Goal: Task Accomplishment & Management: Complete application form

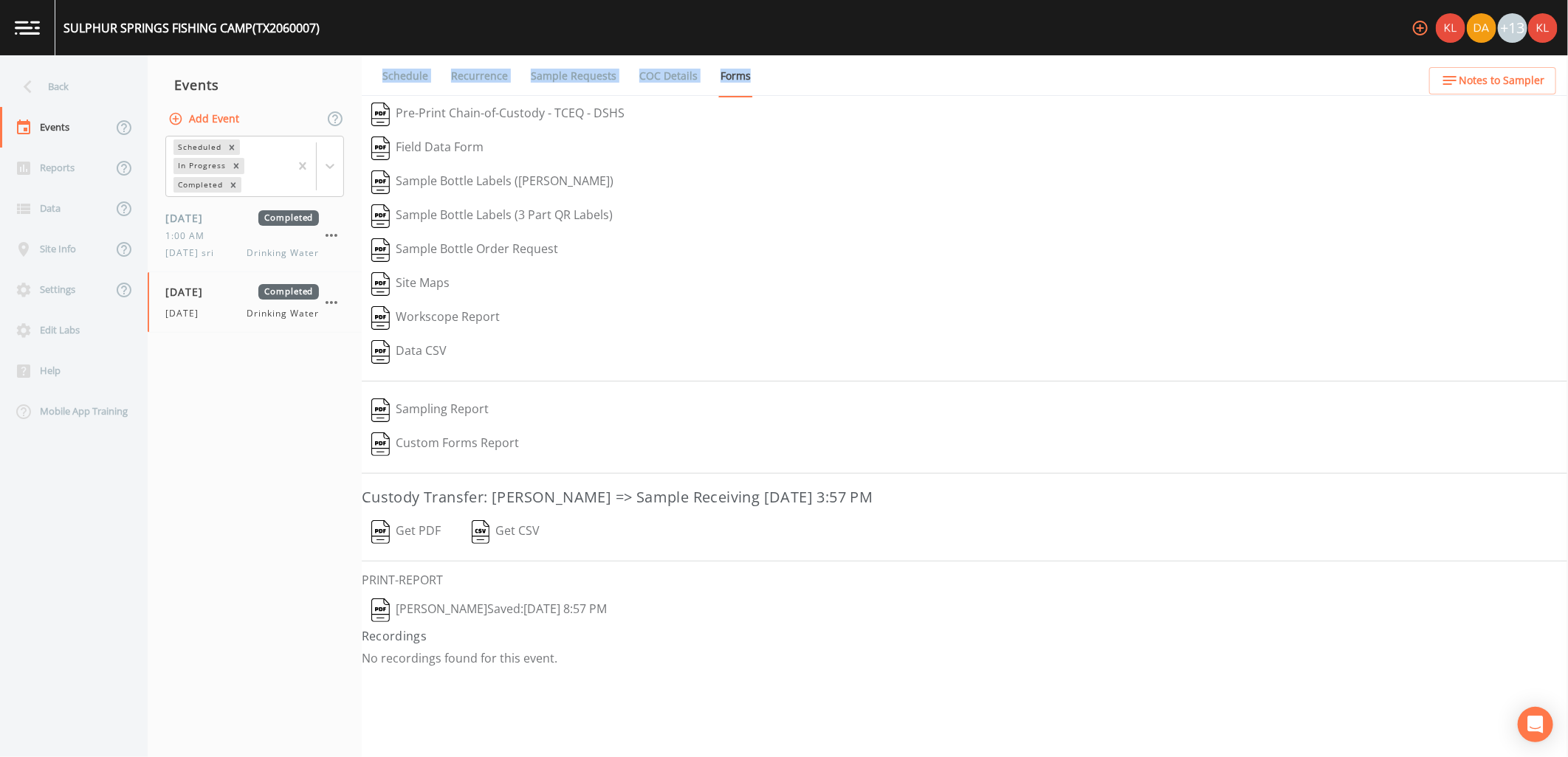
click at [25, 35] on link at bounding box center [28, 28] width 56 height 56
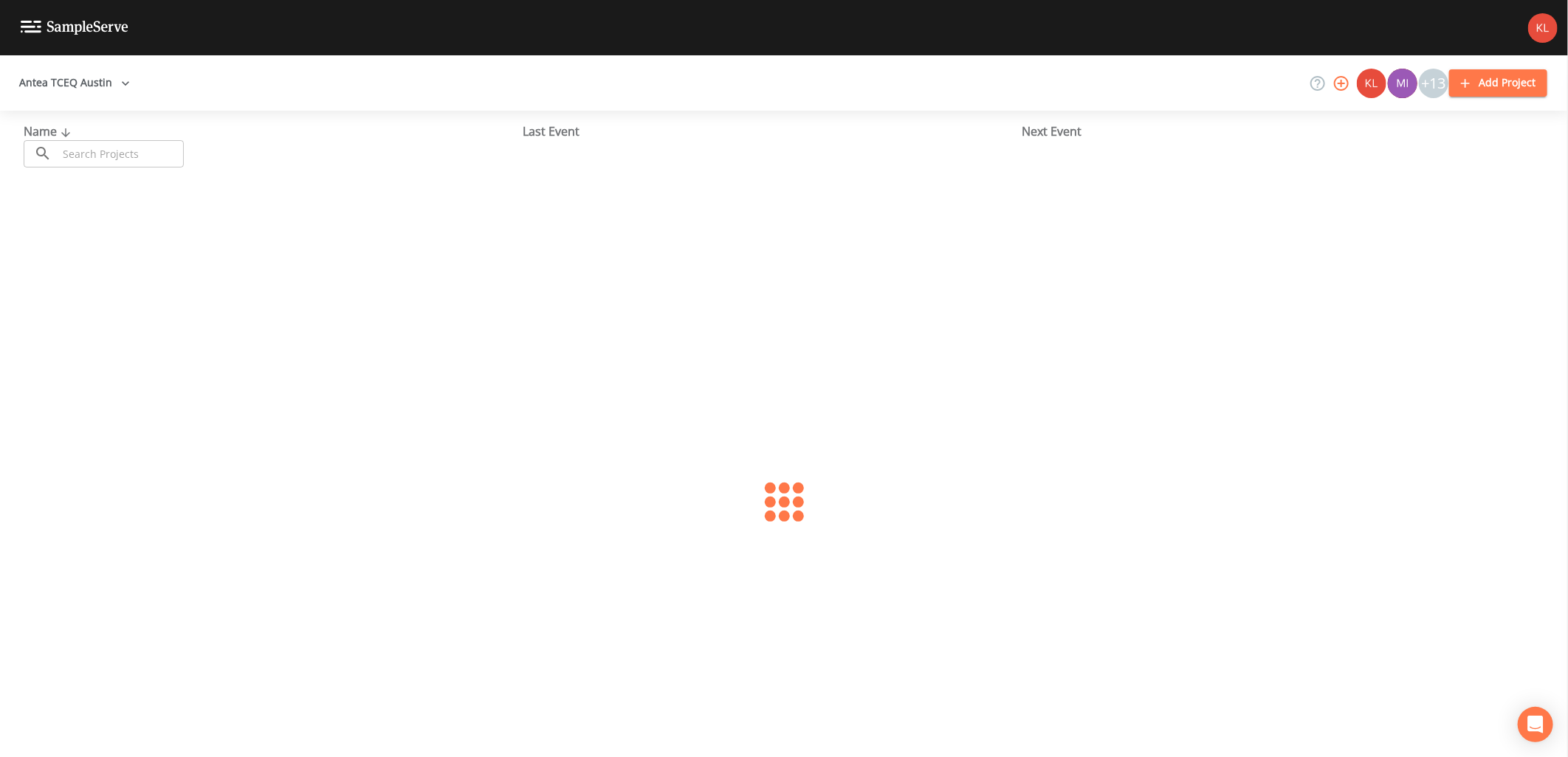
click at [107, 153] on input "text" at bounding box center [121, 153] width 126 height 28
type input "lohn"
click at [81, 229] on link "LOHN WSC (TX1540002)" at bounding box center [89, 226] width 130 height 16
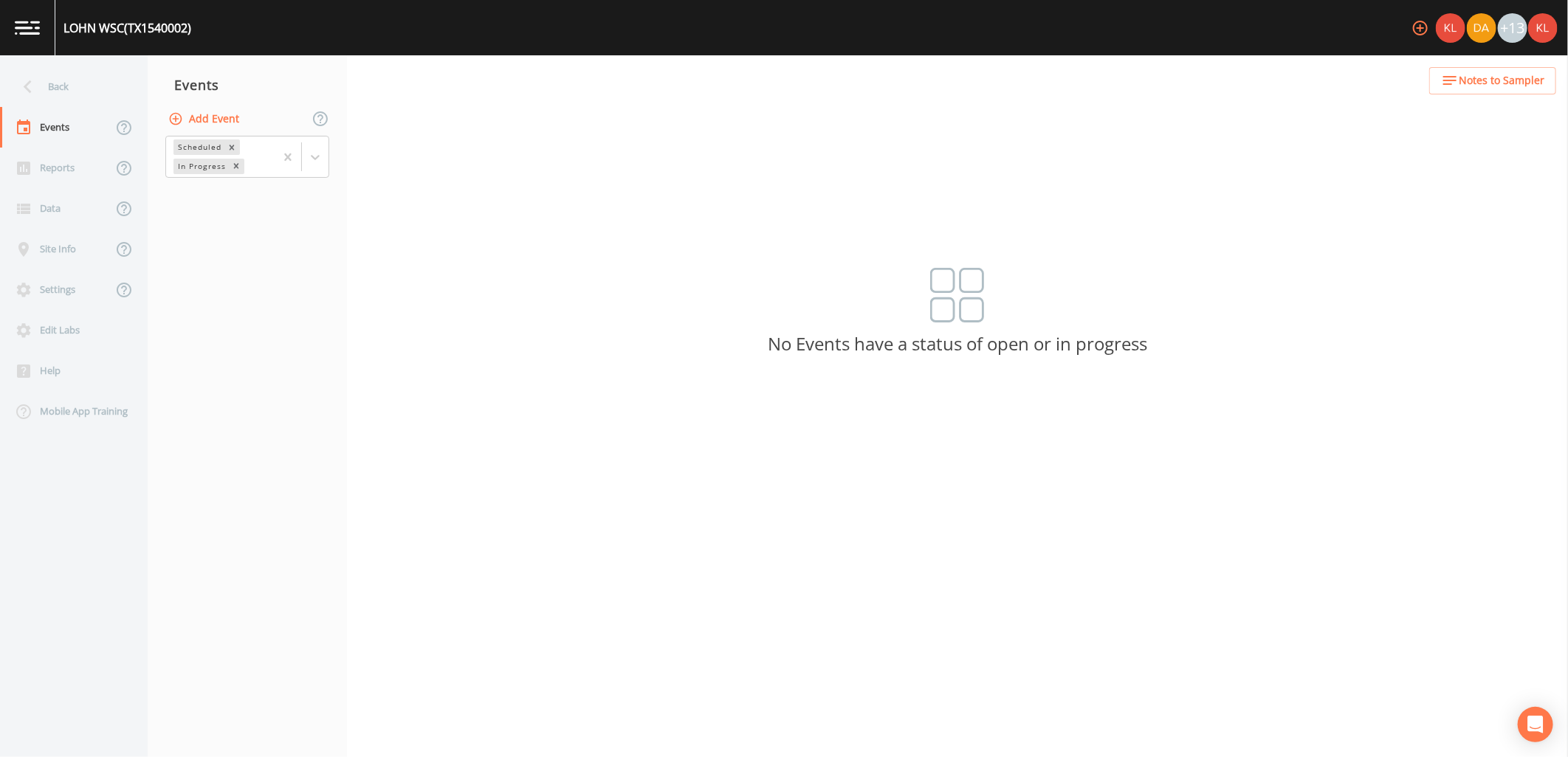
click at [236, 108] on button "Add Event" at bounding box center [205, 119] width 79 height 28
type input "[DATE]"
drag, startPoint x: 853, startPoint y: 420, endPoint x: 846, endPoint y: 416, distance: 8.1
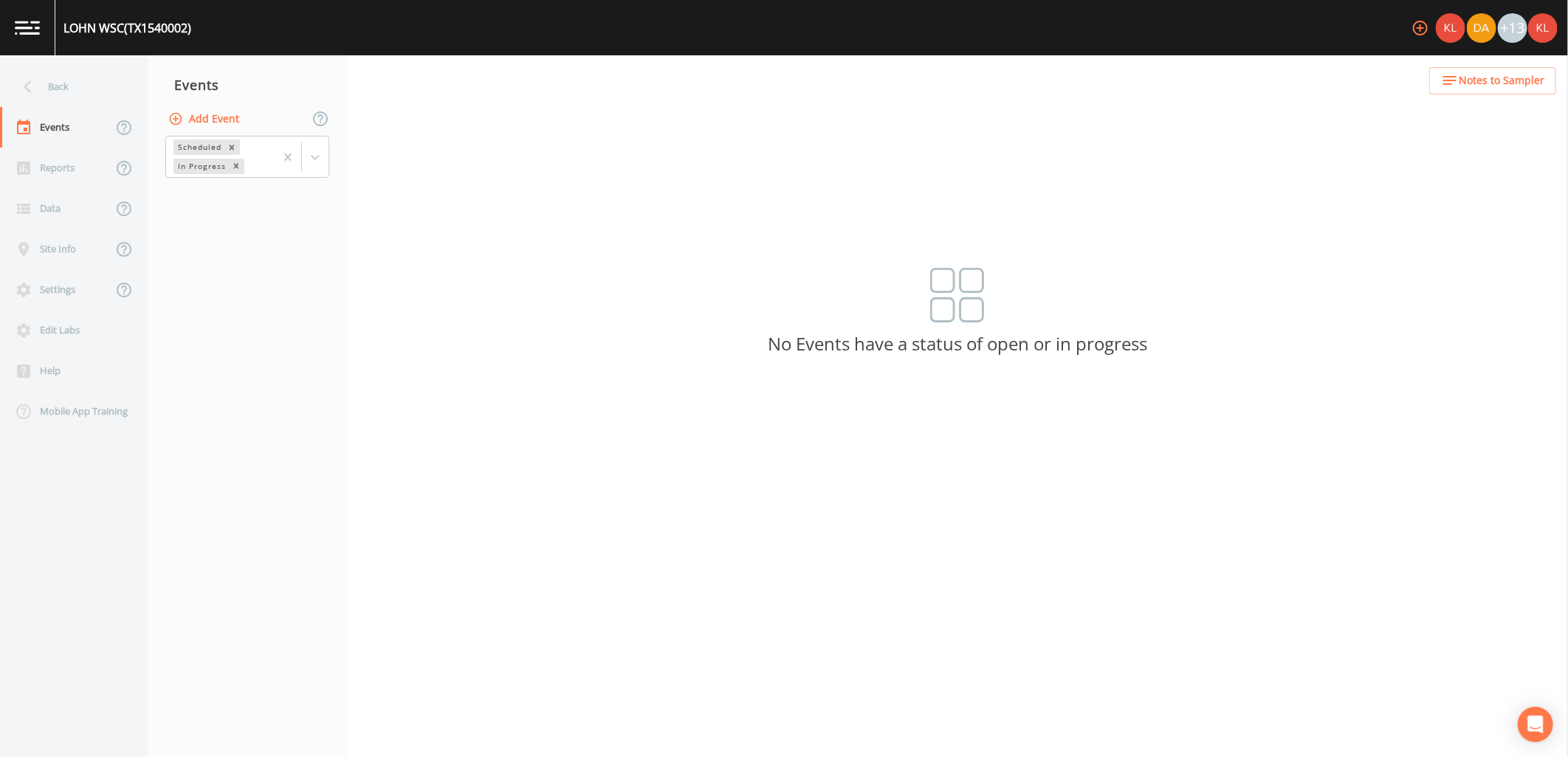
type input "[DATE]"
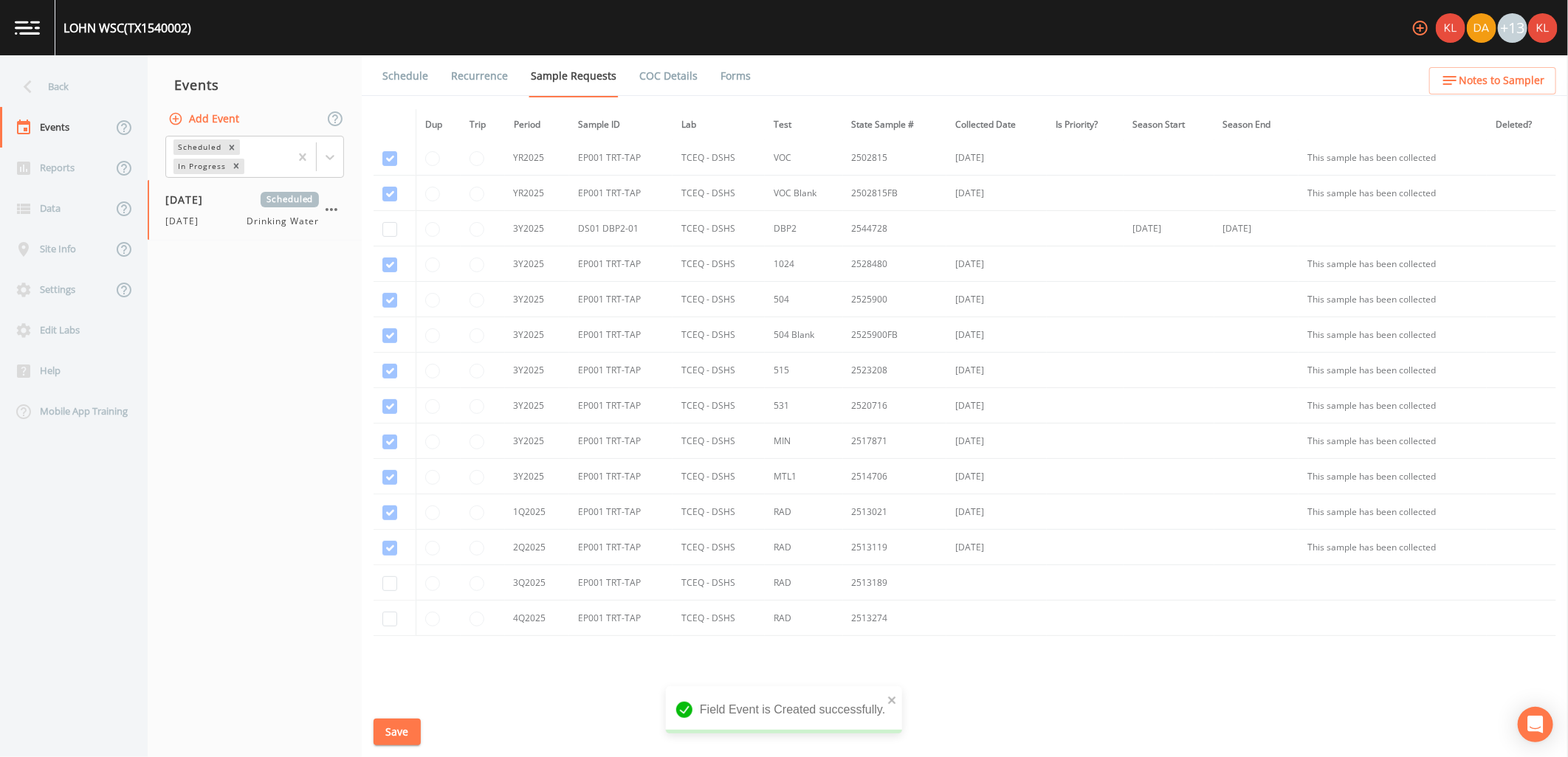
scroll to position [246, 0]
click at [394, 264] on input "checkbox" at bounding box center [389, 267] width 14 height 14
checkbox input "true"
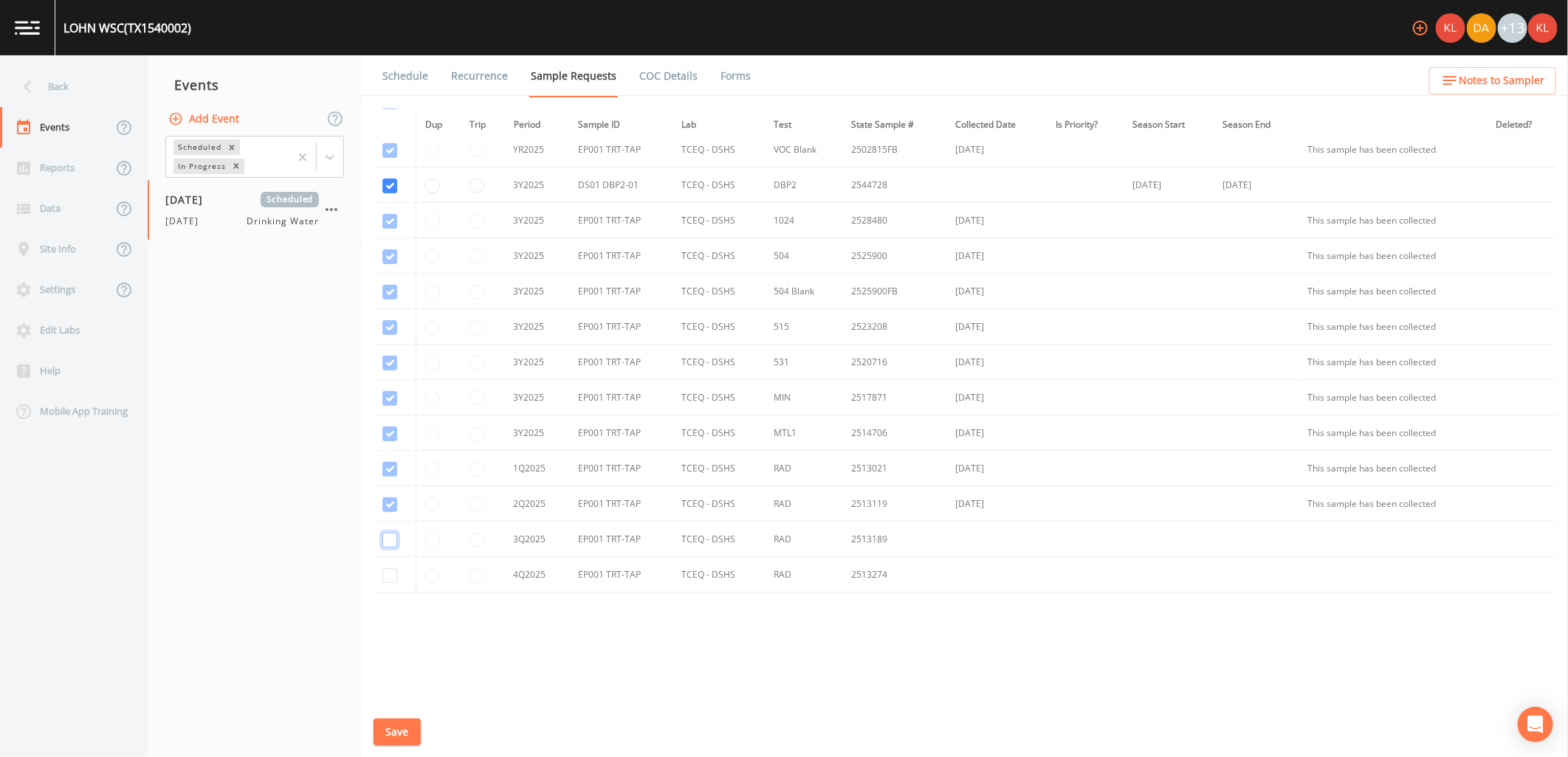
checkbox input "true"
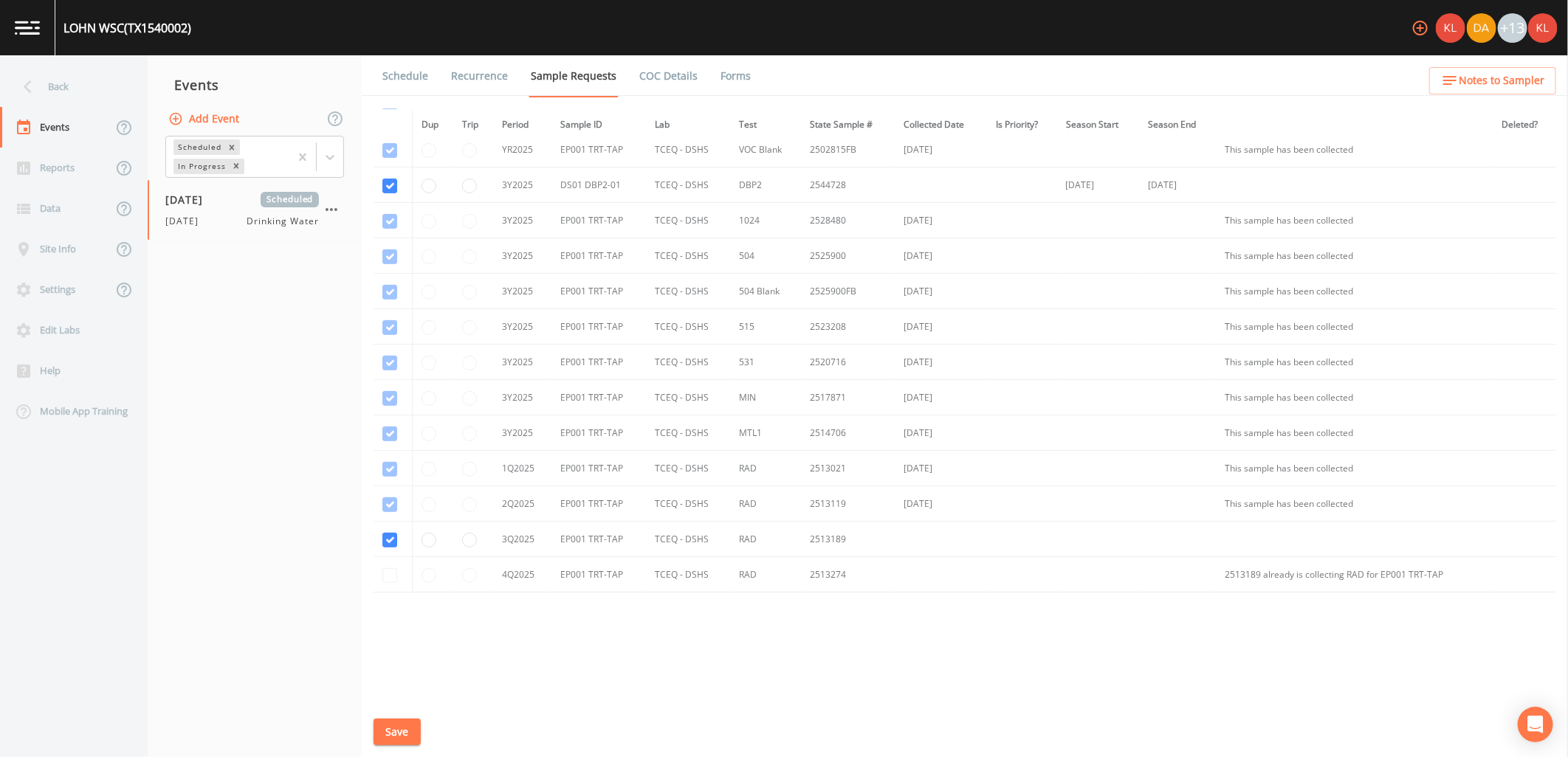
click at [385, 735] on button "Save" at bounding box center [396, 732] width 47 height 28
click at [403, 84] on link "Schedule" at bounding box center [405, 76] width 50 height 41
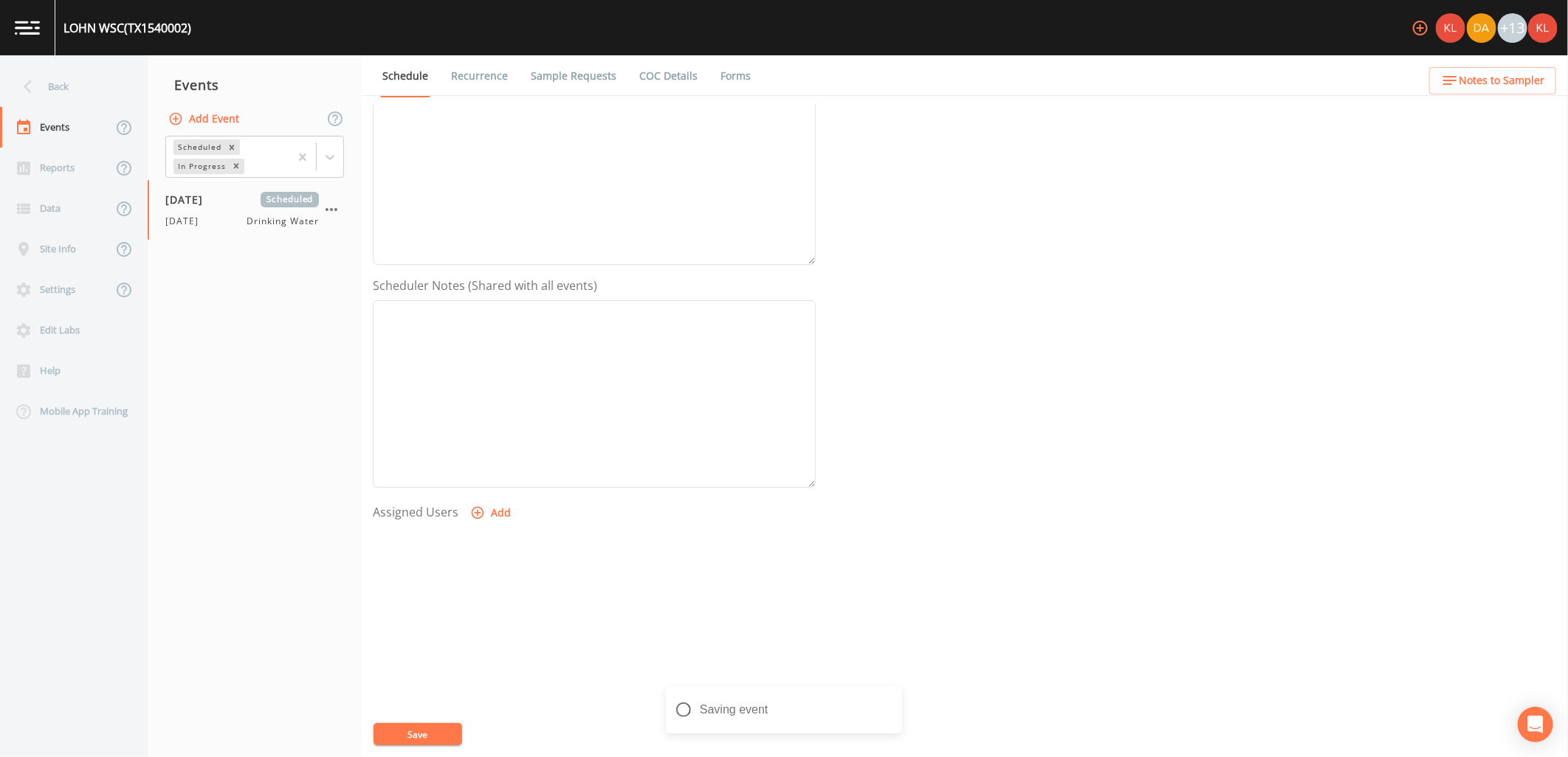
scroll to position [283, 0]
click at [480, 479] on button "Add" at bounding box center [492, 471] width 50 height 28
select select "cc3a99b6-42a3-44aa-bed9-88599eb009c7"
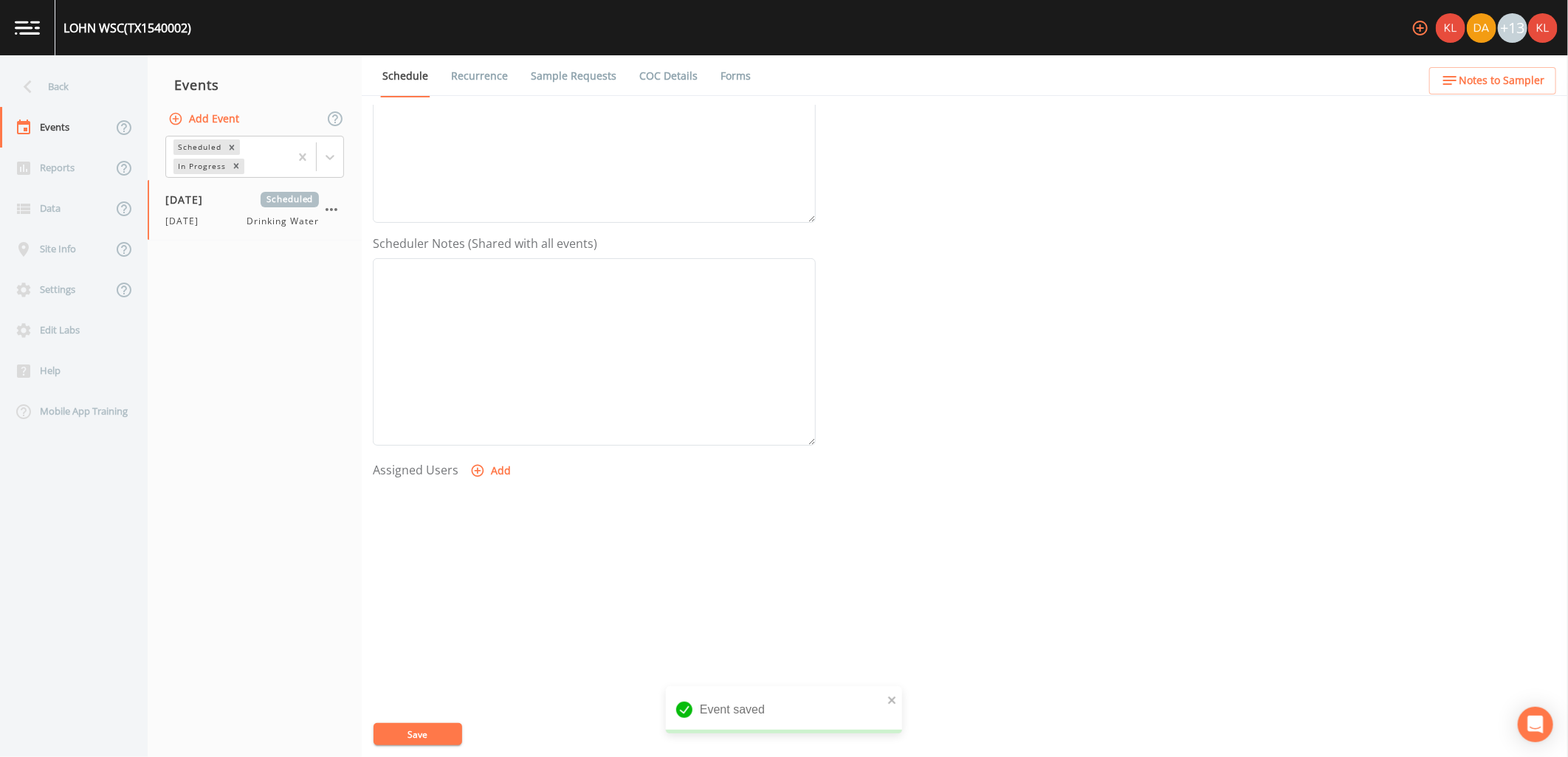
select select
click at [417, 743] on button "Save" at bounding box center [417, 734] width 89 height 22
click at [21, 39] on link at bounding box center [28, 28] width 56 height 56
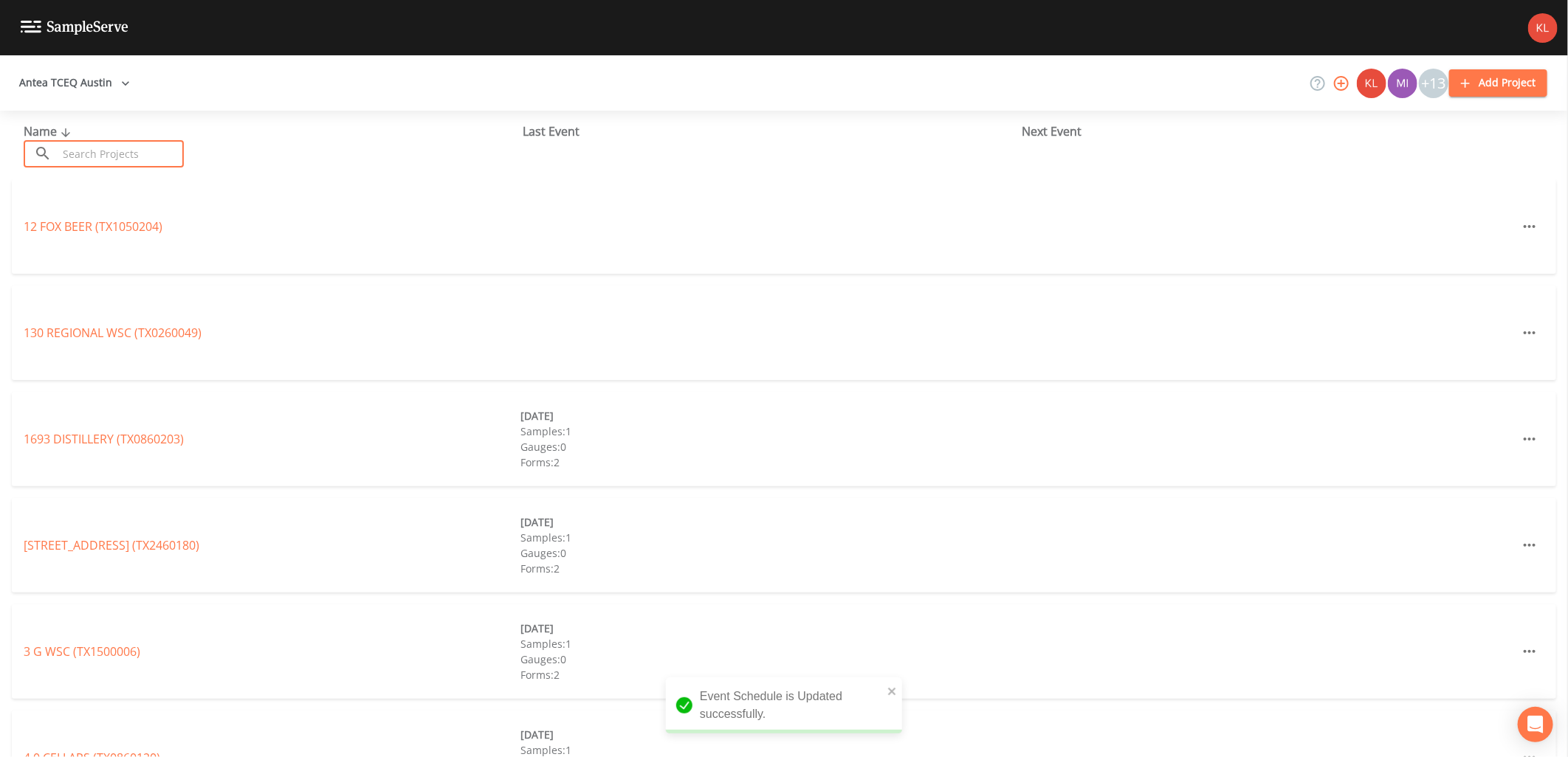
click at [163, 146] on input "text" at bounding box center [121, 153] width 126 height 28
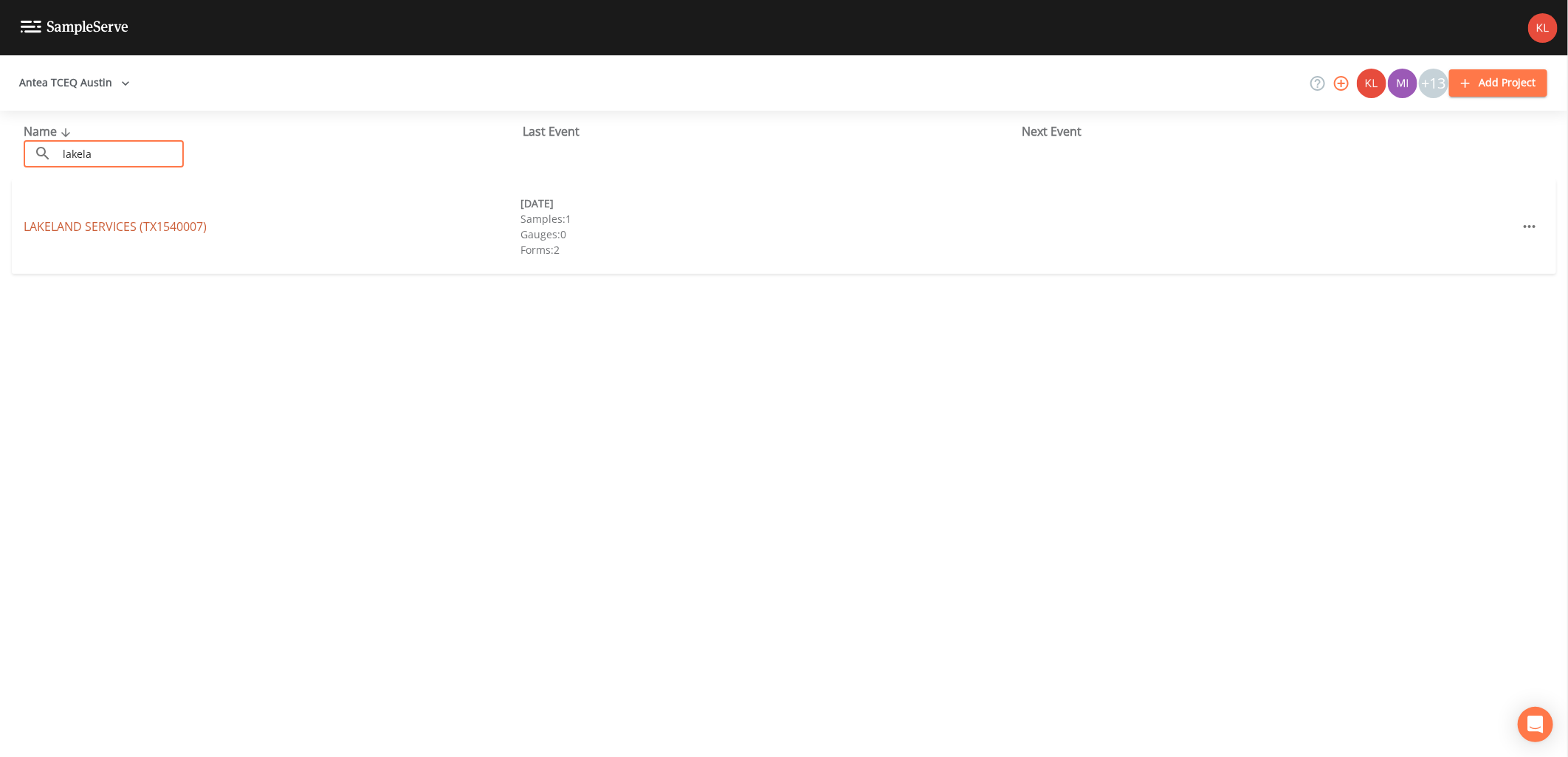
type input "lakela"
click at [123, 231] on link "LAKELAND SERVICES (TX1540007)" at bounding box center [115, 226] width 183 height 16
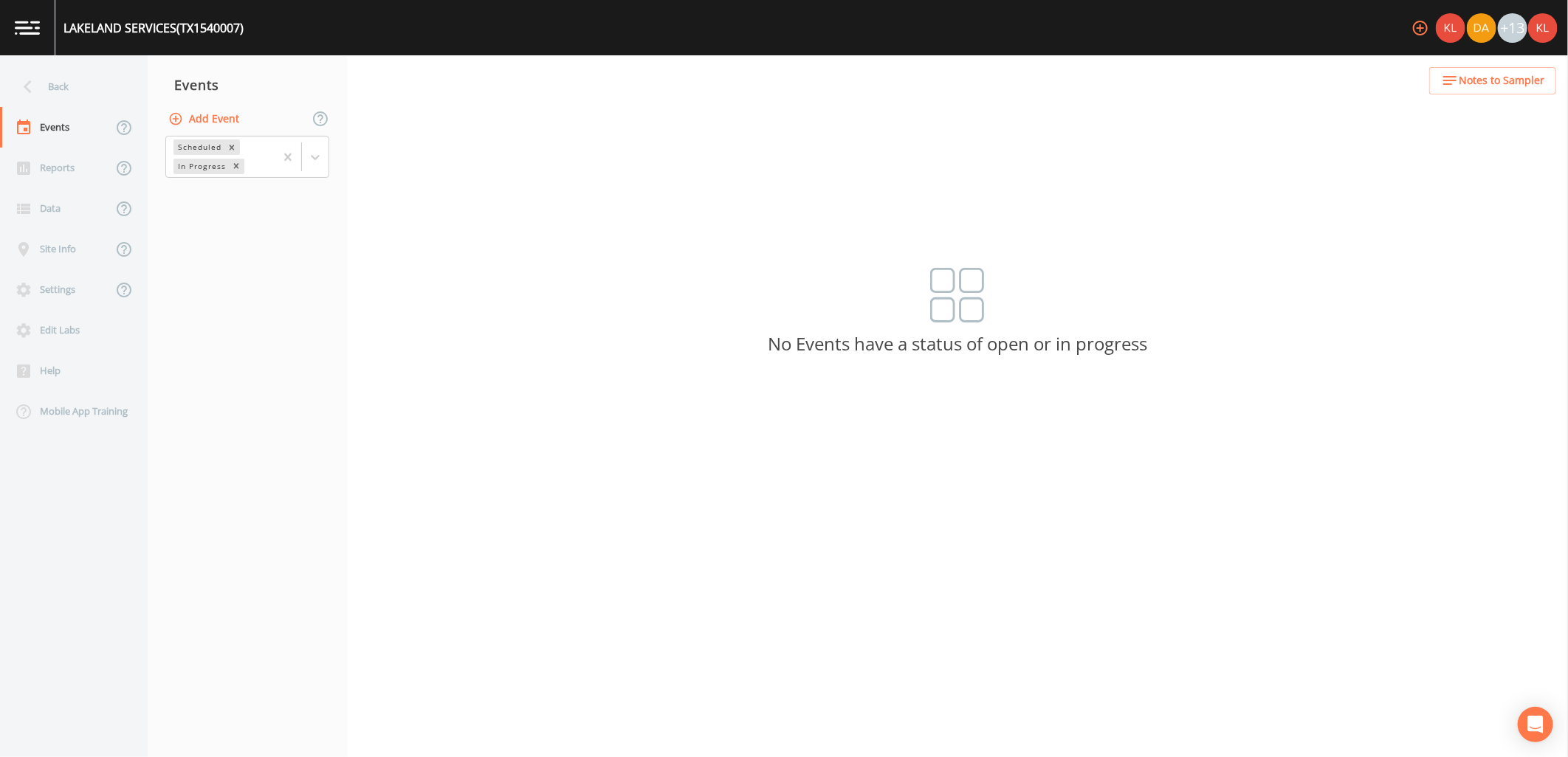
click at [230, 111] on button "Add Event" at bounding box center [205, 119] width 79 height 28
type input "[DATE]"
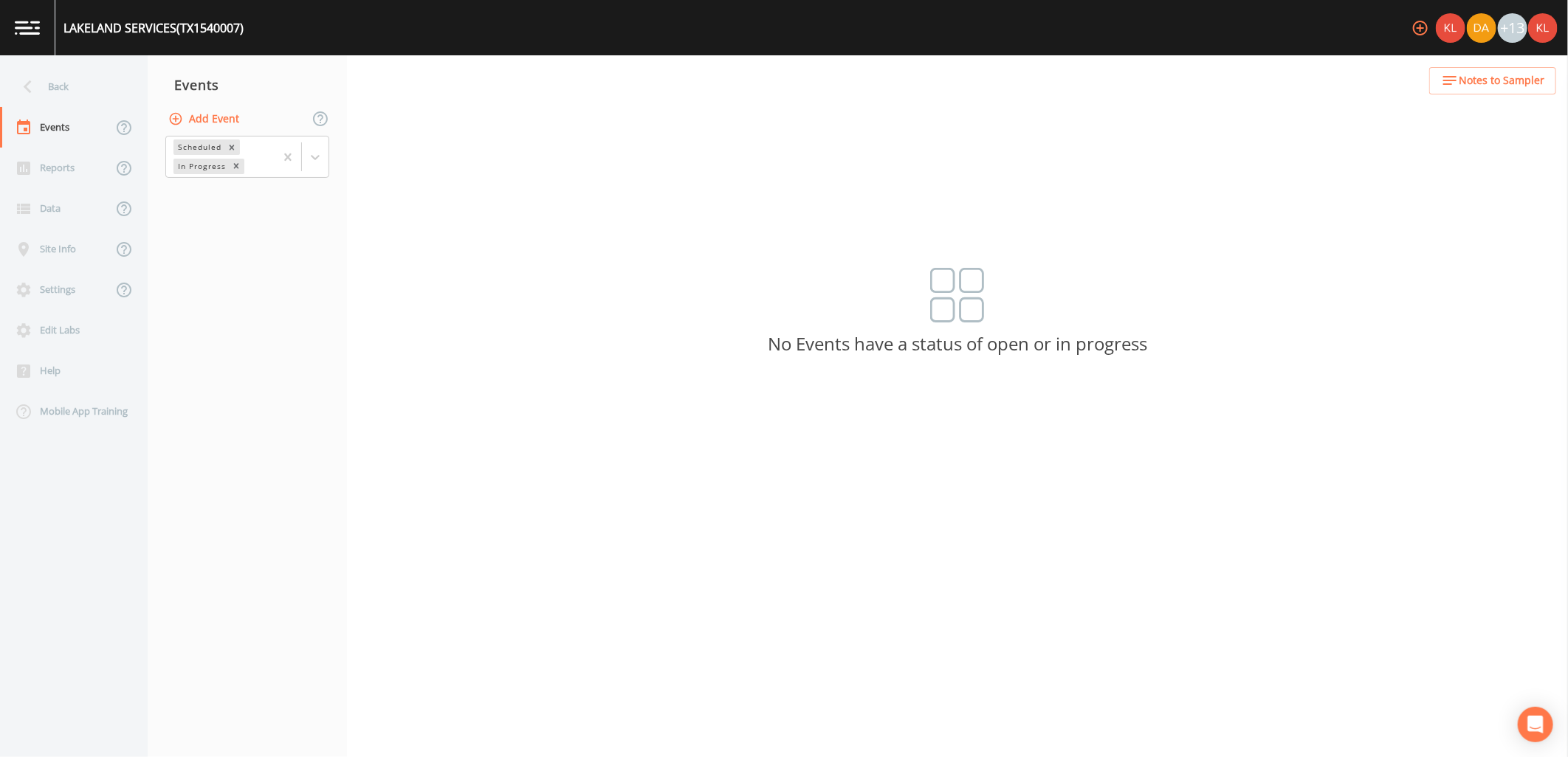
type input "[DATE]"
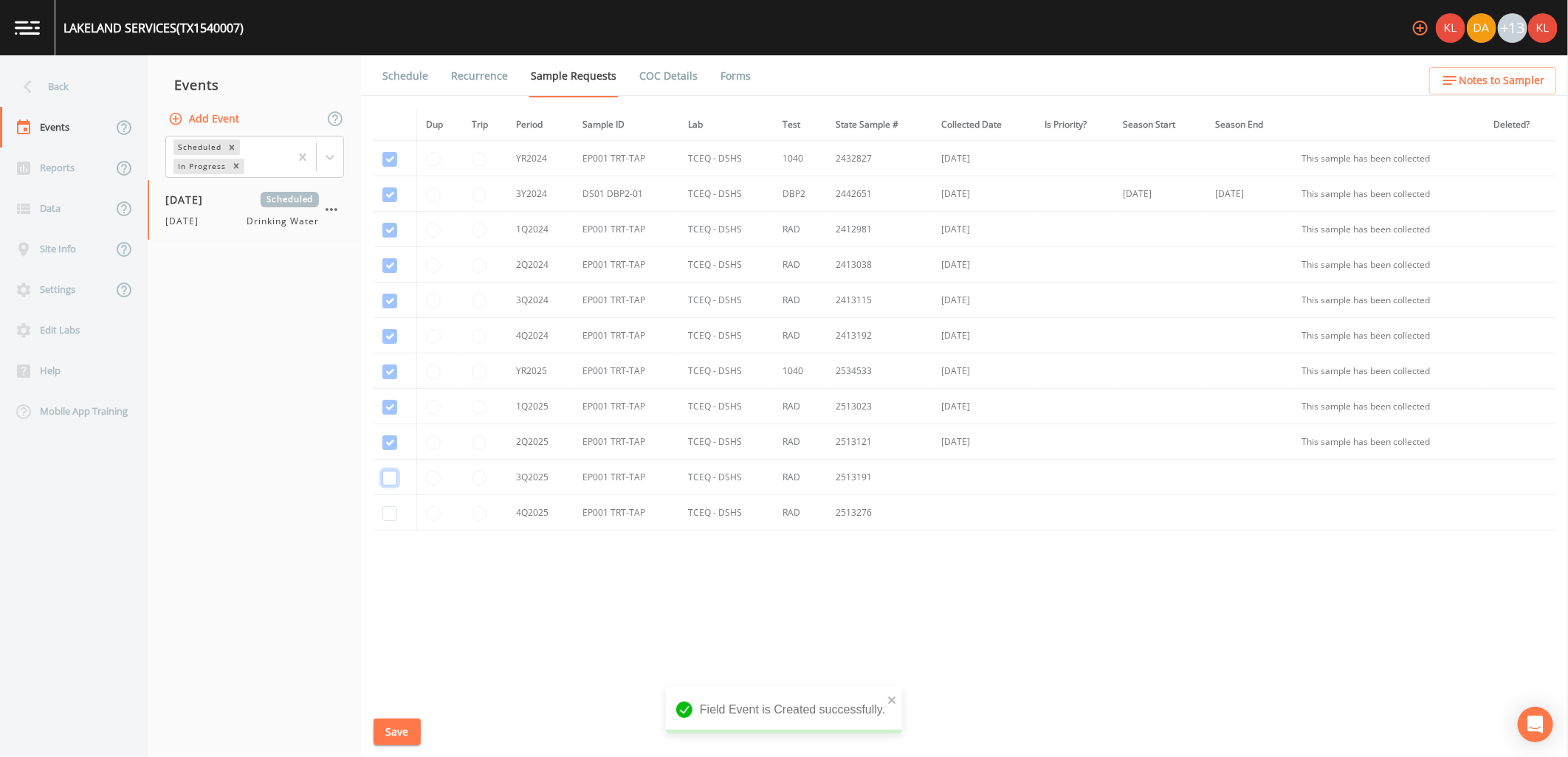
click at [389, 237] on input "checkbox" at bounding box center [389, 230] width 14 height 14
checkbox input "true"
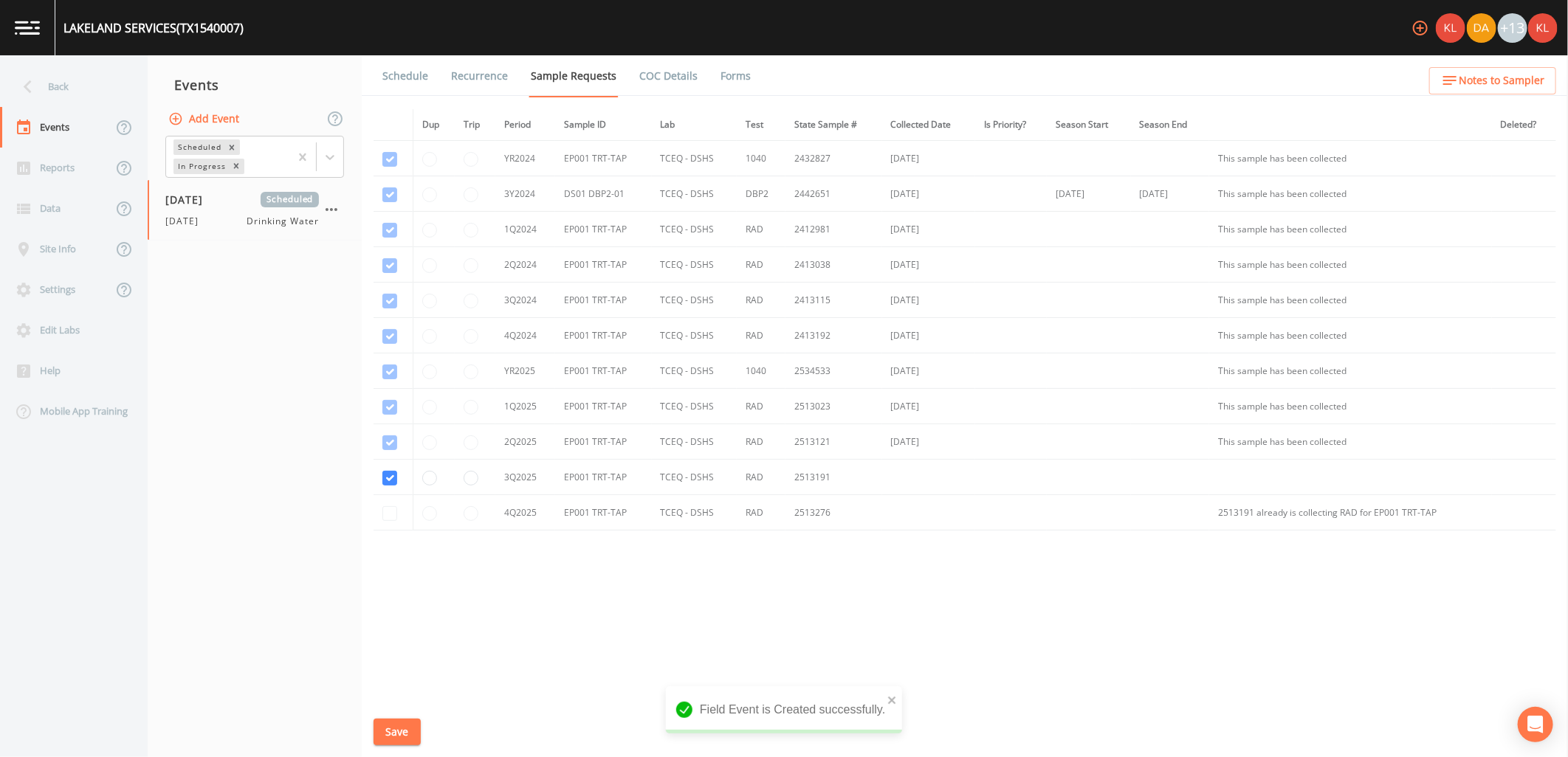
click at [387, 733] on button "Save" at bounding box center [396, 732] width 47 height 28
click at [408, 89] on link "Schedule" at bounding box center [405, 76] width 50 height 41
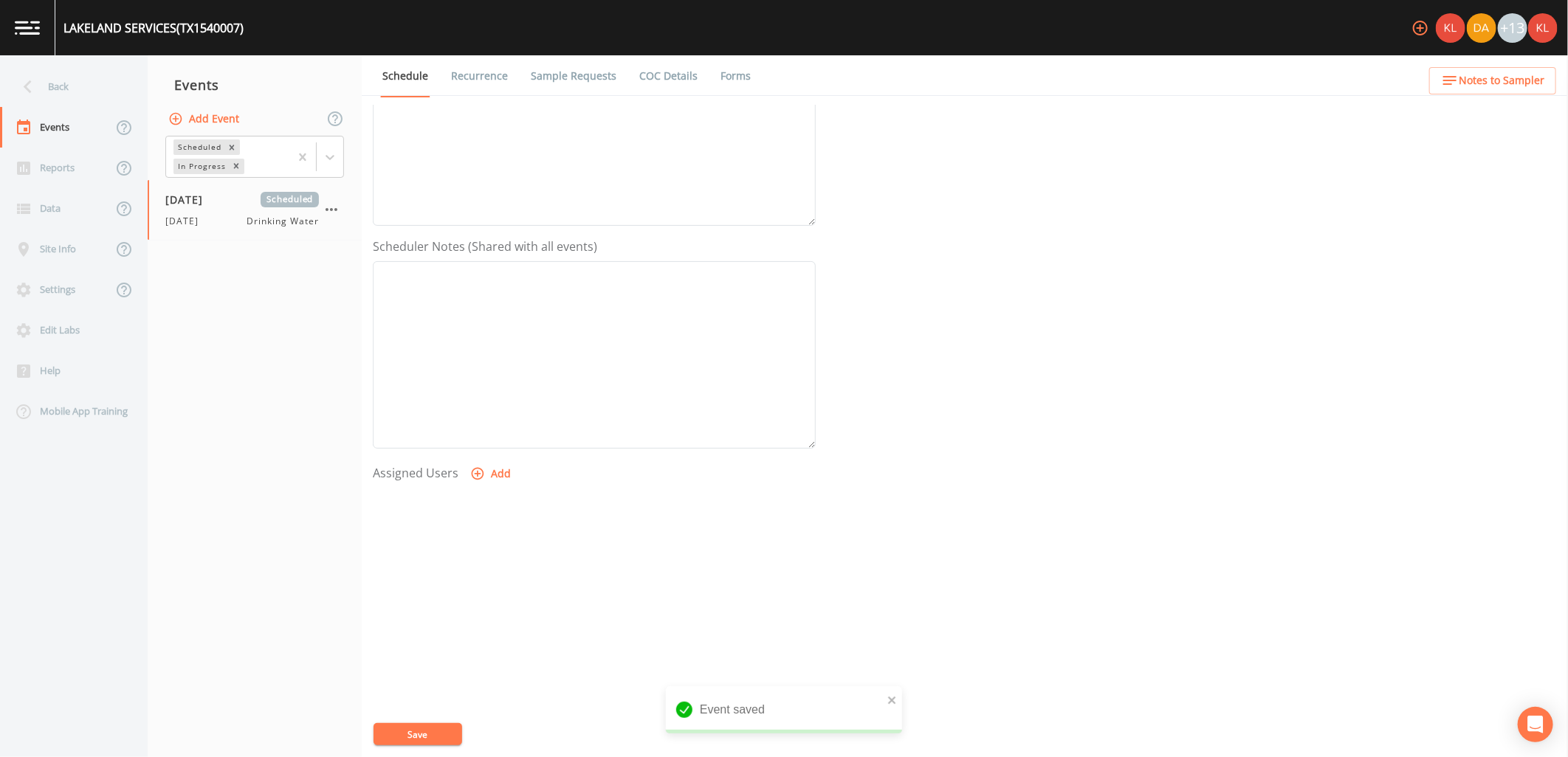
scroll to position [283, 0]
click at [482, 467] on button "Add" at bounding box center [492, 471] width 50 height 28
select select "cc3a99b6-42a3-44aa-bed9-88599eb009c7"
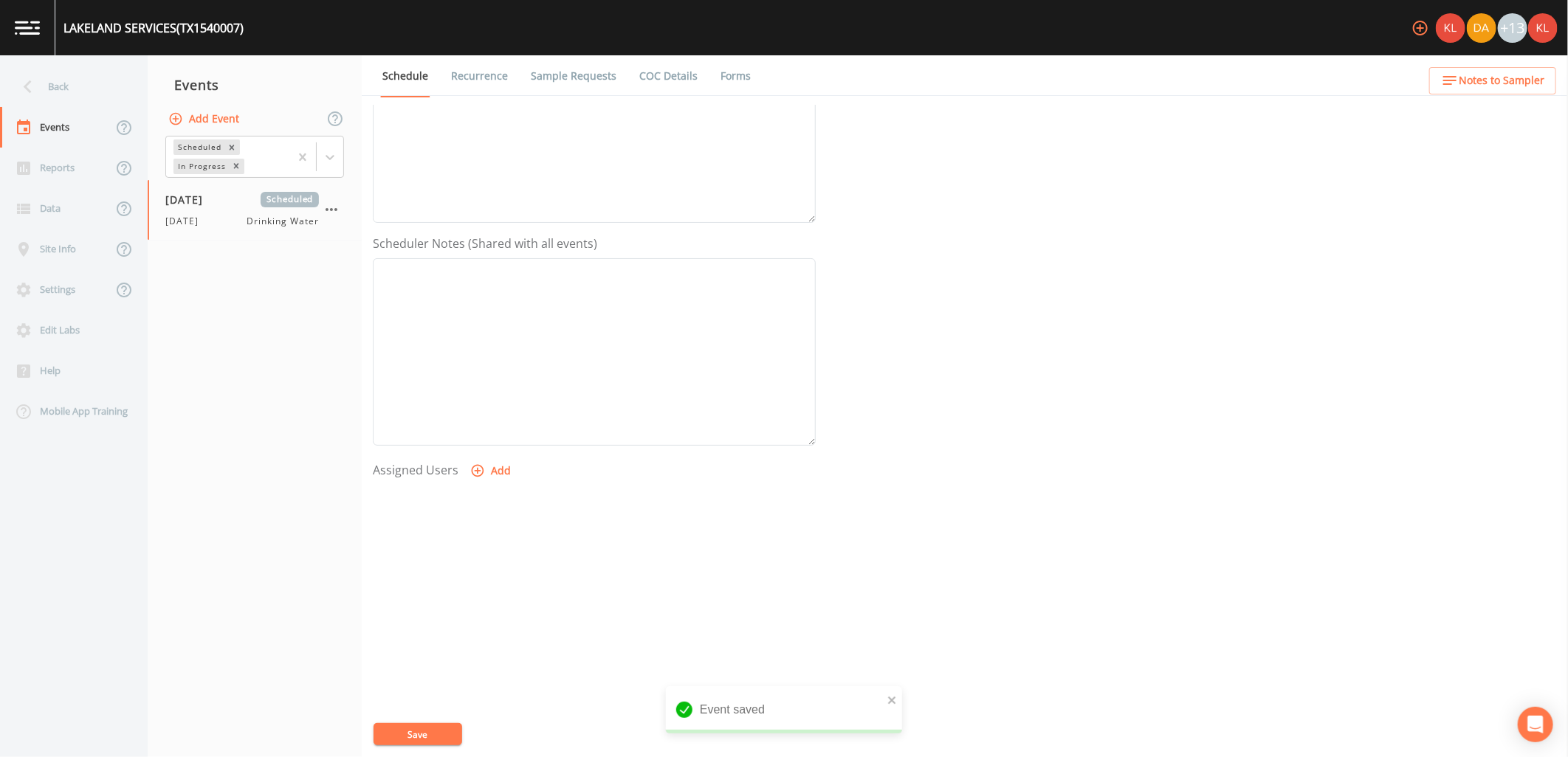
select select
click at [401, 732] on button "Save" at bounding box center [417, 734] width 89 height 22
click at [31, 21] on img at bounding box center [27, 28] width 25 height 14
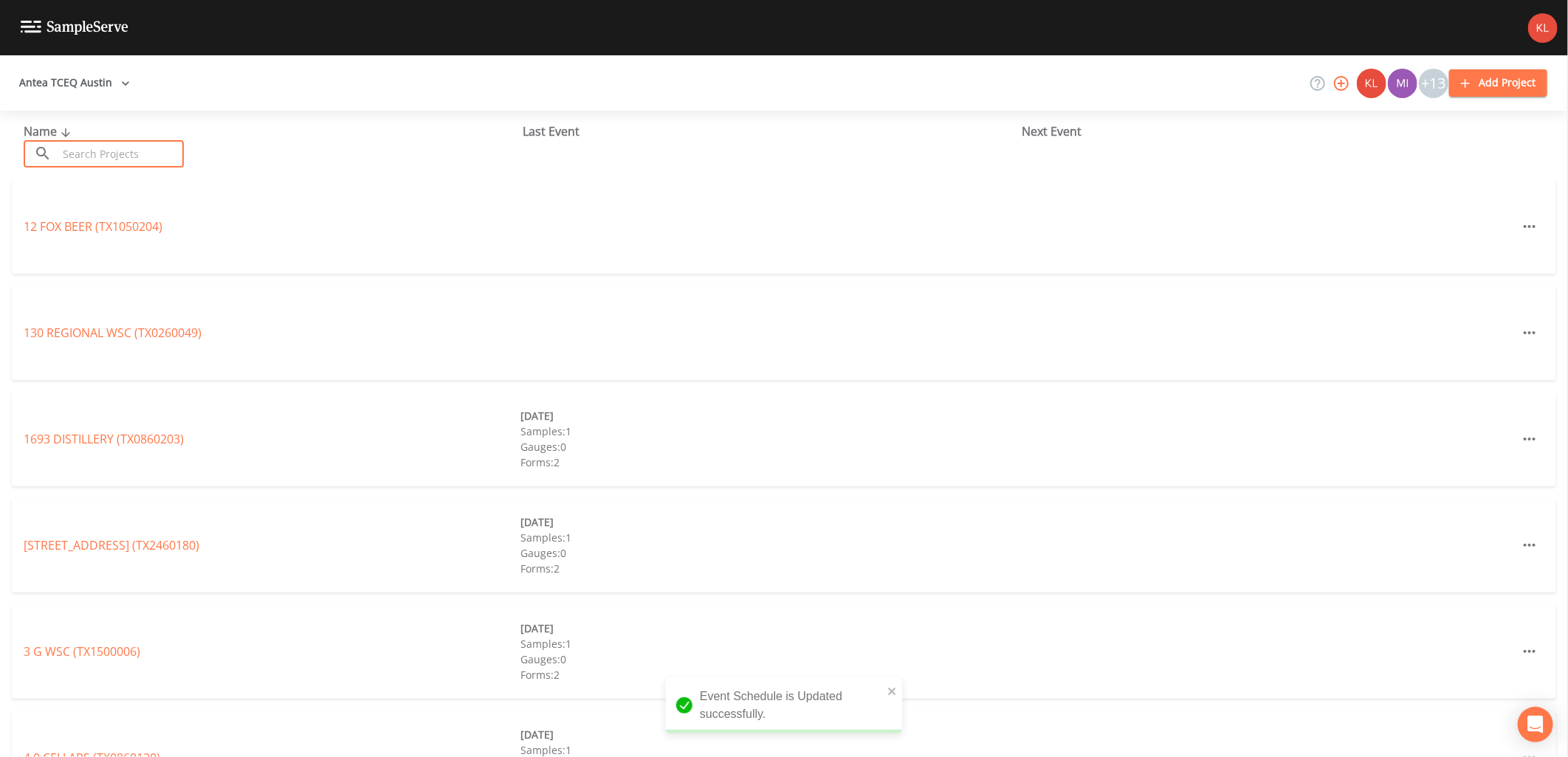
click at [182, 159] on input "text" at bounding box center [121, 153] width 126 height 28
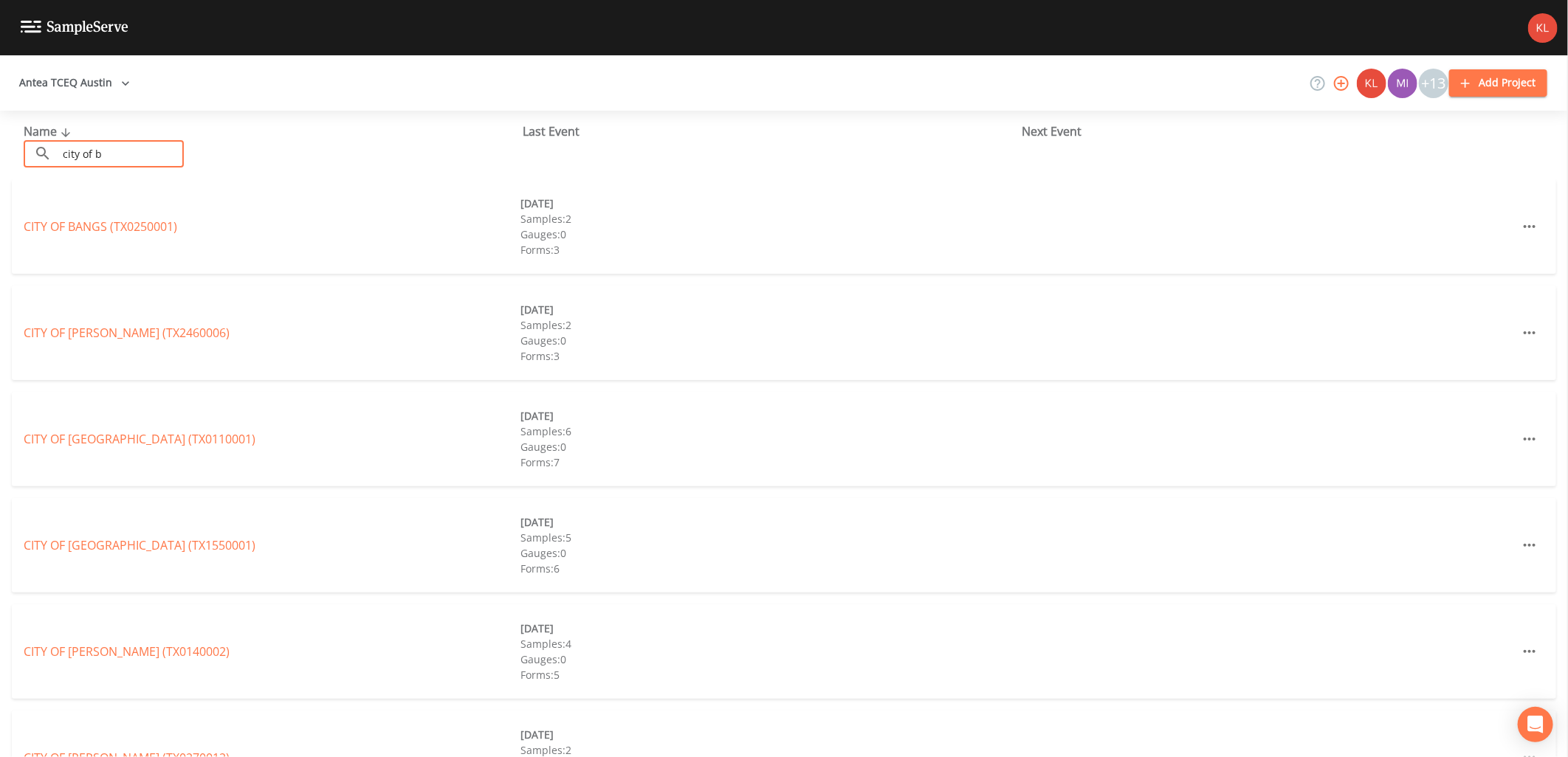
type input "city of [PERSON_NAME]"
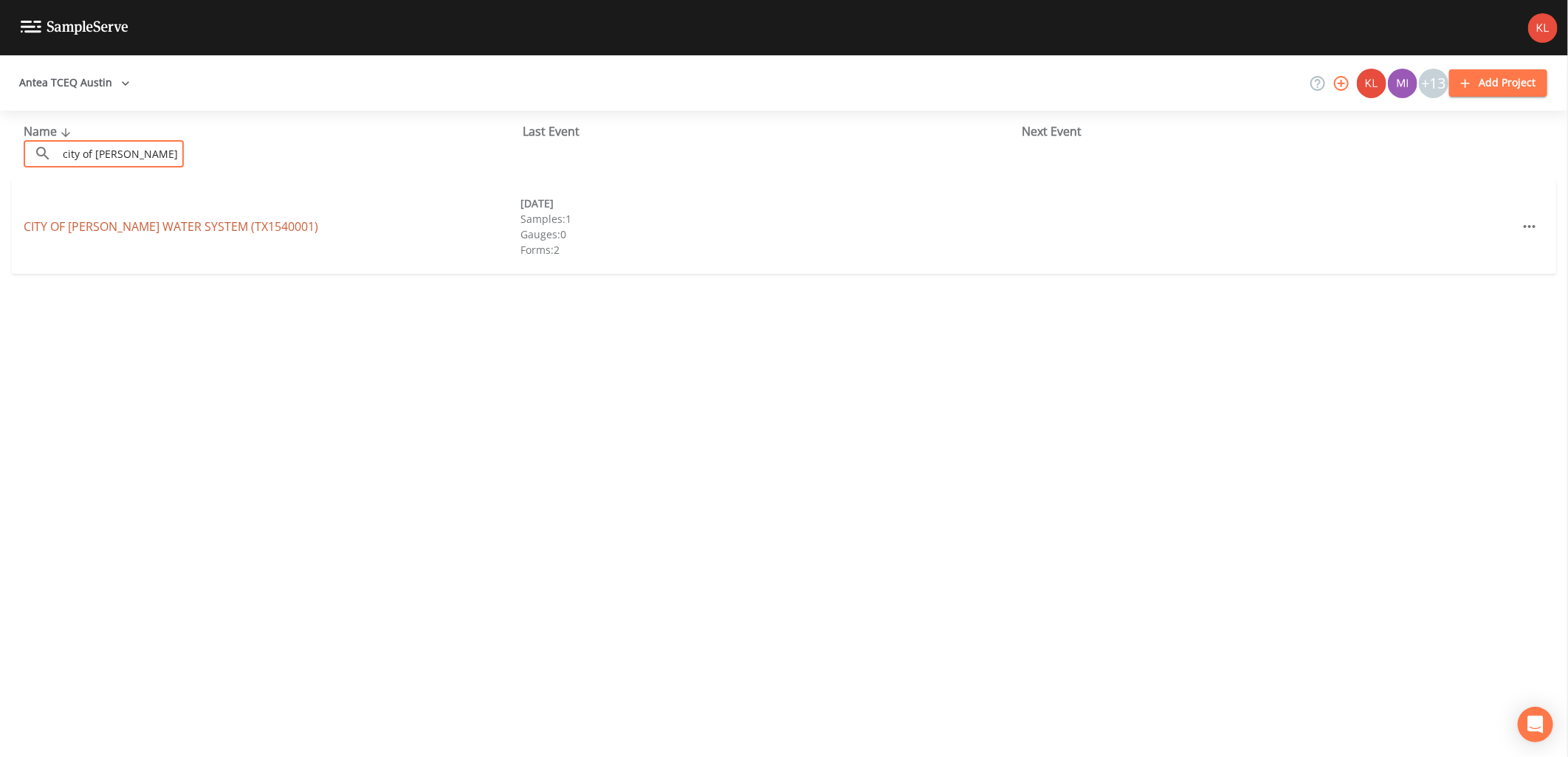
click at [121, 234] on link "CITY OF [PERSON_NAME] WATER SYSTEM (TX1540001)" at bounding box center [171, 226] width 295 height 16
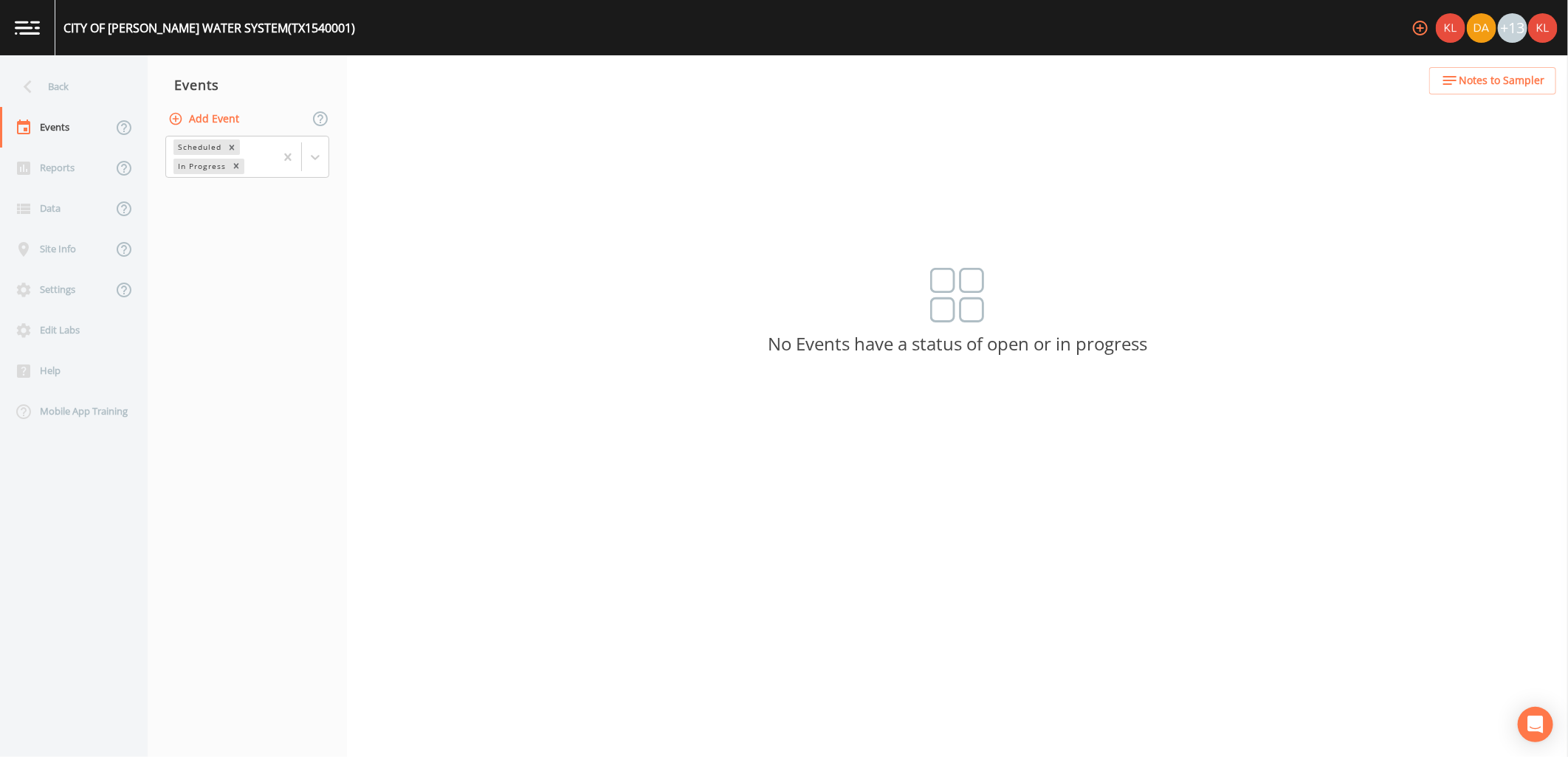
click at [214, 122] on button "Add Event" at bounding box center [205, 119] width 79 height 28
type input "[DATE]"
drag, startPoint x: 837, startPoint y: 409, endPoint x: 843, endPoint y: 408, distance: 6.1
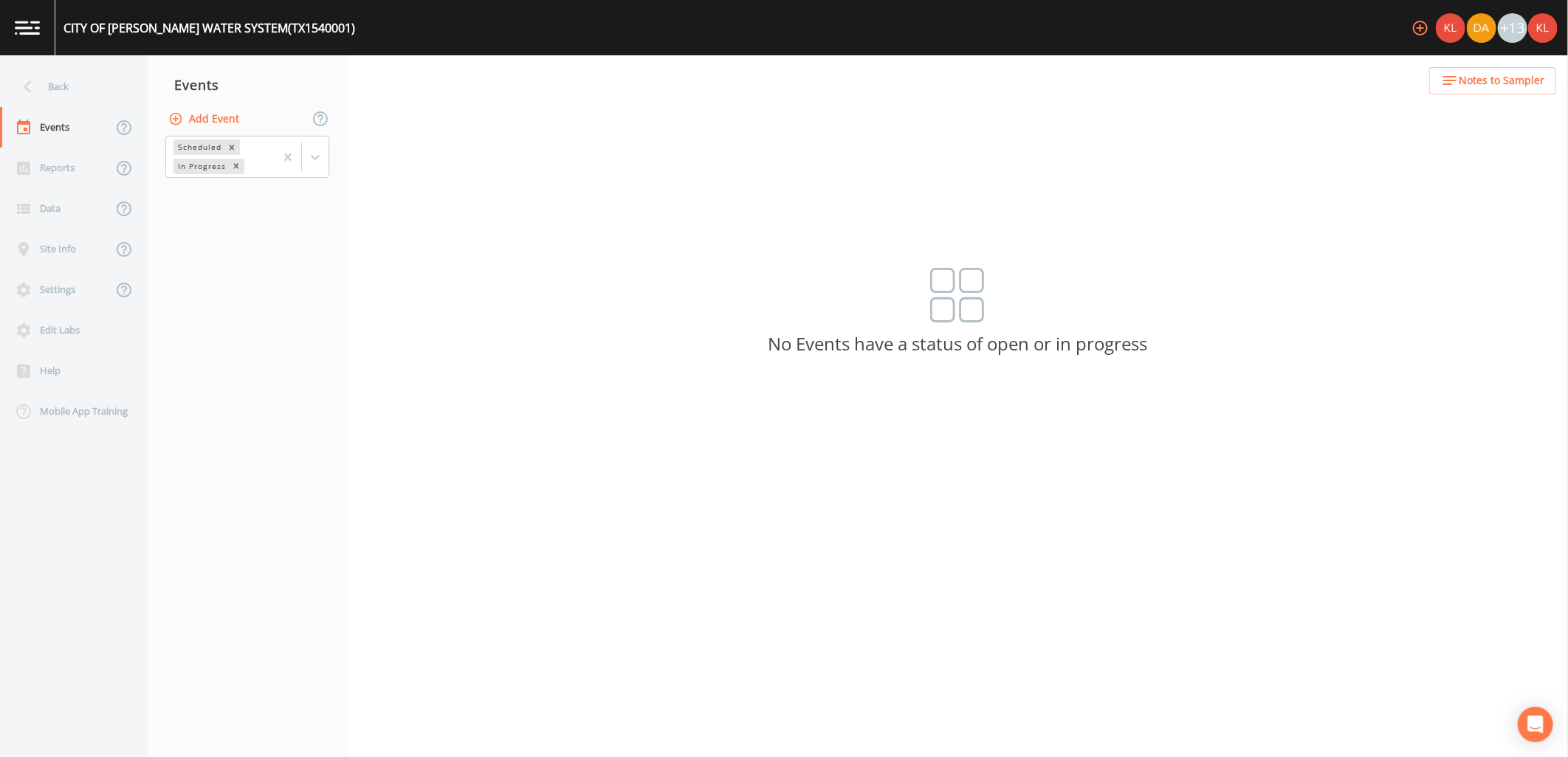
type input "[DATE]"
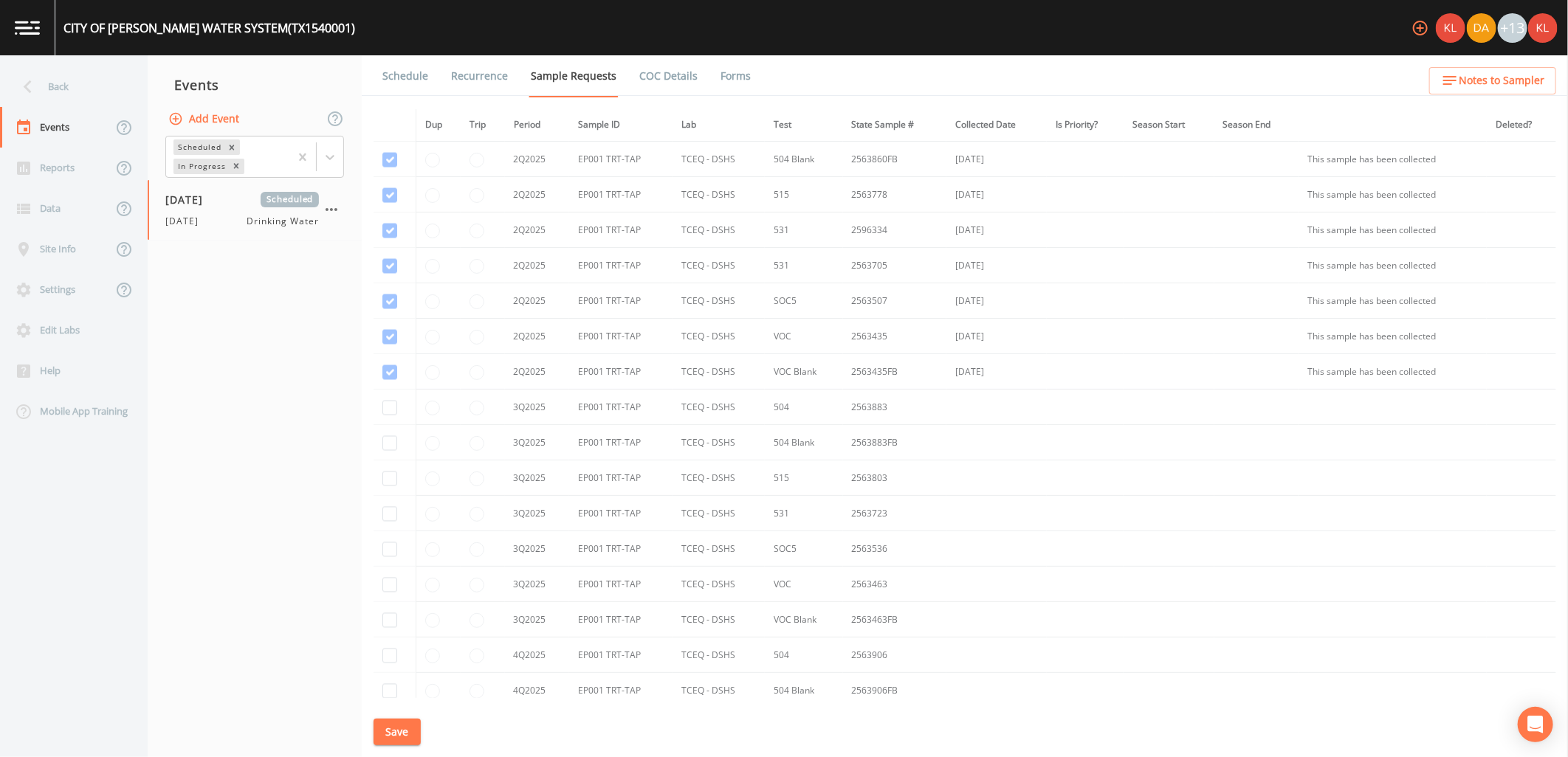
scroll to position [1722, 0]
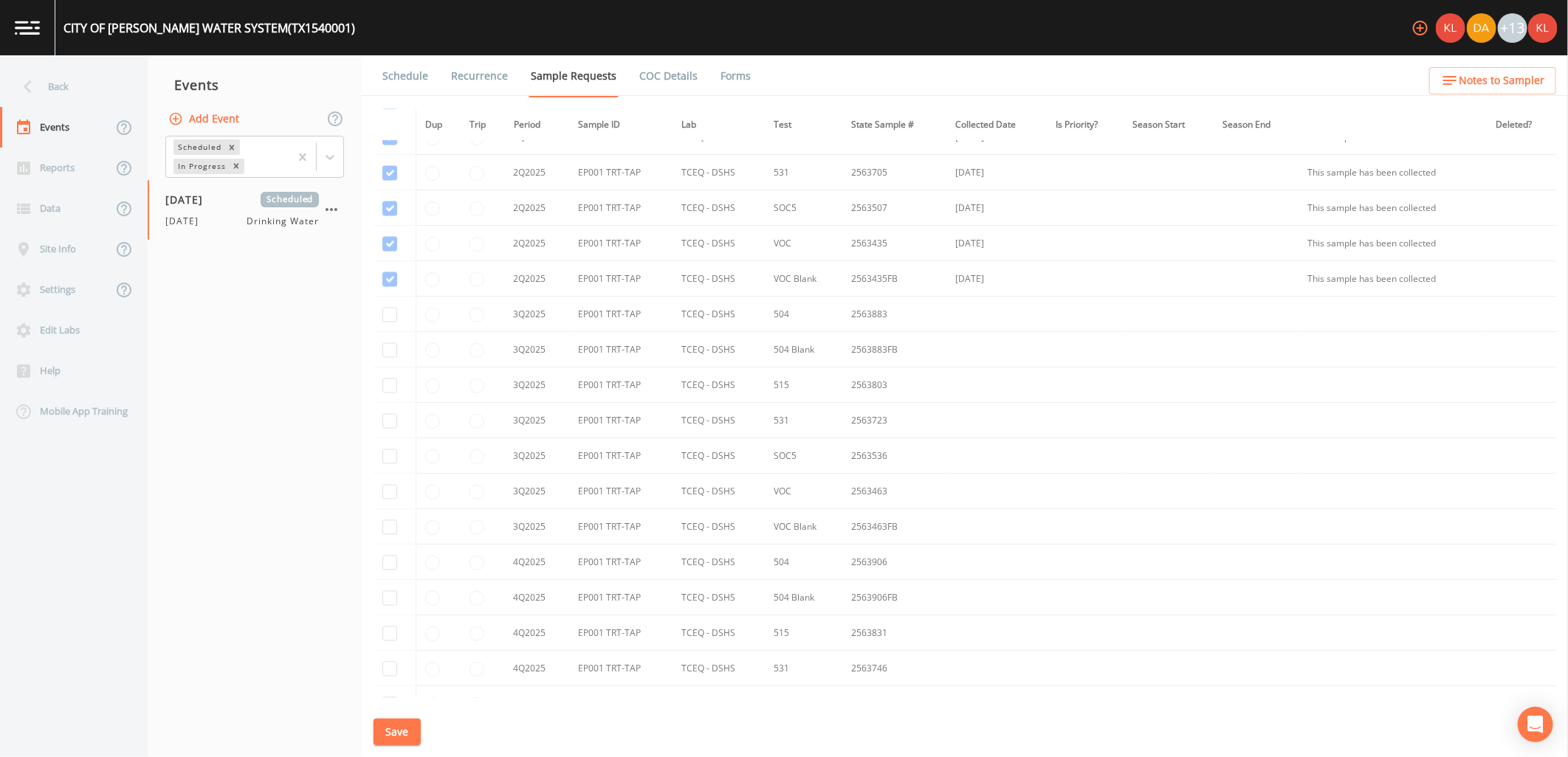
click at [379, 316] on td at bounding box center [394, 314] width 42 height 35
click at [392, 39] on input "checkbox" at bounding box center [389, 31] width 14 height 14
checkbox input "true"
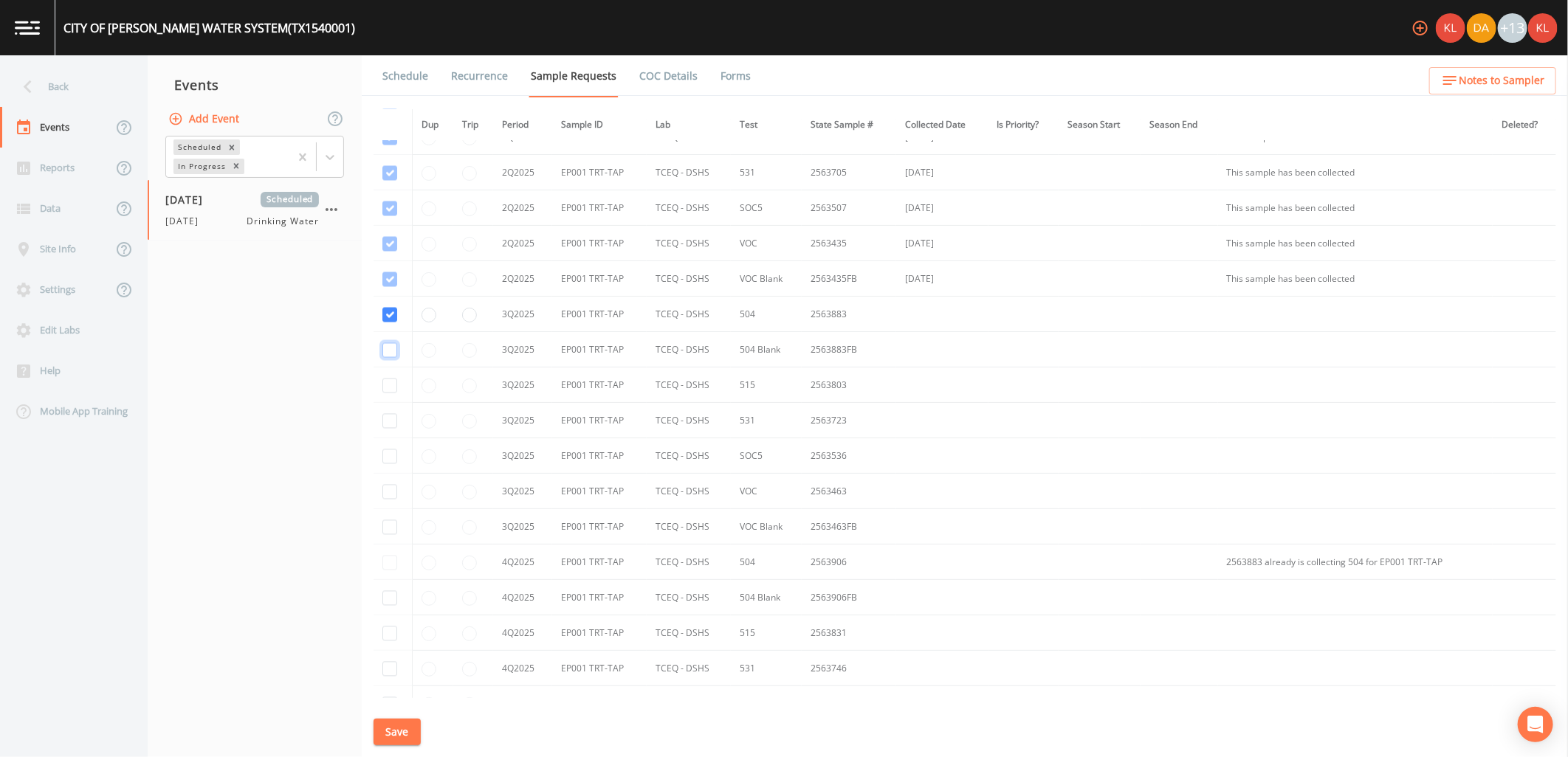
click at [389, 75] on input "checkbox" at bounding box center [389, 66] width 14 height 14
checkbox input "true"
click at [390, 110] on input "checkbox" at bounding box center [389, 101] width 14 height 14
checkbox input "true"
click at [387, 145] on input "checkbox" at bounding box center [389, 137] width 14 height 14
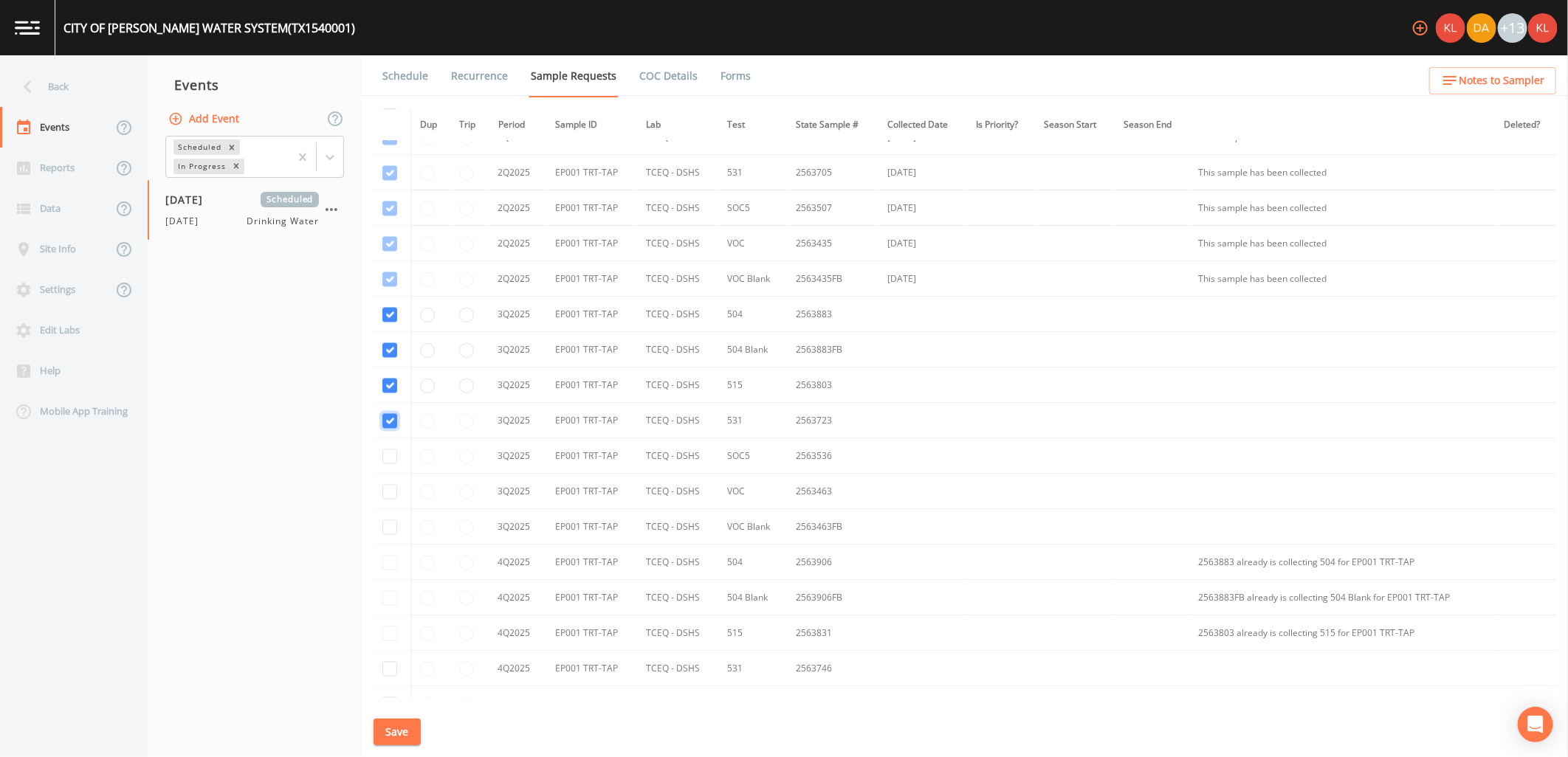
checkbox input "true"
click at [385, 216] on input "checkbox" at bounding box center [389, 208] width 14 height 14
checkbox input "true"
click at [388, 505] on td at bounding box center [392, 491] width 37 height 35
click at [392, 252] on input "checkbox" at bounding box center [389, 244] width 14 height 14
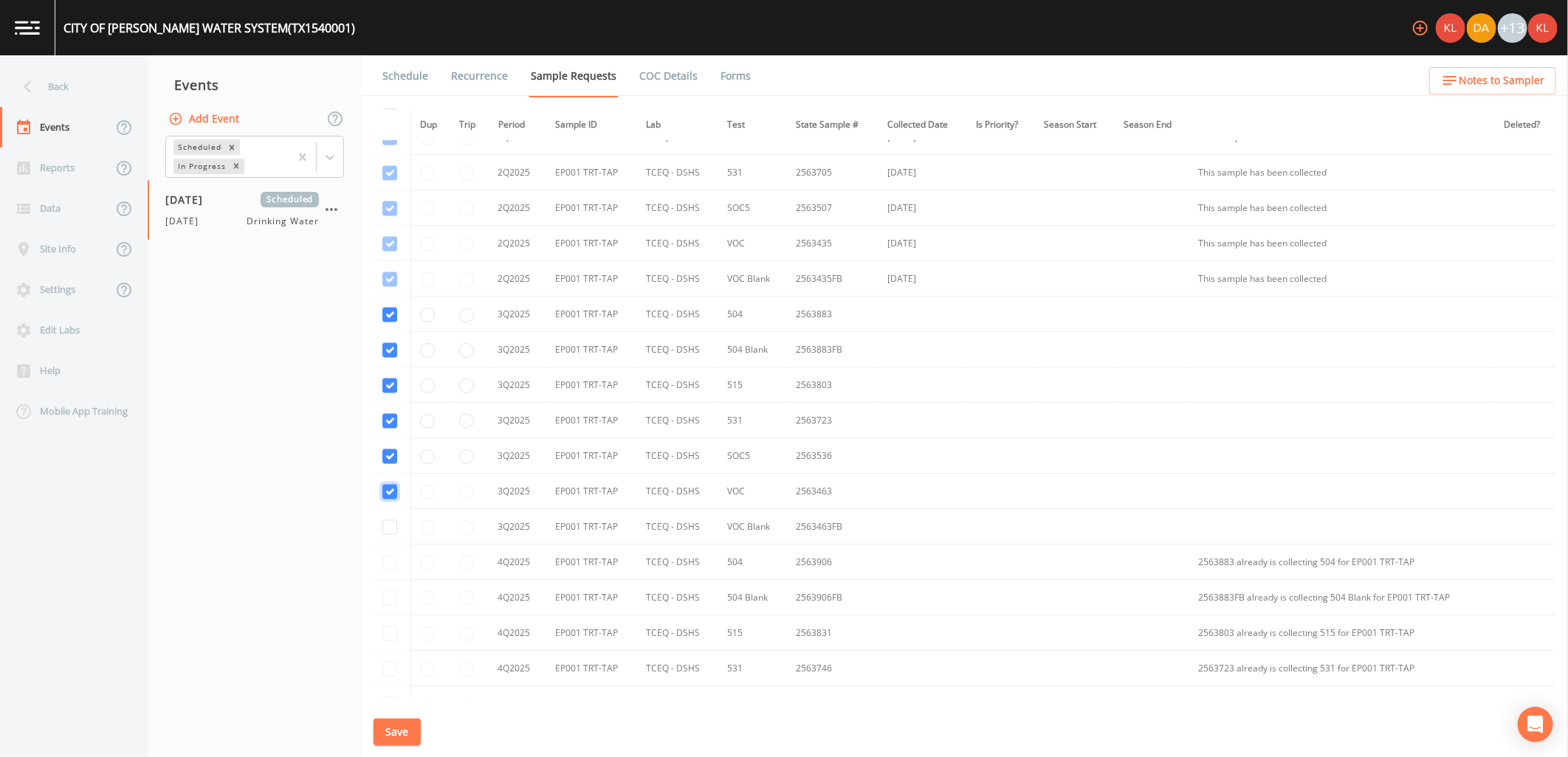
checkbox input "true"
click at [396, 287] on input "checkbox" at bounding box center [389, 279] width 14 height 14
checkbox input "true"
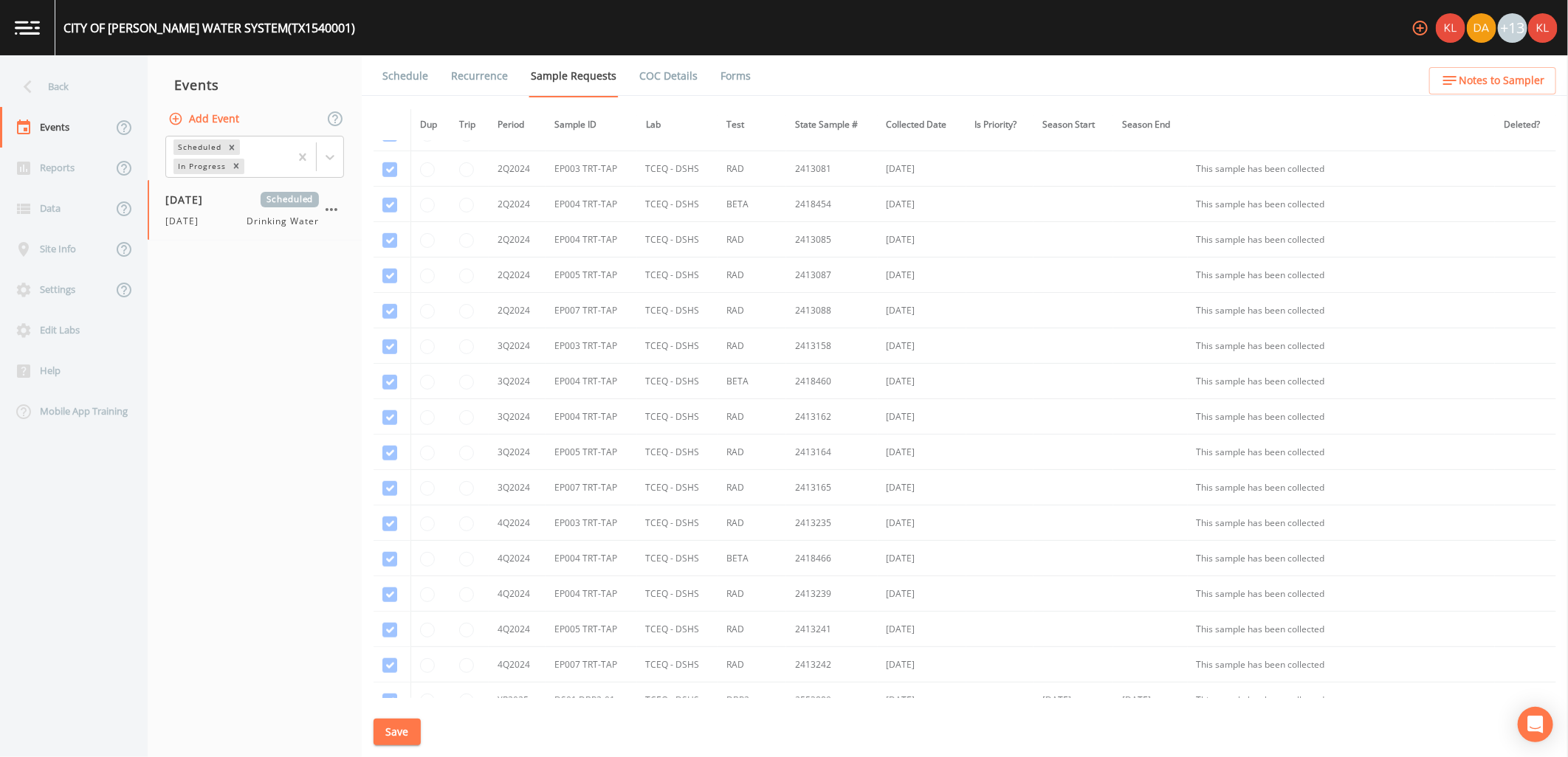
scroll to position [626, 0]
click at [395, 732] on button "Save" at bounding box center [396, 732] width 47 height 28
click at [392, 752] on div "Schedule Recurrence Sample Requests COC Details Forms Dup Trip Period Sample ID…" at bounding box center [965, 406] width 1206 height 701
click at [399, 738] on button "Save" at bounding box center [396, 732] width 47 height 28
click at [390, 79] on link "Schedule" at bounding box center [405, 76] width 50 height 41
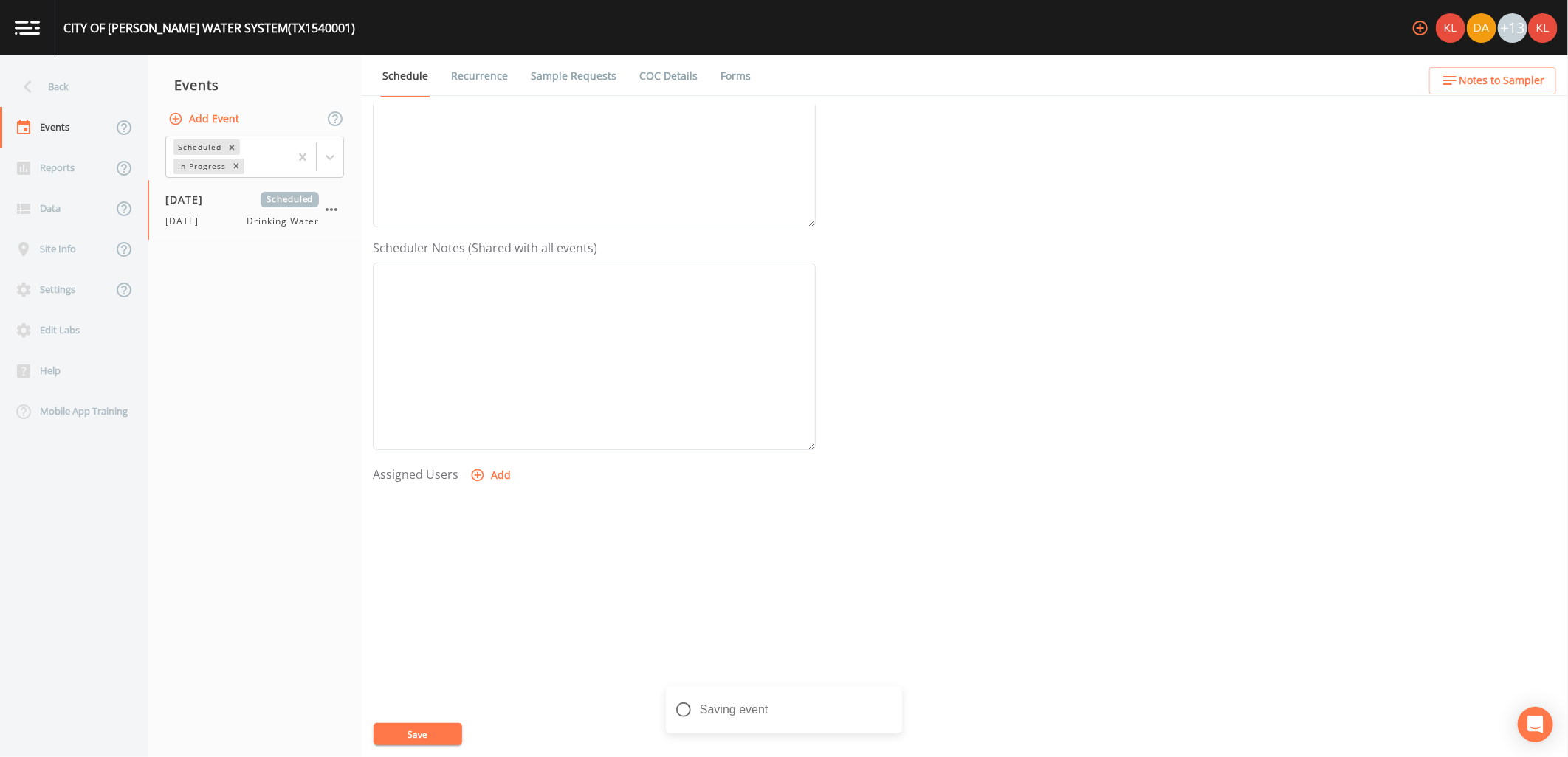
scroll to position [283, 0]
click at [500, 466] on button "Add" at bounding box center [492, 471] width 50 height 28
select select "cc3a99b6-42a3-44aa-bed9-88599eb009c7"
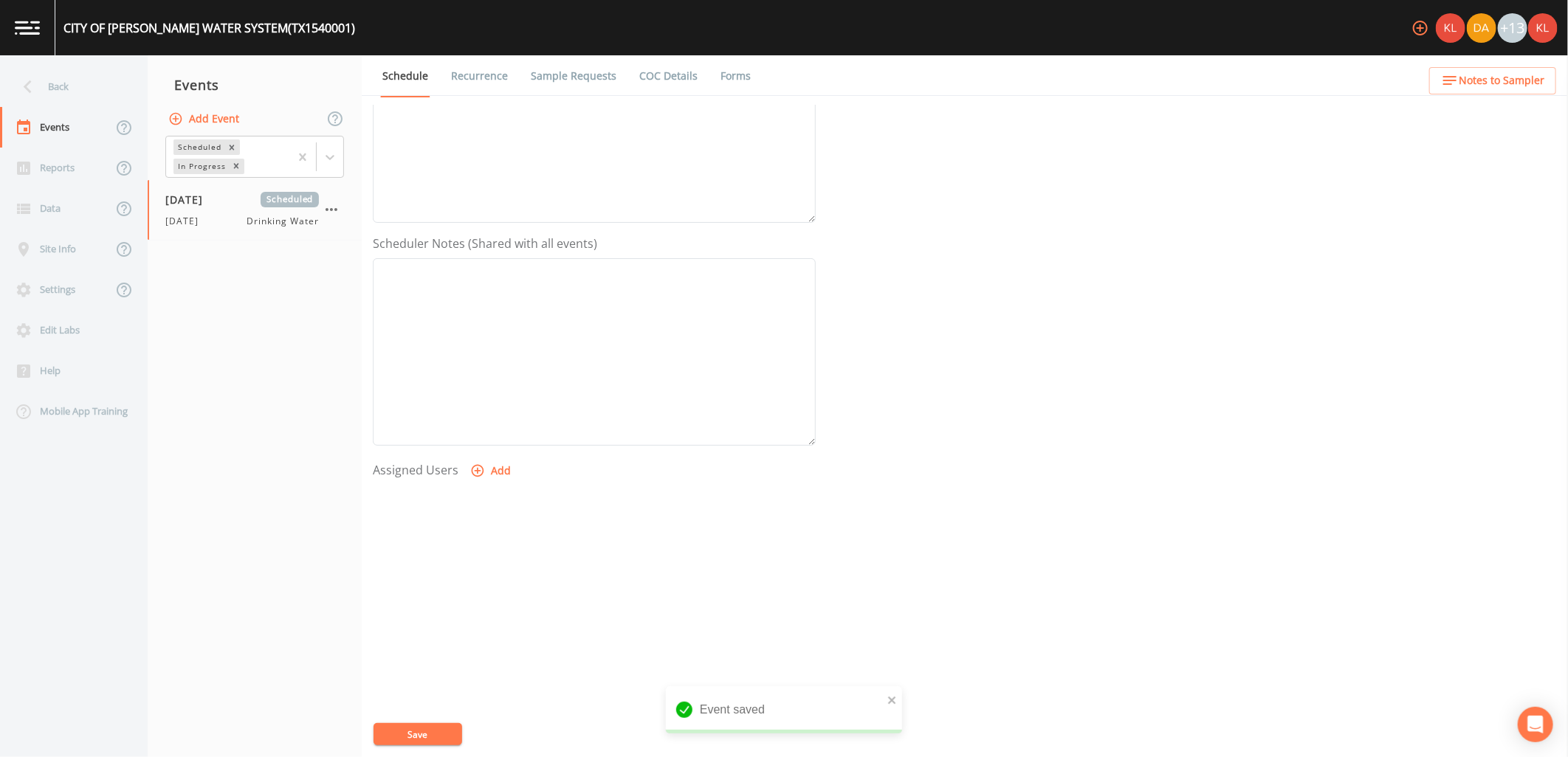
select select
click at [431, 735] on button "Save" at bounding box center [417, 734] width 89 height 22
click at [47, 34] on link at bounding box center [28, 28] width 56 height 56
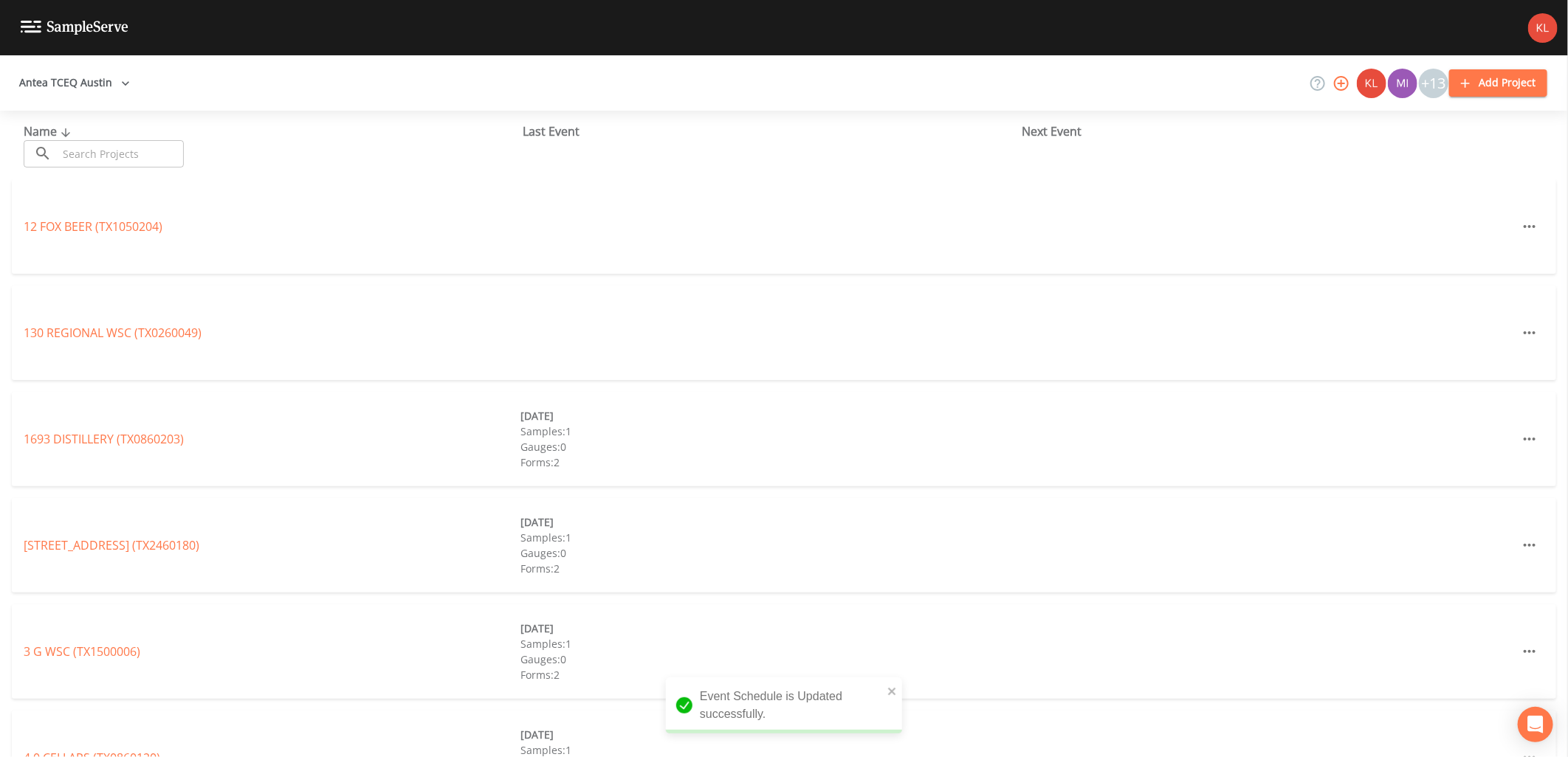
click at [130, 156] on input "text" at bounding box center [121, 153] width 126 height 28
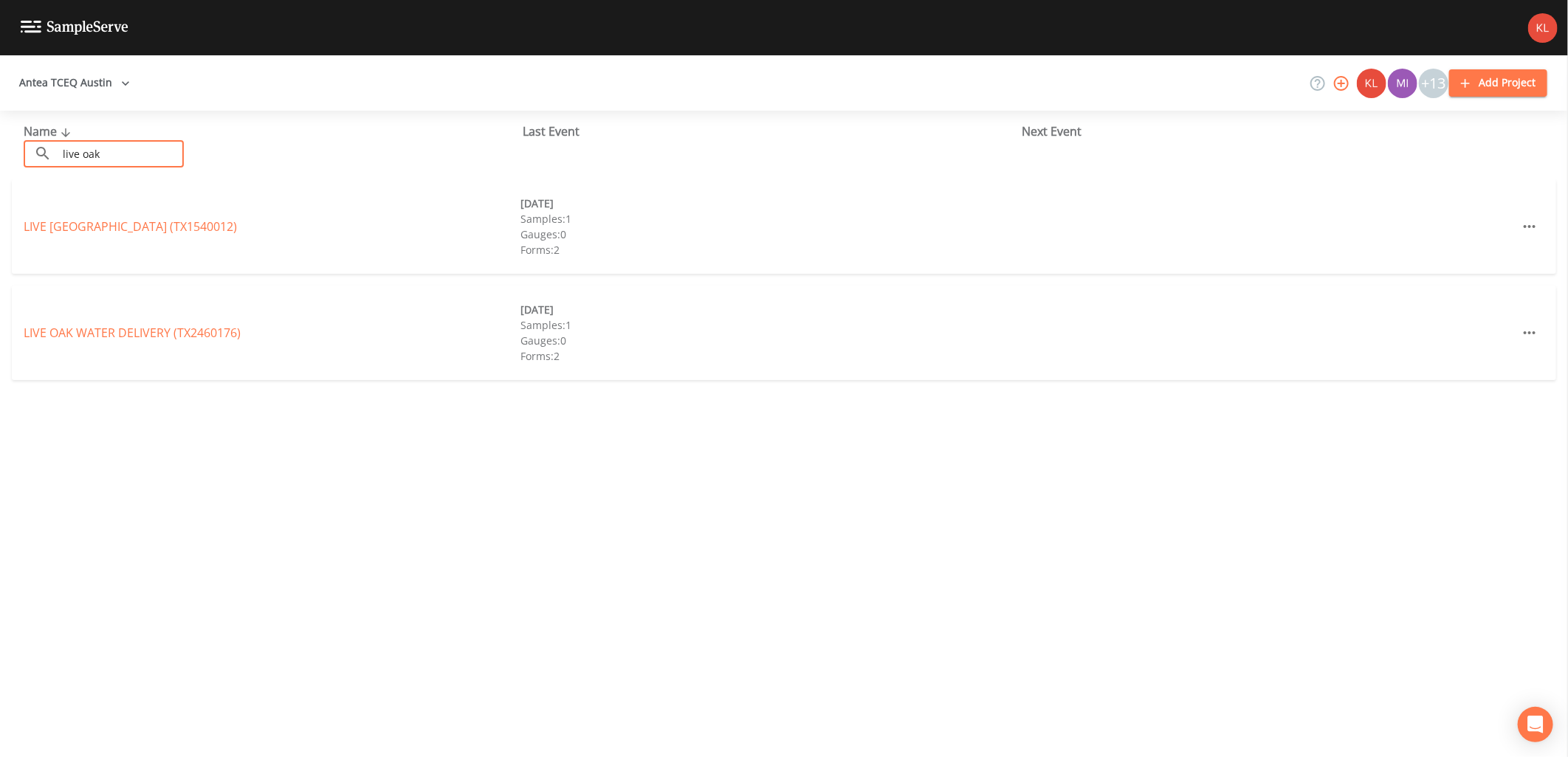
type input "live oak"
click at [134, 234] on div "LIVE [GEOGRAPHIC_DATA] (TX1540012)" at bounding box center [272, 226] width 497 height 18
click at [135, 224] on link "LIVE [GEOGRAPHIC_DATA] (TX1540012)" at bounding box center [130, 226] width 213 height 16
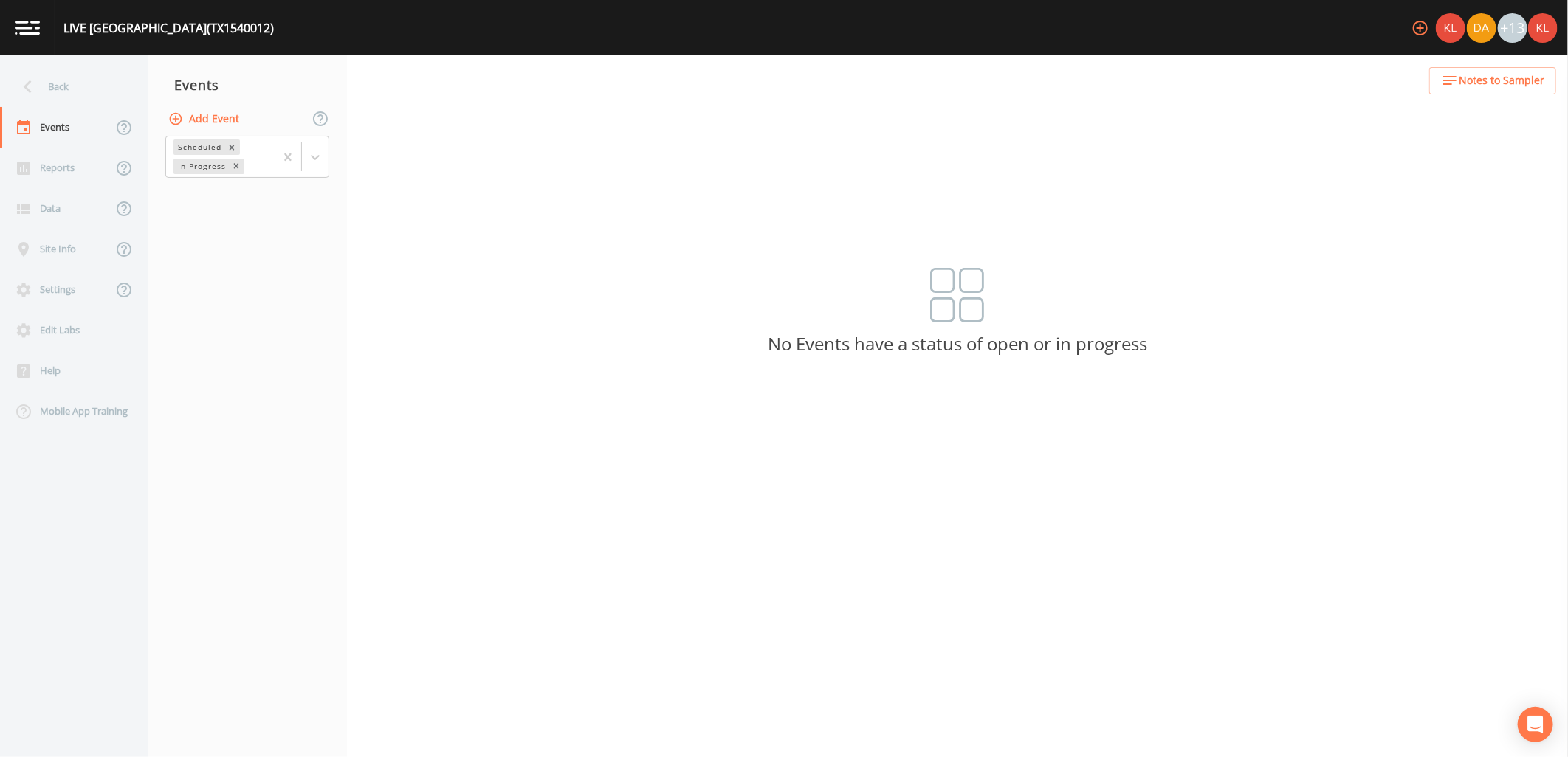
click at [230, 118] on button "Add Event" at bounding box center [205, 119] width 79 height 28
type input "[DATE]"
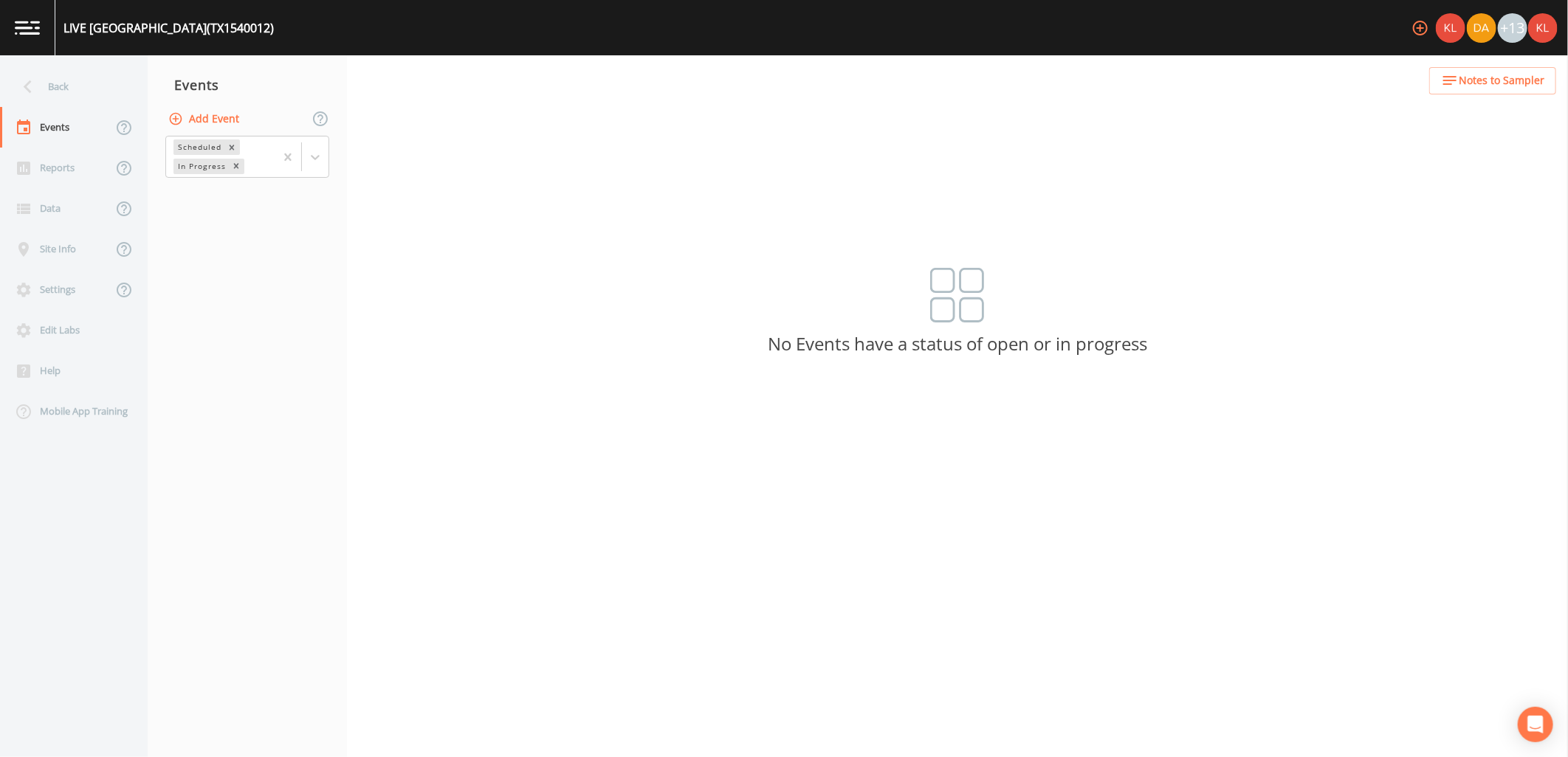
type input "[DATE]"
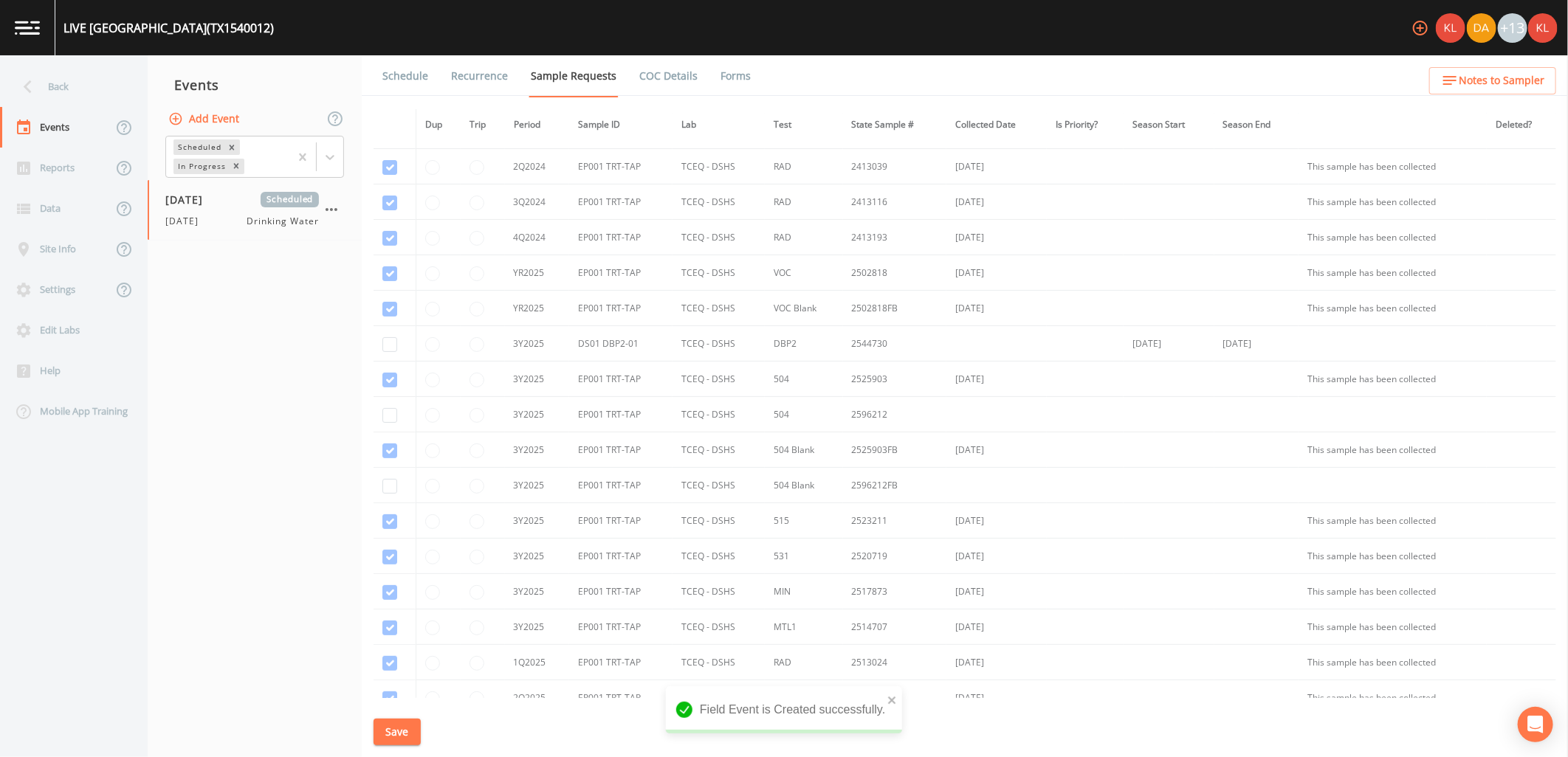
scroll to position [246, 0]
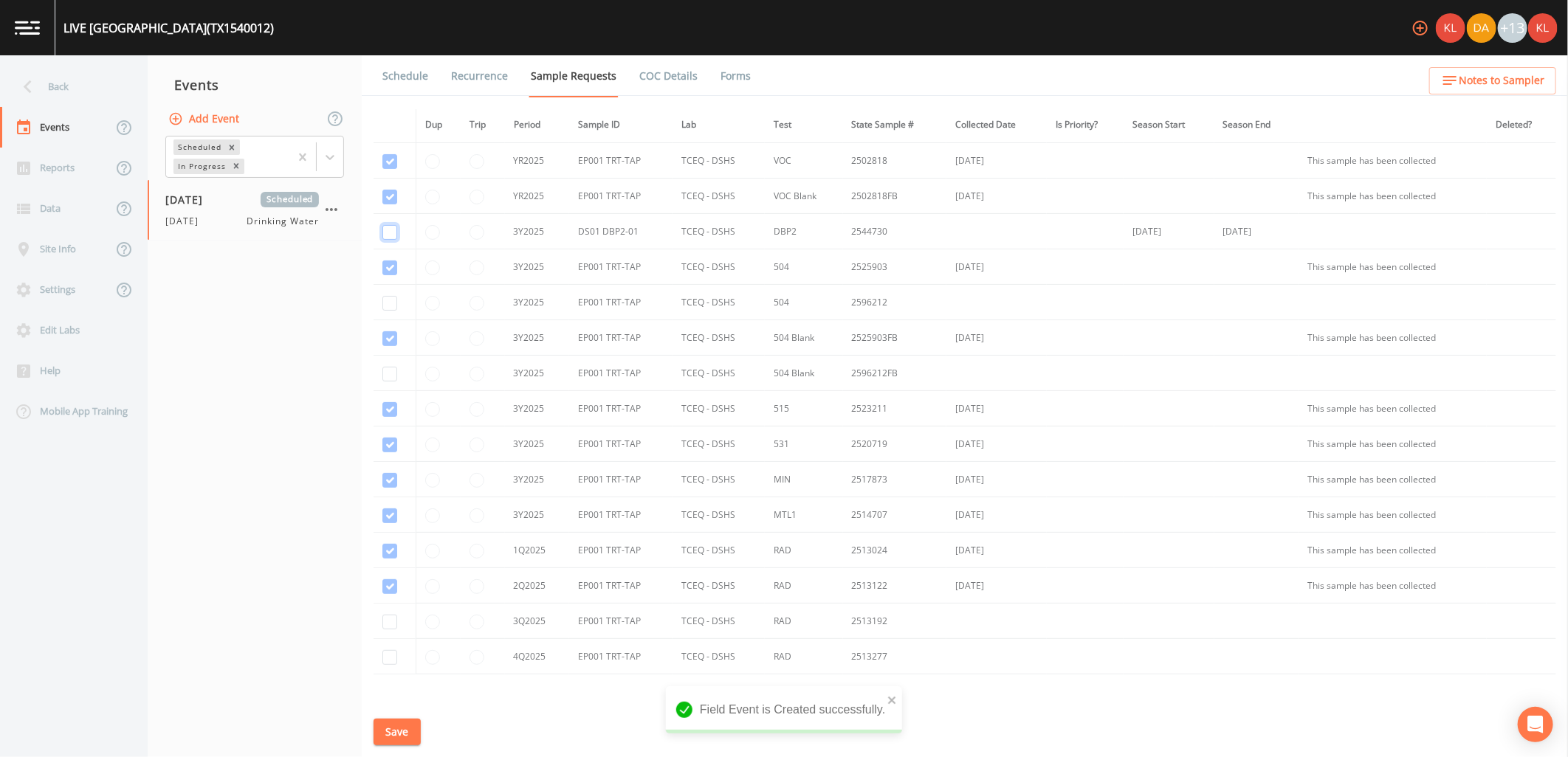
click at [394, 231] on input "checkbox" at bounding box center [389, 232] width 14 height 14
checkbox input "true"
click at [387, 276] on input "checkbox" at bounding box center [389, 267] width 14 height 14
checkbox input "true"
click at [389, 346] on input "checkbox" at bounding box center [389, 338] width 14 height 14
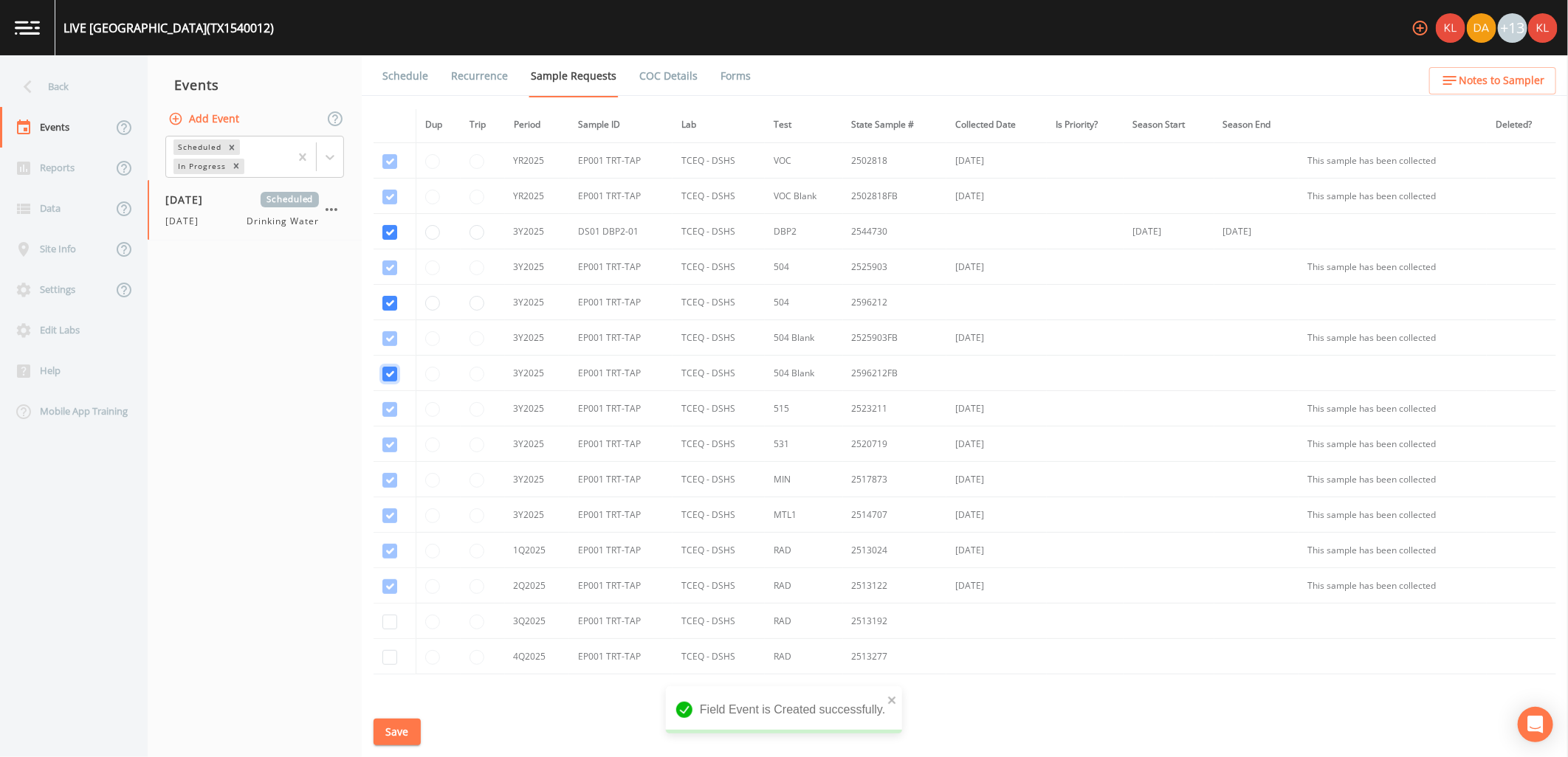
checkbox input "true"
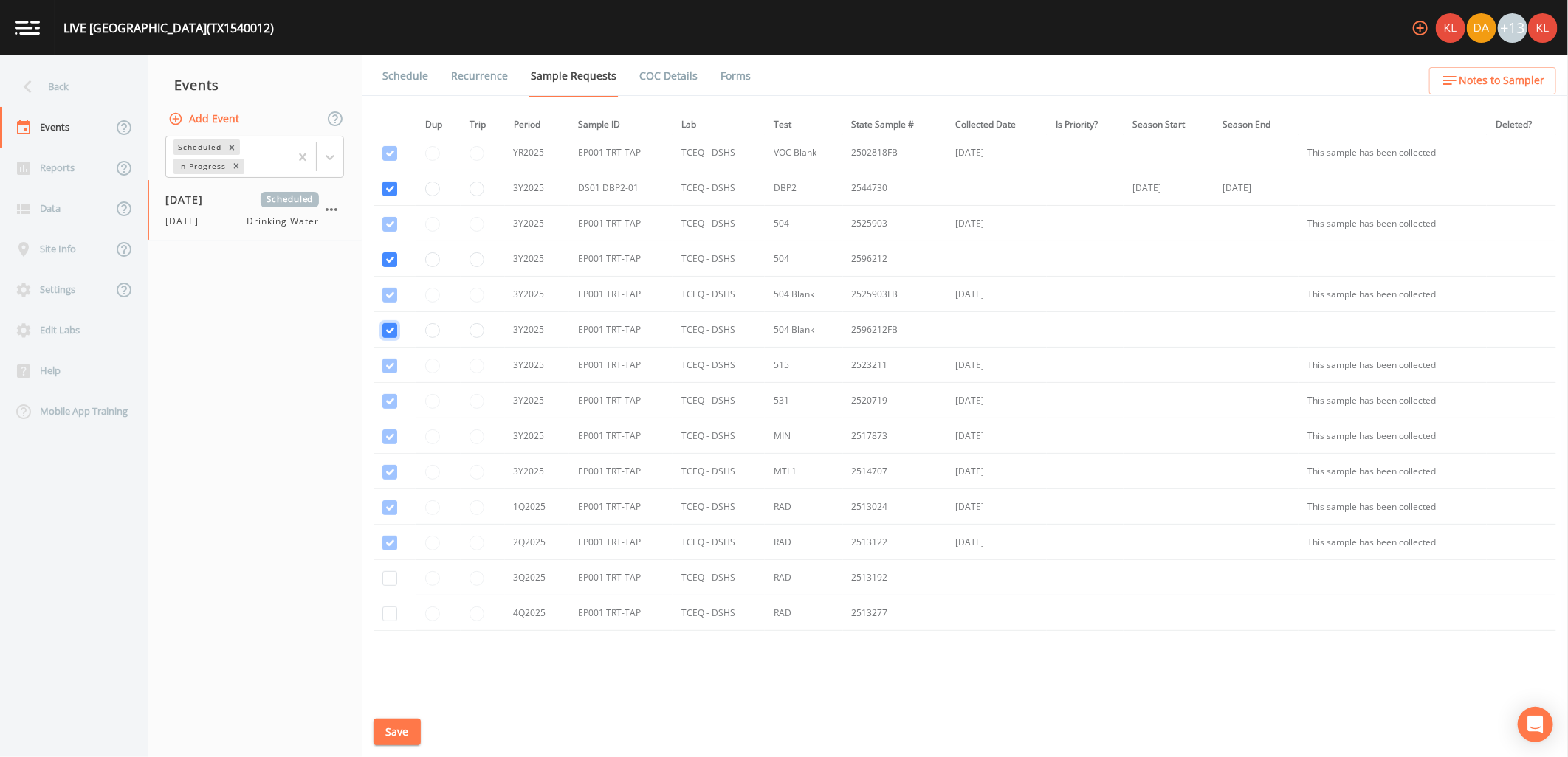
scroll to position [341, 0]
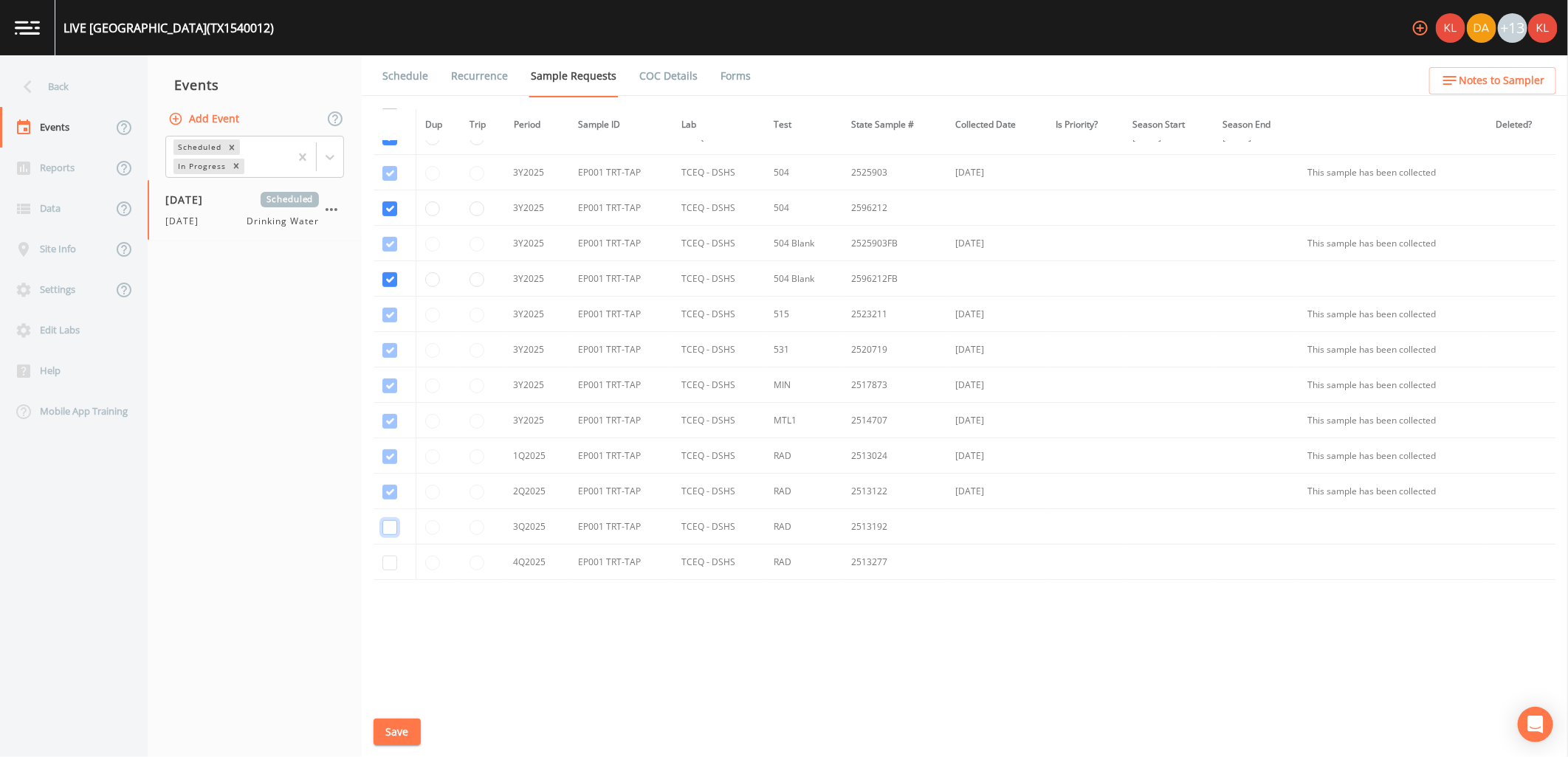
checkbox input "true"
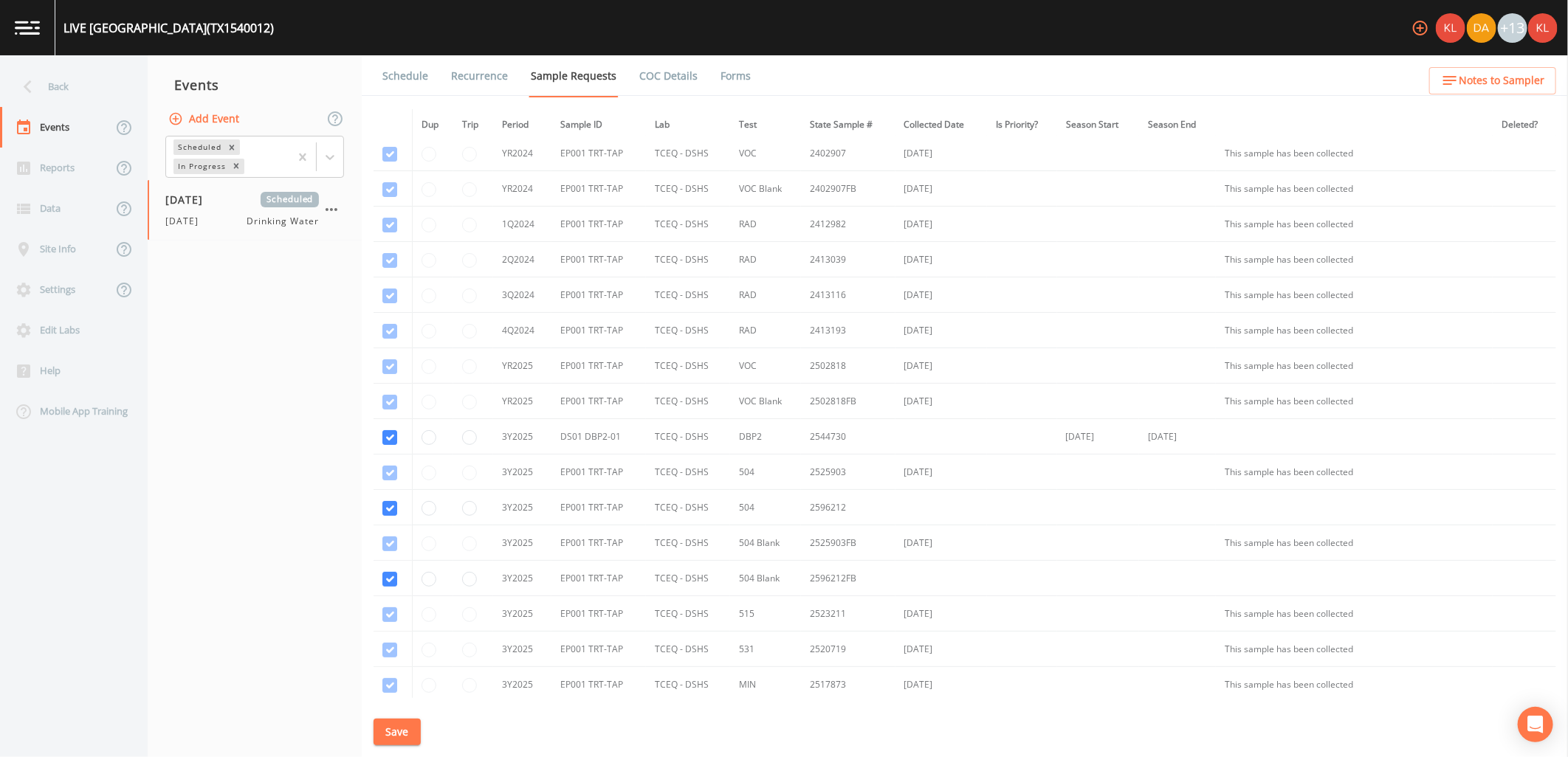
scroll to position [82, 0]
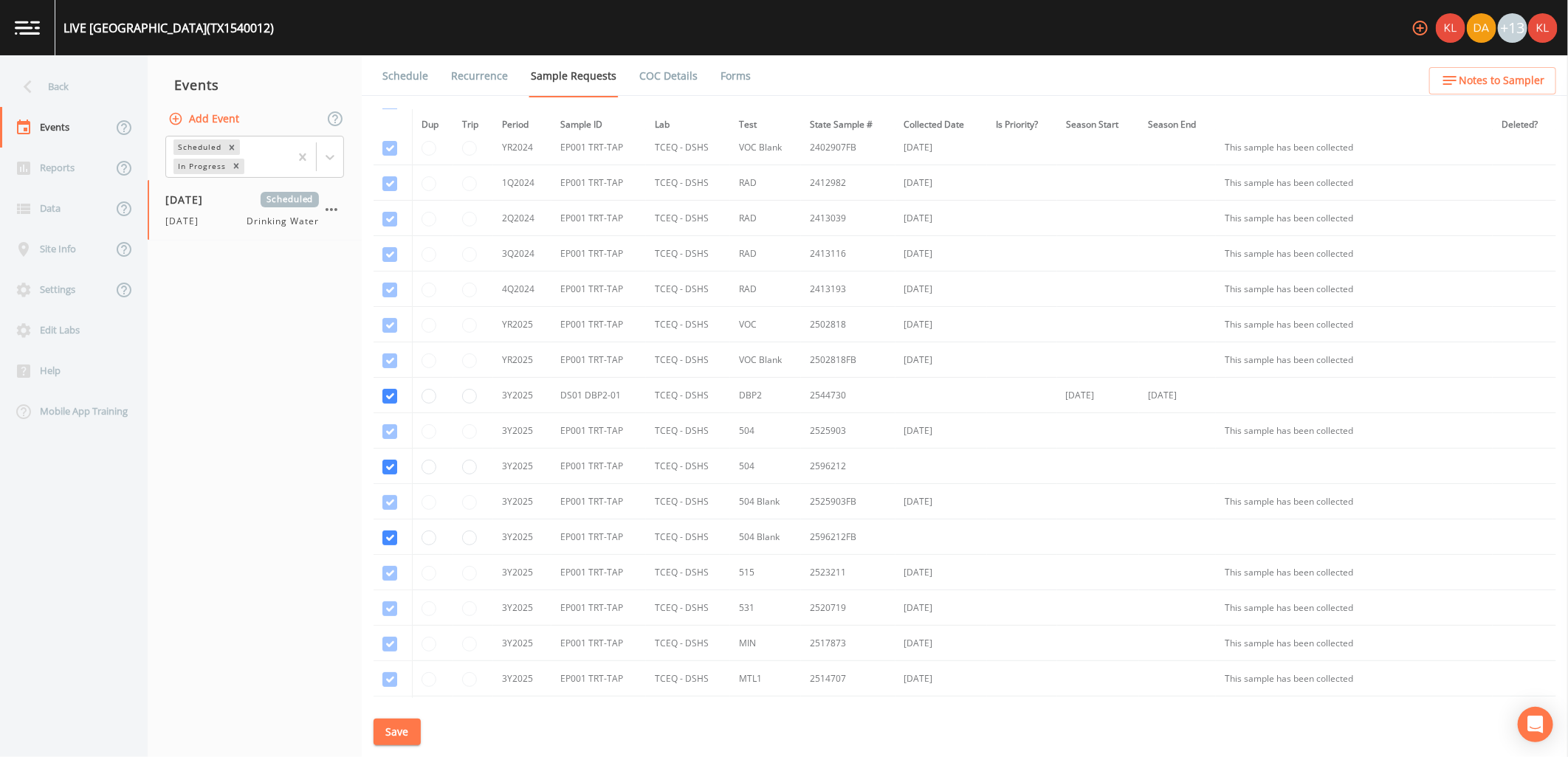
click at [393, 734] on button "Save" at bounding box center [396, 732] width 47 height 28
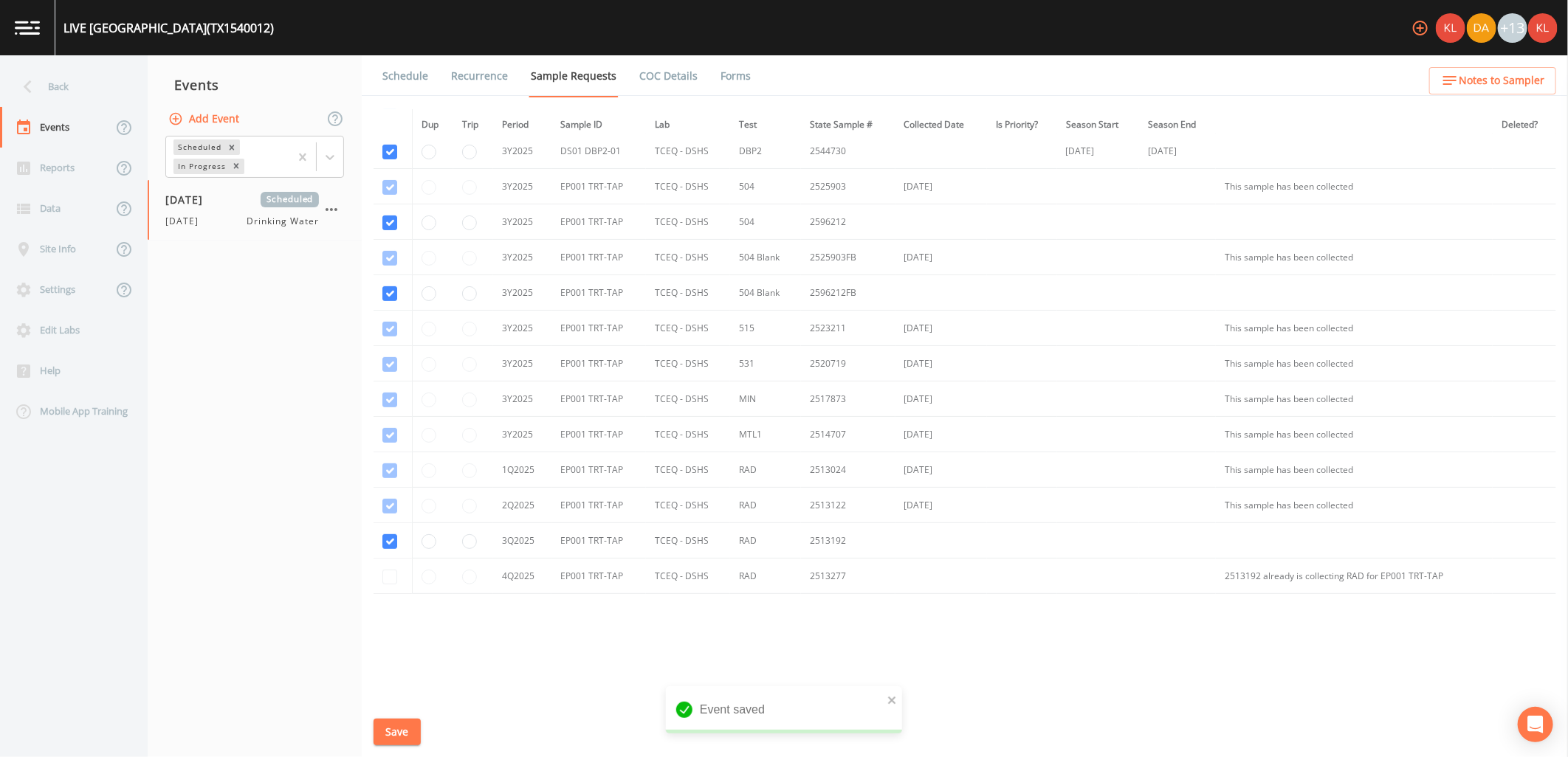
scroll to position [341, 0]
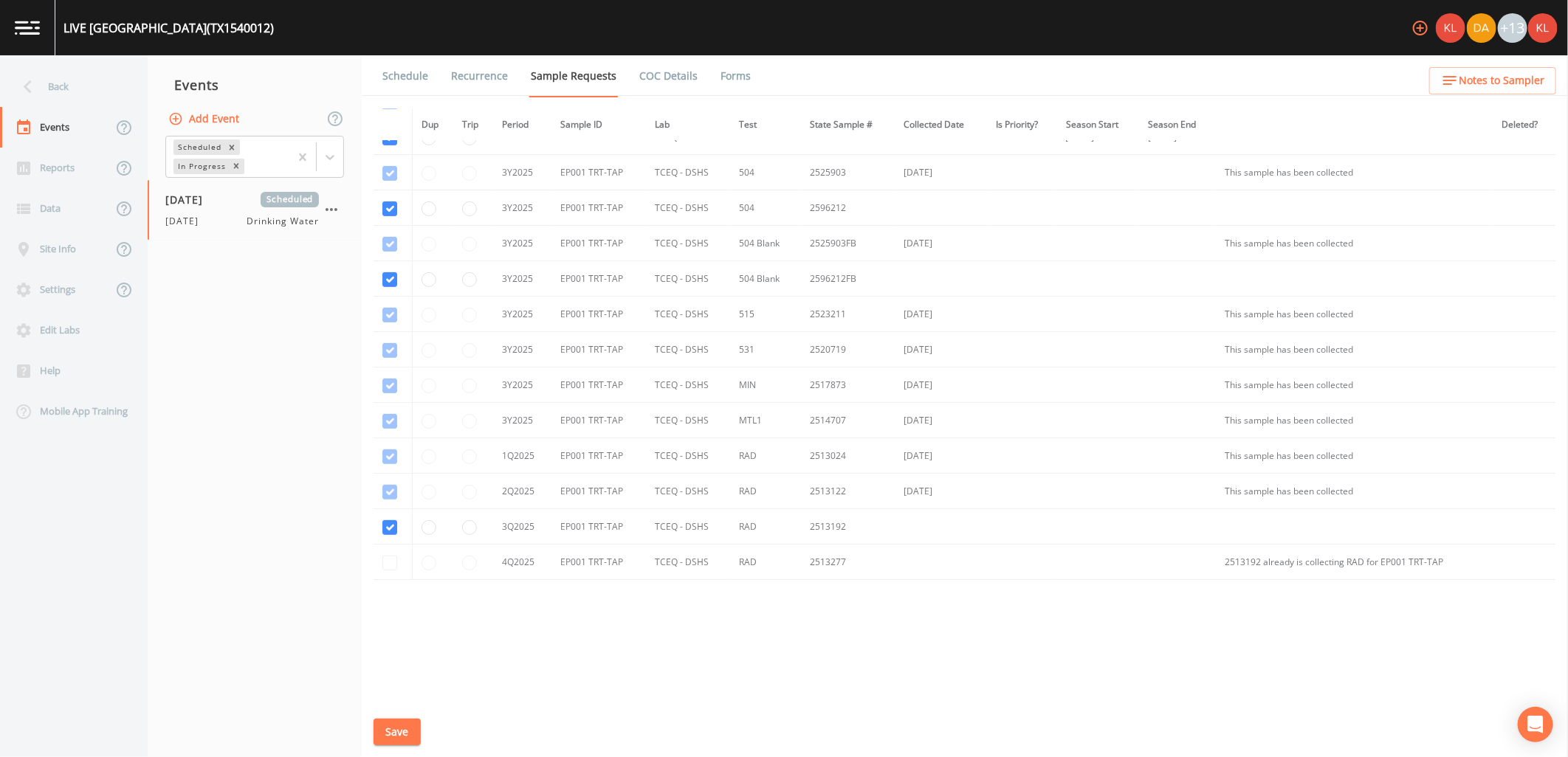
click at [408, 77] on link "Schedule" at bounding box center [405, 76] width 50 height 41
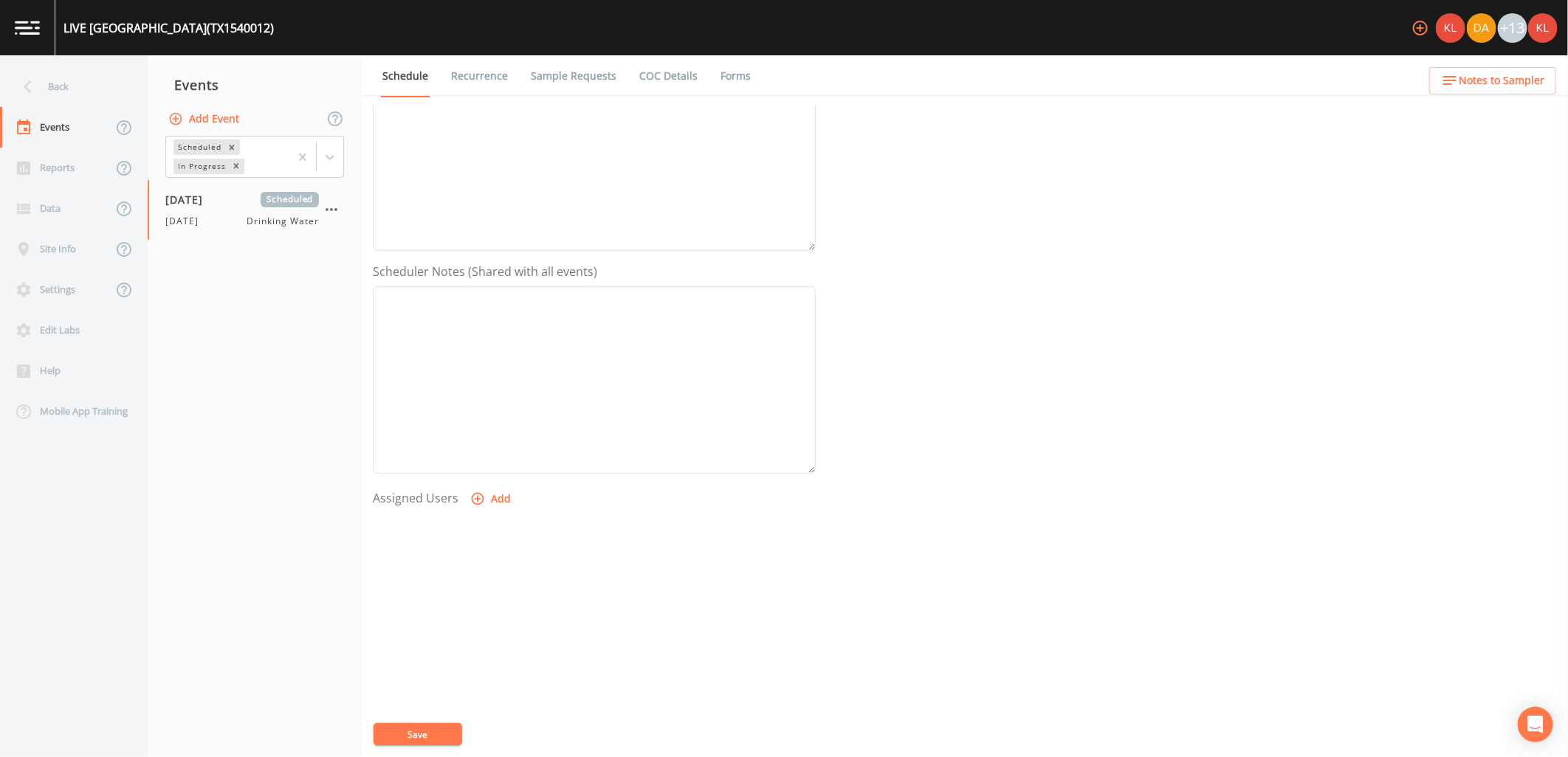
scroll to position [283, 0]
click at [489, 457] on button "Add" at bounding box center [492, 471] width 50 height 28
select select "cc3a99b6-42a3-44aa-bed9-88599eb009c7"
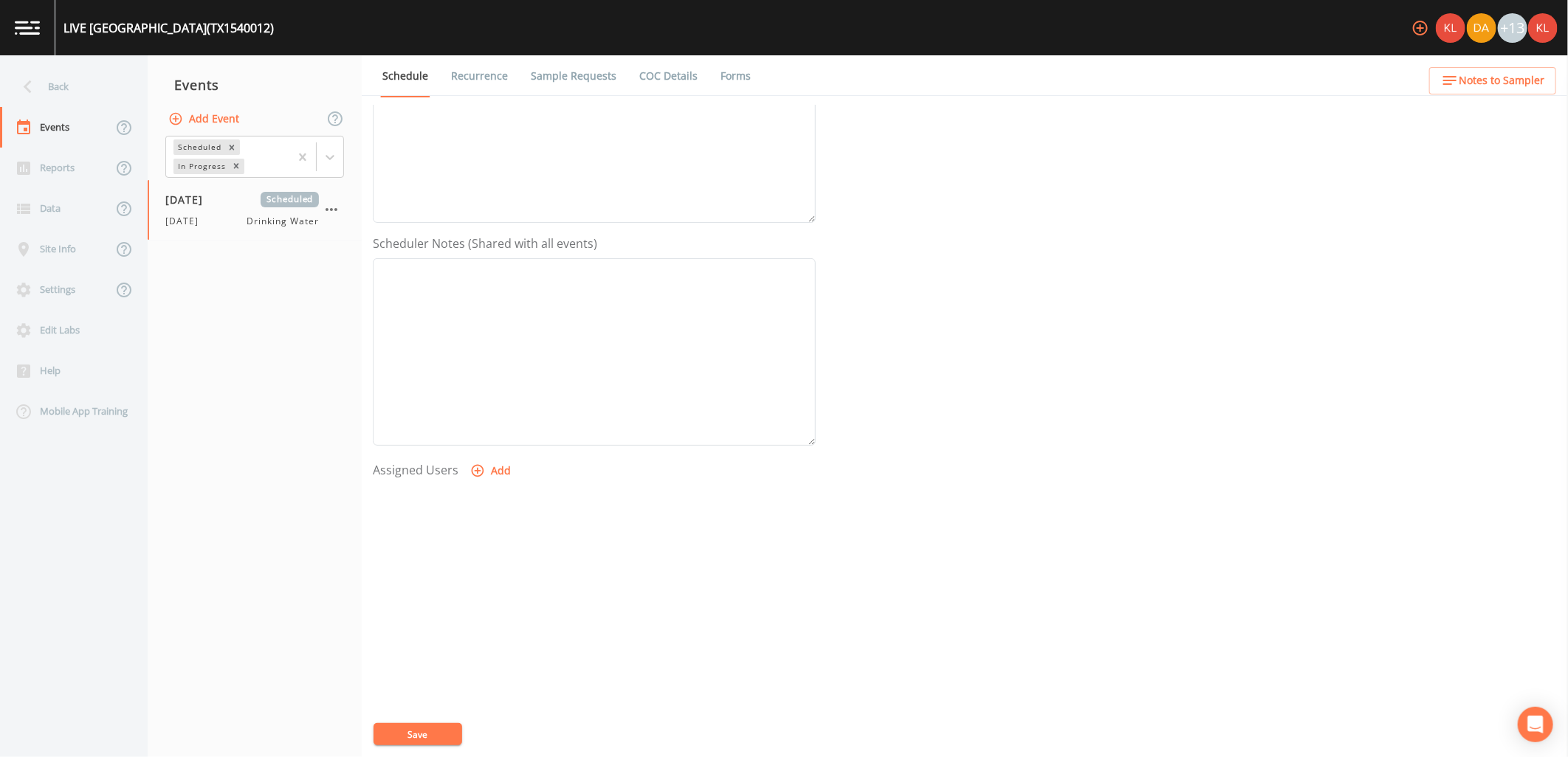
select select
click at [446, 735] on button "Save" at bounding box center [417, 734] width 89 height 22
click at [24, 37] on link at bounding box center [28, 28] width 56 height 56
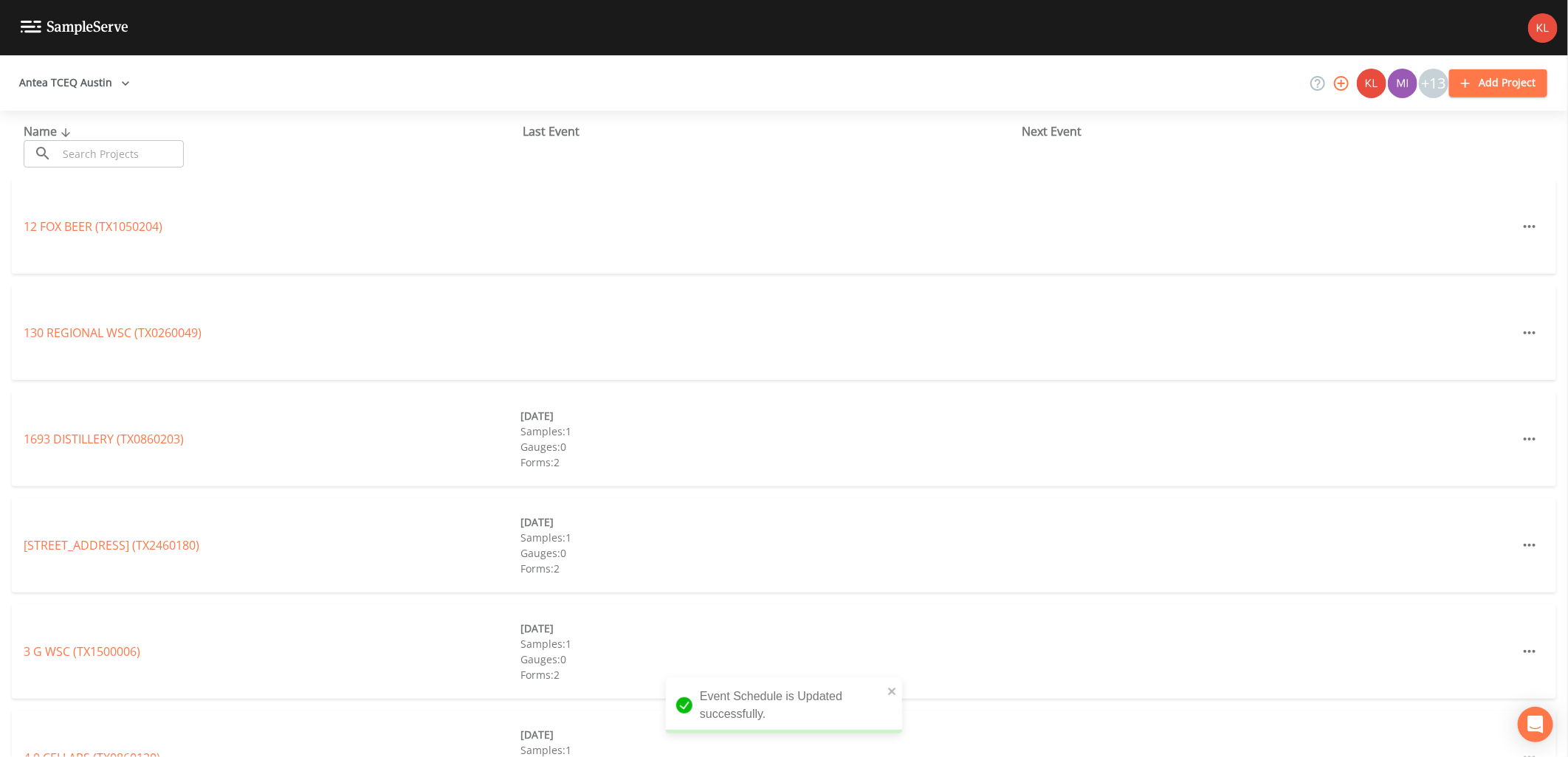
click at [105, 160] on input "text" at bounding box center [121, 153] width 126 height 28
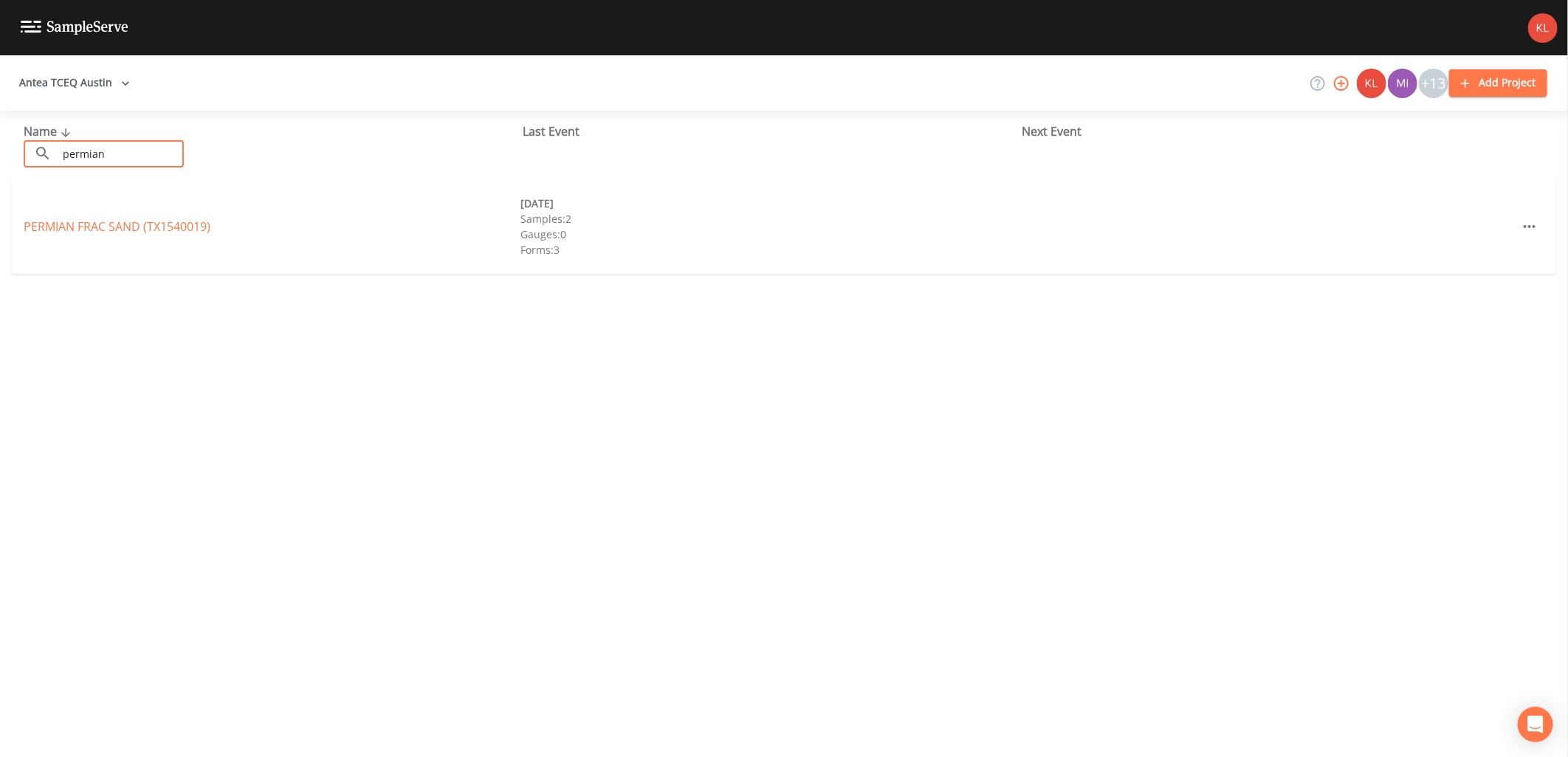
type input "permian"
click at [145, 217] on div "PERMIAN FRAC SAND (TX1540019)" at bounding box center [272, 226] width 497 height 18
click at [145, 226] on link "PERMIAN FRAC SAND (TX1540019)" at bounding box center [117, 226] width 187 height 16
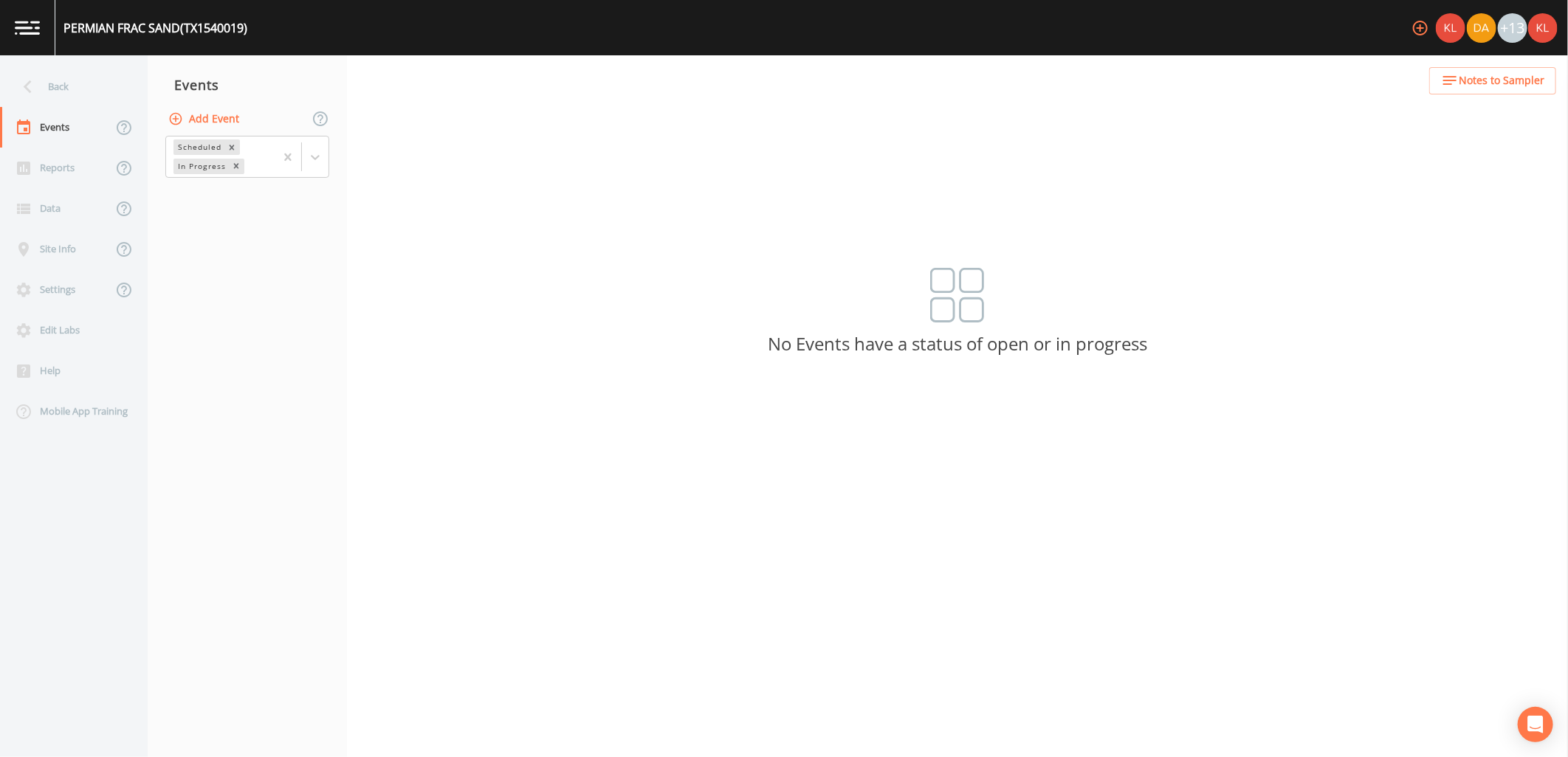
click at [199, 108] on button "Add Event" at bounding box center [205, 119] width 79 height 28
type input "[DATE]"
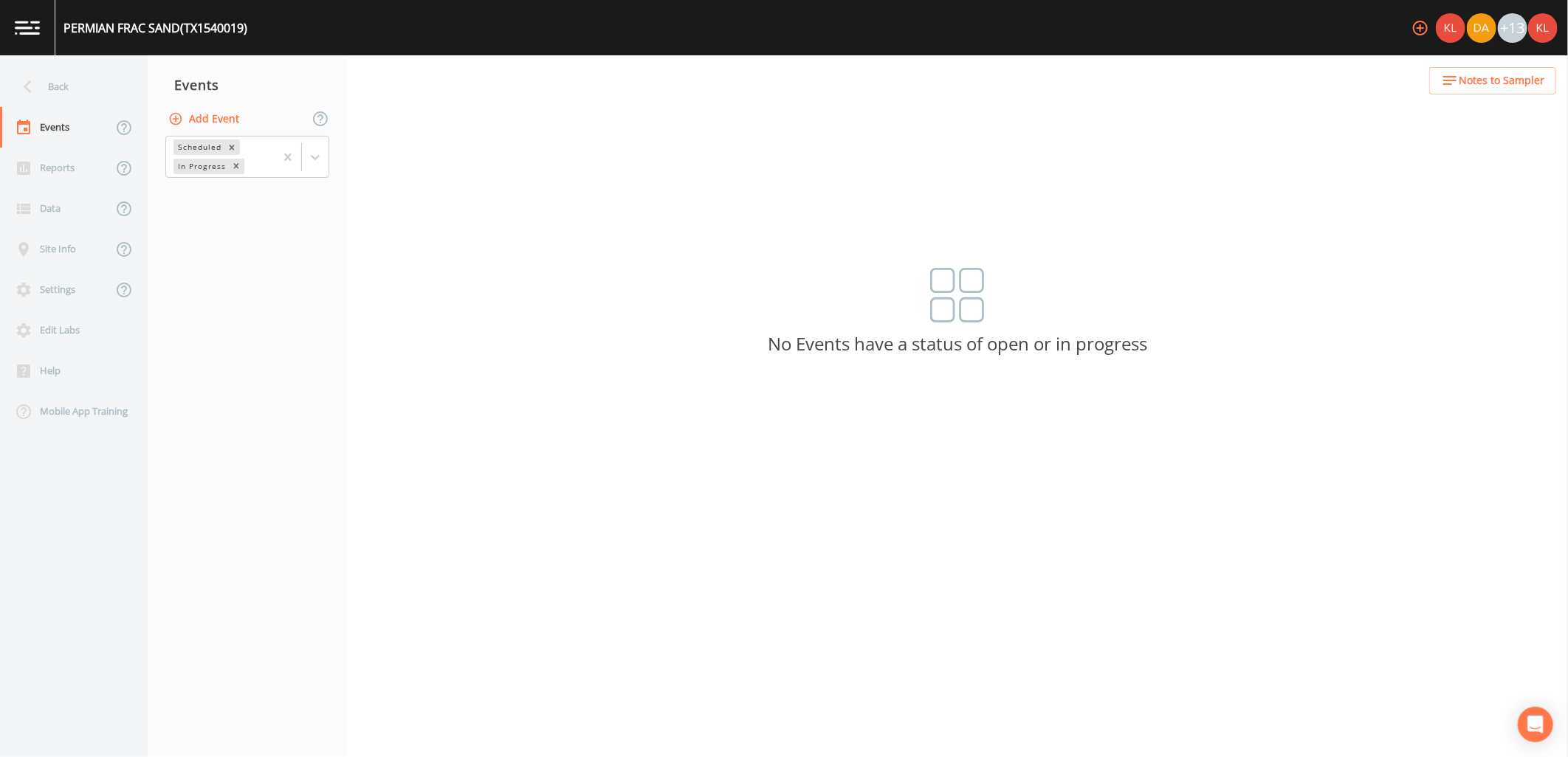
type input "[DATE]"
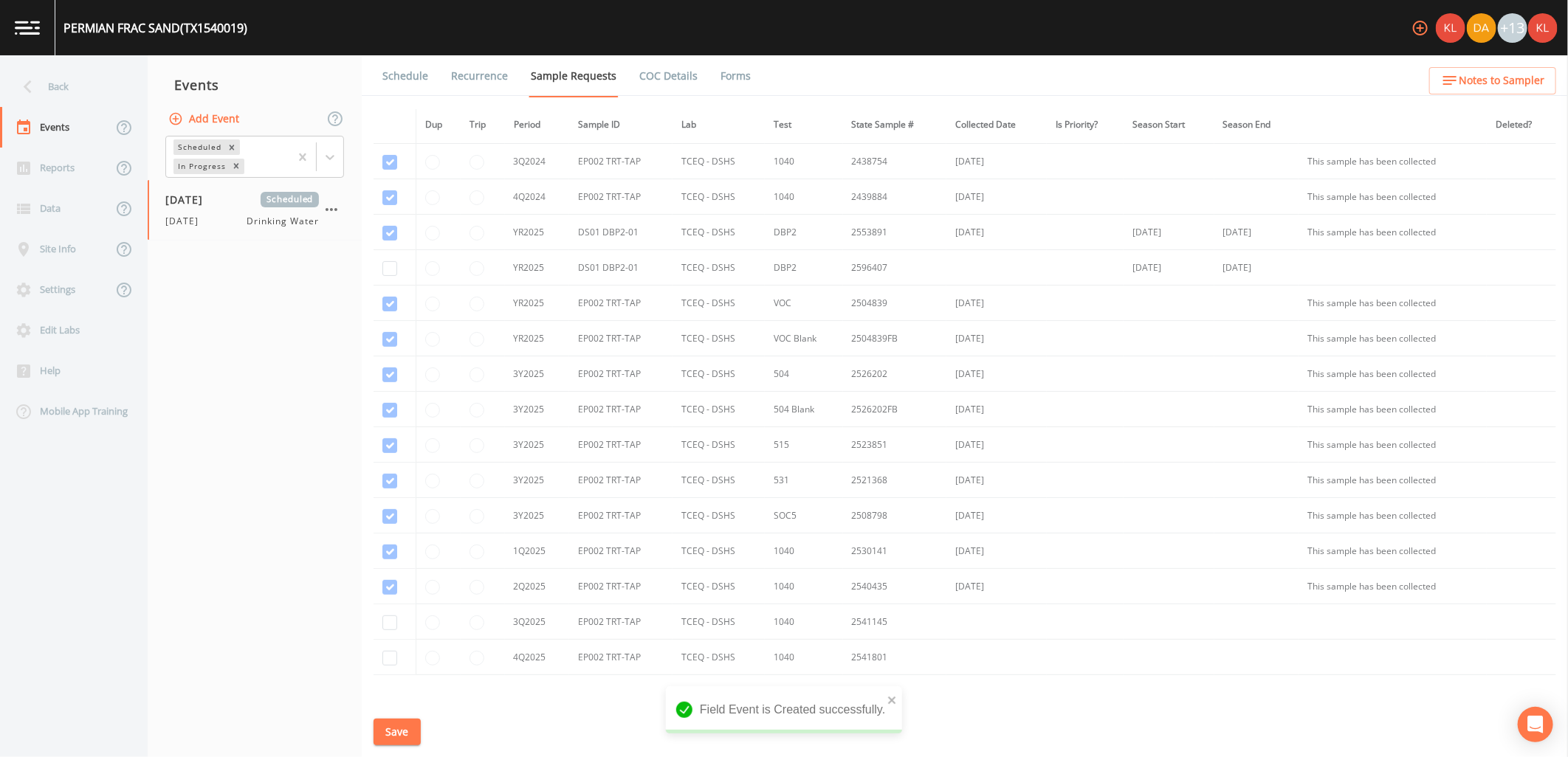
scroll to position [246, 0]
checkbox input "true"
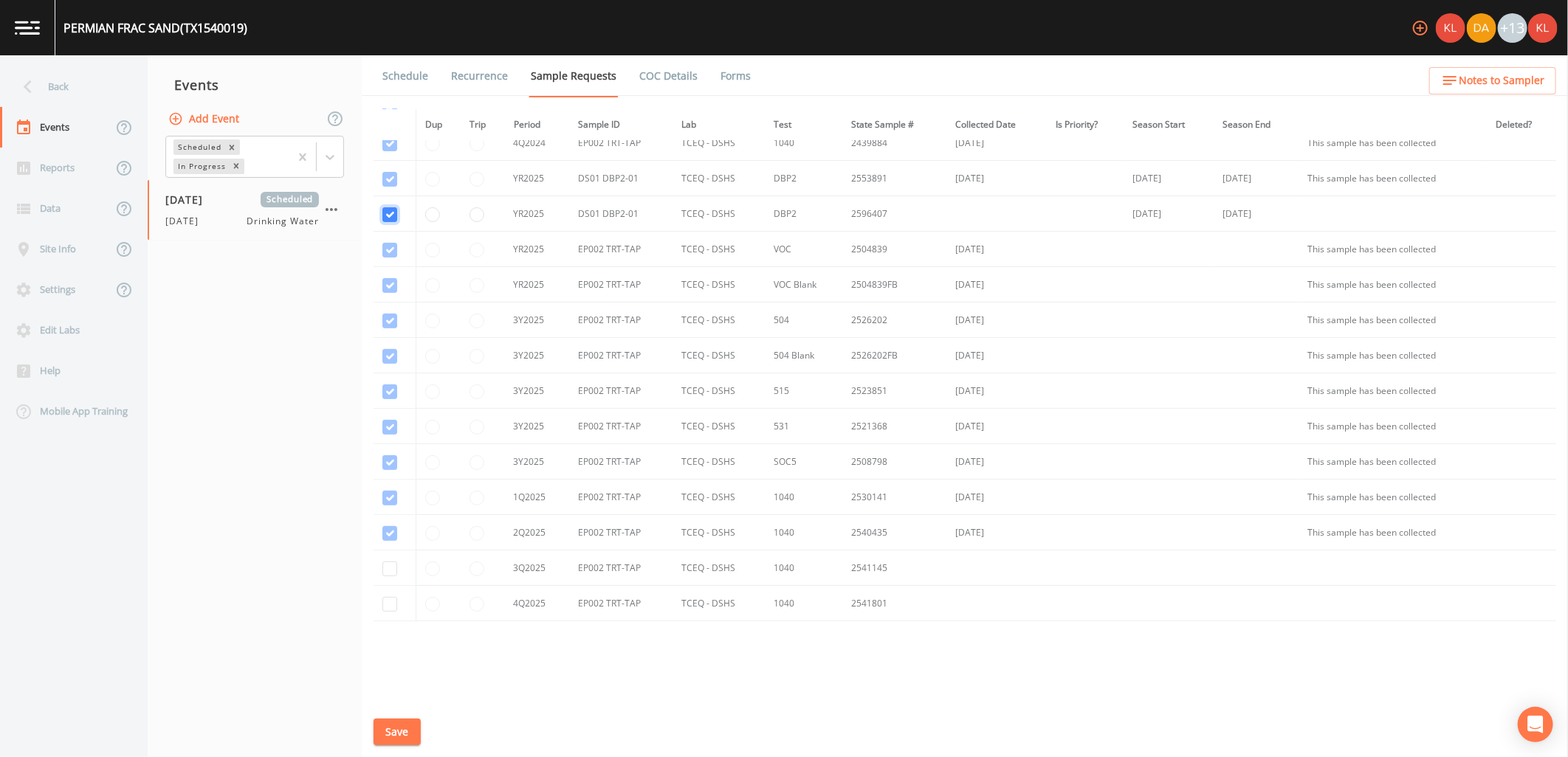
scroll to position [327, 0]
click at [392, 52] on input "checkbox" at bounding box center [389, 44] width 14 height 14
checkbox input "true"
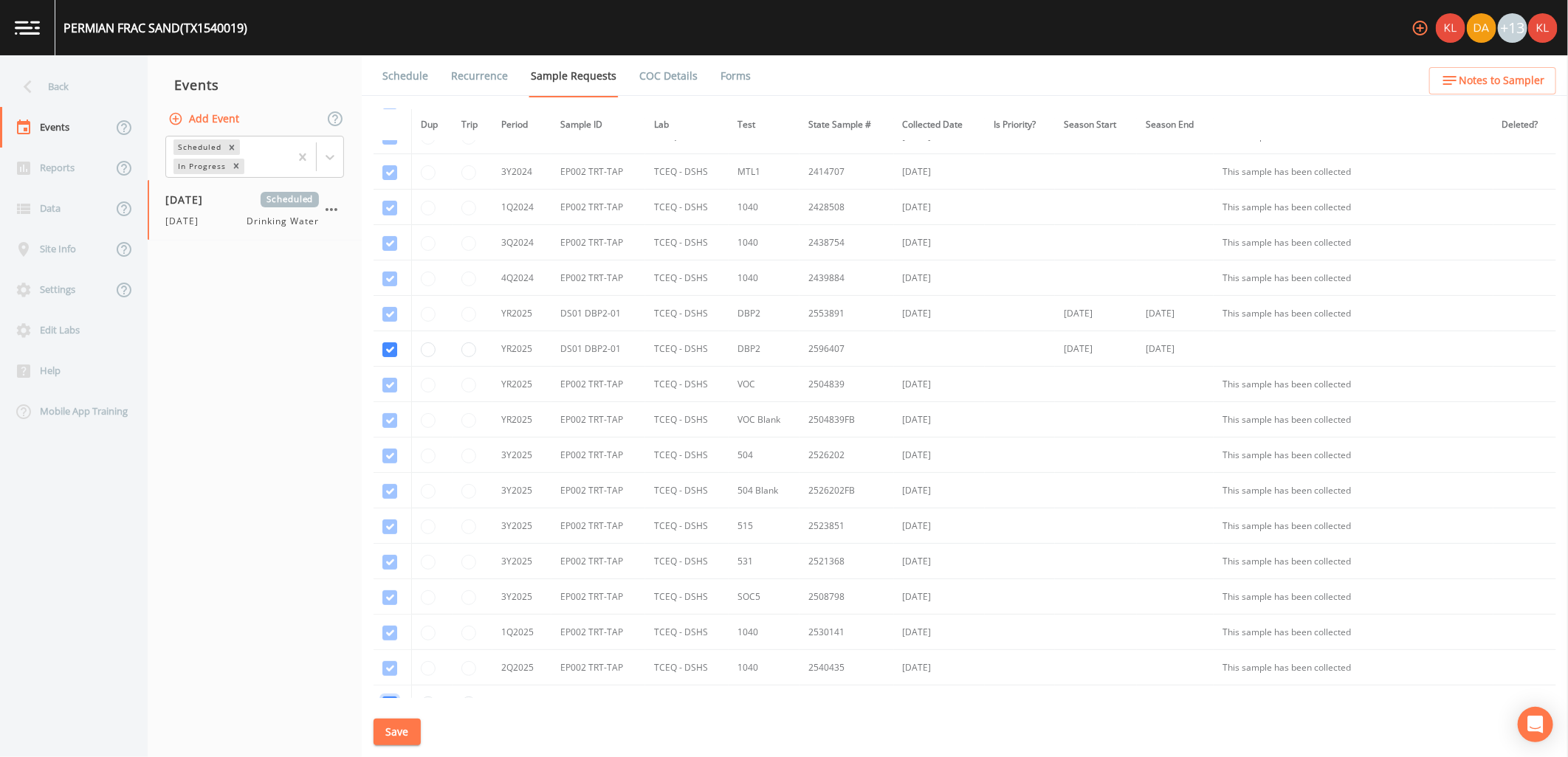
scroll to position [82, 0]
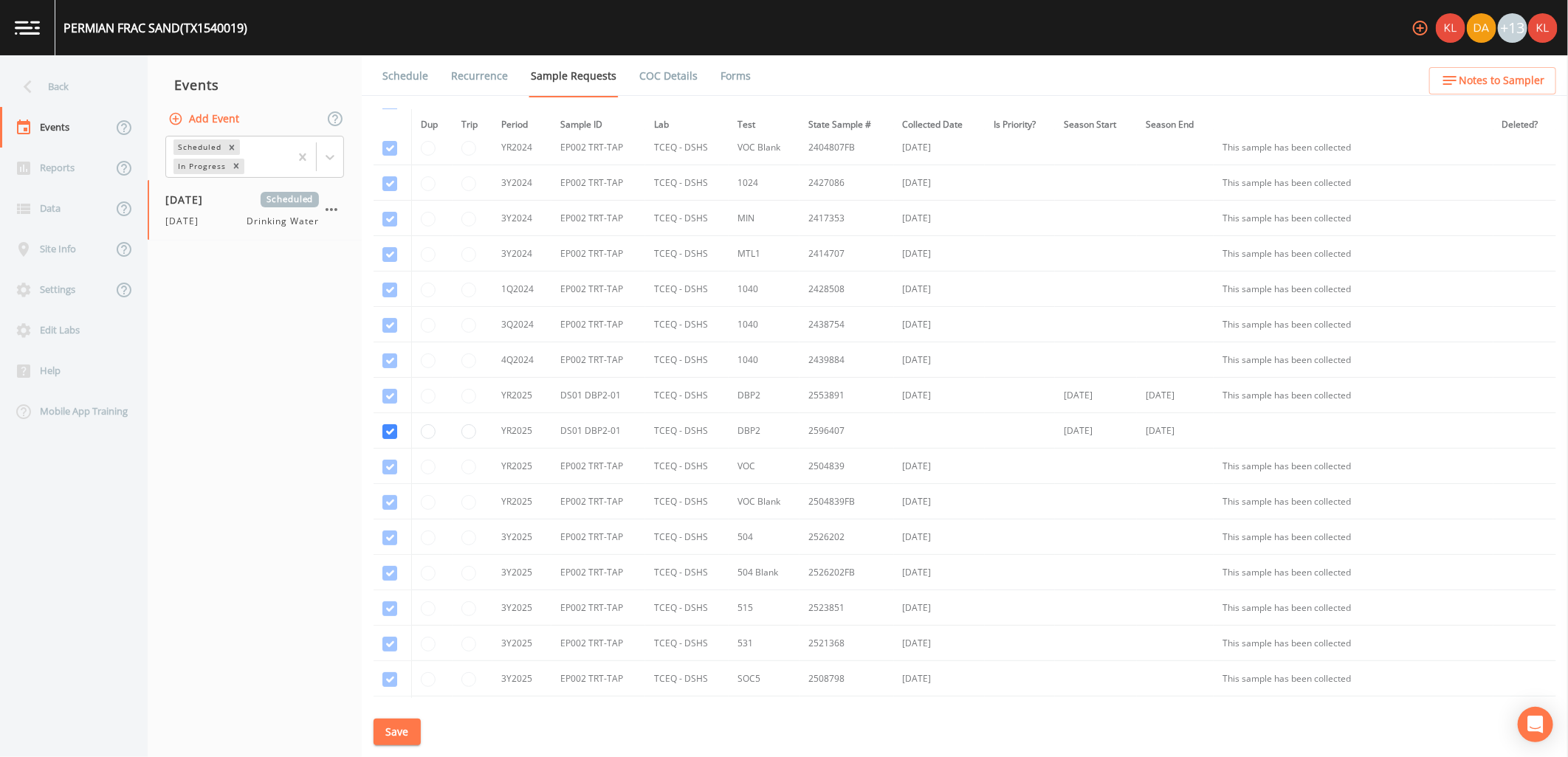
click at [411, 736] on button "Save" at bounding box center [396, 732] width 47 height 28
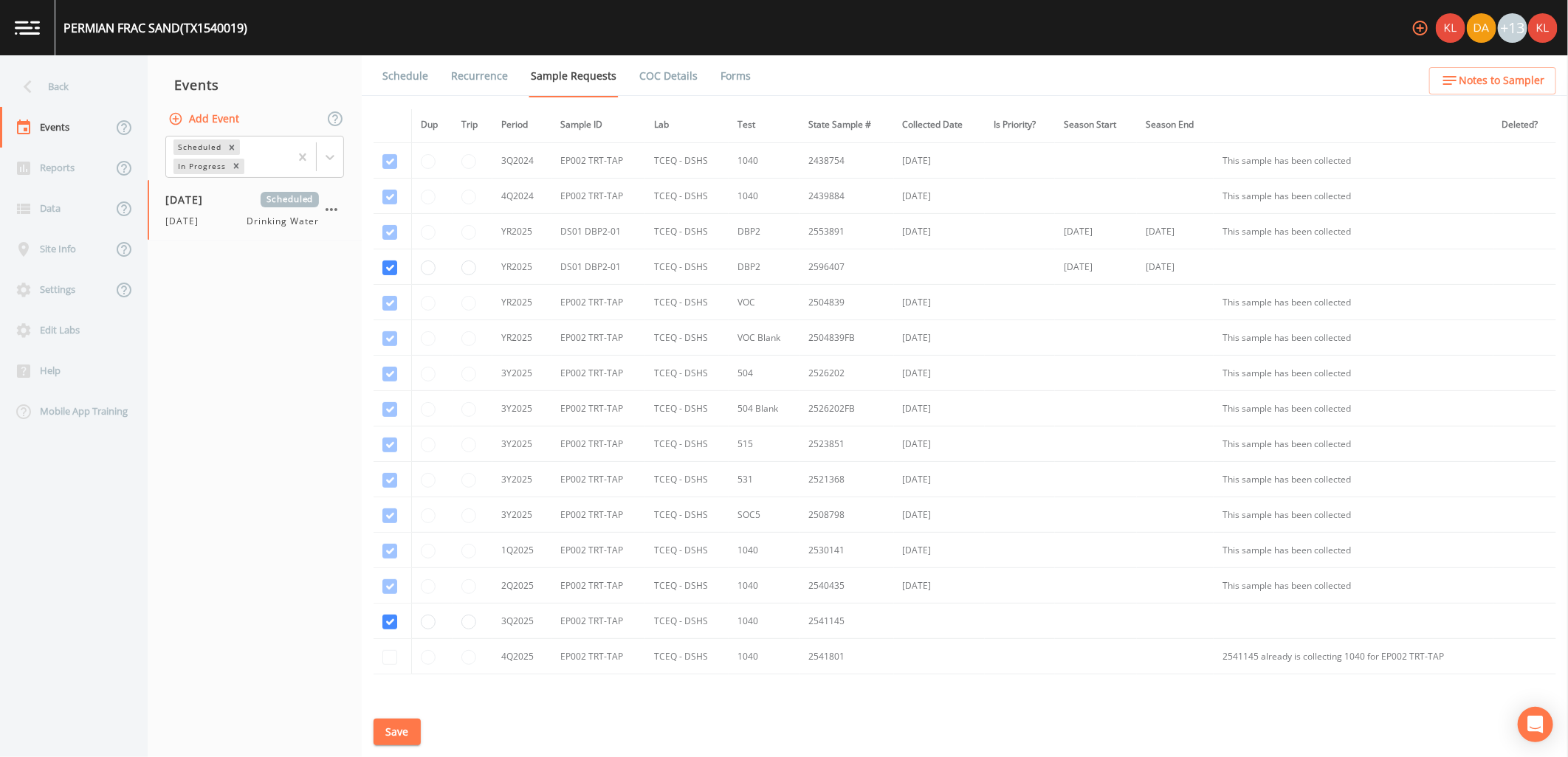
click at [382, 63] on link "Schedule" at bounding box center [405, 76] width 50 height 41
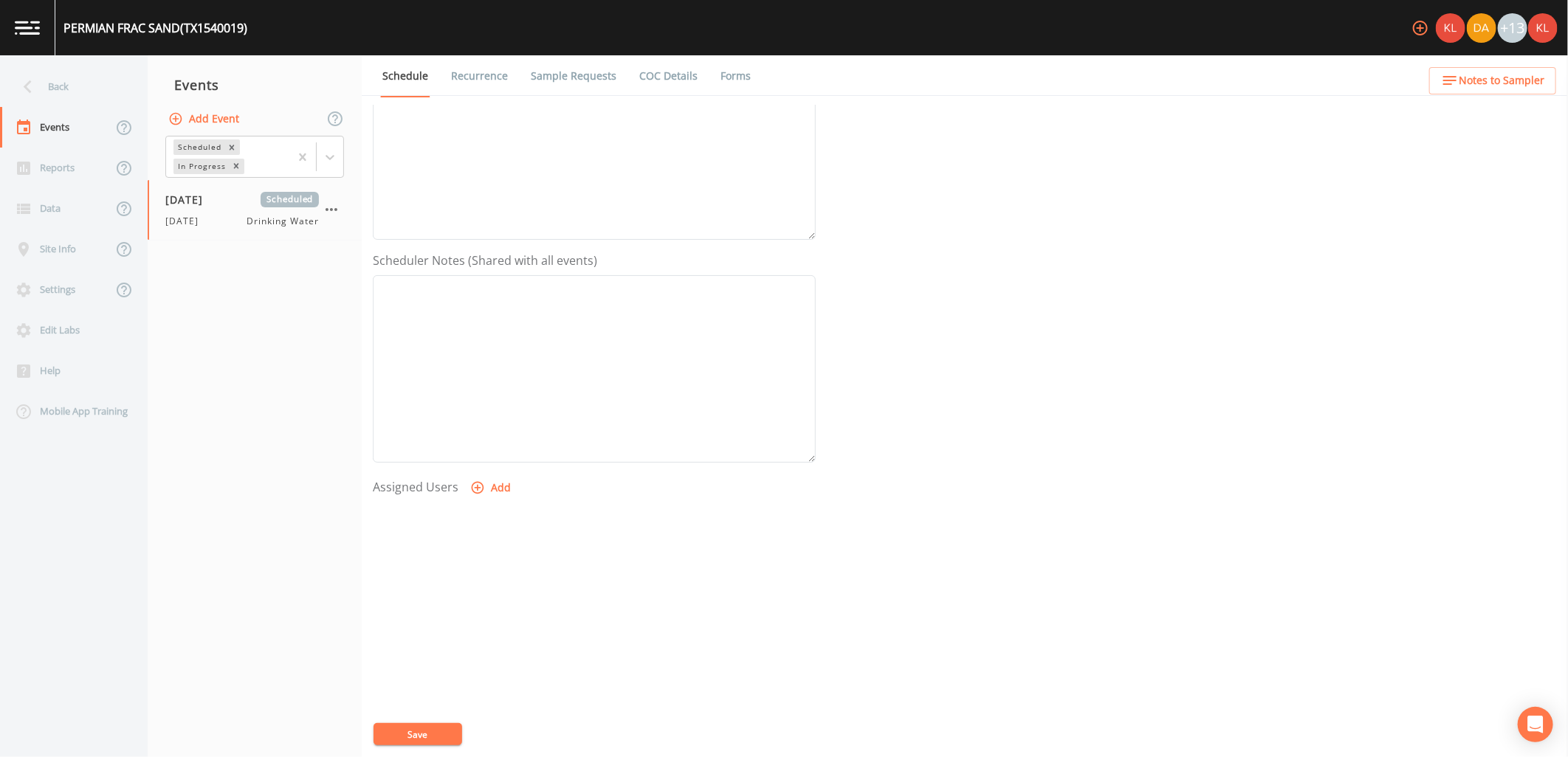
scroll to position [283, 0]
click at [499, 482] on button "Add" at bounding box center [492, 471] width 50 height 28
select select "cc3a99b6-42a3-44aa-bed9-88599eb009c7"
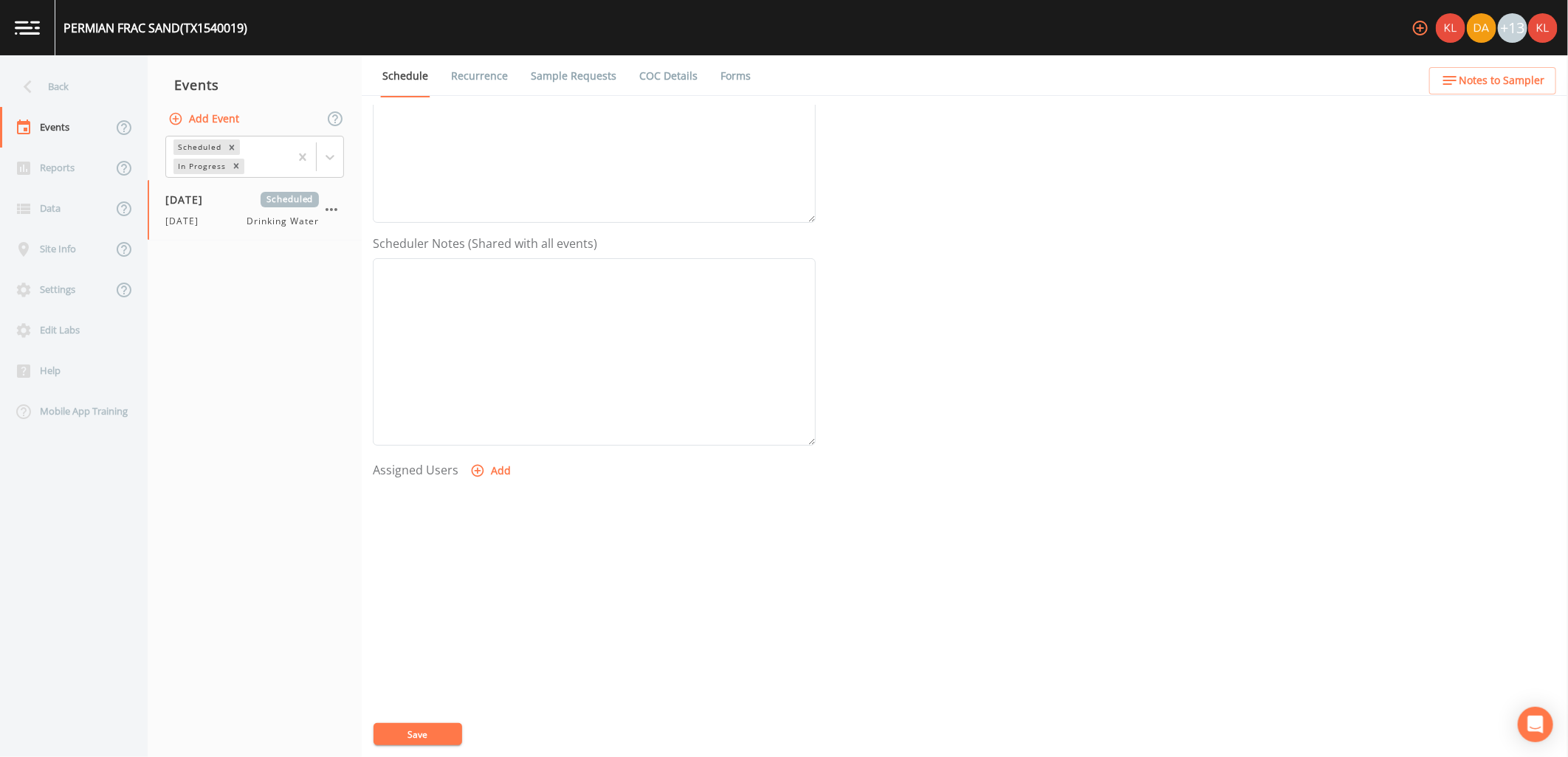
select select
click at [401, 741] on button "Save" at bounding box center [417, 734] width 89 height 22
click at [30, 33] on img at bounding box center [27, 28] width 25 height 14
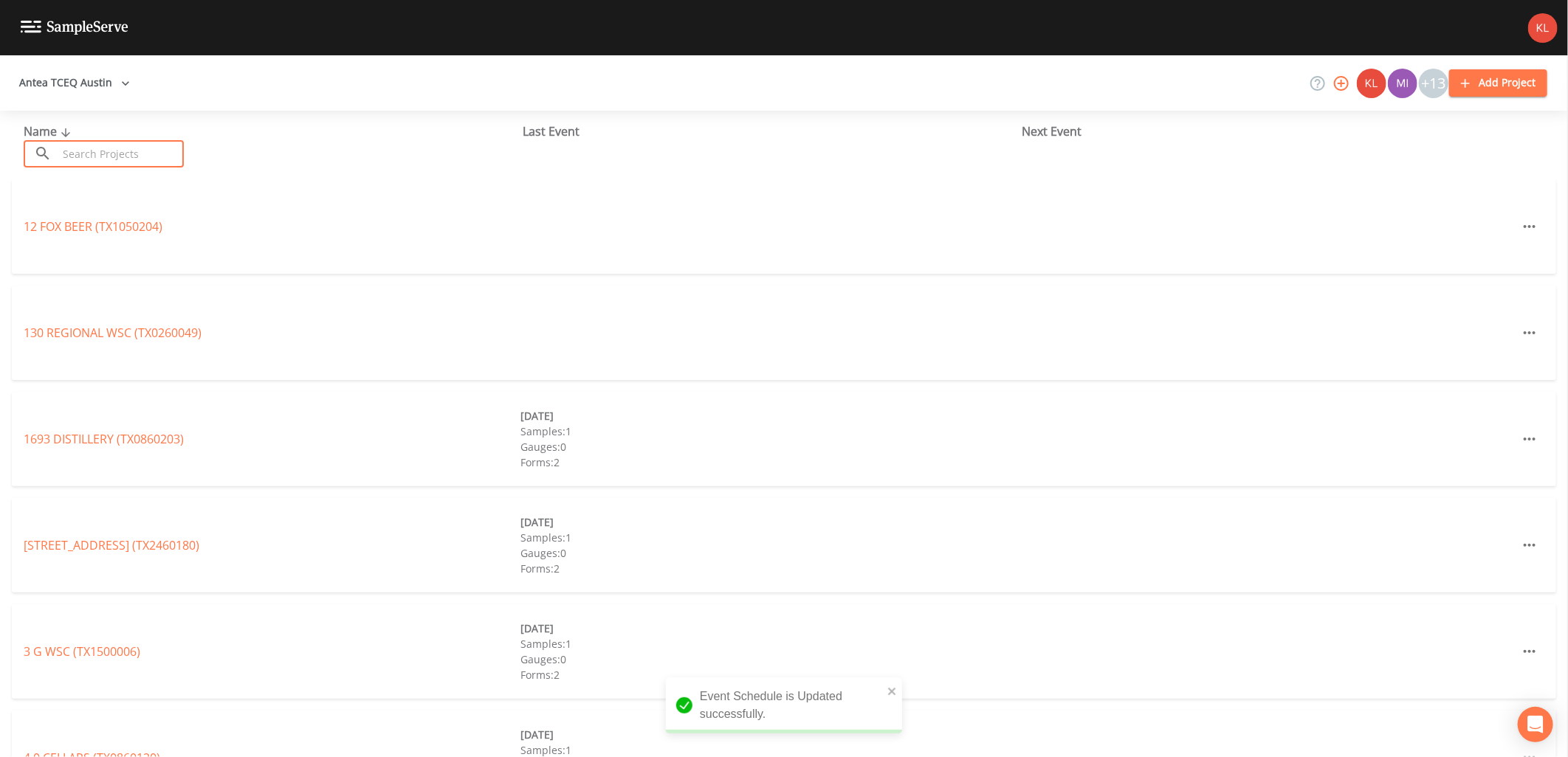
click at [184, 145] on input "text" at bounding box center [121, 153] width 126 height 28
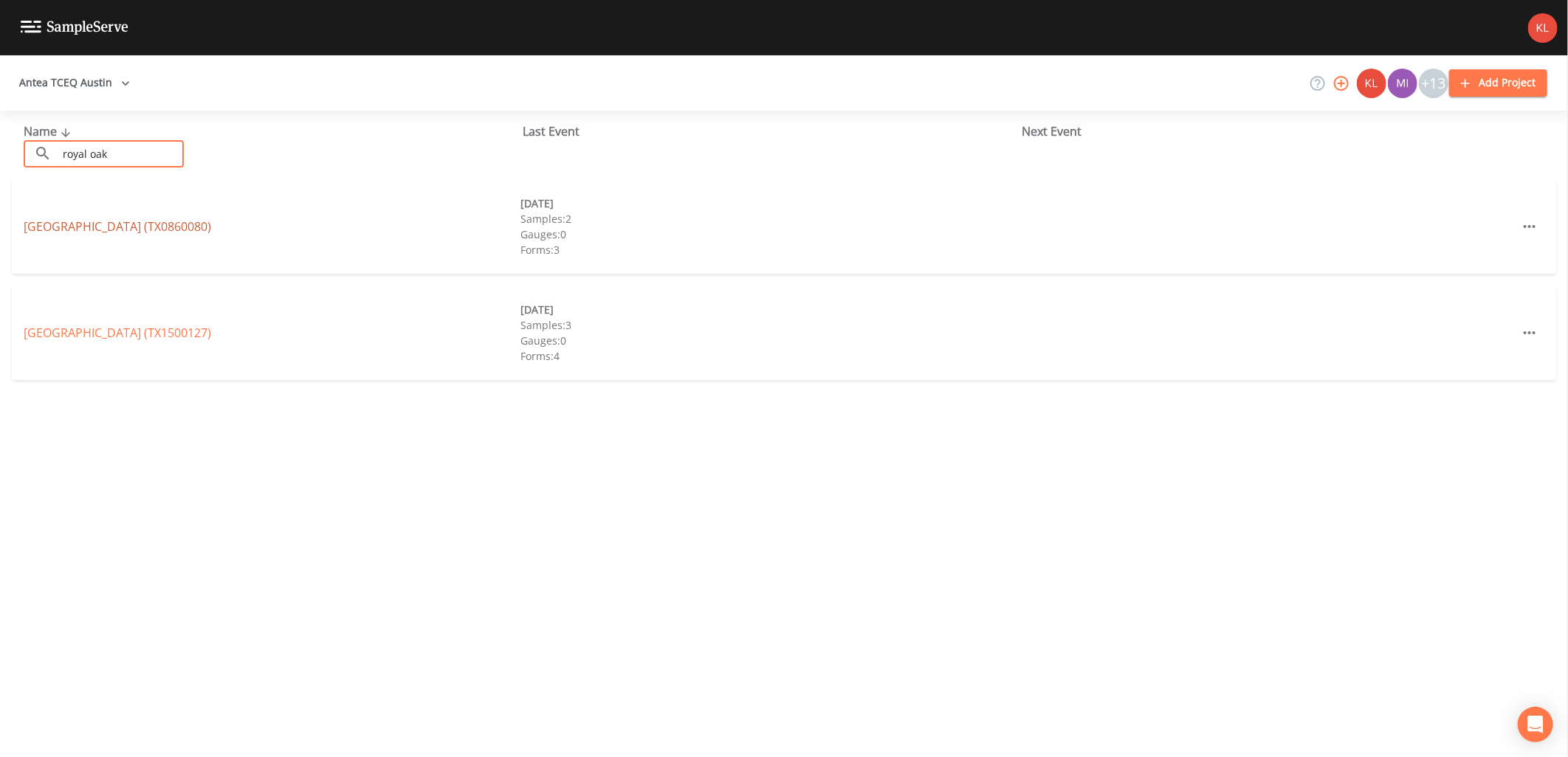
type input "royal oak"
click at [164, 233] on link "[GEOGRAPHIC_DATA] (TX0860080)" at bounding box center [118, 226] width 188 height 16
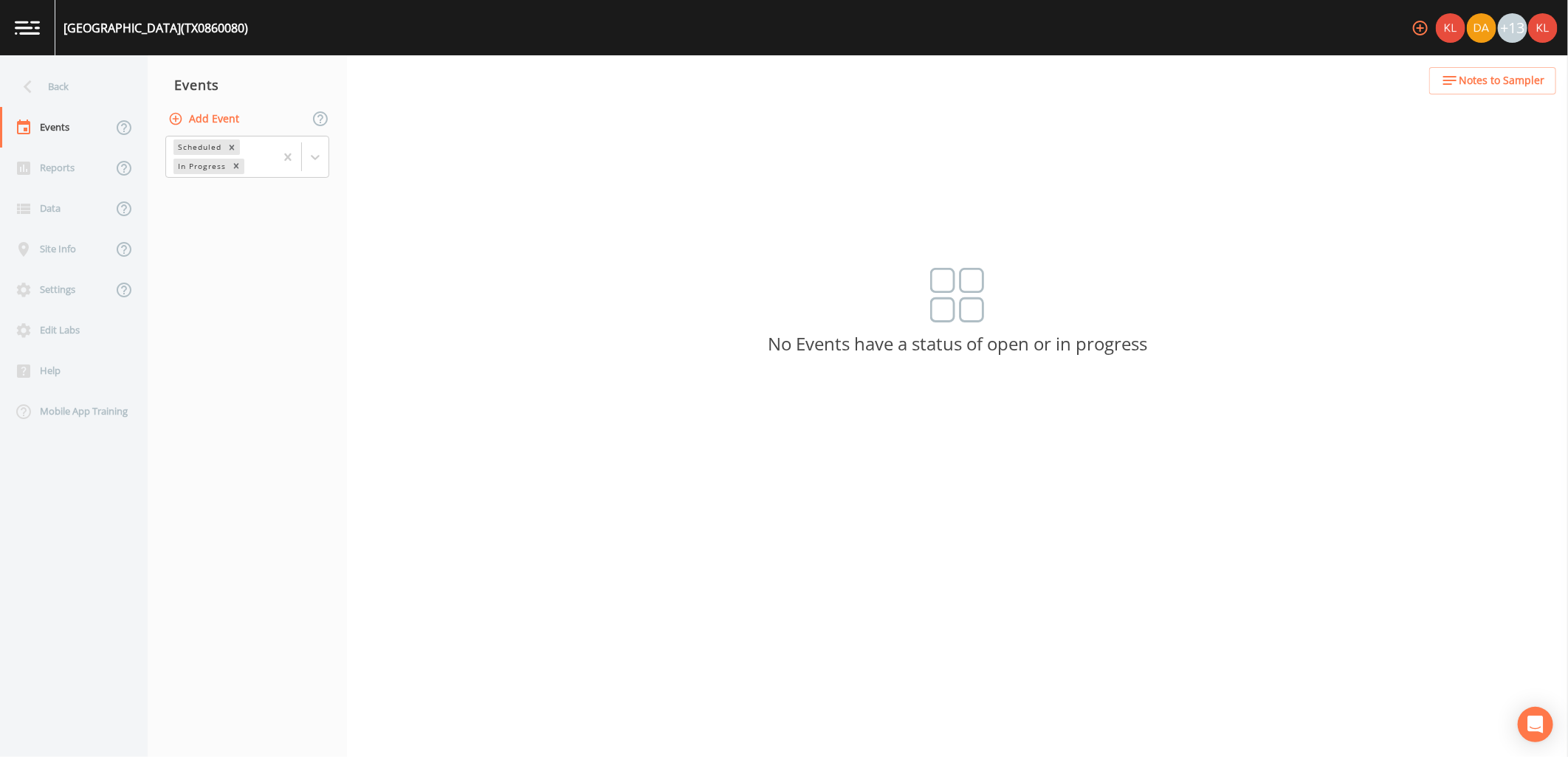
click at [190, 105] on button "Add Event" at bounding box center [205, 119] width 79 height 28
type input "[DATE]"
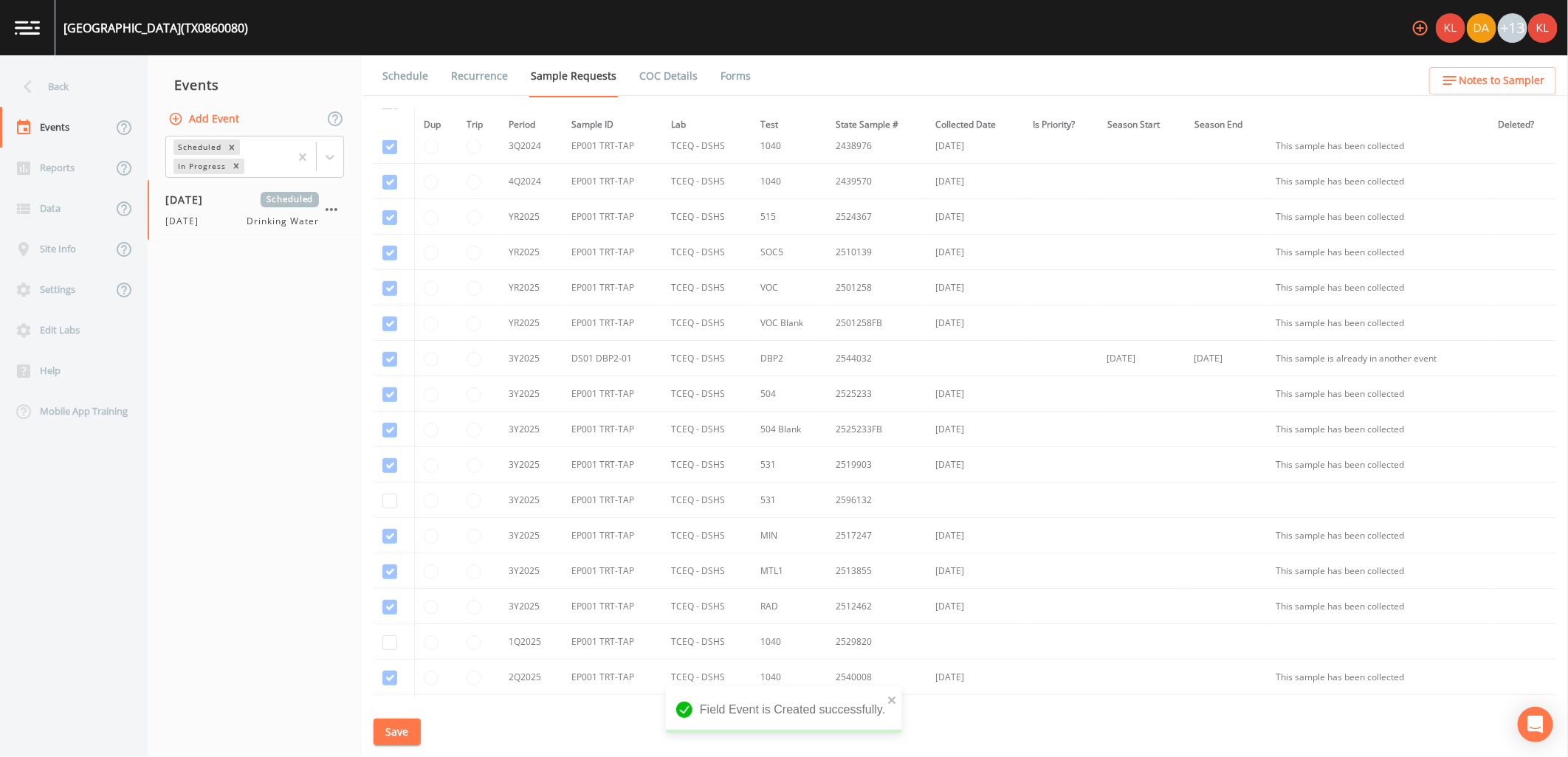
scroll to position [573, 0]
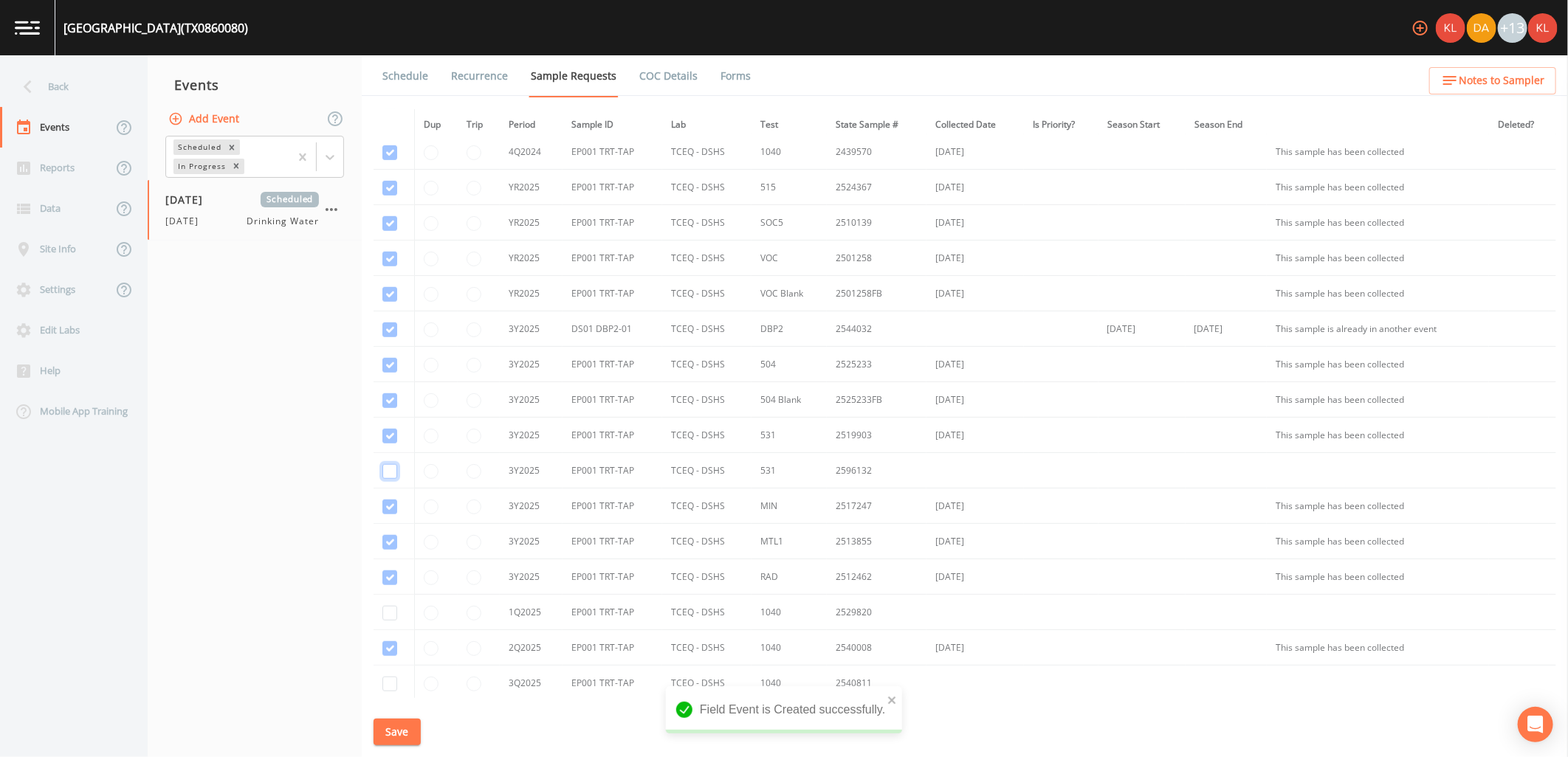
click at [392, 443] on input "checkbox" at bounding box center [389, 435] width 14 height 14
checkbox input "true"
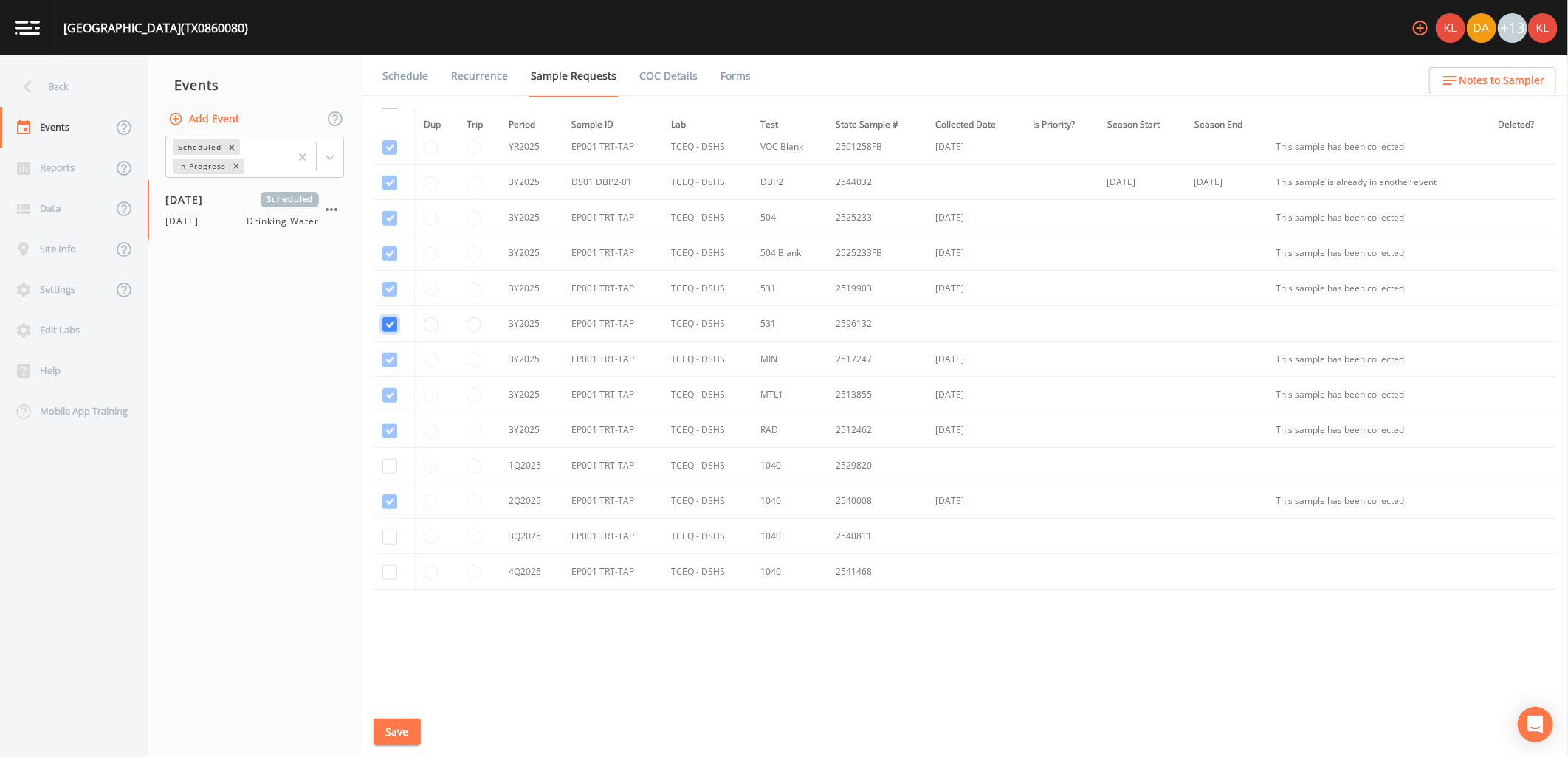
scroll to position [731, 0]
checkbox input "true"
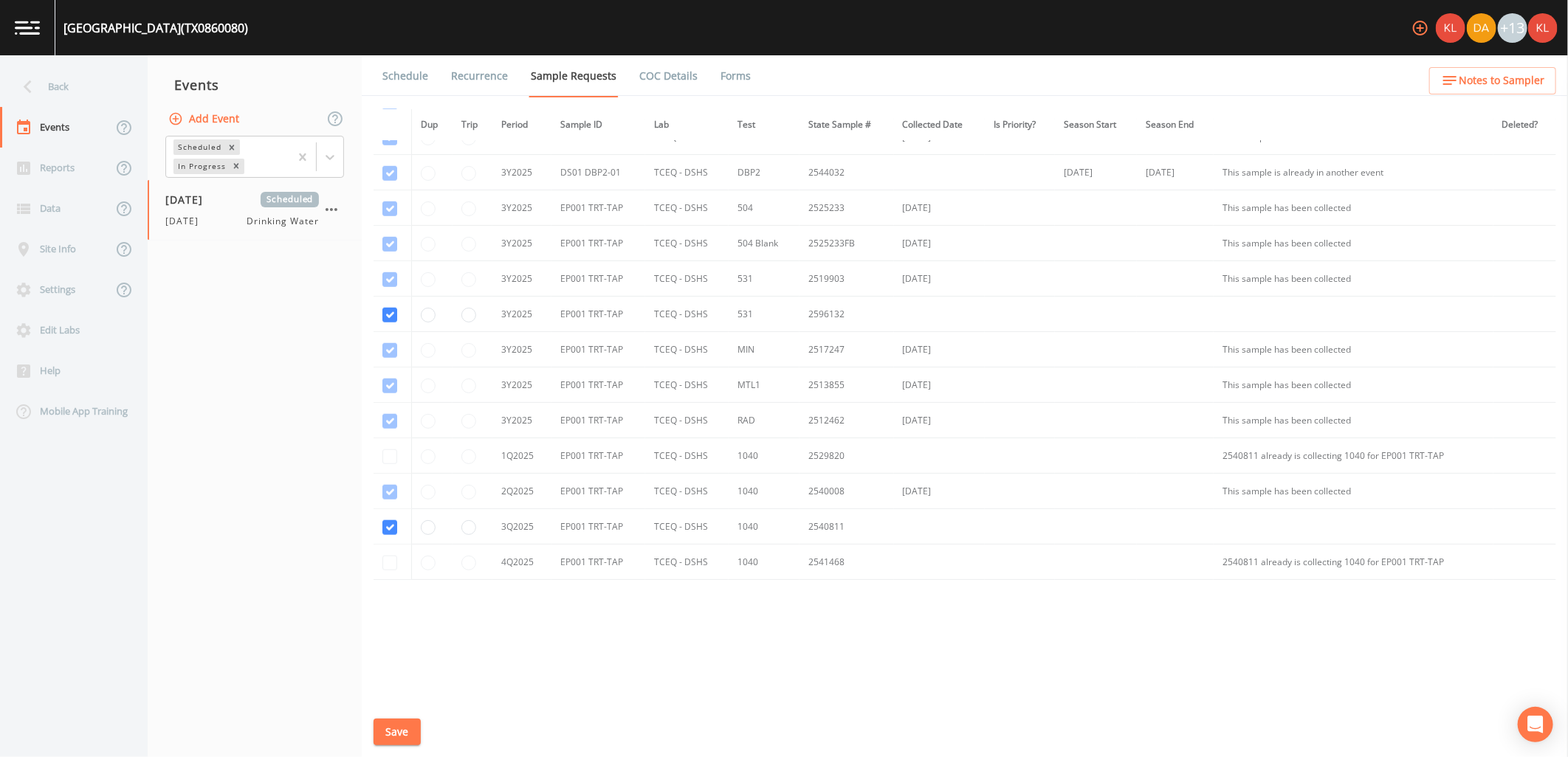
click at [395, 730] on button "Save" at bounding box center [396, 732] width 47 height 28
click at [401, 85] on link "Schedule" at bounding box center [405, 76] width 50 height 41
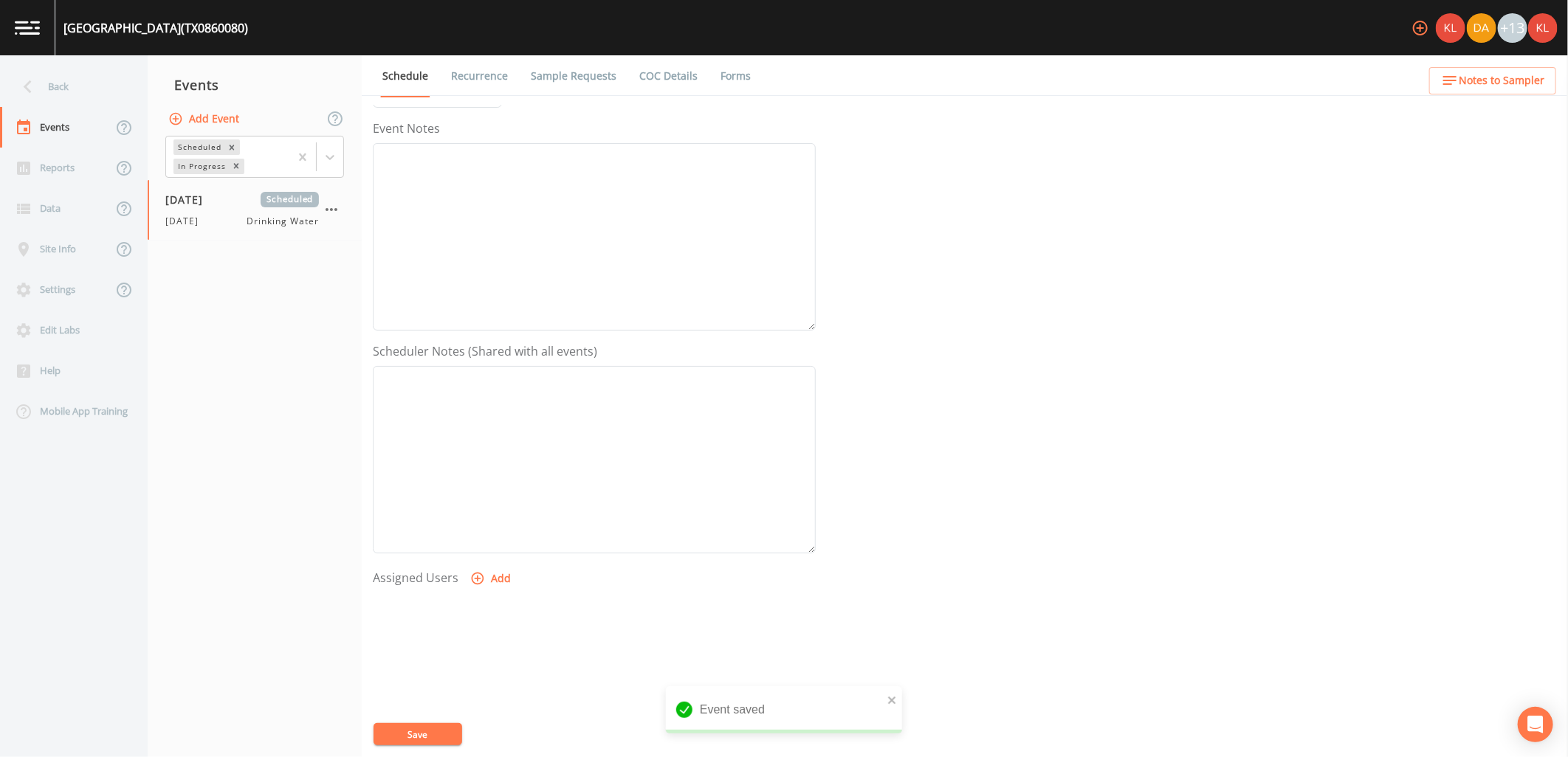
scroll to position [283, 0]
click at [504, 467] on button "Add" at bounding box center [492, 471] width 50 height 28
select select "cc3a99b6-42a3-44aa-bed9-88599eb009c7"
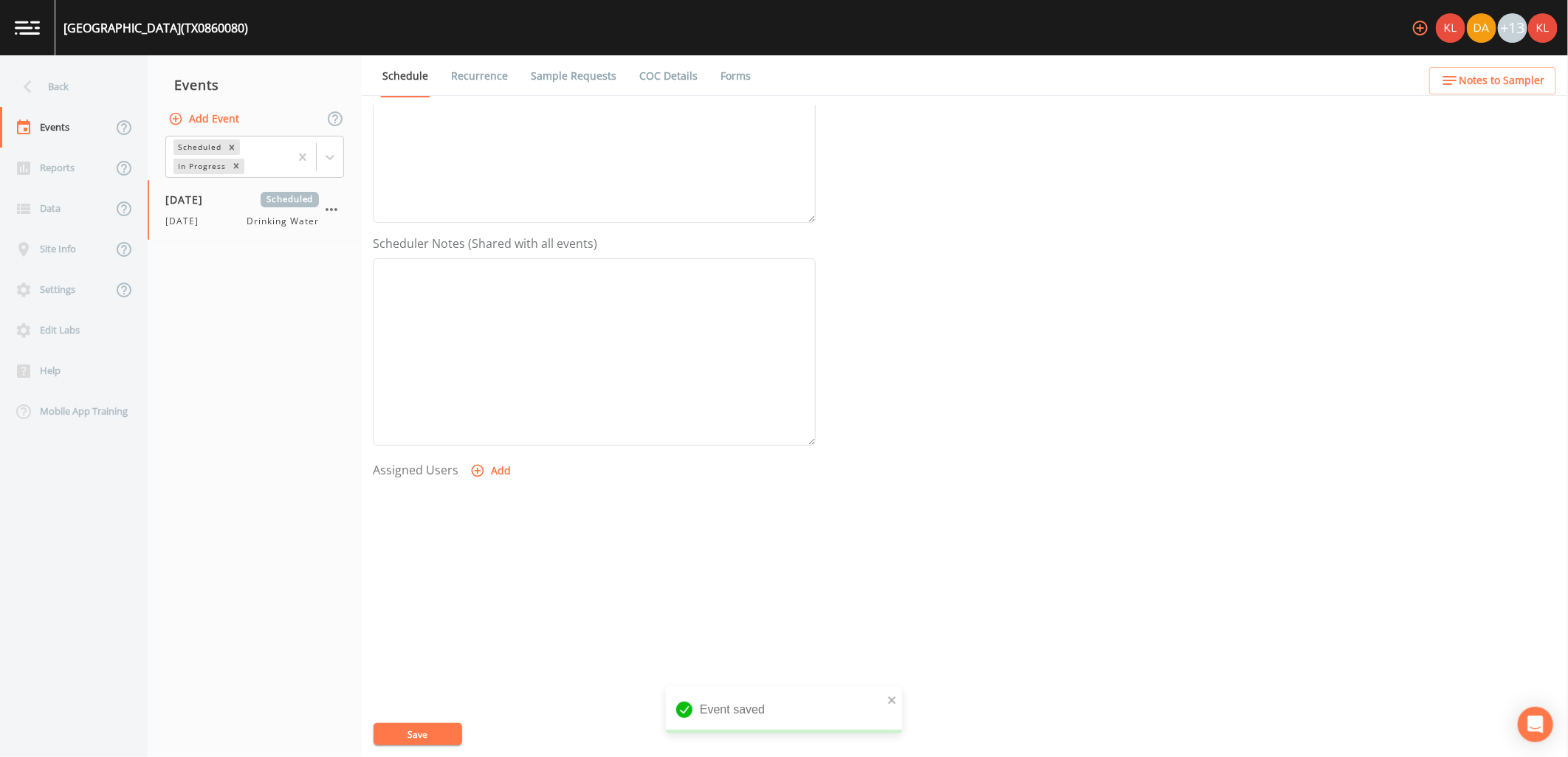
select select
drag, startPoint x: 387, startPoint y: 726, endPoint x: 386, endPoint y: 713, distance: 13.0
click at [387, 725] on button "Save" at bounding box center [417, 734] width 89 height 22
click at [11, 19] on link at bounding box center [28, 28] width 56 height 56
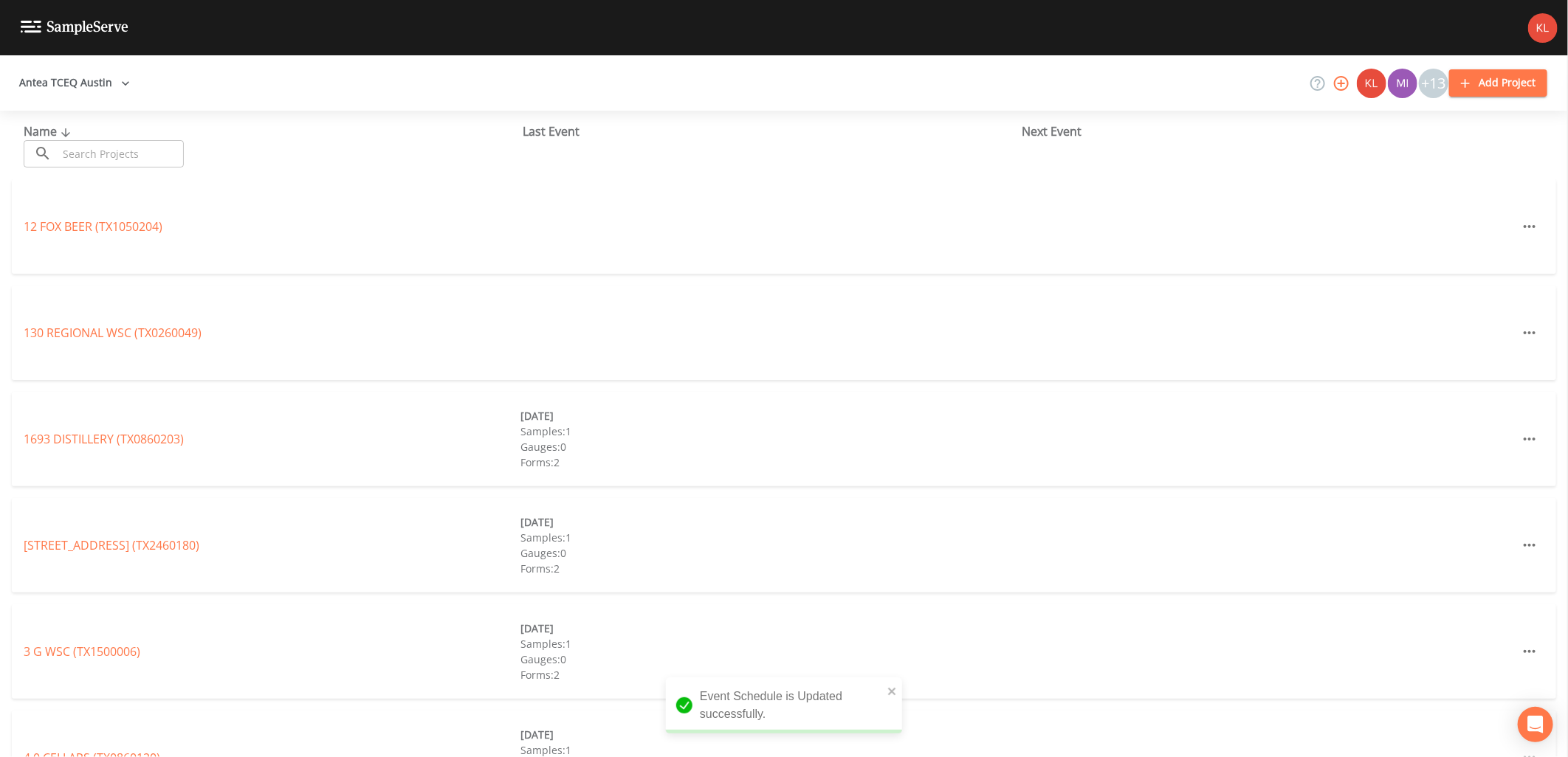
click at [166, 151] on input "text" at bounding box center [121, 153] width 126 height 28
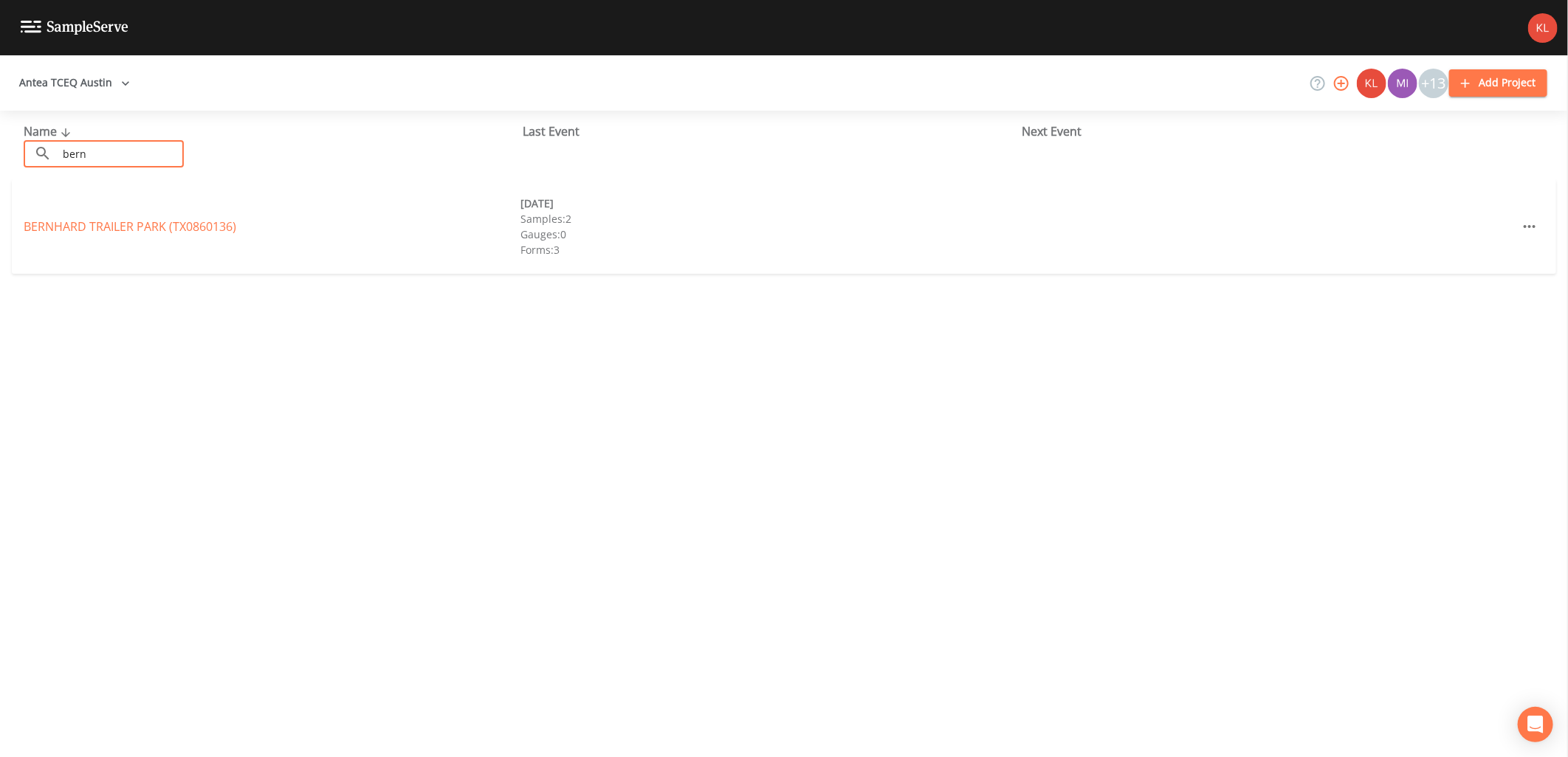
type input "bern"
drag, startPoint x: 169, startPoint y: 215, endPoint x: 175, endPoint y: 222, distance: 9.2
click at [175, 222] on div "[GEOGRAPHIC_DATA] (TX0860136) [DATE] Samples: 2 Gauges: 0 Forms: 3" at bounding box center [783, 226] width 1544 height 95
click at [180, 227] on link "[GEOGRAPHIC_DATA] (TX0860136)" at bounding box center [130, 226] width 213 height 16
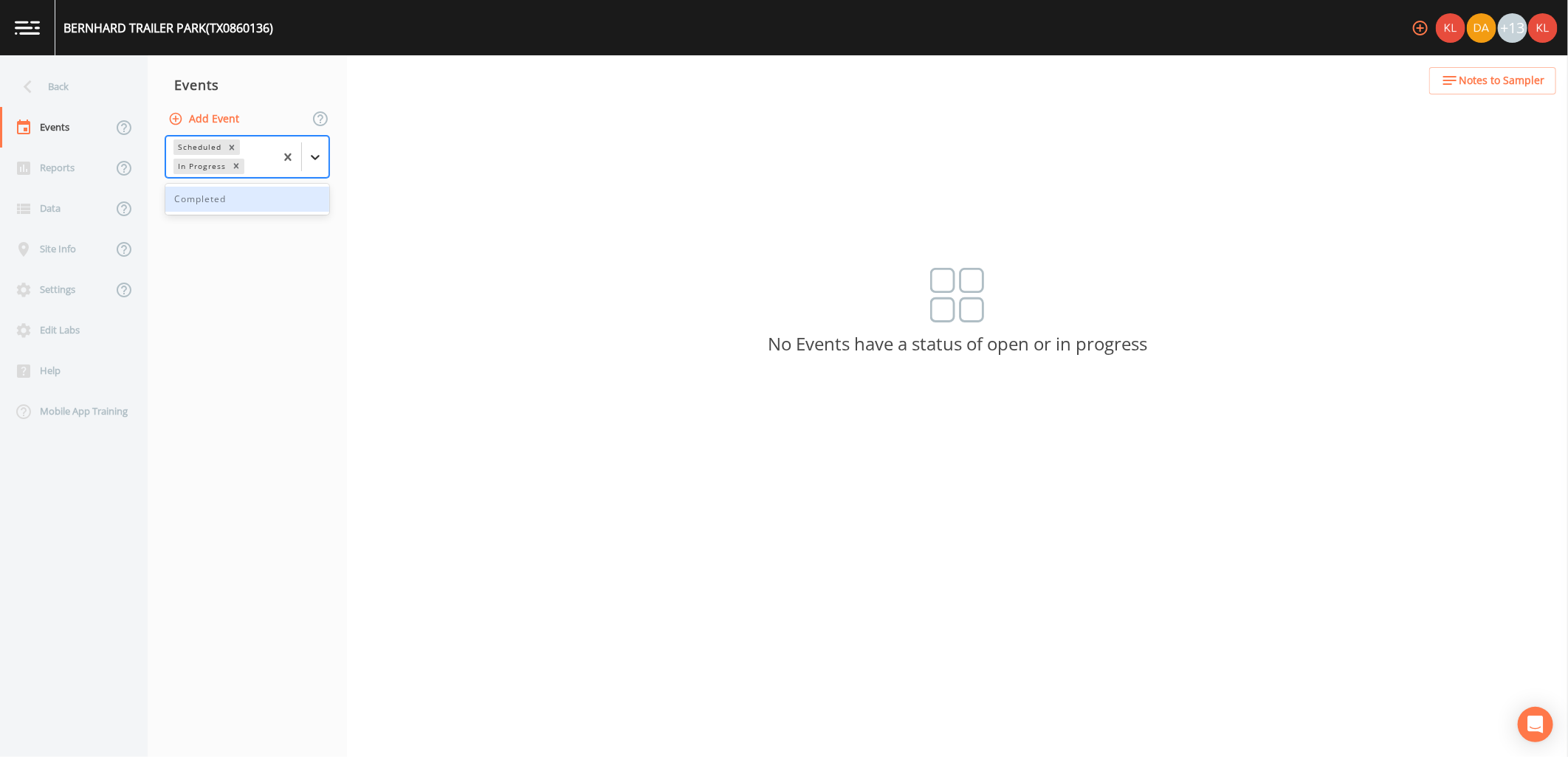
click at [313, 156] on icon at bounding box center [315, 157] width 14 height 14
click at [231, 112] on button "Add Event" at bounding box center [205, 119] width 79 height 28
type input "[DATE]"
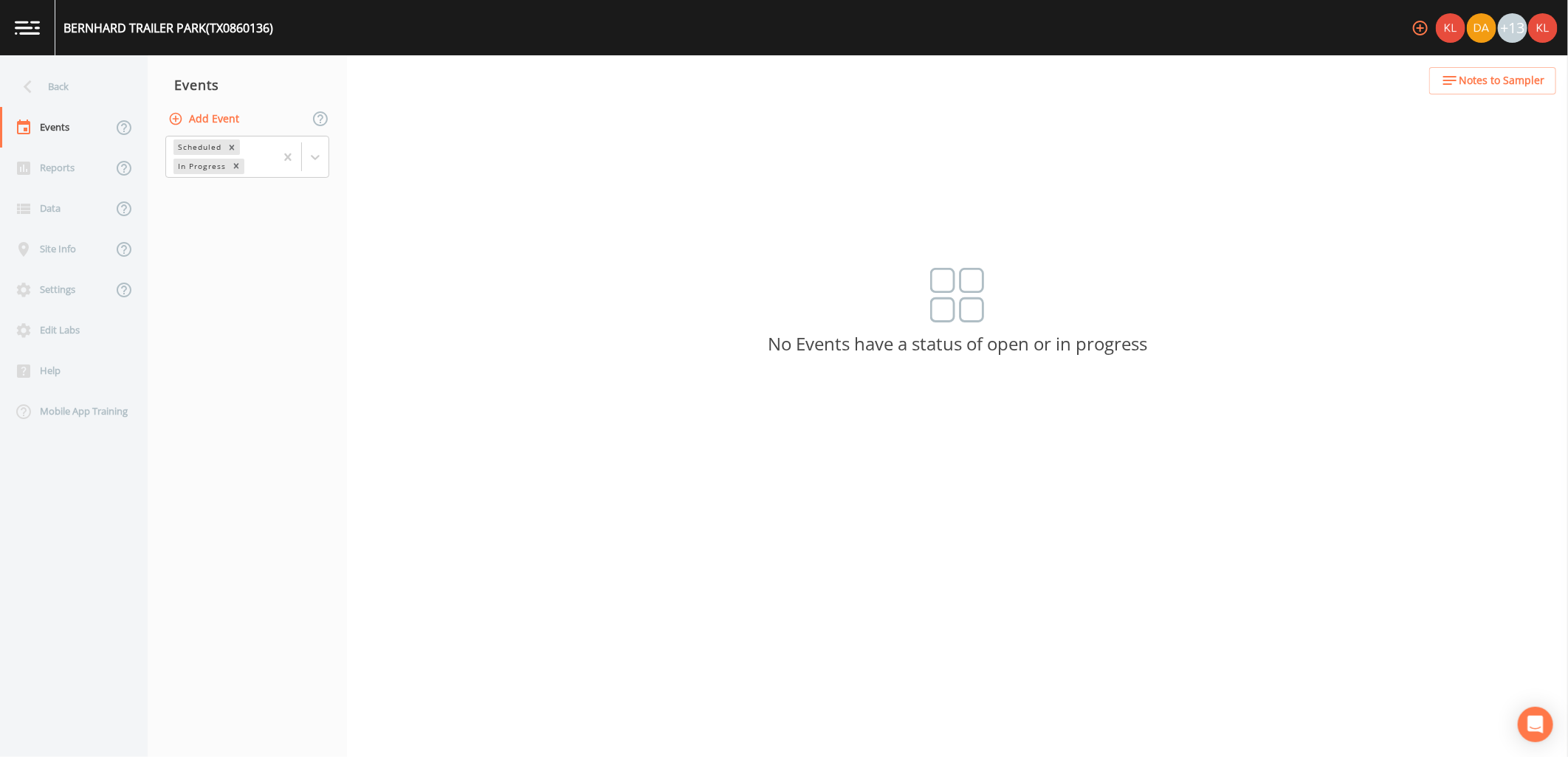
type input "[DATE]"
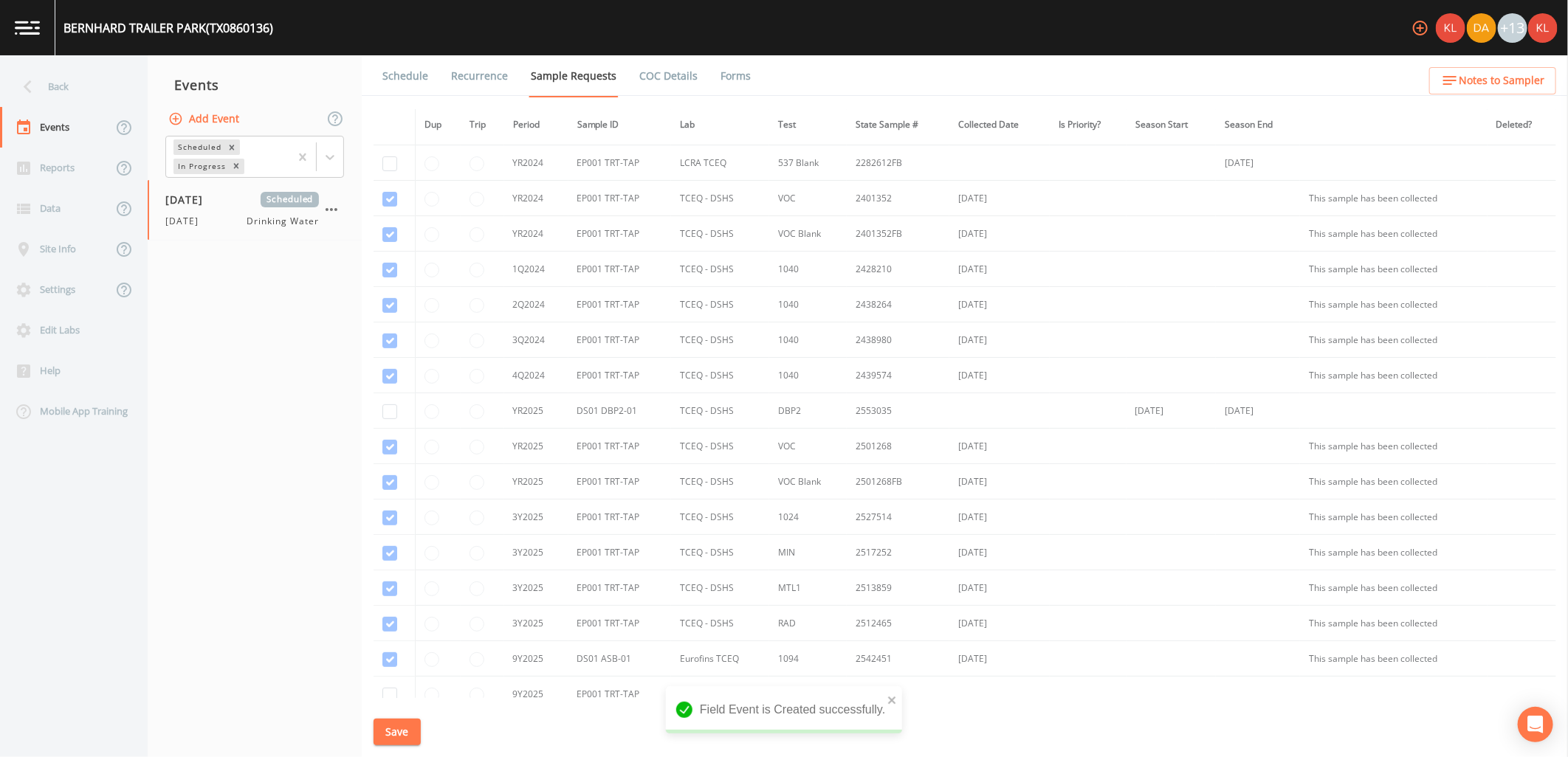
scroll to position [327, 0]
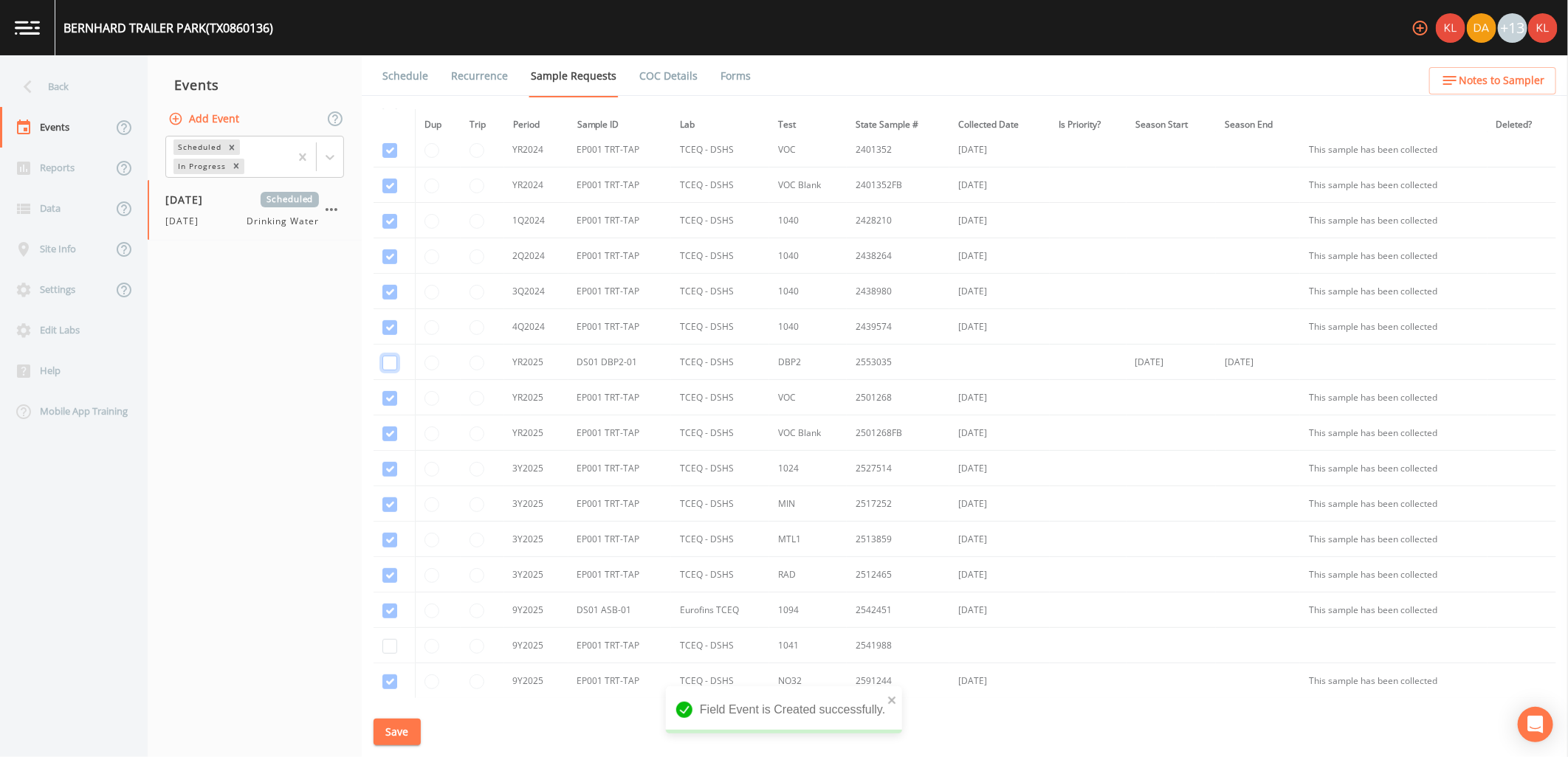
checkbox input "true"
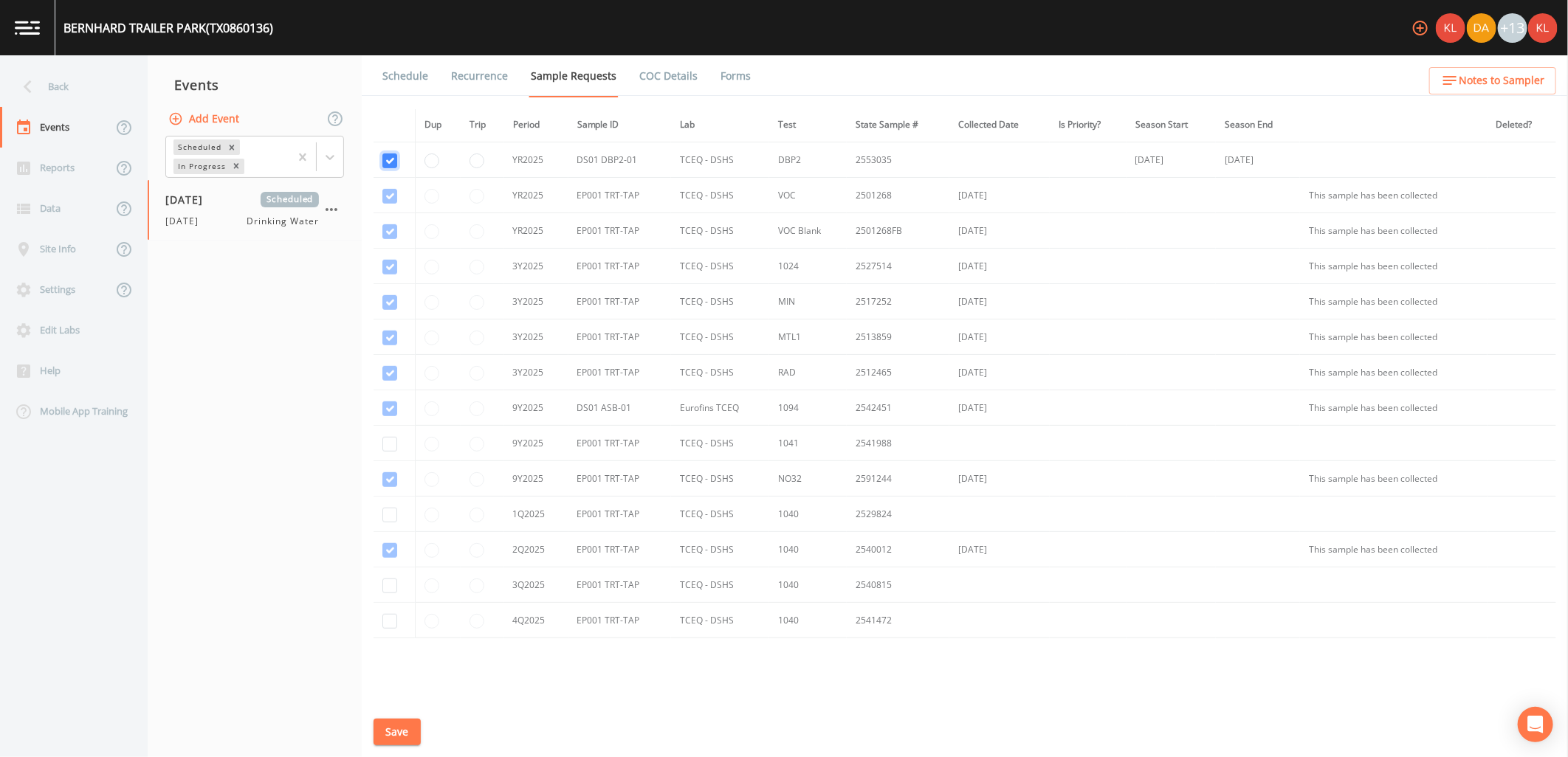
scroll to position [492, 0]
click at [392, 65] on input "checkbox" at bounding box center [389, 56] width 14 height 14
checkbox input "true"
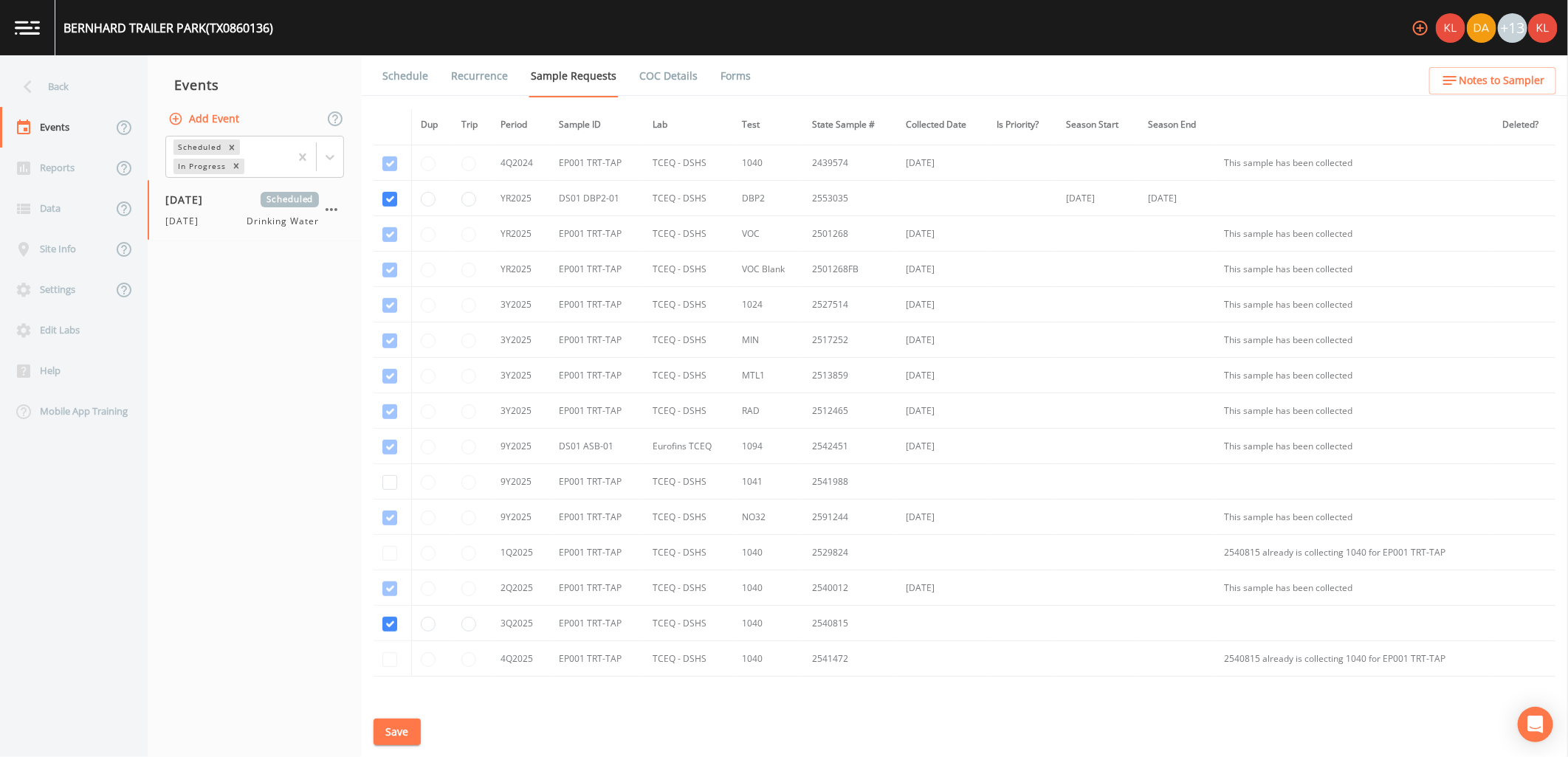
click at [410, 739] on button "Save" at bounding box center [396, 732] width 47 height 28
click at [401, 78] on link "Schedule" at bounding box center [405, 76] width 50 height 41
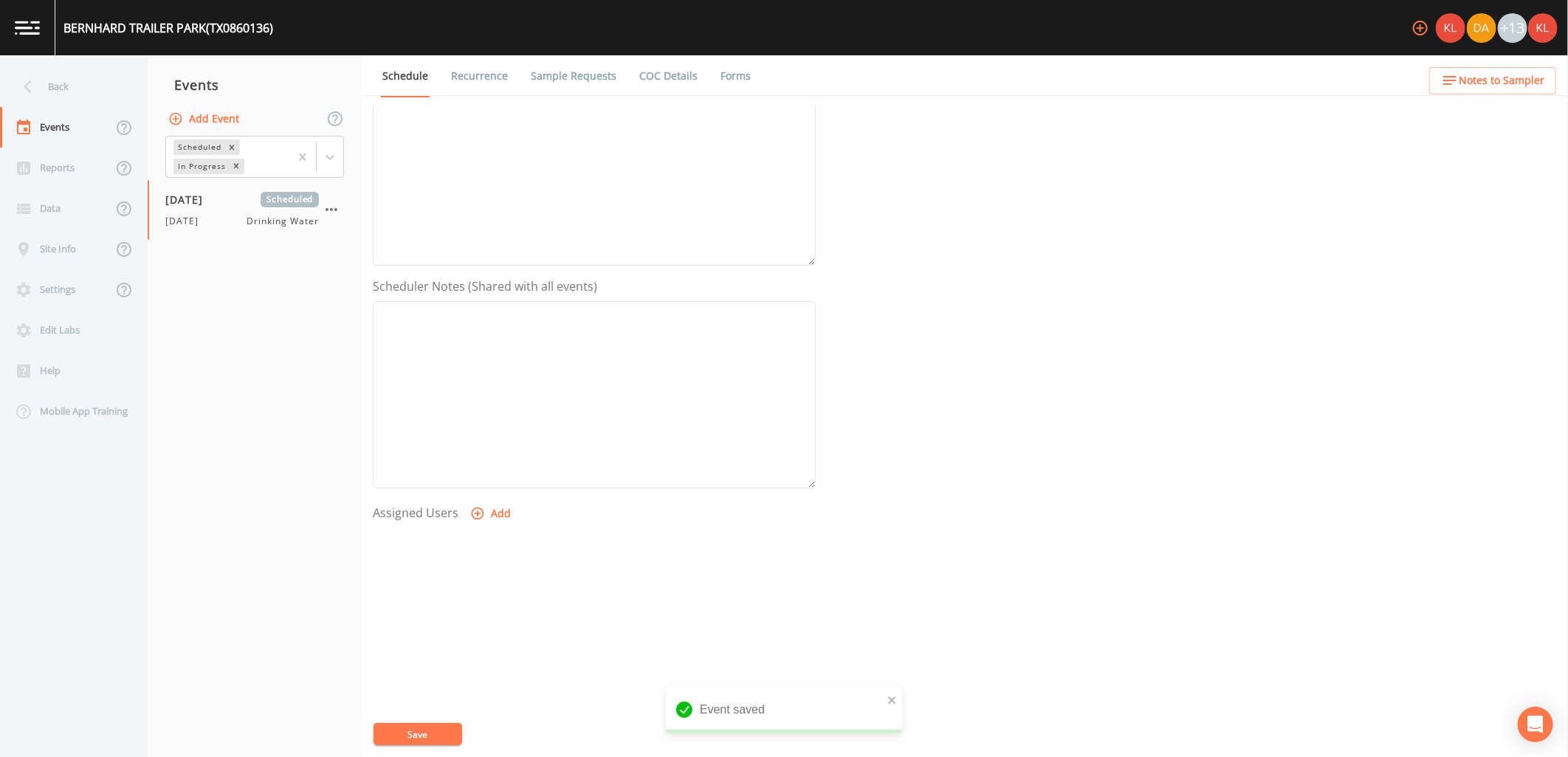
scroll to position [283, 0]
click at [474, 480] on button "Add" at bounding box center [492, 471] width 50 height 28
select select "cc3a99b6-42a3-44aa-bed9-88599eb009c7"
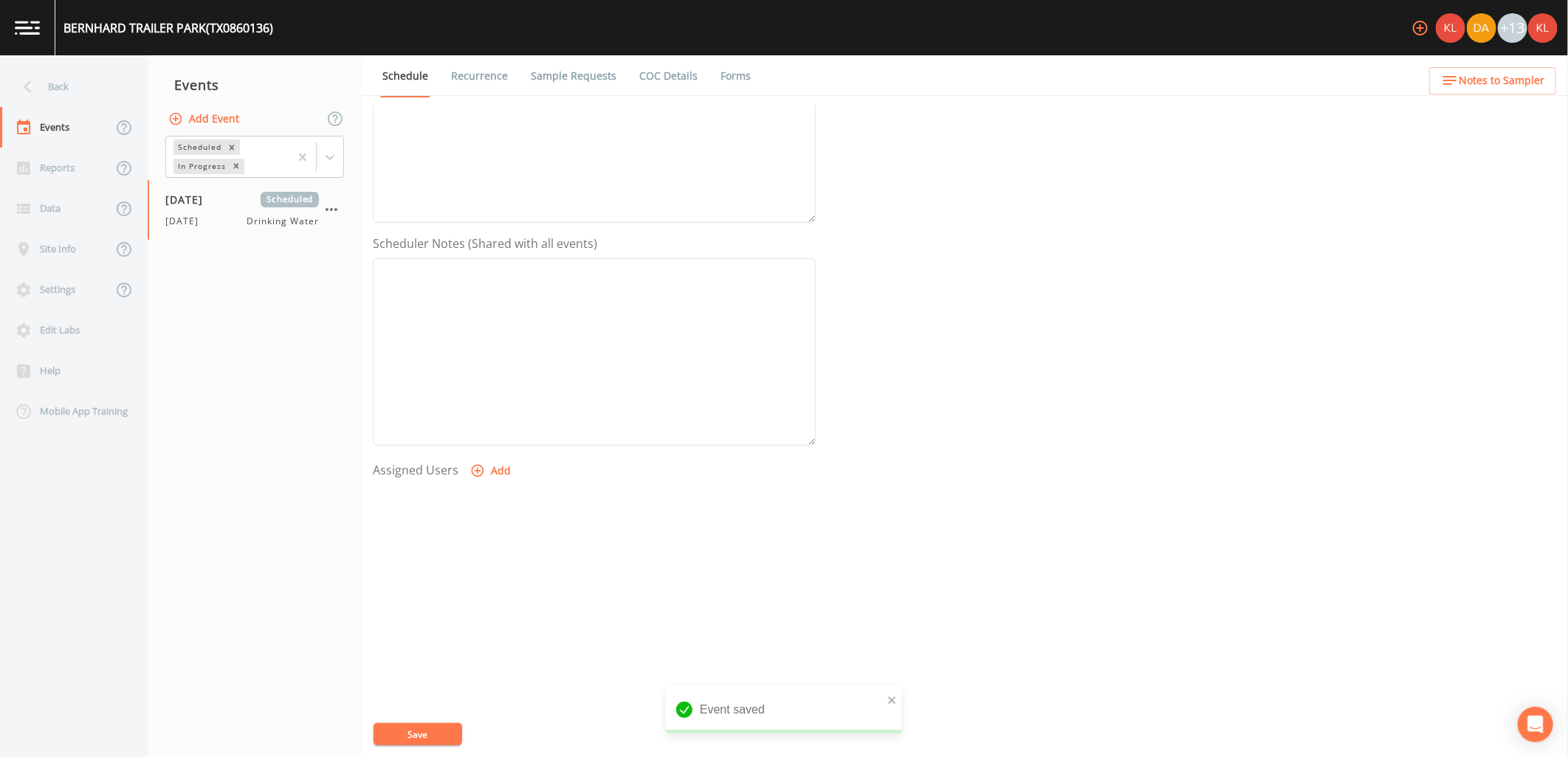
select select
click at [405, 733] on button "Save" at bounding box center [417, 734] width 89 height 22
click at [46, 17] on link at bounding box center [28, 28] width 56 height 56
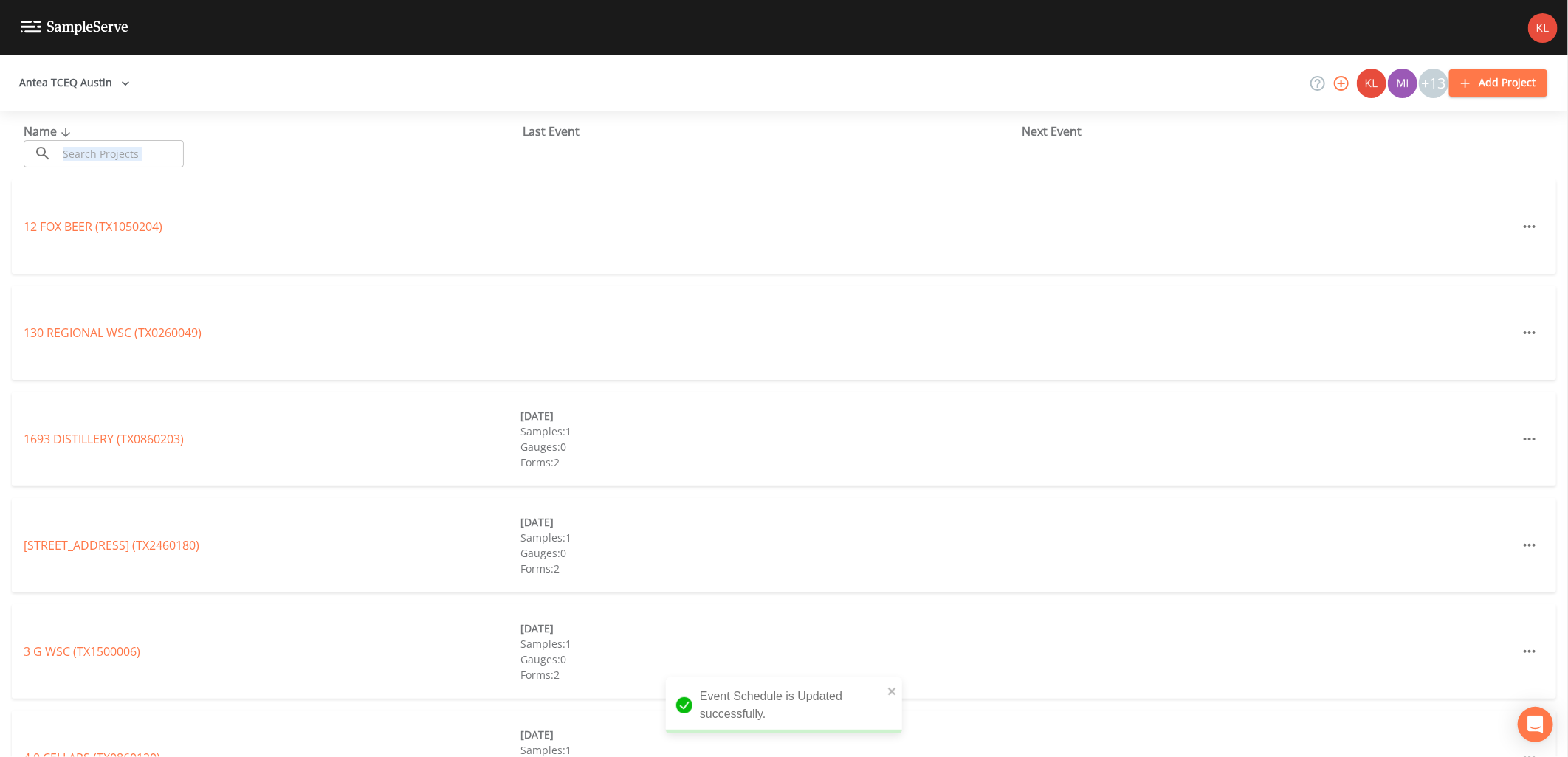
drag, startPoint x: 146, startPoint y: 169, endPoint x: 151, endPoint y: 160, distance: 10.3
click at [148, 160] on div "Name ​ ​ Last Event Next Event" at bounding box center [784, 145] width 1568 height 69
click at [153, 159] on input "text" at bounding box center [121, 153] width 126 height 28
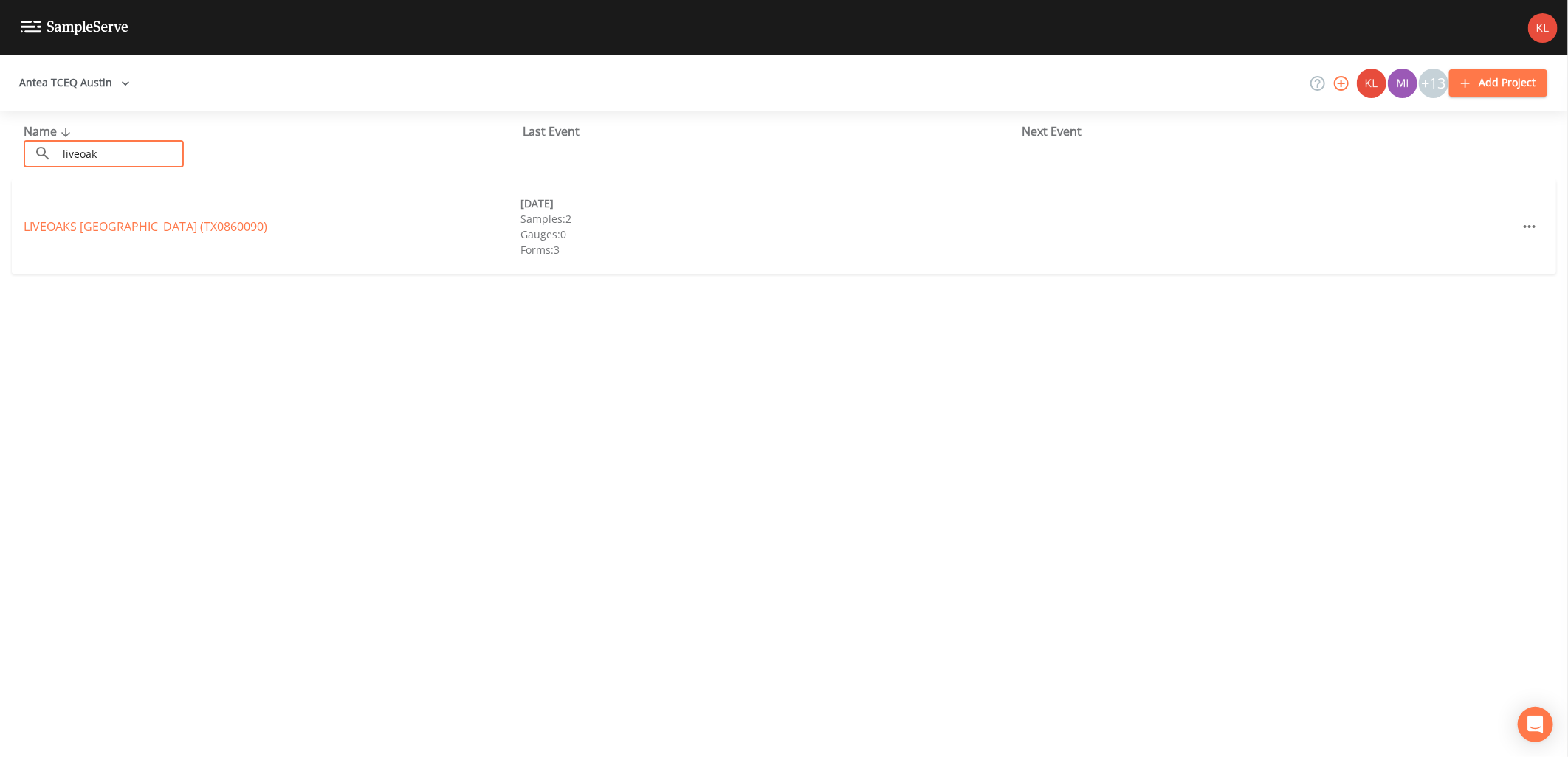
type input "liveoak"
click at [67, 234] on div "LIVEOAKS [GEOGRAPHIC_DATA] (TX0860090) [DATE] Samples: 2 Gauges: 0 Forms: 3" at bounding box center [783, 226] width 1544 height 95
click at [67, 231] on link "LIVEOAKS [GEOGRAPHIC_DATA] (TX0860090)" at bounding box center [146, 226] width 243 height 16
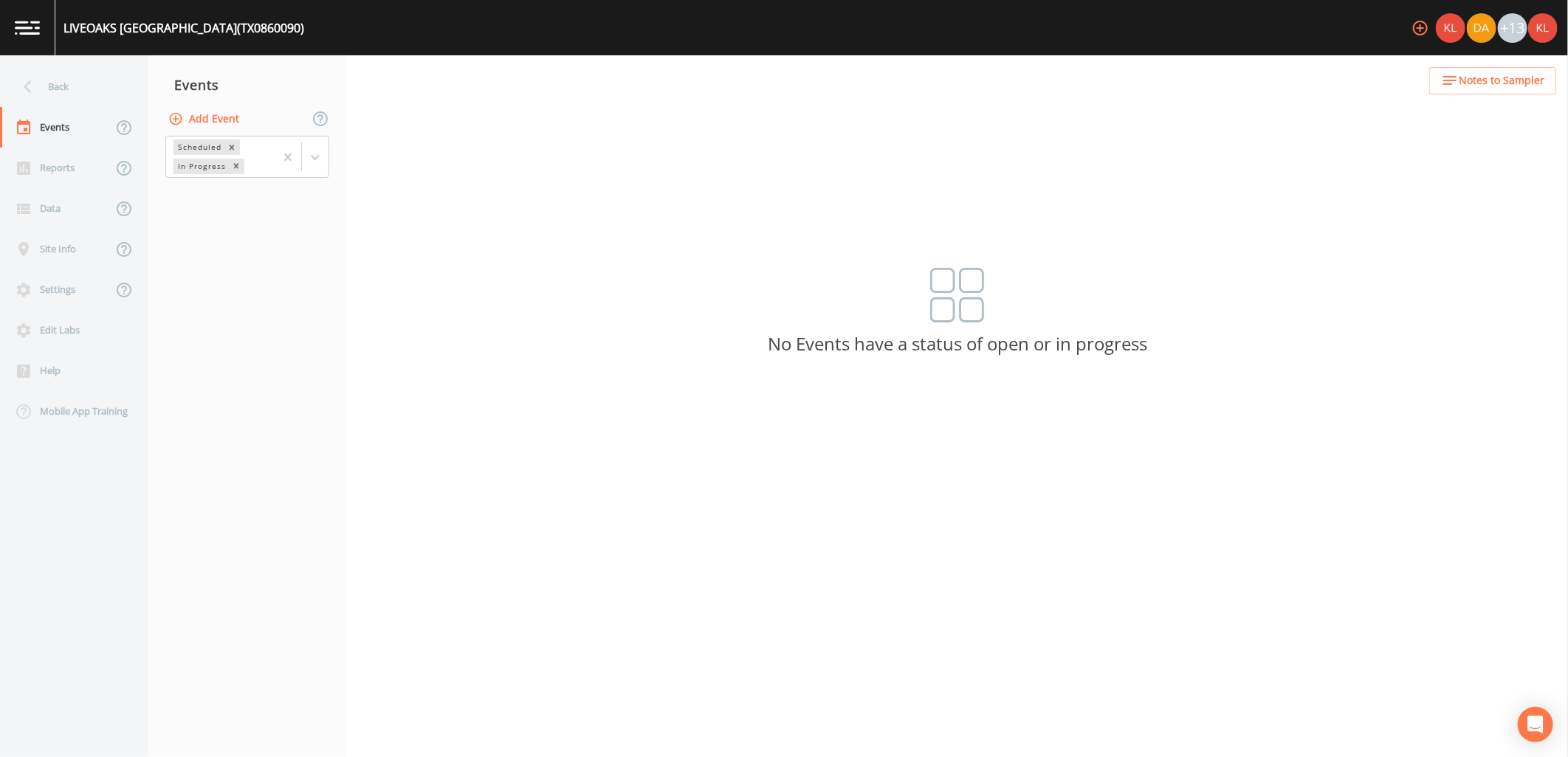
click at [209, 103] on div "Add Event" at bounding box center [247, 119] width 199 height 31
click at [212, 106] on button "Add Event" at bounding box center [205, 119] width 79 height 28
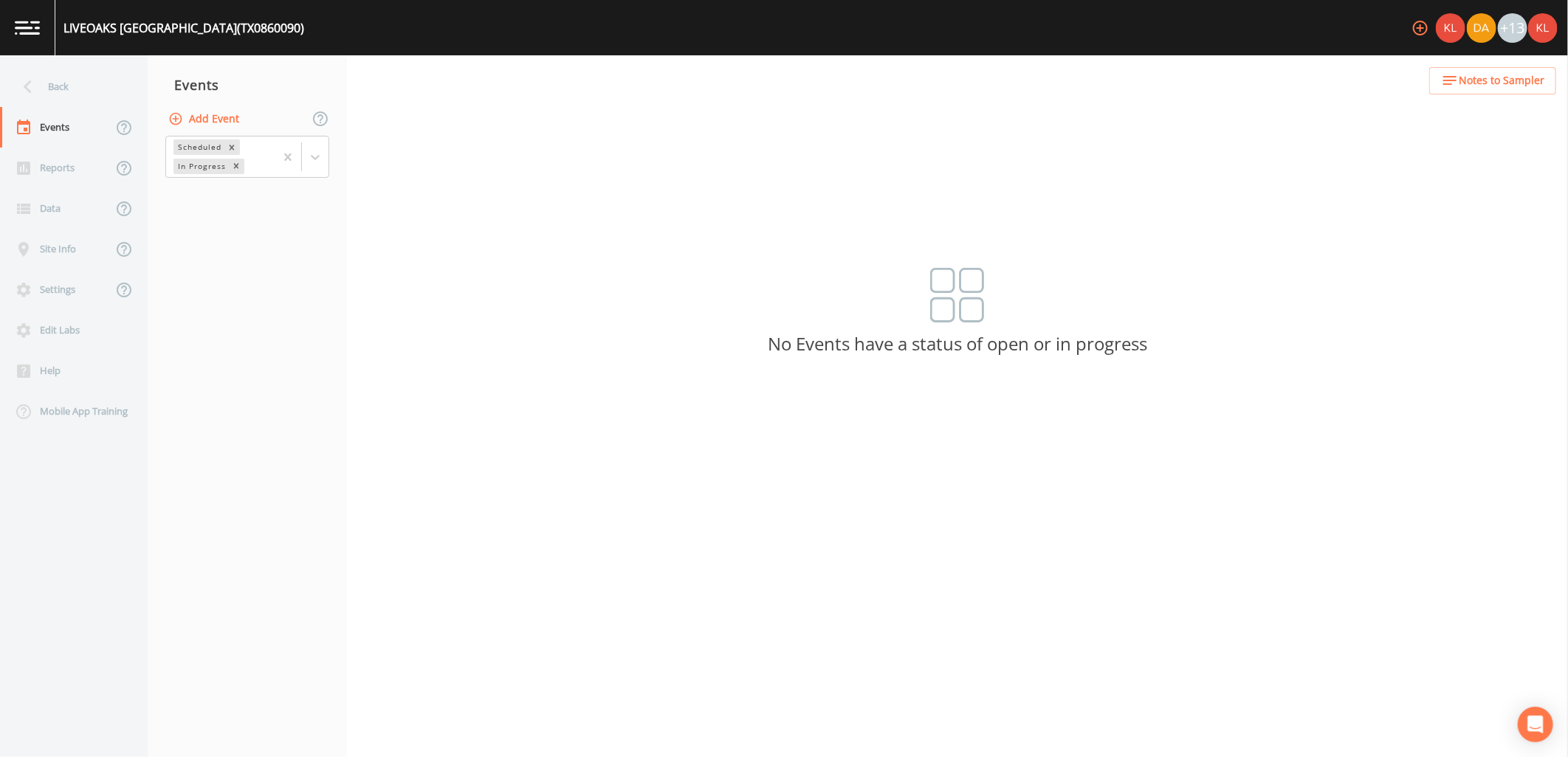
type input "[DATE]"
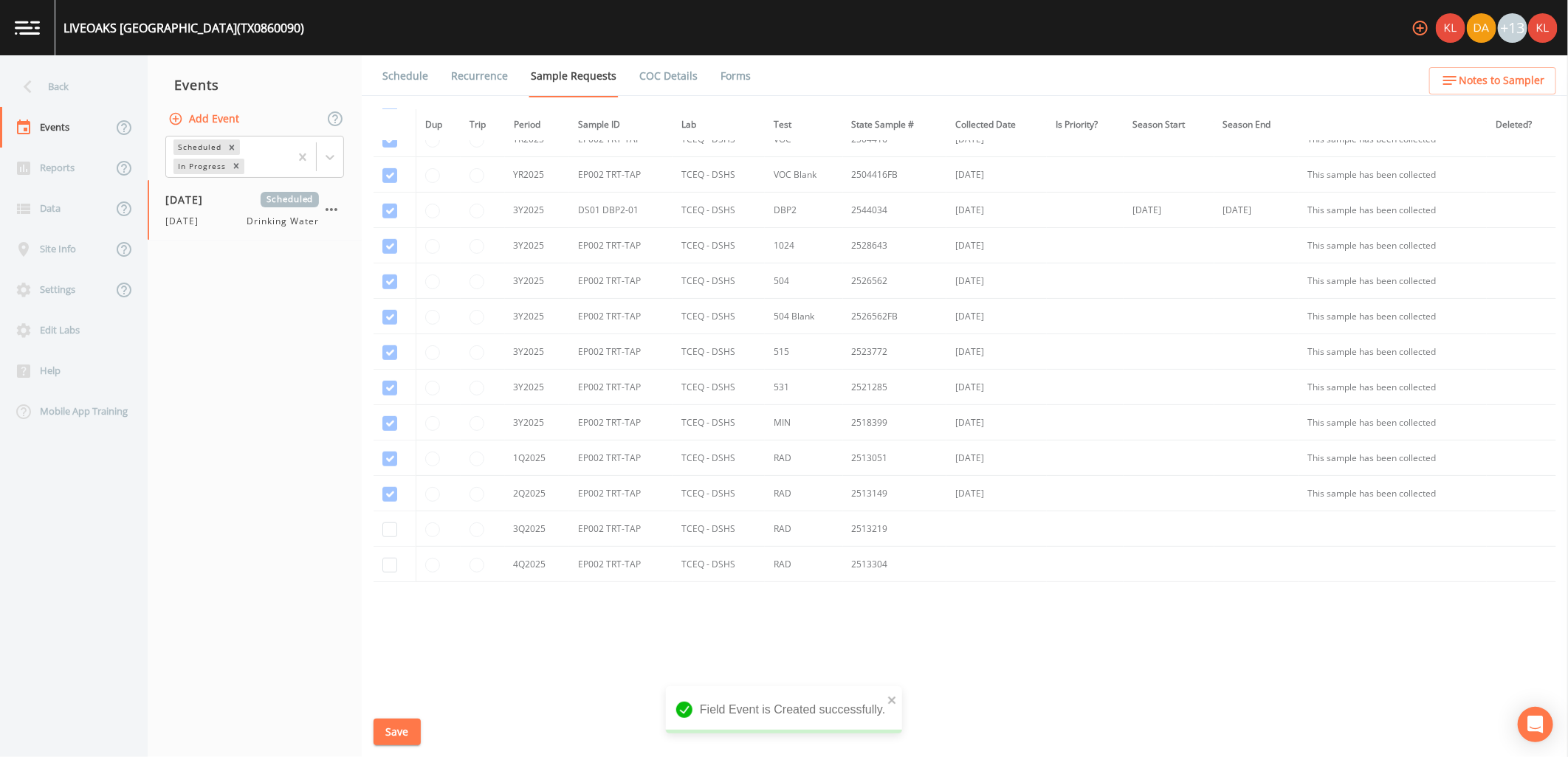
scroll to position [589, 0]
checkbox input "true"
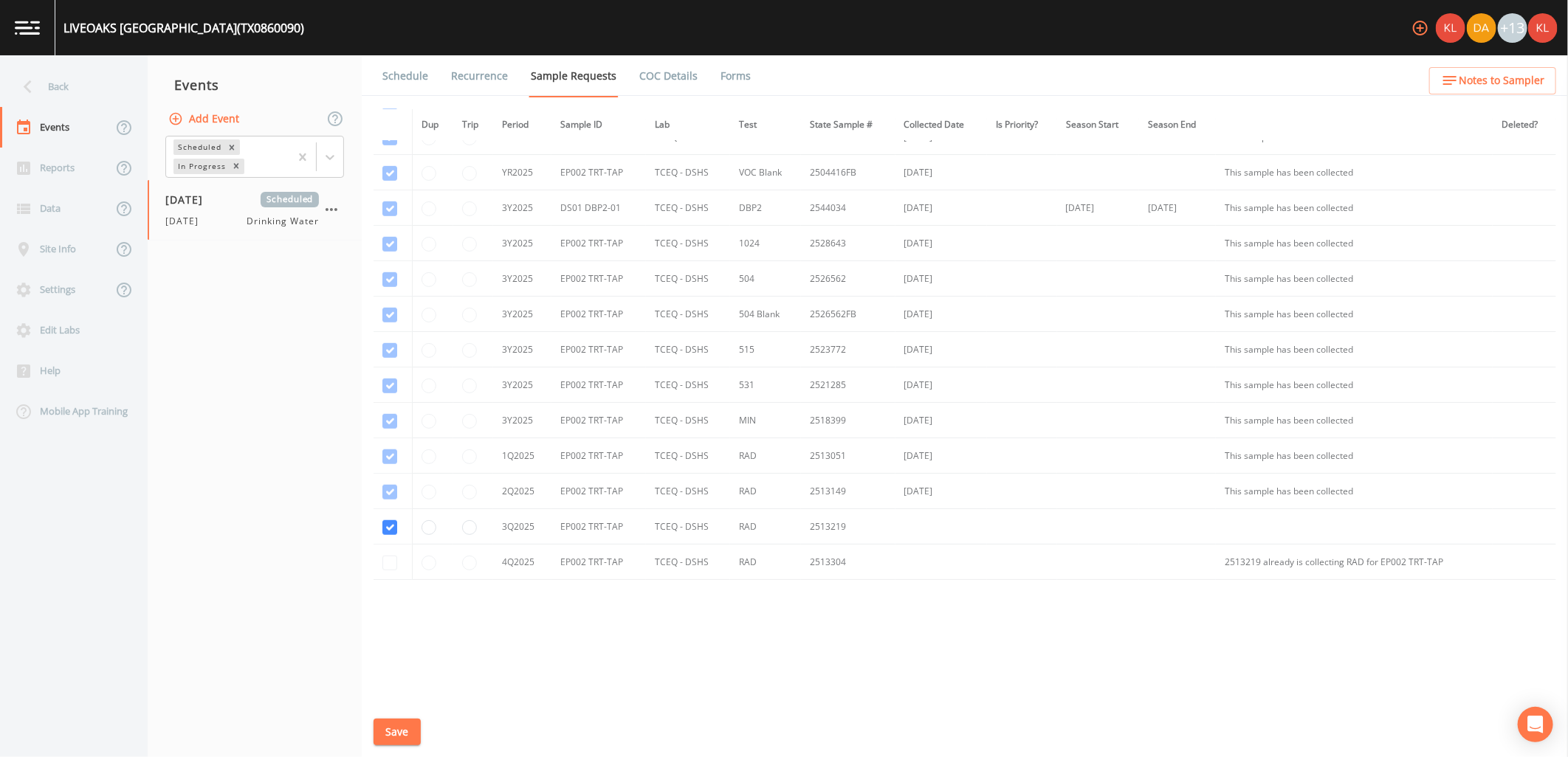
click at [393, 729] on button "Save" at bounding box center [396, 732] width 47 height 28
click at [410, 99] on div "Schedule Recurrence Sample Requests COC Details Forms Dup Trip Period Sample ID…" at bounding box center [965, 406] width 1206 height 701
click at [394, 77] on link "Schedule" at bounding box center [405, 76] width 50 height 41
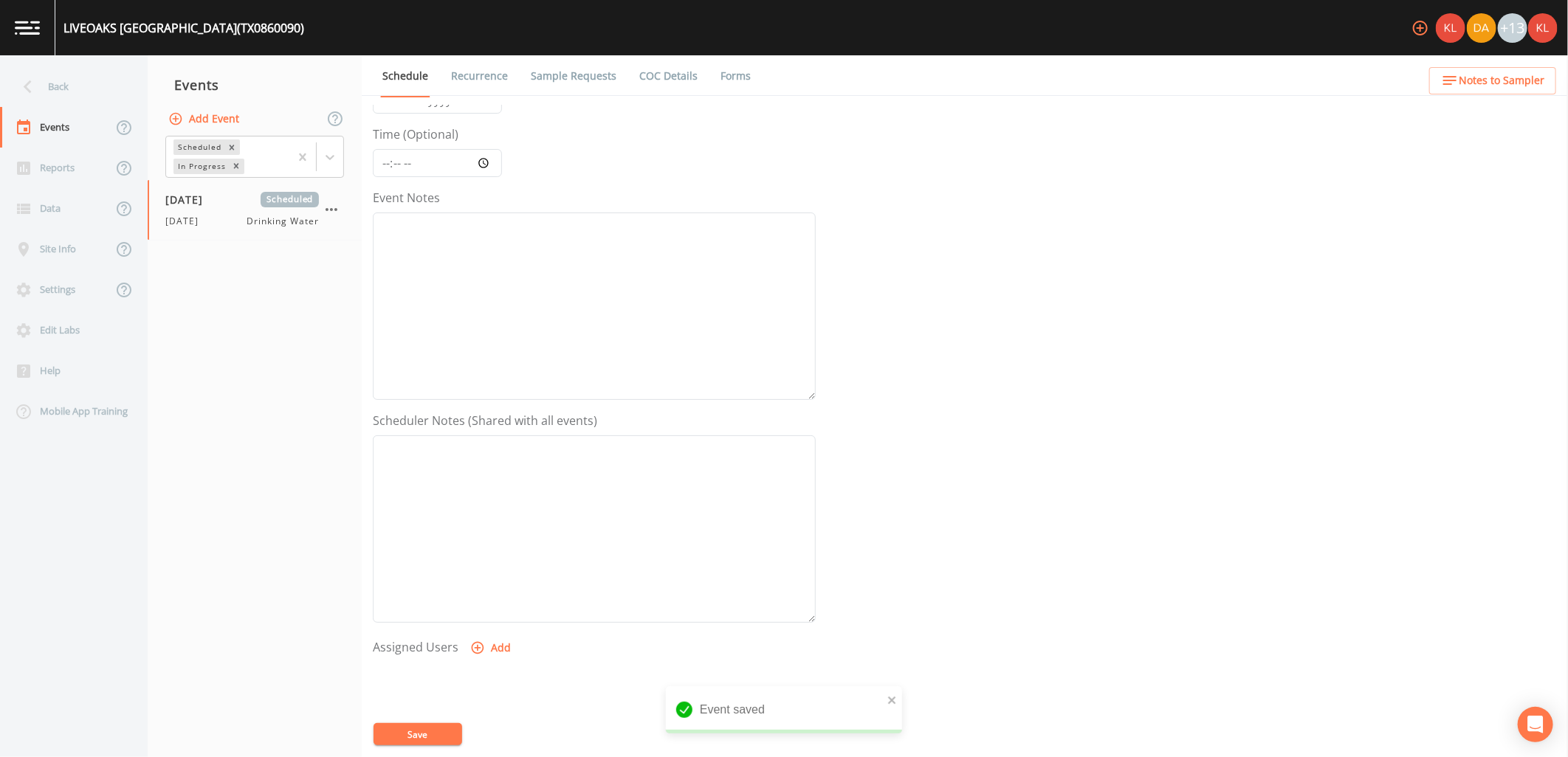
scroll to position [283, 0]
click at [498, 481] on button "Add" at bounding box center [492, 471] width 50 height 28
select select "cc3a99b6-42a3-44aa-bed9-88599eb009c7"
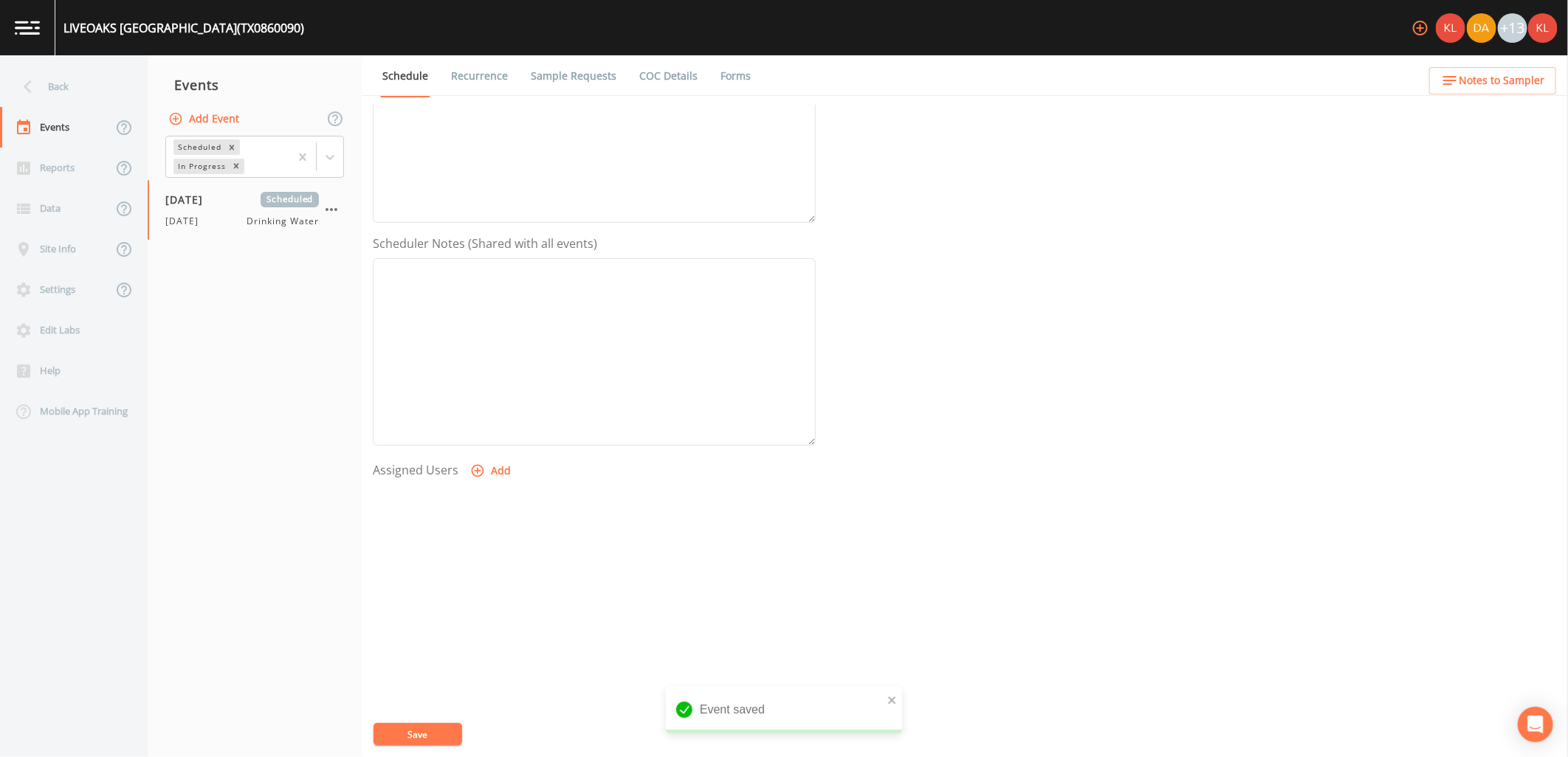
select select
click at [434, 732] on button "Save" at bounding box center [417, 734] width 89 height 22
click at [37, 21] on img at bounding box center [27, 28] width 25 height 14
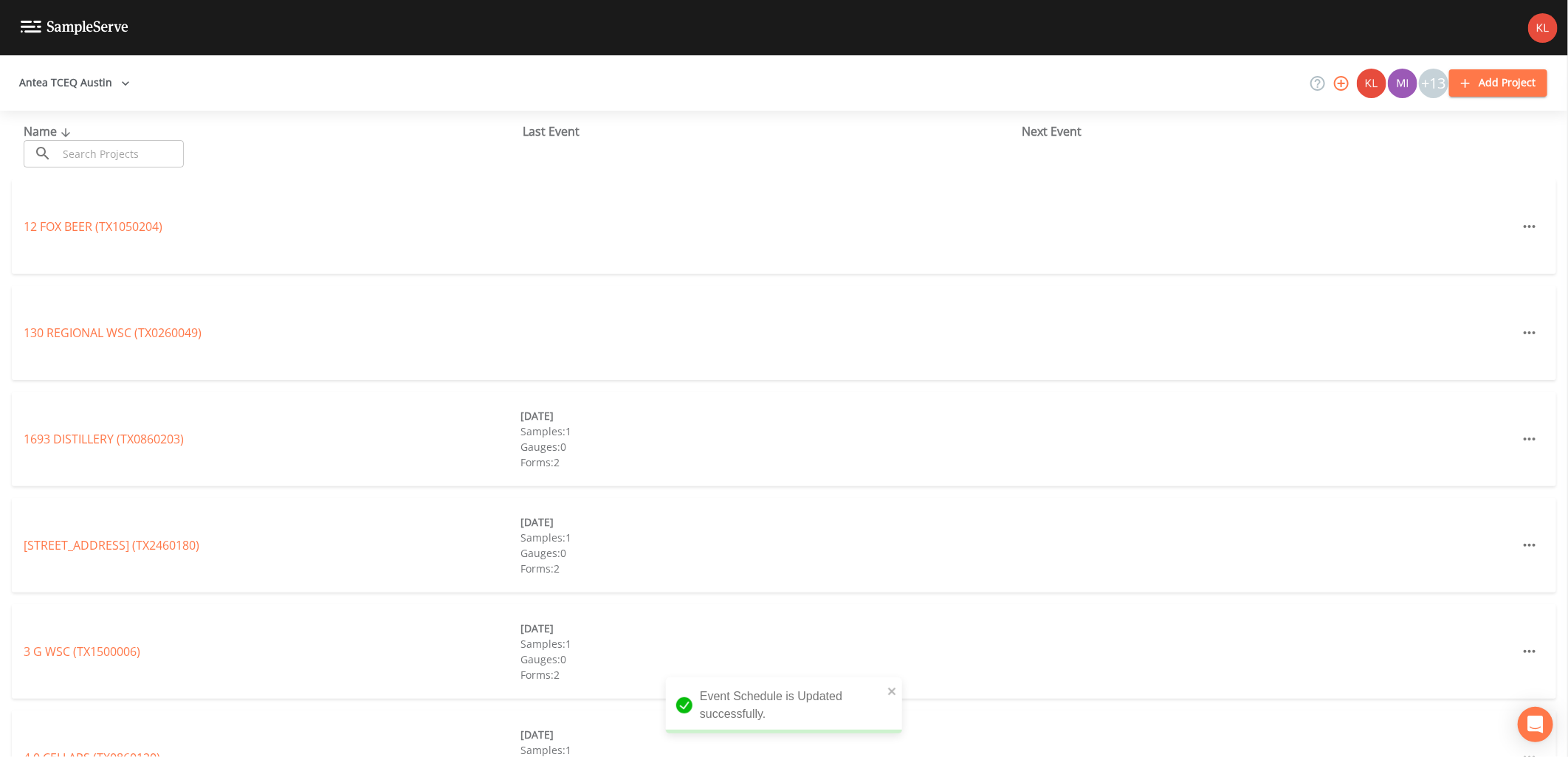
click at [105, 153] on input "text" at bounding box center [121, 153] width 126 height 28
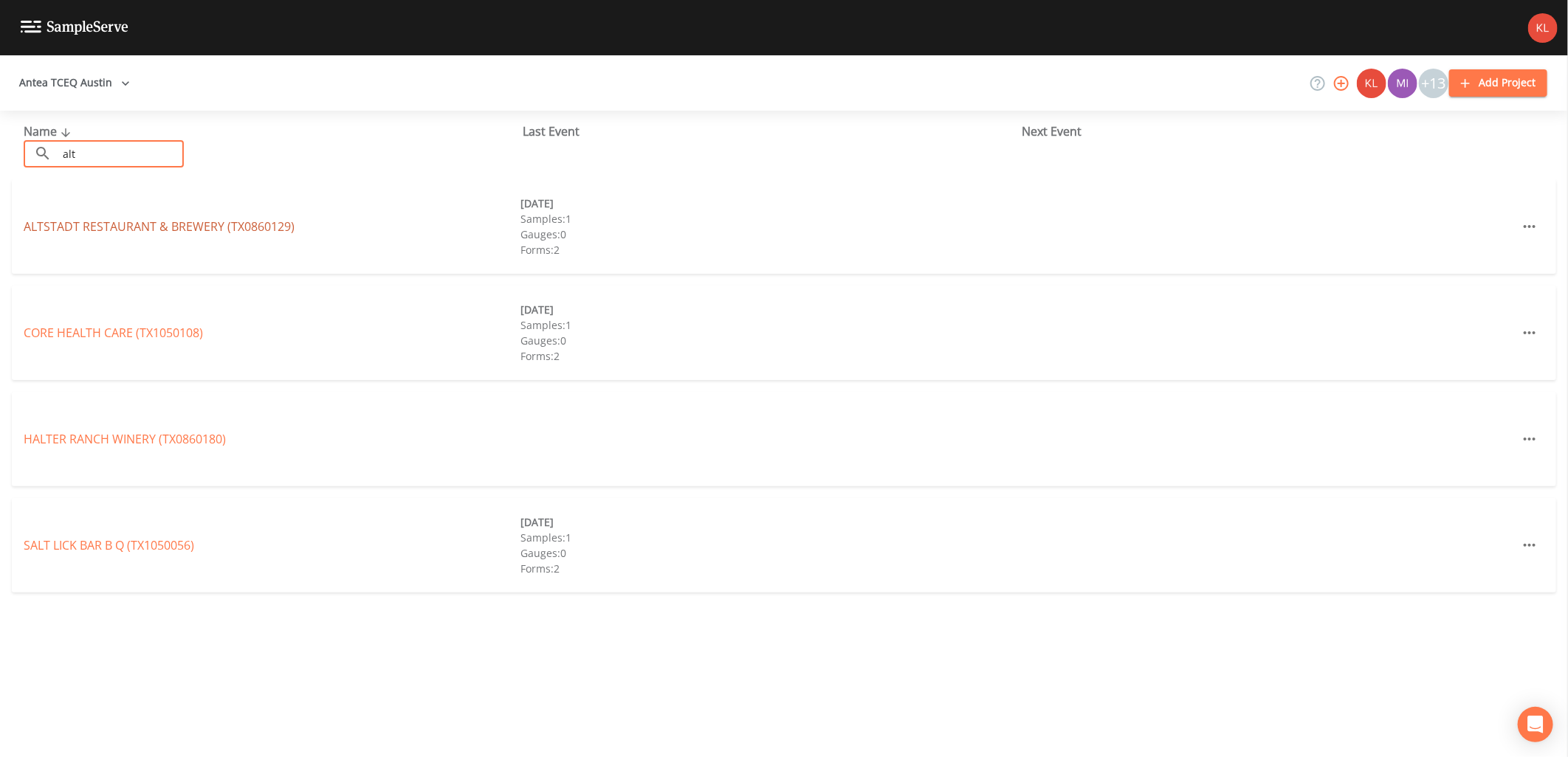
type input "alt"
click at [128, 229] on link "[GEOGRAPHIC_DATA] (TX0860129)" at bounding box center [159, 226] width 271 height 16
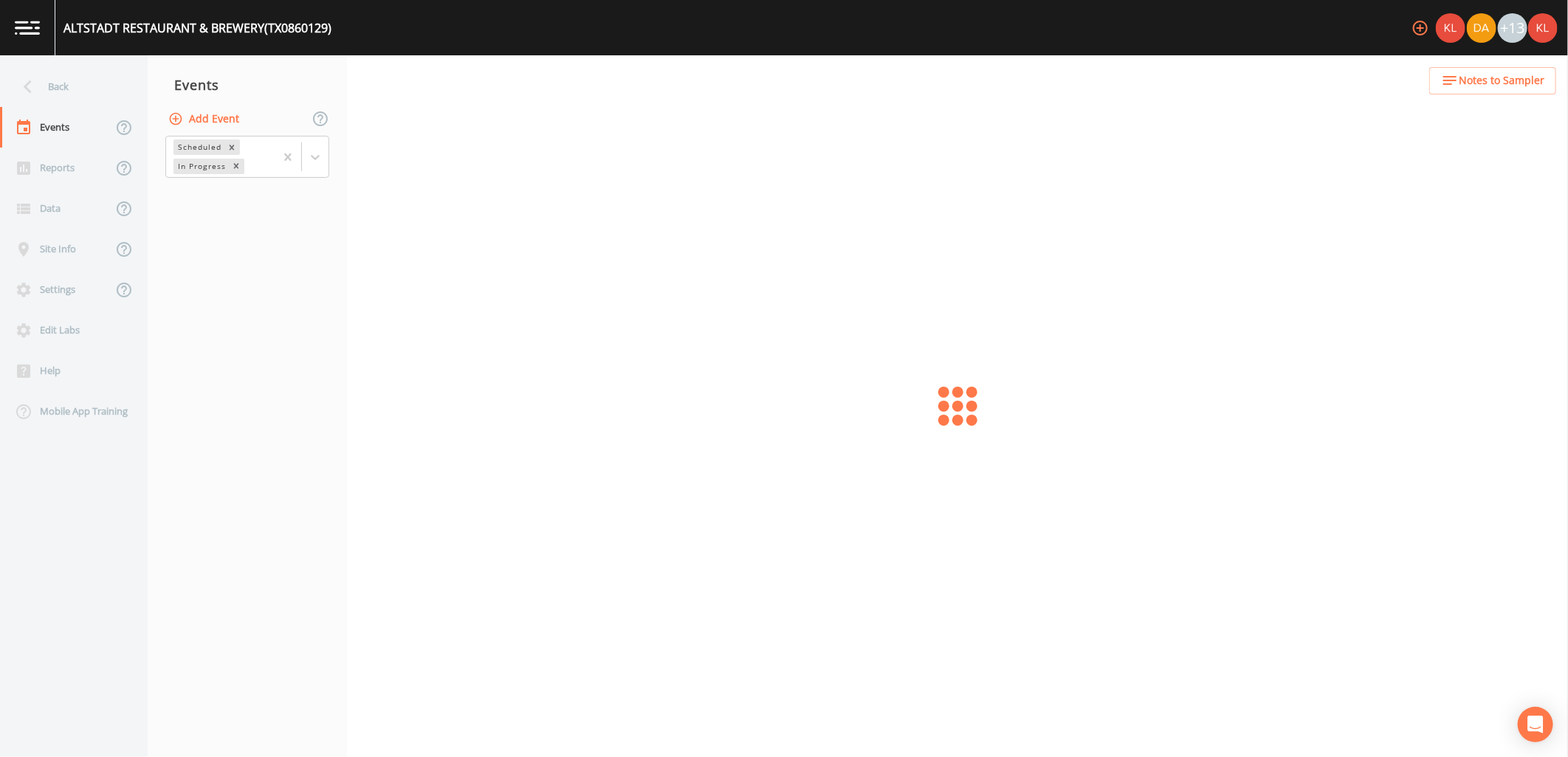
click at [210, 121] on button "Add Event" at bounding box center [205, 119] width 79 height 28
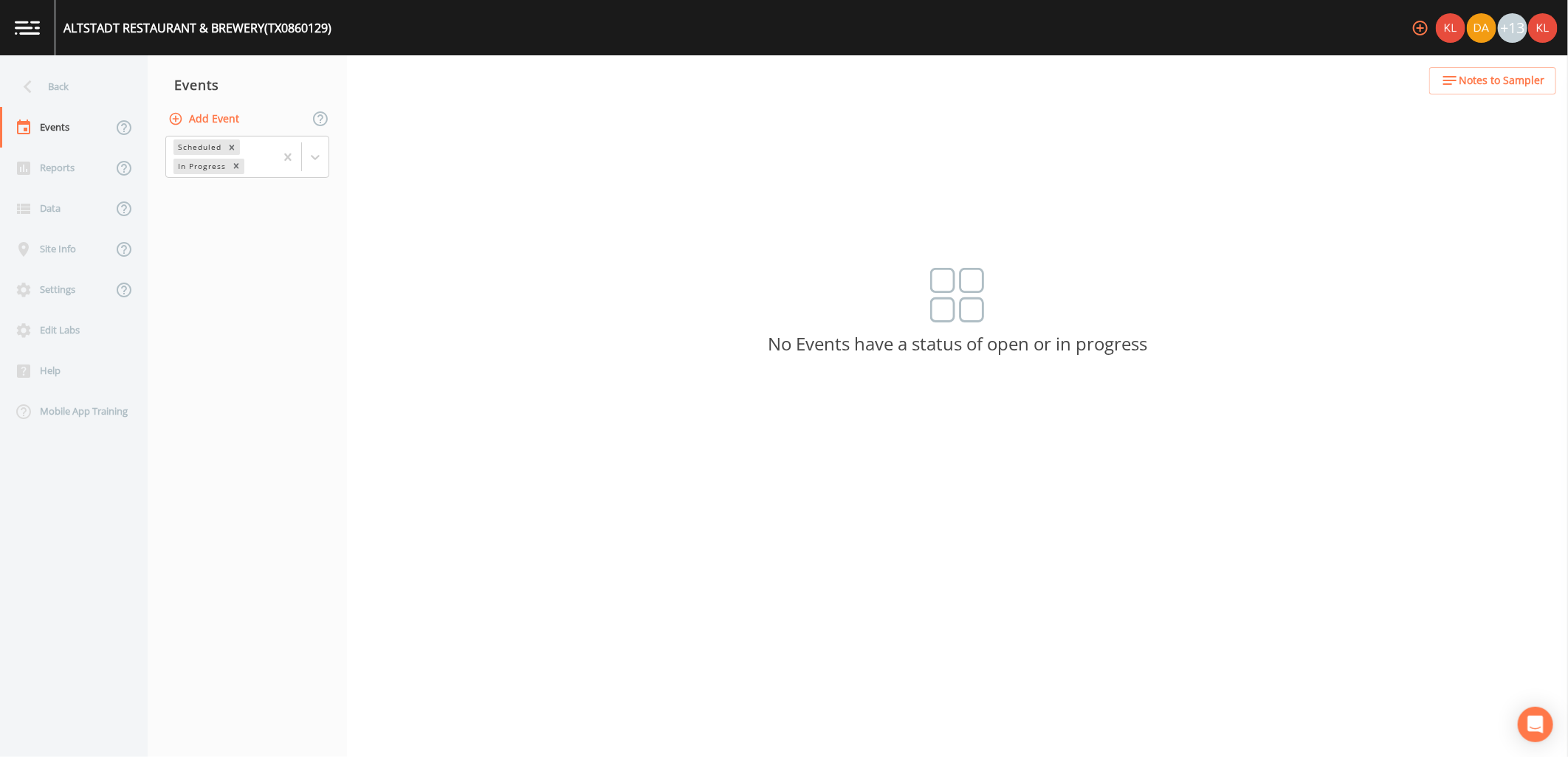
type input "[DATE]"
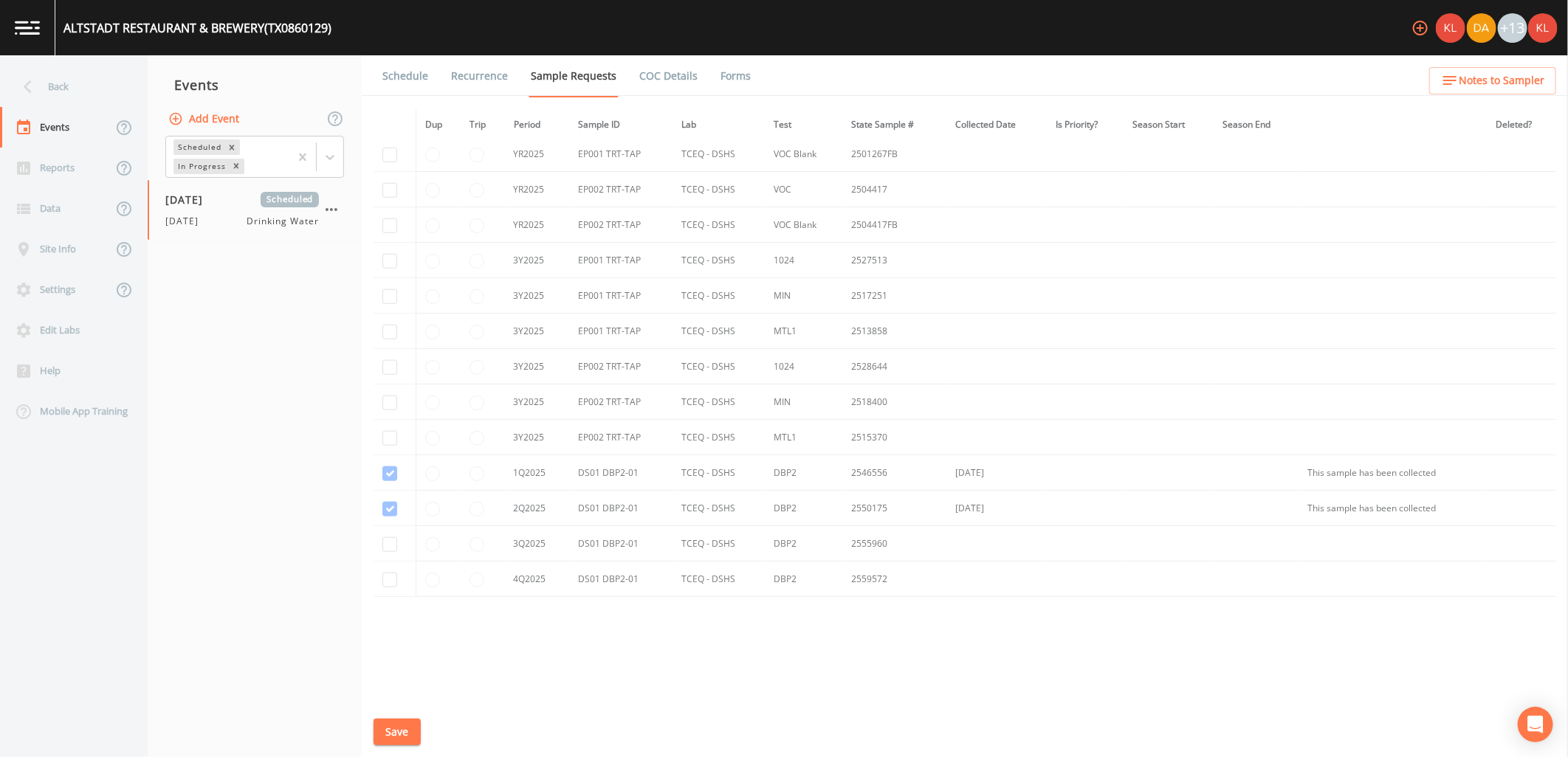
scroll to position [902, 0]
checkbox input "true"
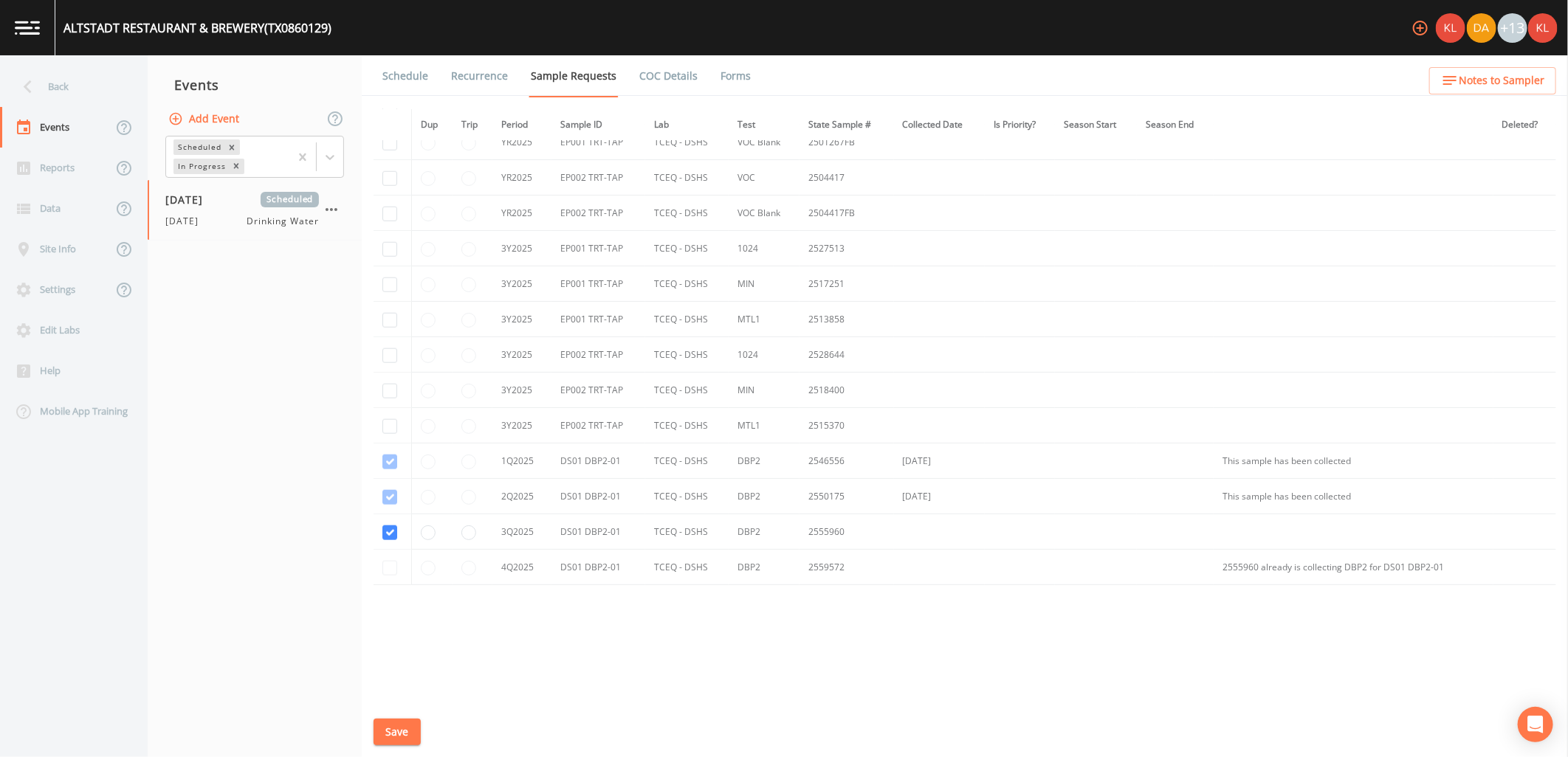
click at [414, 732] on button "Save" at bounding box center [396, 732] width 47 height 28
click at [414, 67] on link "Schedule" at bounding box center [405, 76] width 50 height 41
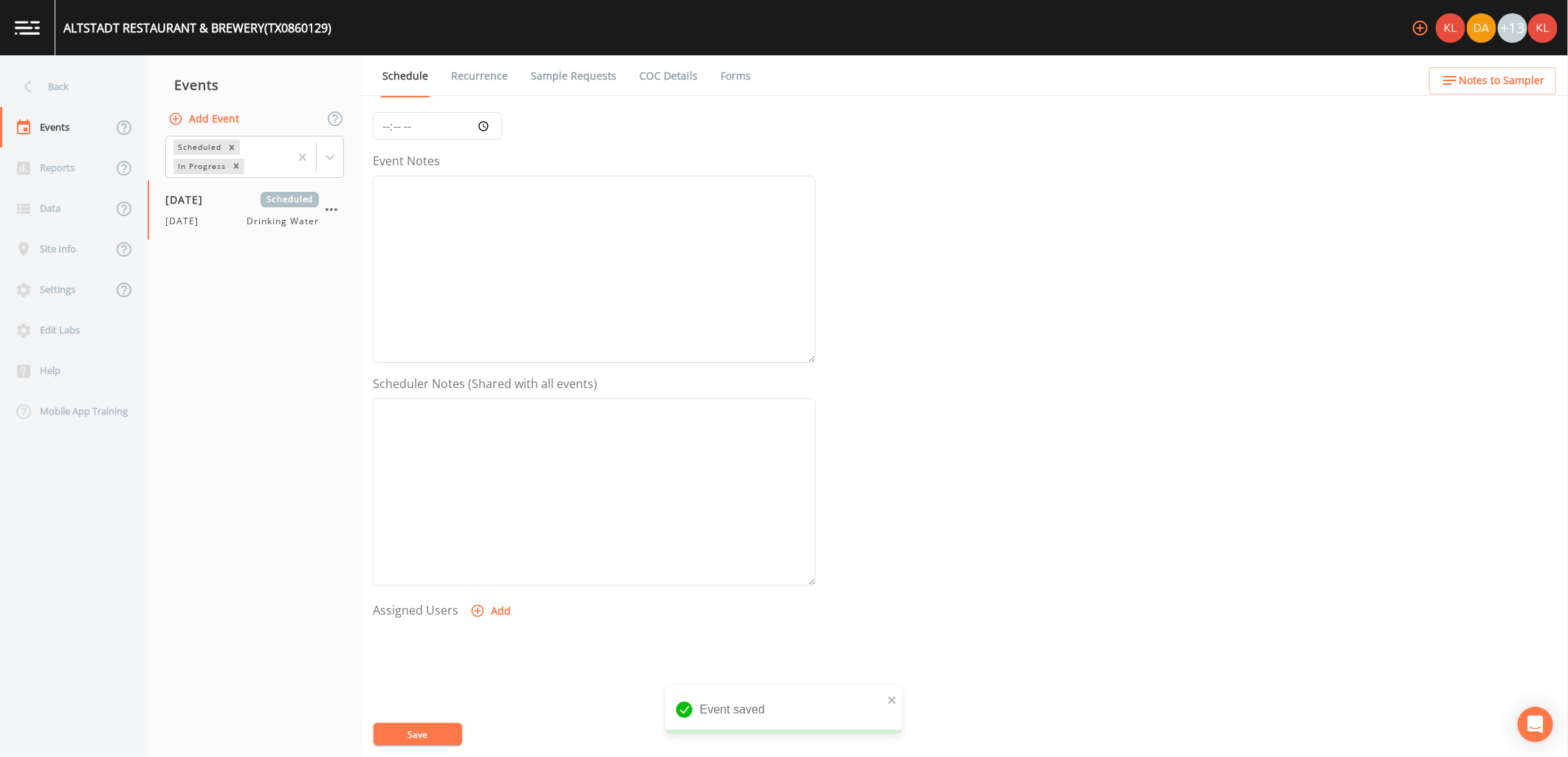
scroll to position [283, 0]
click at [485, 469] on button "Add" at bounding box center [492, 471] width 50 height 28
select select "cc3a99b6-42a3-44aa-bed9-88599eb009c7"
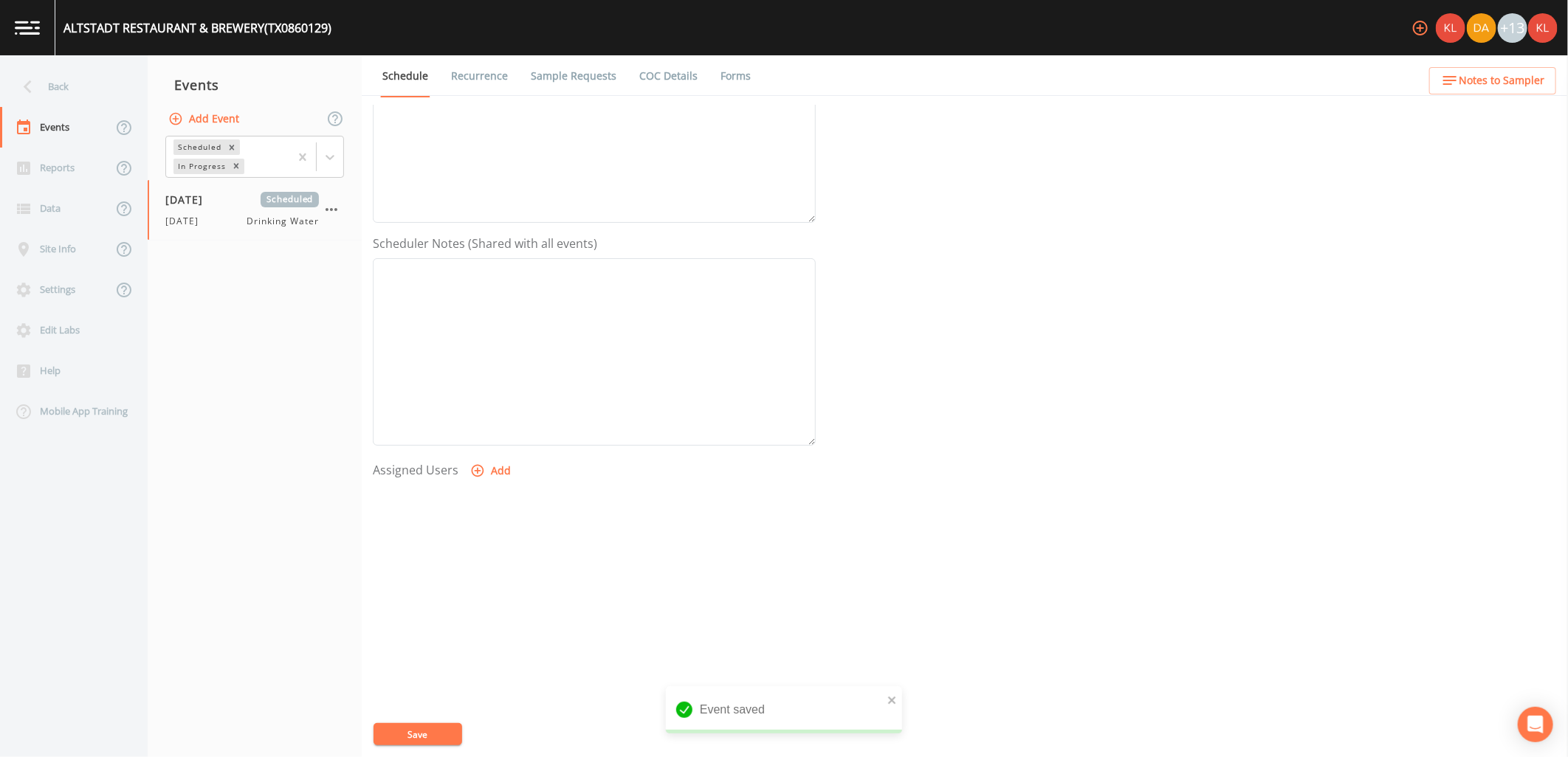
select select
drag, startPoint x: 475, startPoint y: 701, endPoint x: 462, endPoint y: 711, distance: 16.4
drag, startPoint x: 462, startPoint y: 711, endPoint x: 443, endPoint y: 728, distance: 25.5
click at [443, 728] on button "Save" at bounding box center [417, 734] width 89 height 22
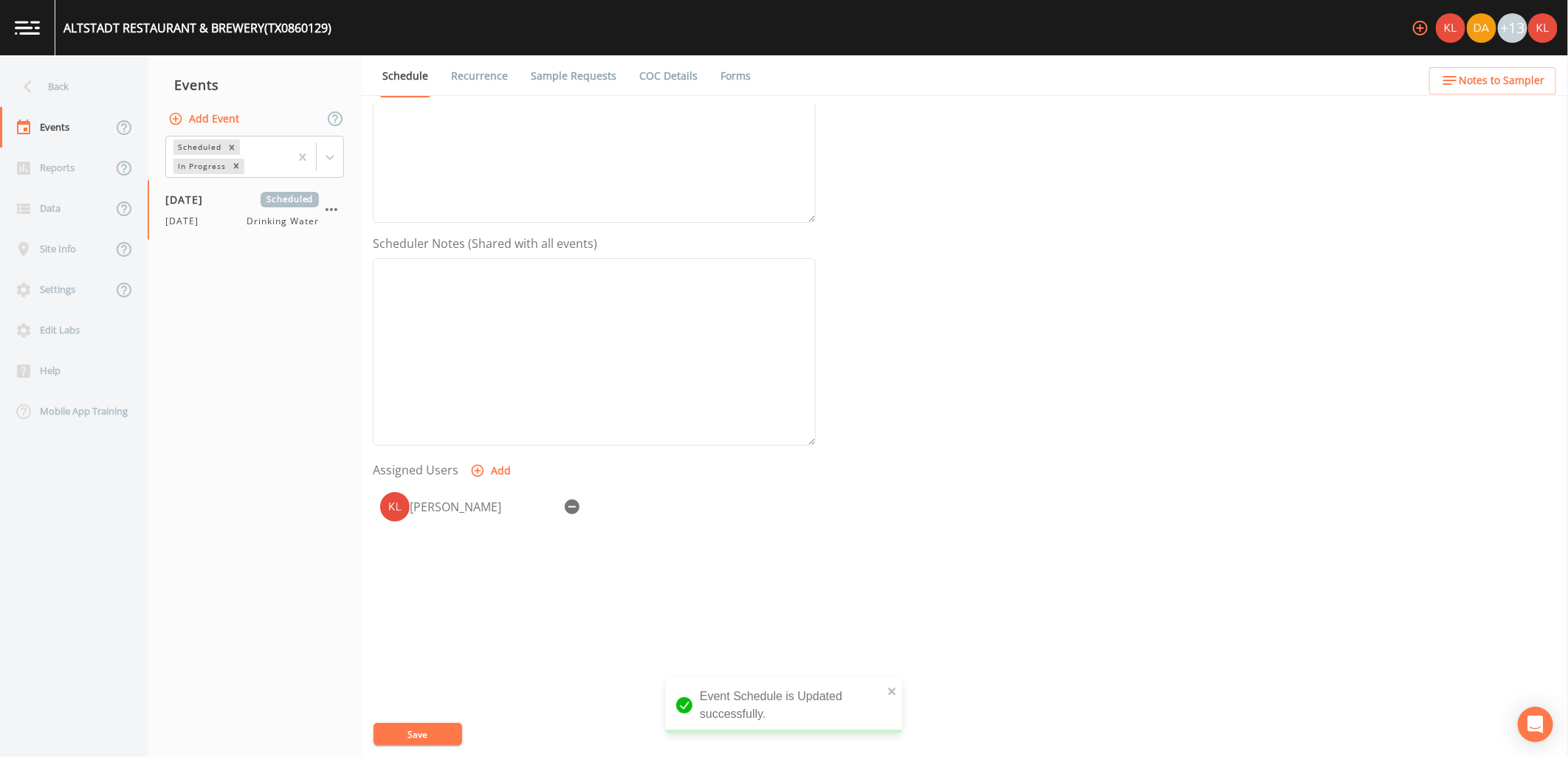
click at [39, 40] on link at bounding box center [28, 28] width 56 height 56
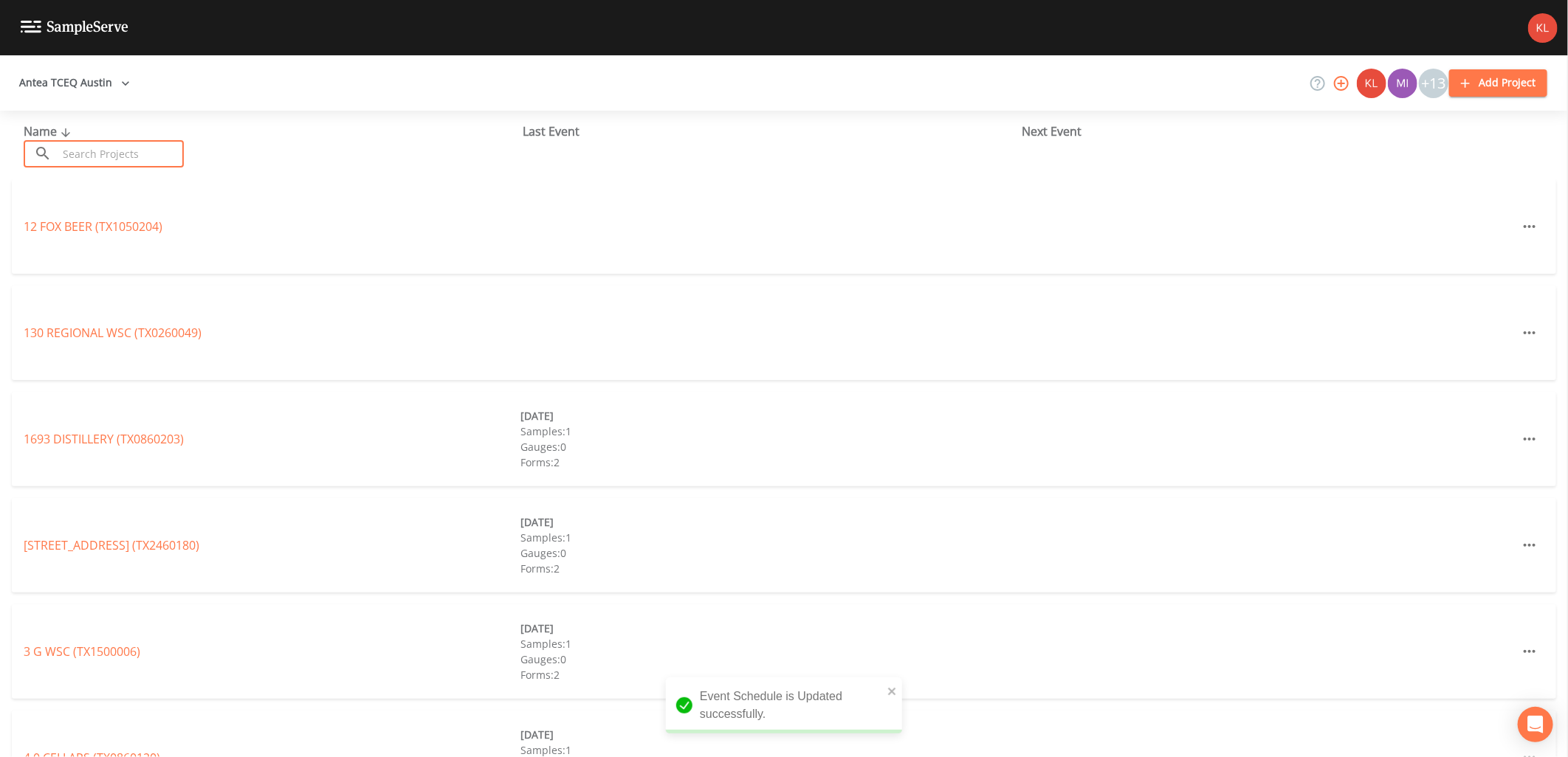
click at [161, 150] on input "text" at bounding box center [121, 153] width 126 height 28
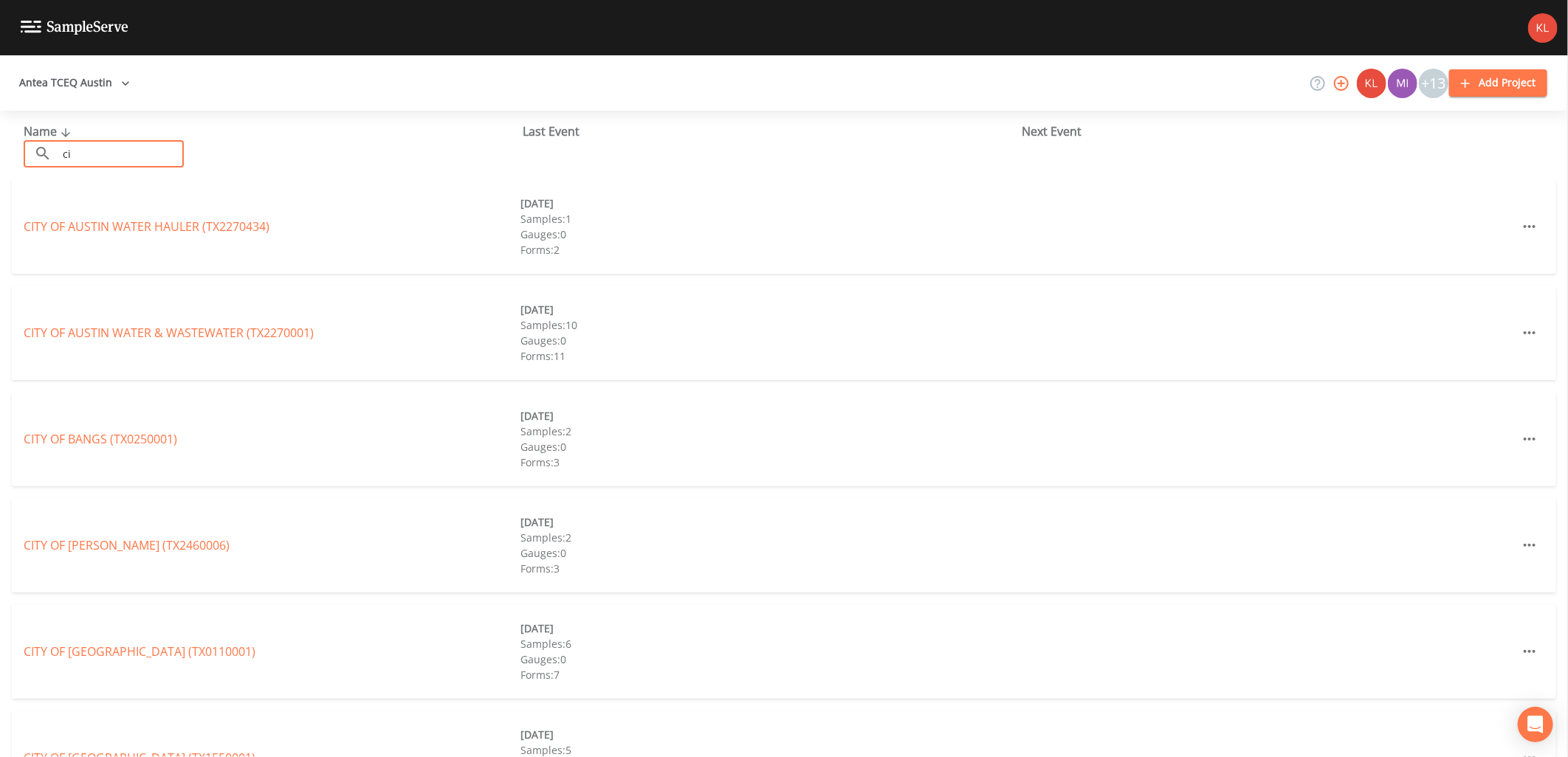
type input "c"
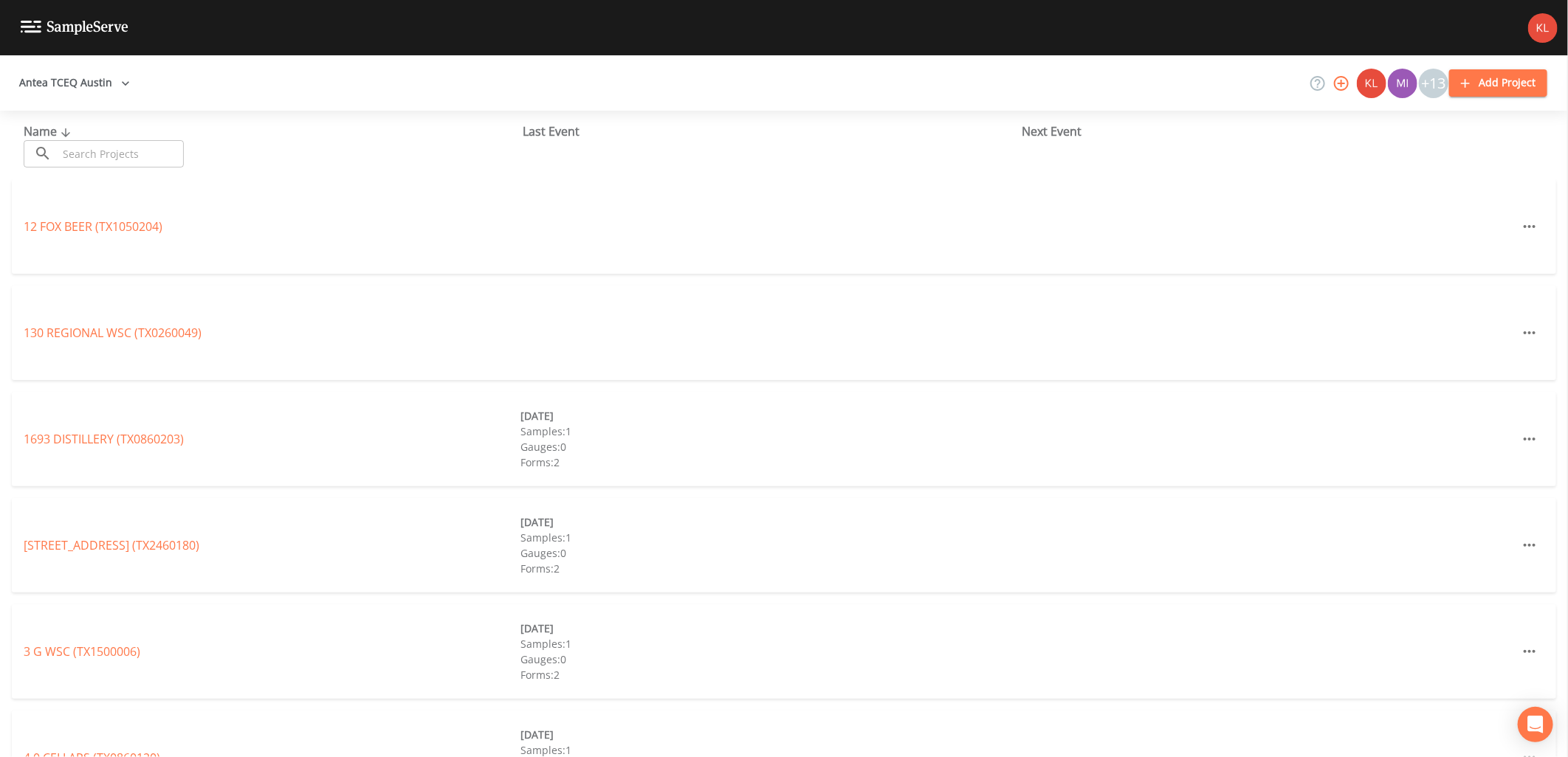
click at [79, 160] on input "text" at bounding box center [121, 153] width 126 height 28
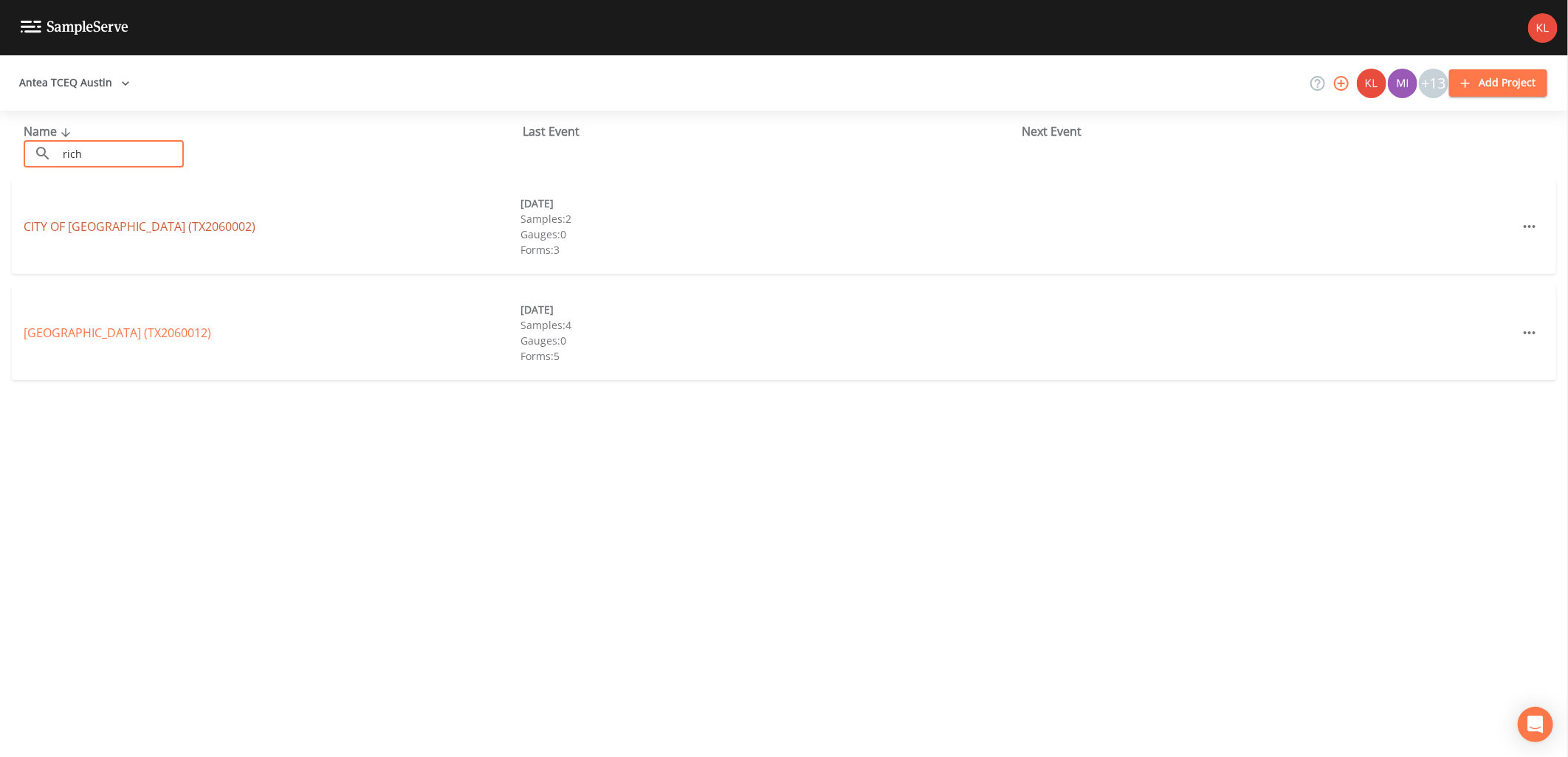
type input "rich"
click at [52, 224] on link "CITY OF [GEOGRAPHIC_DATA] (TX2060002)" at bounding box center [140, 226] width 232 height 16
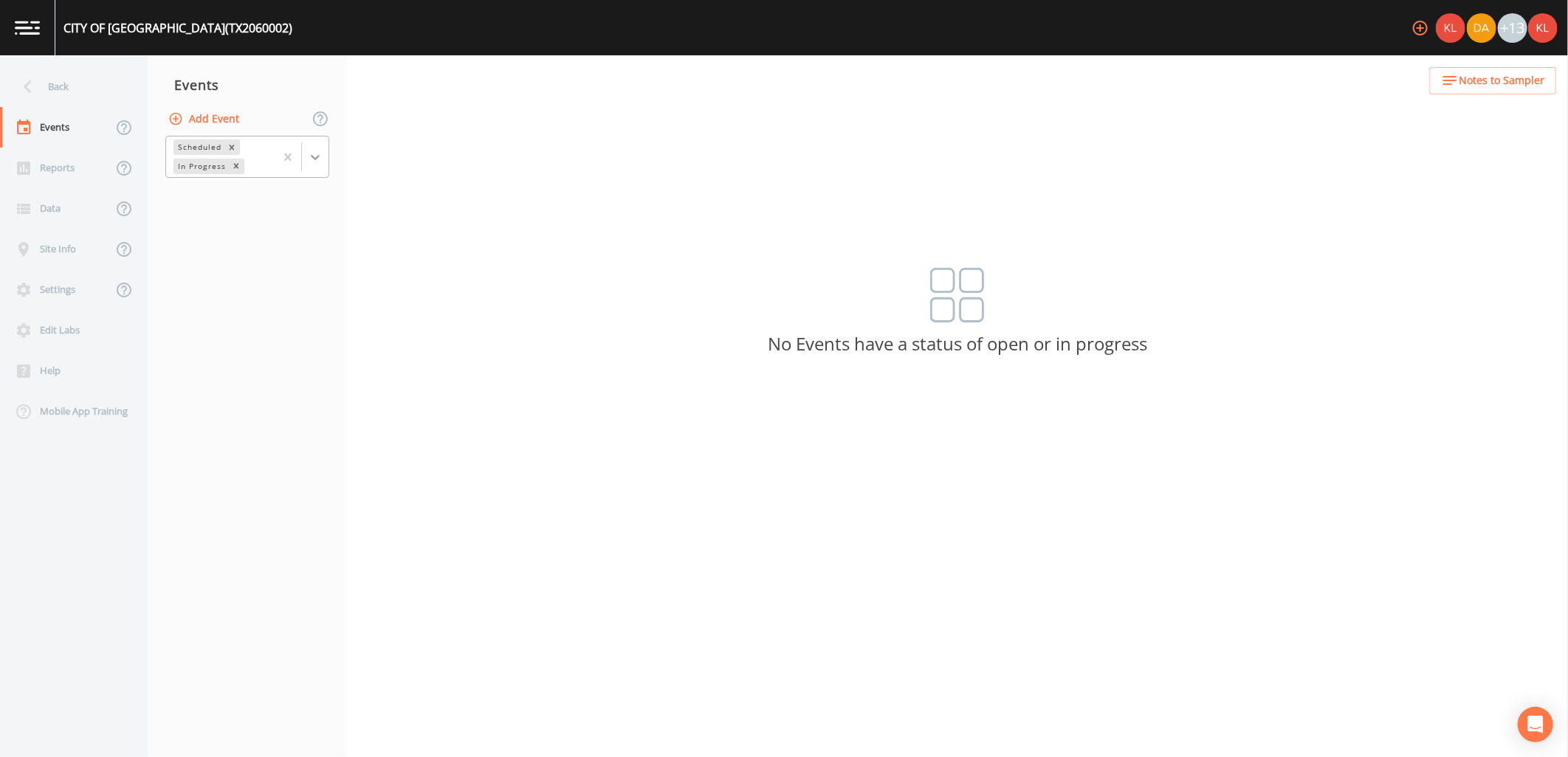
click at [306, 149] on div at bounding box center [315, 157] width 27 height 27
click at [279, 212] on div "Completed" at bounding box center [247, 199] width 164 height 31
click at [279, 201] on div "Completed" at bounding box center [247, 199] width 164 height 25
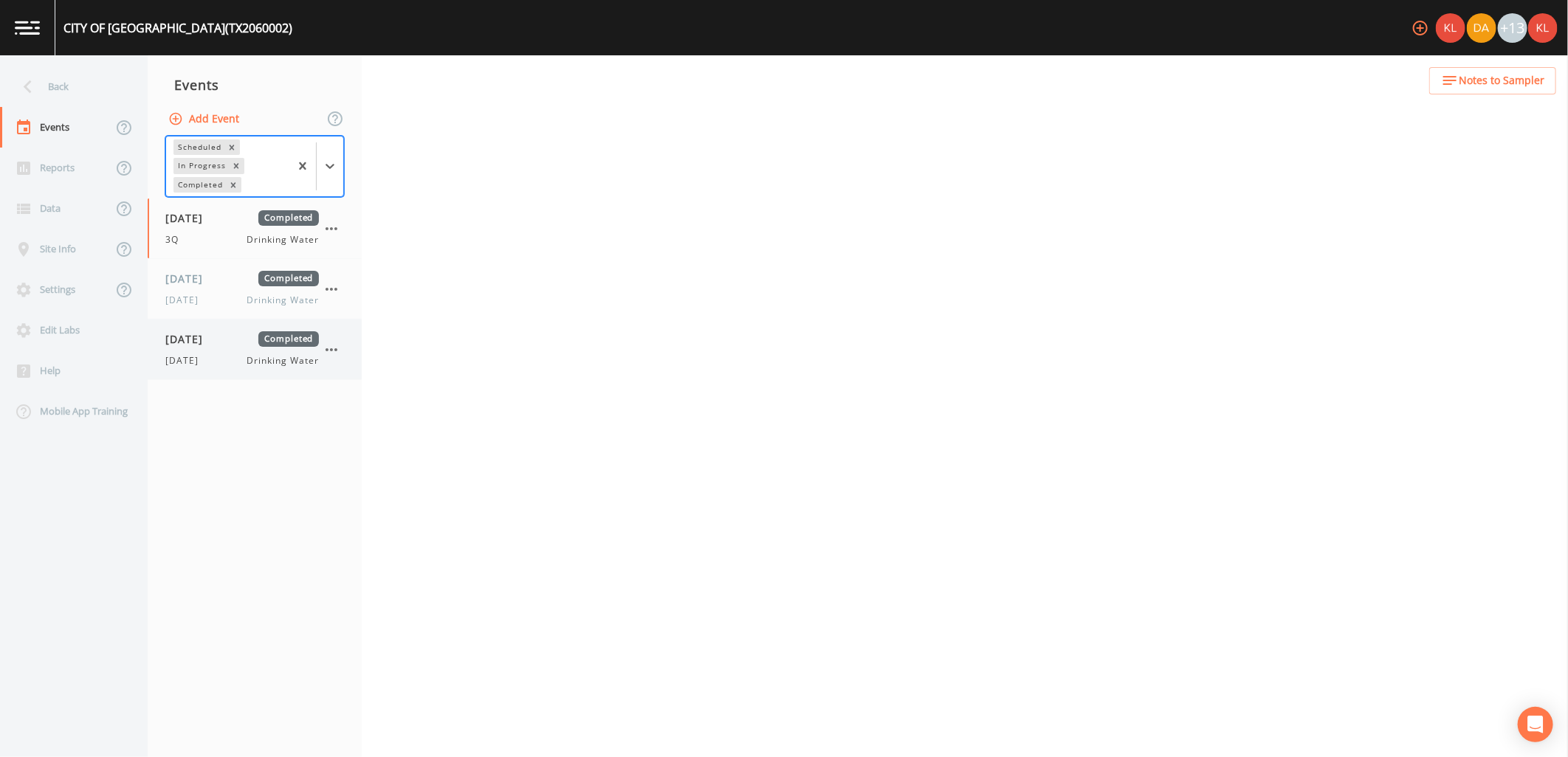
click at [239, 340] on div "[DATE] Completed" at bounding box center [242, 339] width 153 height 15
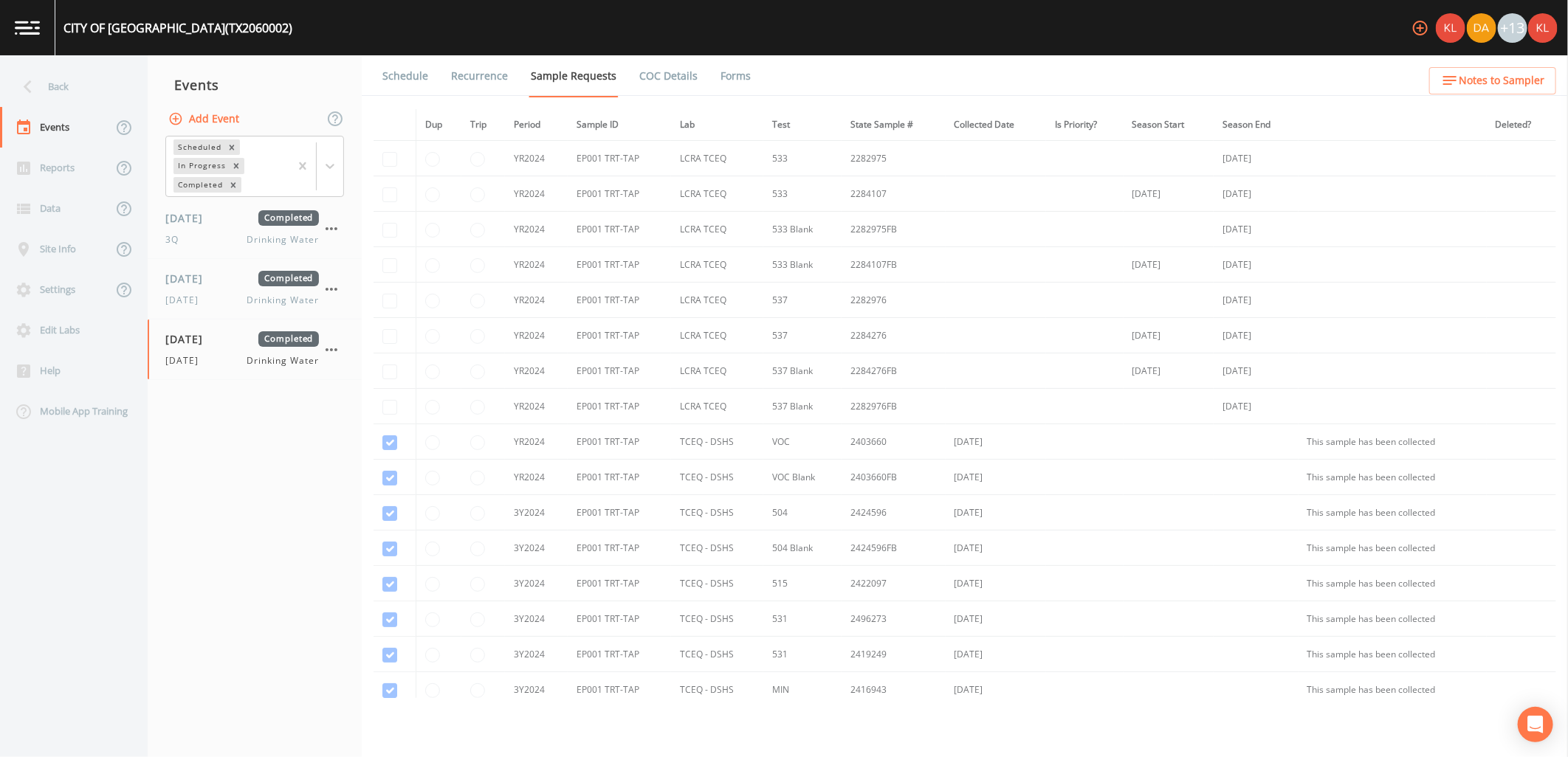
click at [724, 75] on link "Forms" at bounding box center [735, 76] width 34 height 41
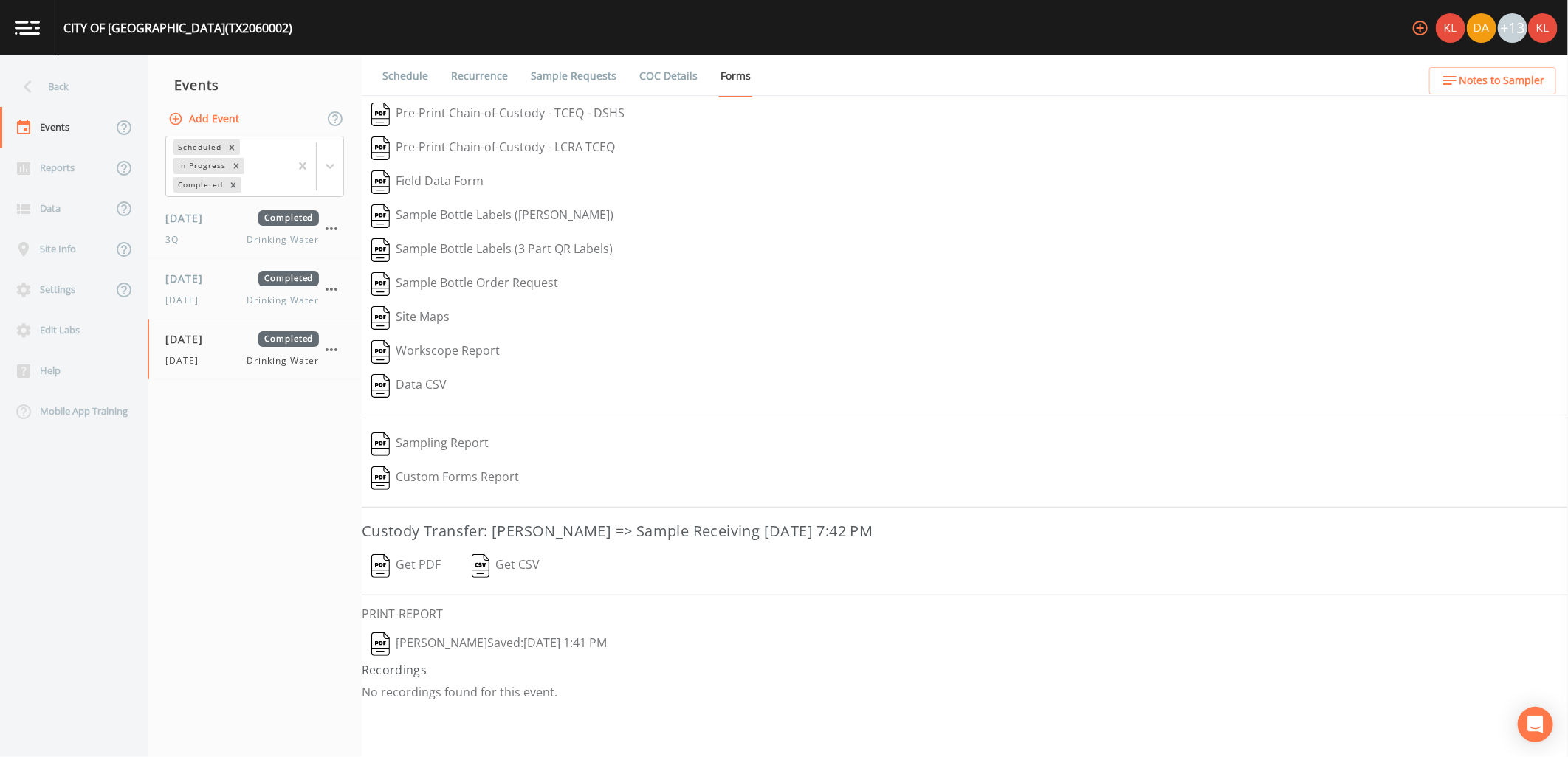
click at [436, 646] on button "[PERSON_NAME]  Saved: [DATE] 1:41 PM" at bounding box center [489, 643] width 255 height 33
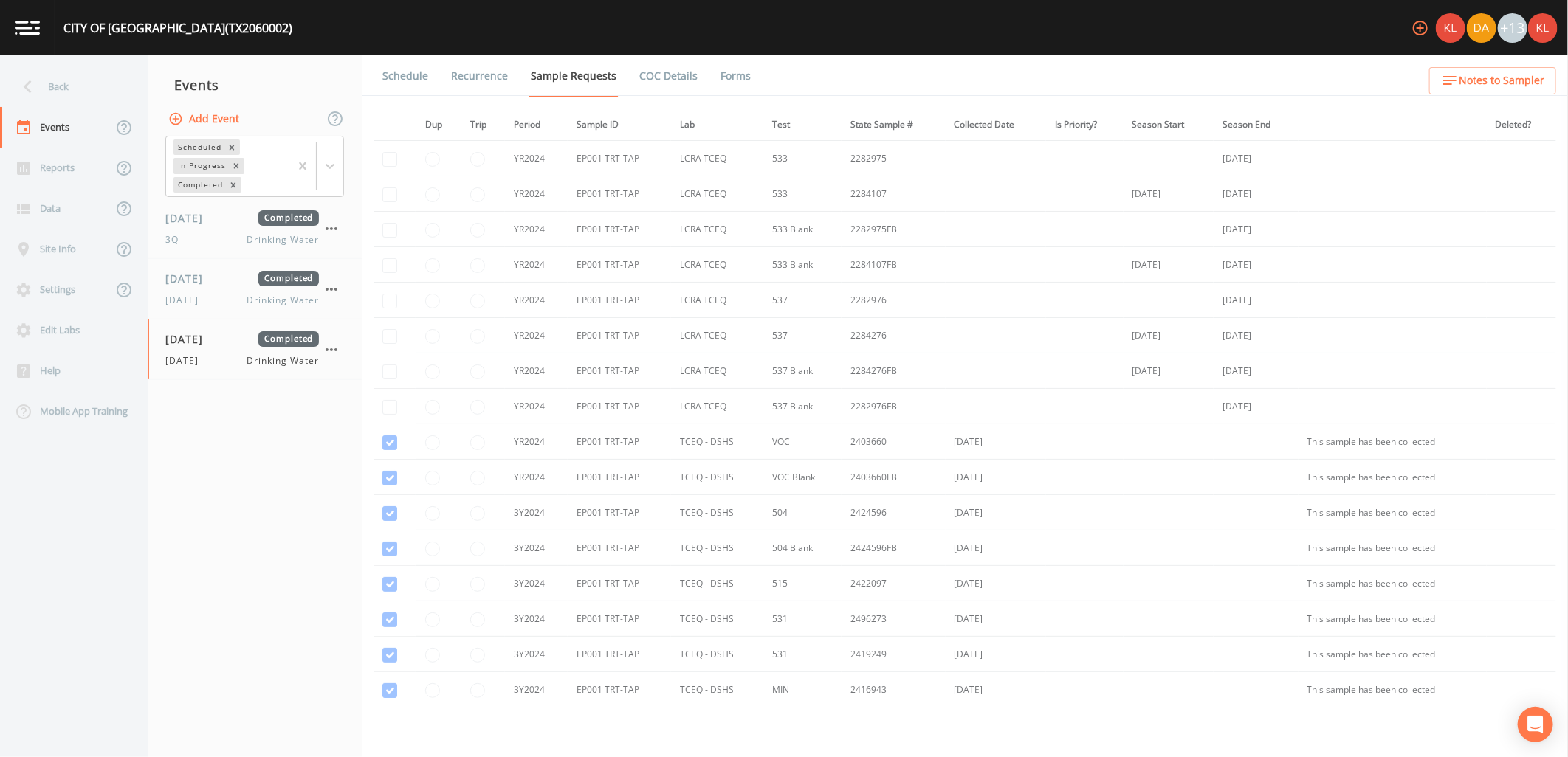
click at [28, 23] on img at bounding box center [27, 28] width 25 height 14
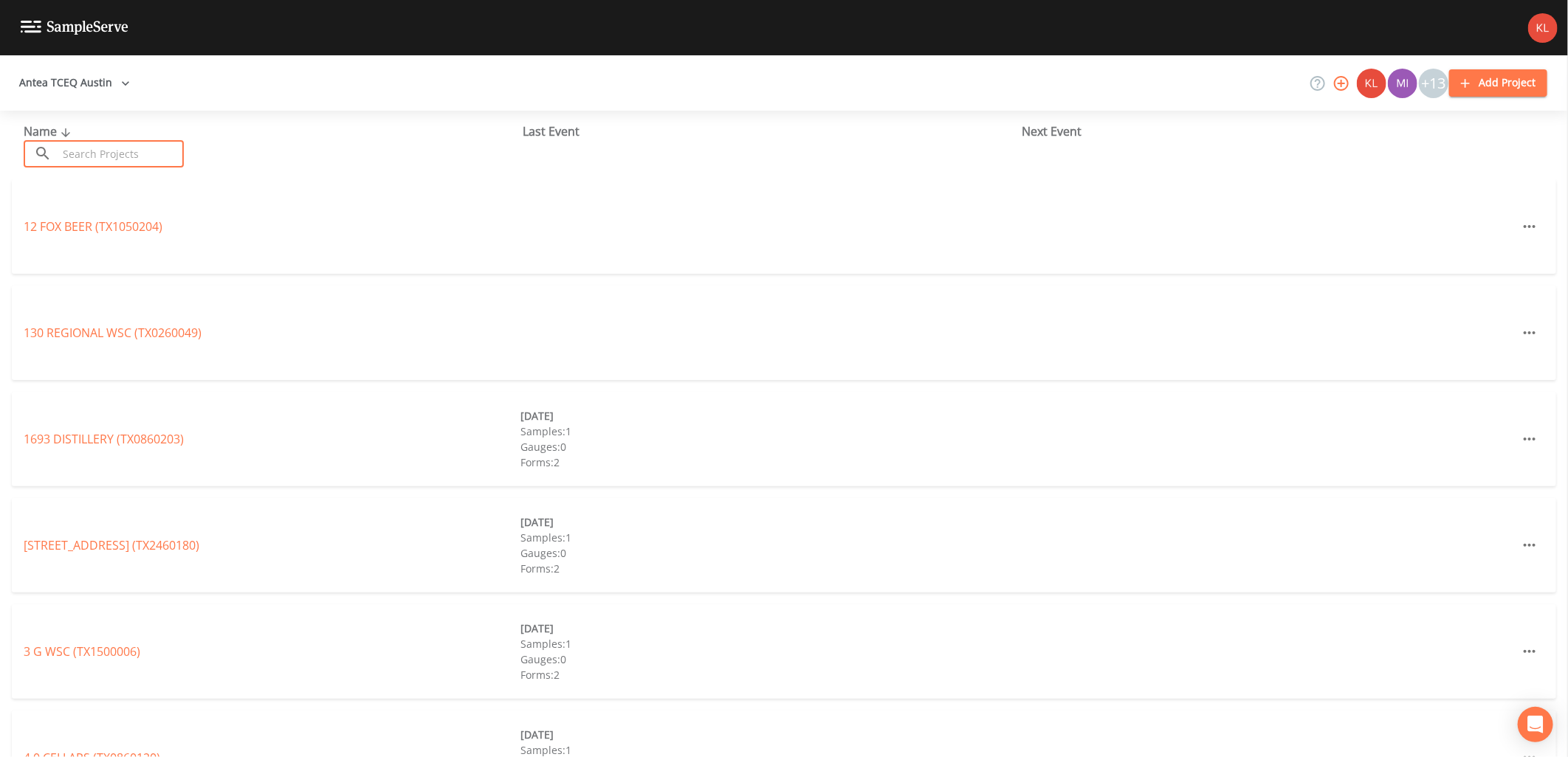
click at [145, 153] on input "text" at bounding box center [121, 153] width 126 height 28
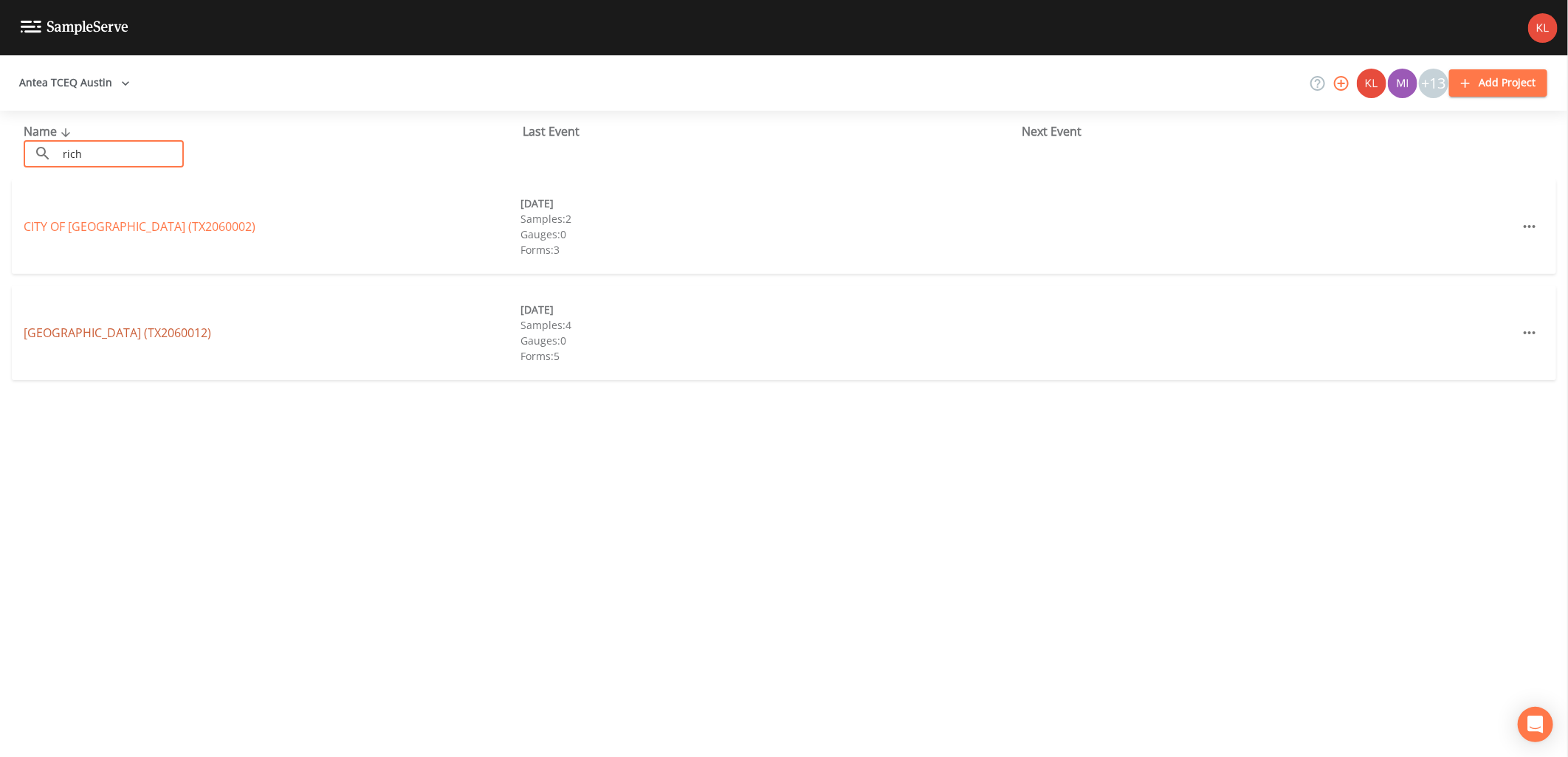
type input "rich"
click at [64, 329] on link "[GEOGRAPHIC_DATA] (TX2060012)" at bounding box center [118, 332] width 188 height 16
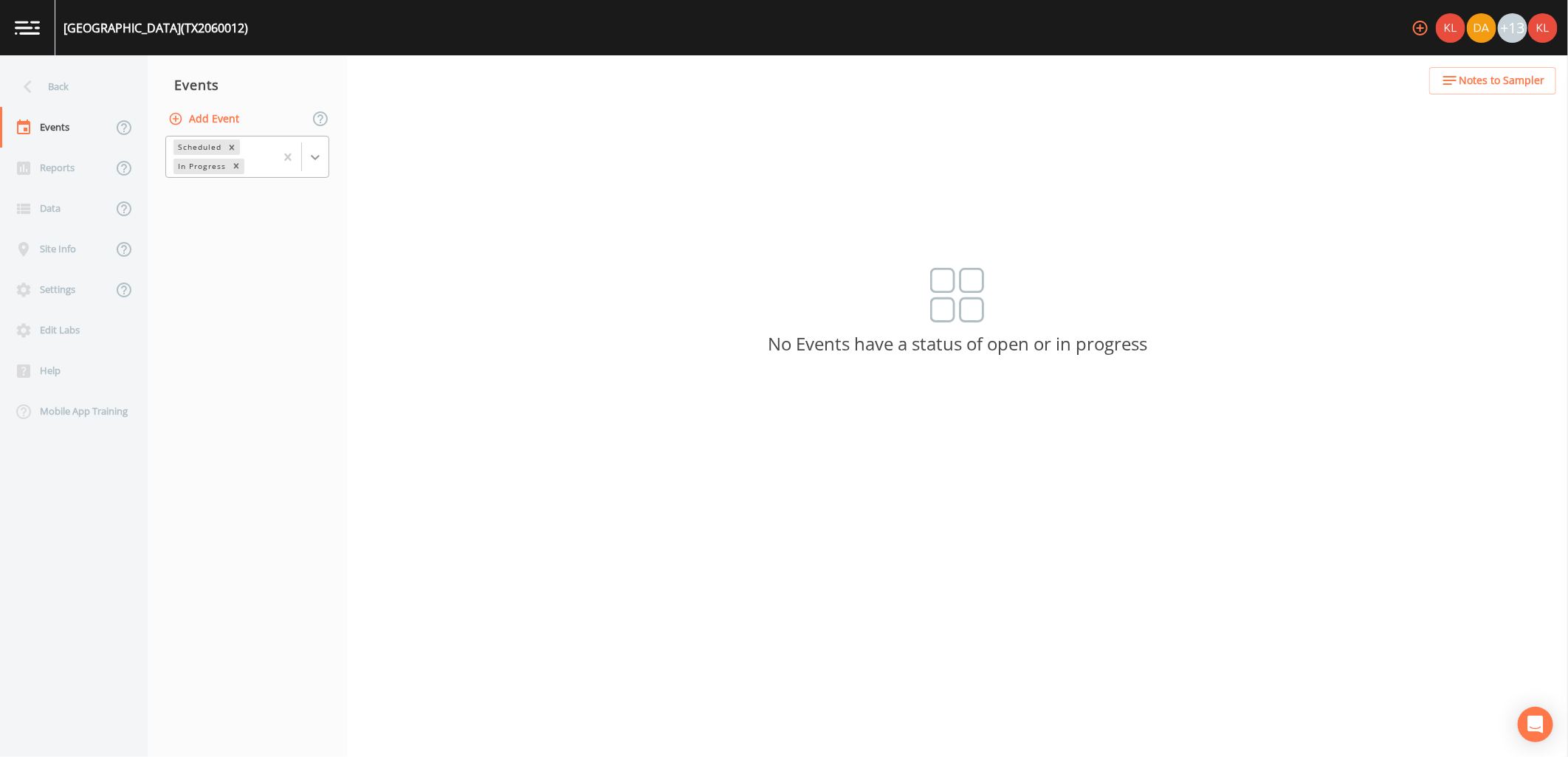
click at [312, 156] on icon at bounding box center [315, 157] width 9 height 5
click at [290, 195] on div "Completed" at bounding box center [247, 199] width 164 height 25
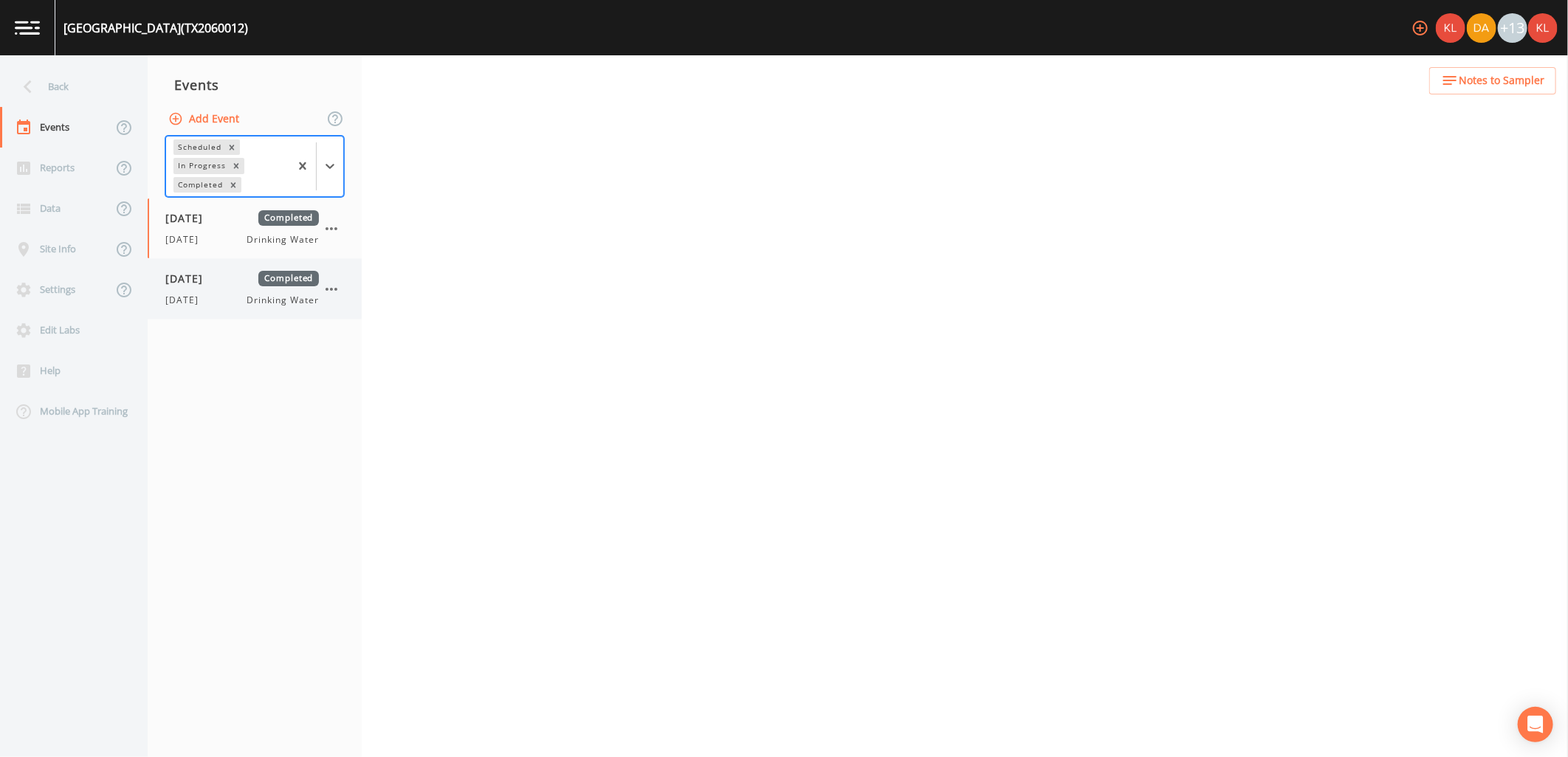
click at [189, 278] on span "[DATE]" at bounding box center [190, 278] width 48 height 15
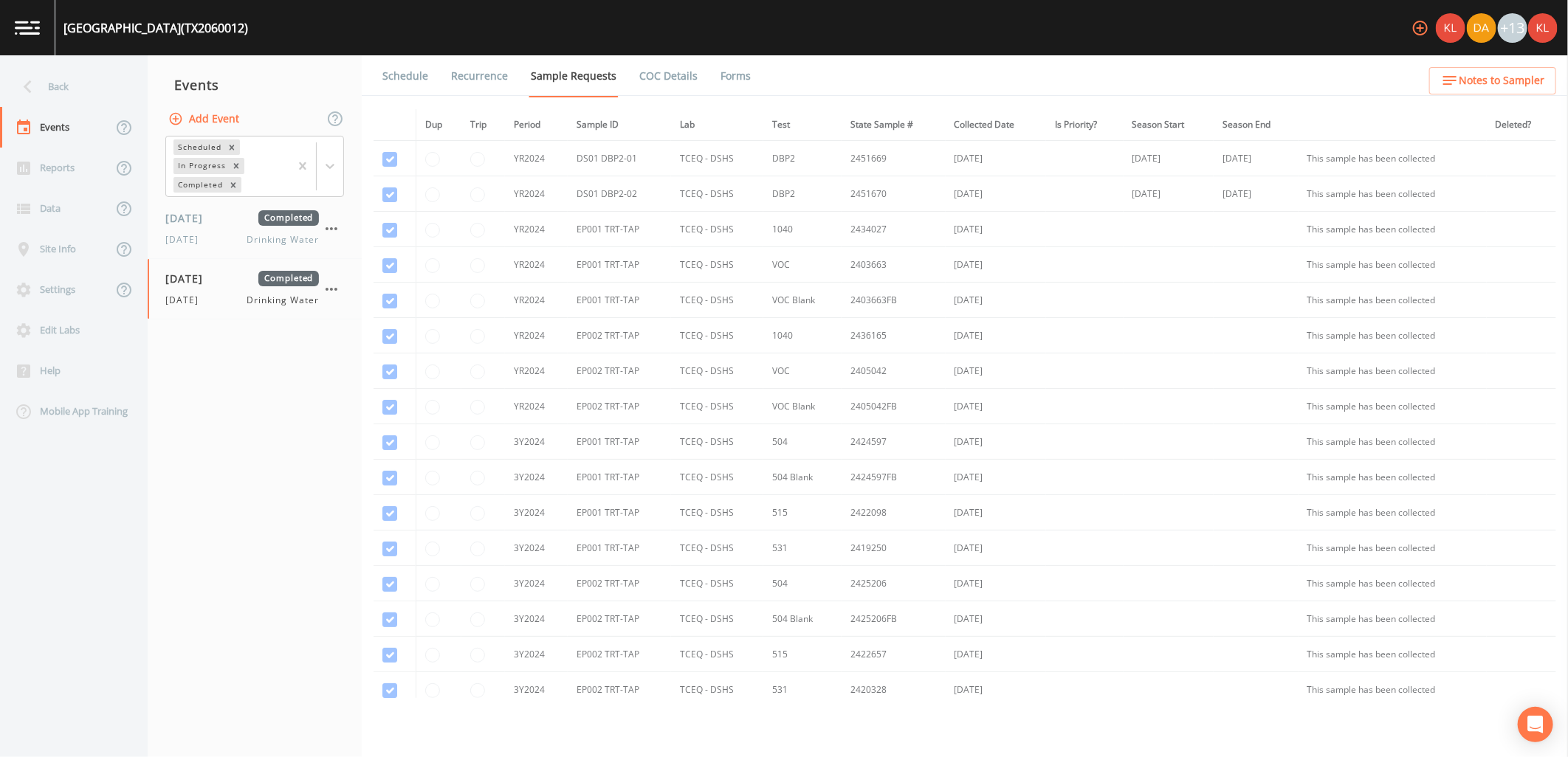
click at [718, 74] on link "Forms" at bounding box center [735, 76] width 34 height 41
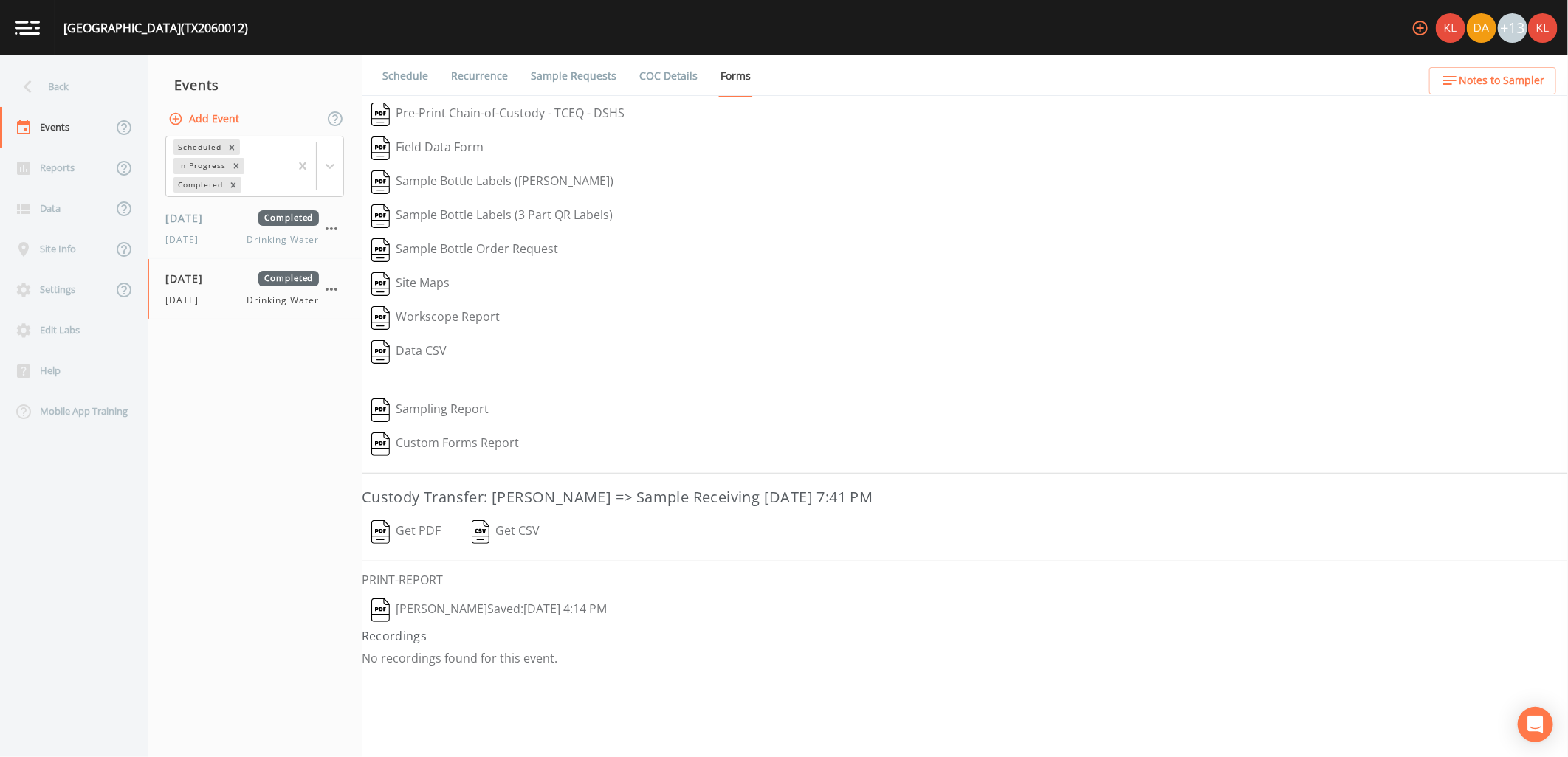
click at [468, 622] on button "[PERSON_NAME]  Saved: [DATE] 4:14 PM" at bounding box center [489, 610] width 255 height 33
click at [26, 30] on img at bounding box center [27, 28] width 25 height 14
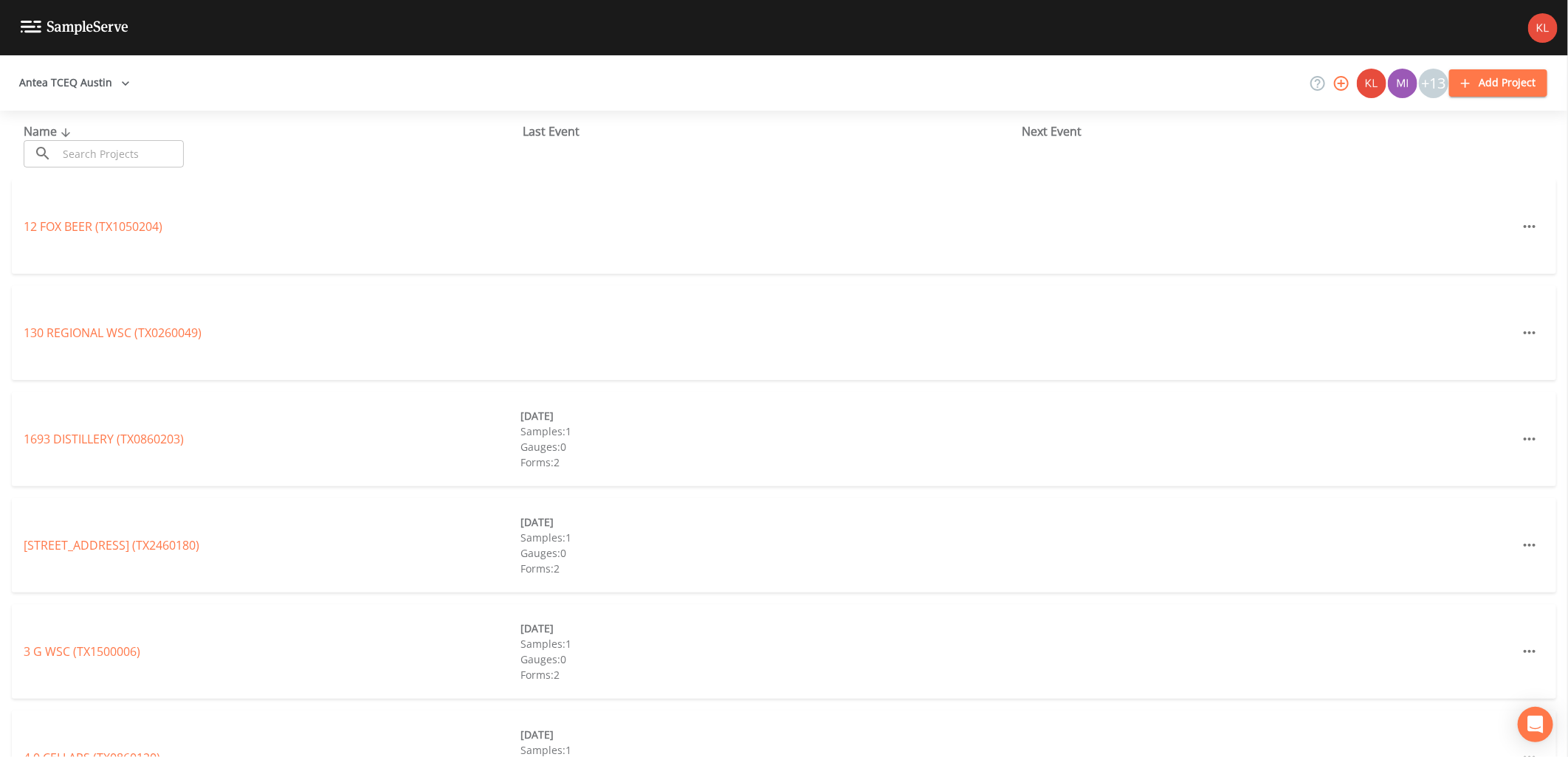
click at [148, 166] on input "text" at bounding box center [121, 153] width 126 height 28
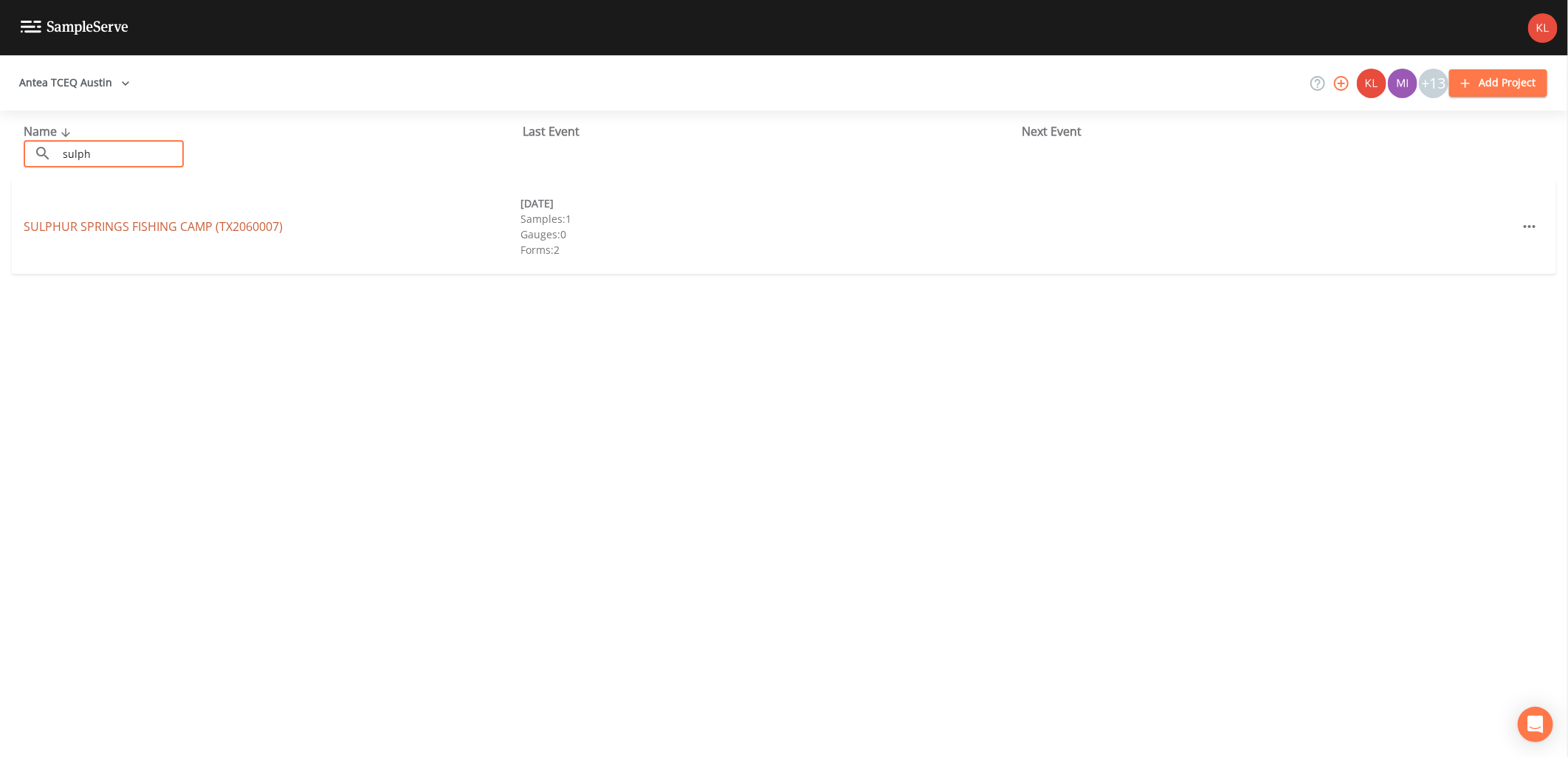
type input "sulph"
click at [175, 220] on link "SULPHUR SPRINGS FISHING CAMP (TX2060007)" at bounding box center [153, 226] width 259 height 16
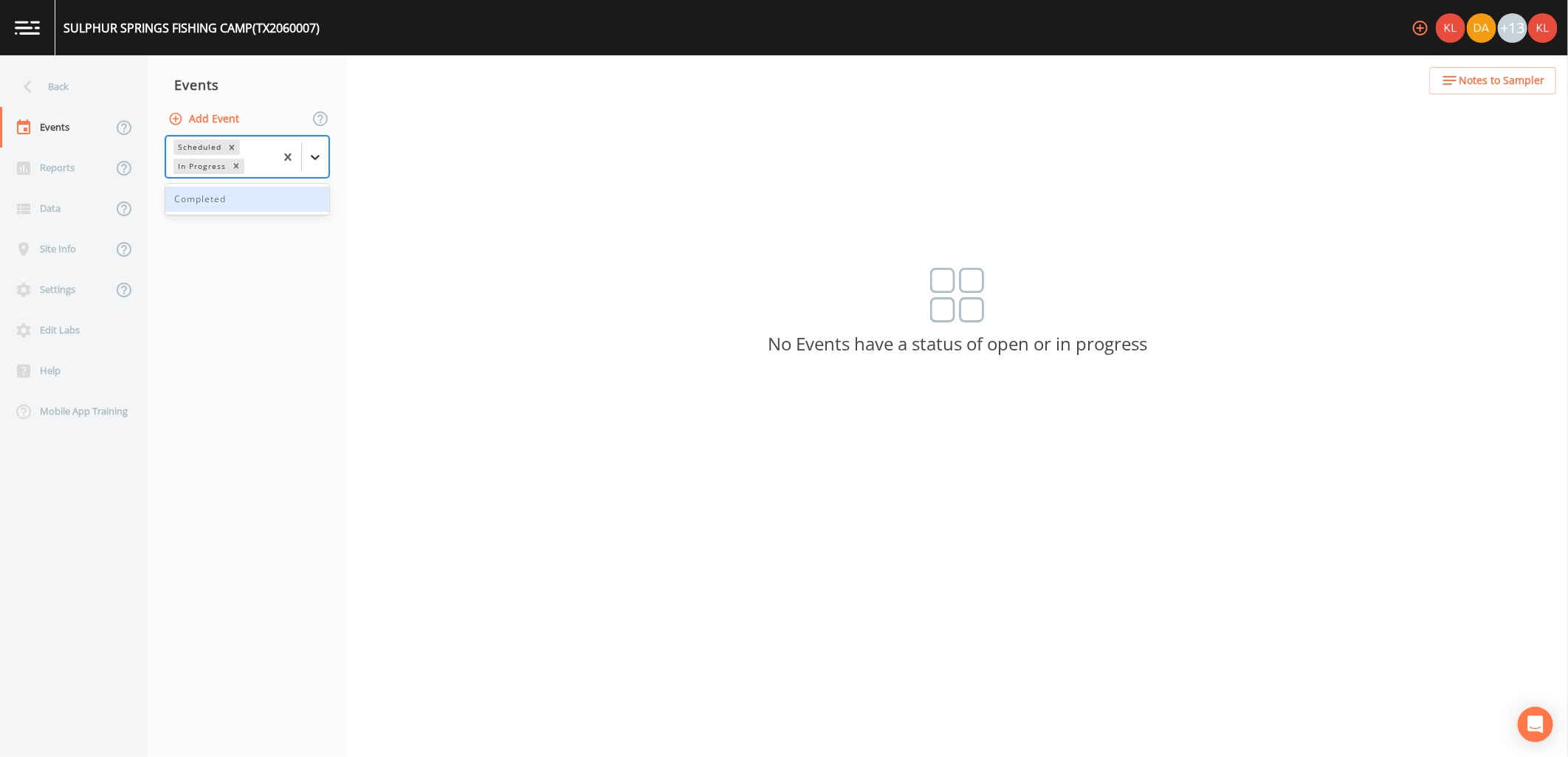
click at [312, 146] on div at bounding box center [315, 157] width 27 height 27
click at [303, 208] on div "Completed" at bounding box center [247, 199] width 164 height 25
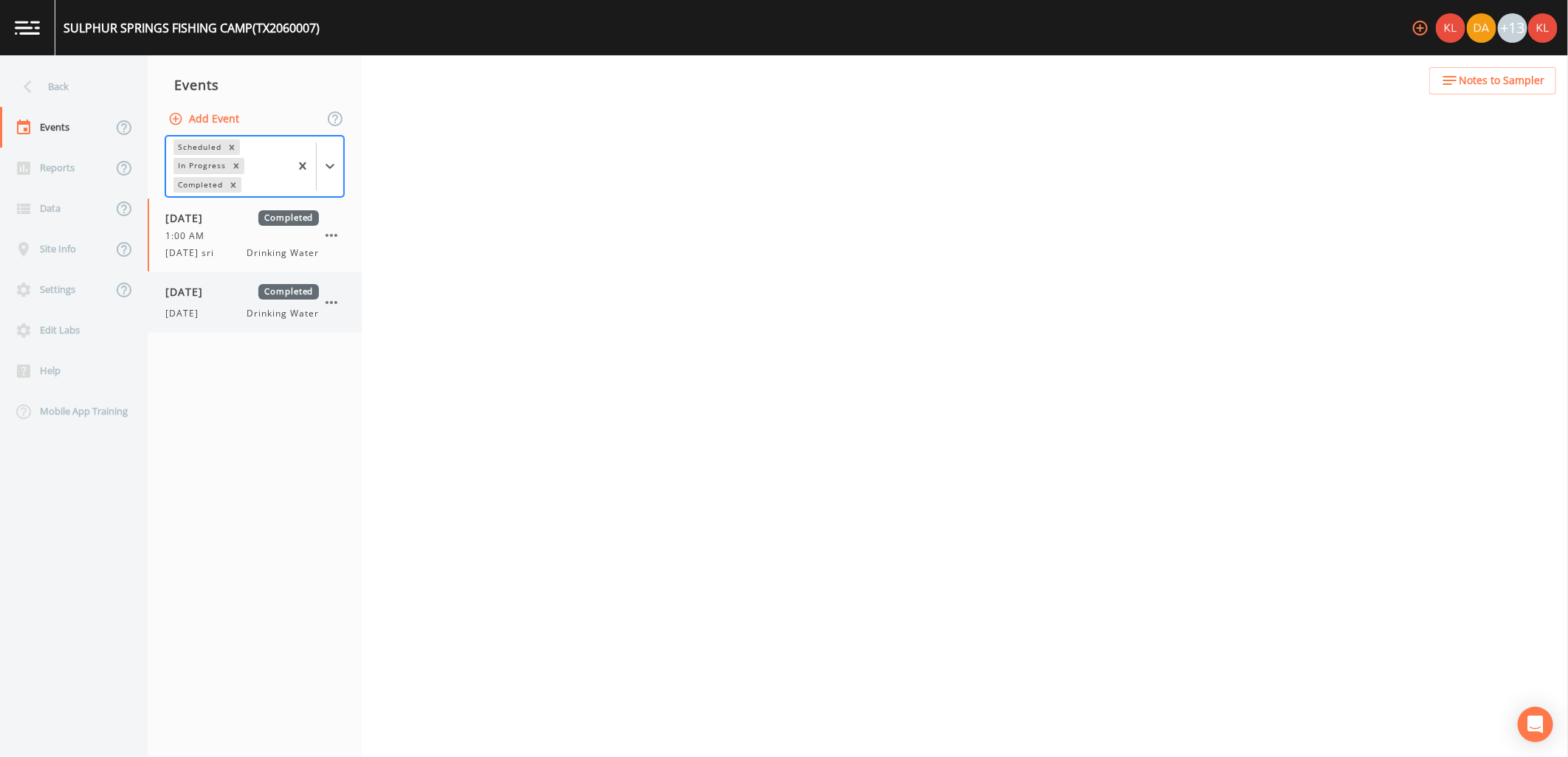
click at [276, 308] on span "Drinking Water" at bounding box center [282, 314] width 72 height 13
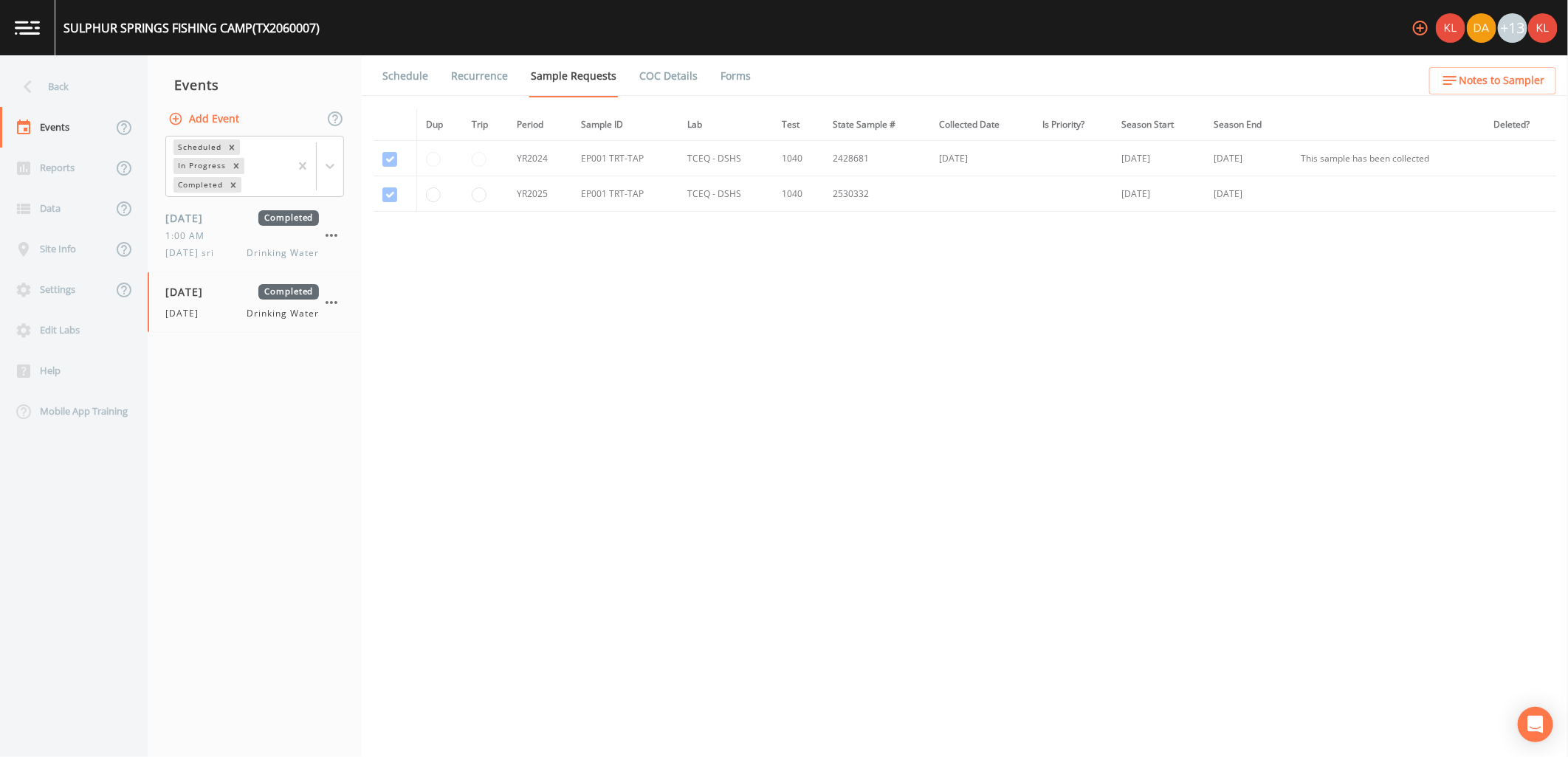
click at [733, 71] on link "Forms" at bounding box center [735, 76] width 34 height 41
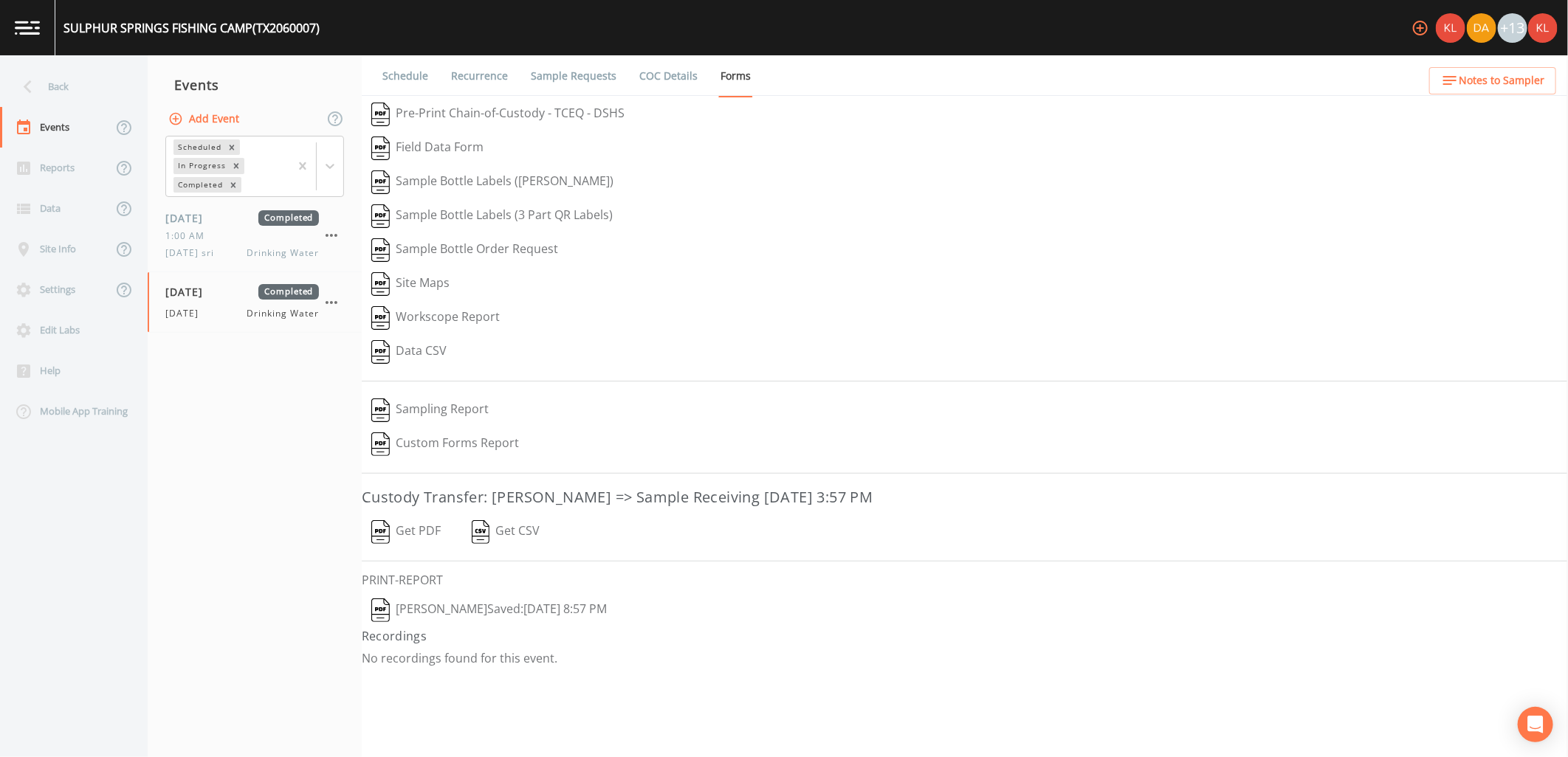
click at [410, 606] on button "[PERSON_NAME]  Saved: [DATE] 8:57 PM" at bounding box center [489, 610] width 255 height 33
click at [32, 31] on img at bounding box center [27, 28] width 25 height 14
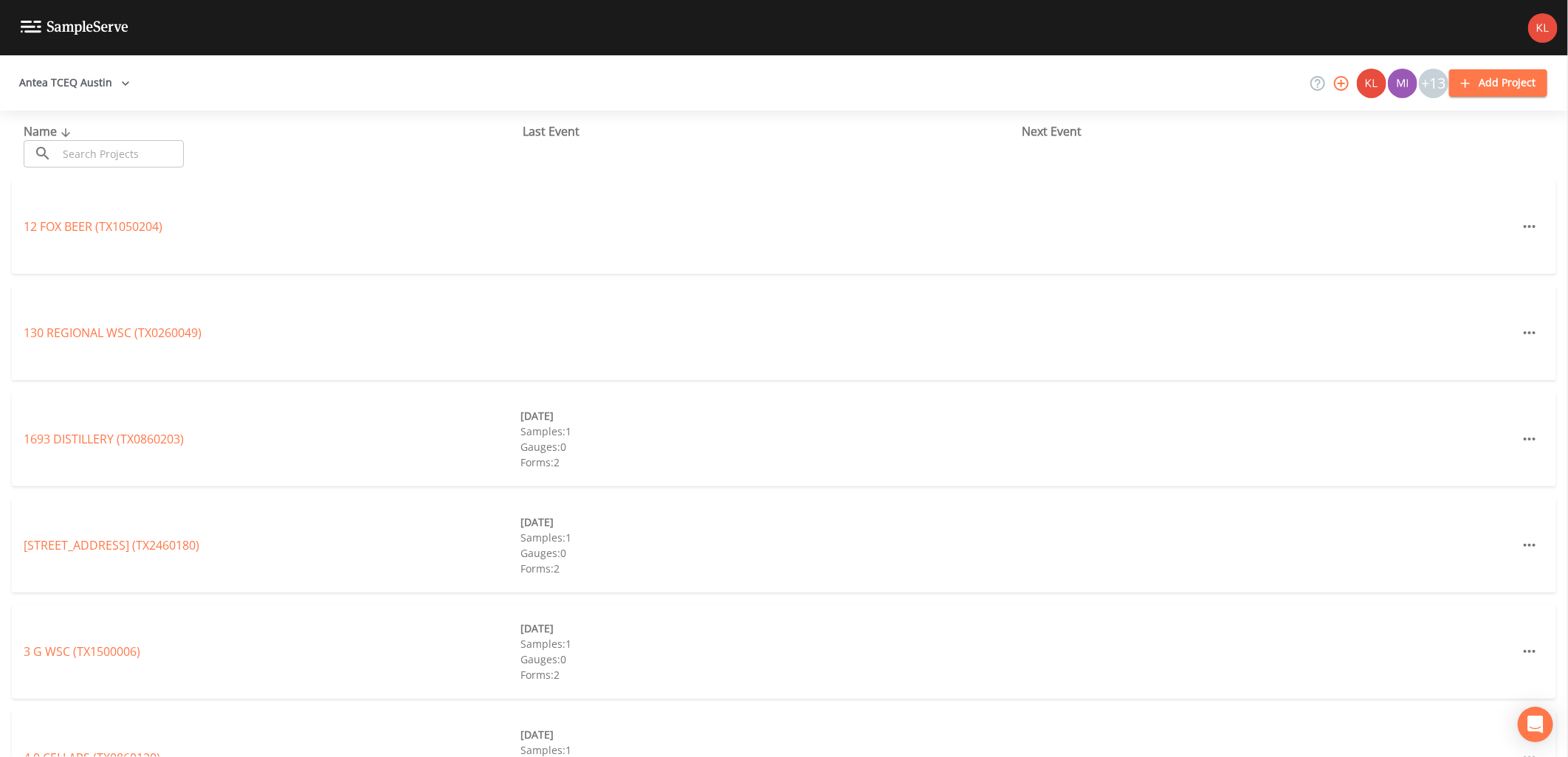
click at [81, 166] on input "text" at bounding box center [121, 153] width 126 height 28
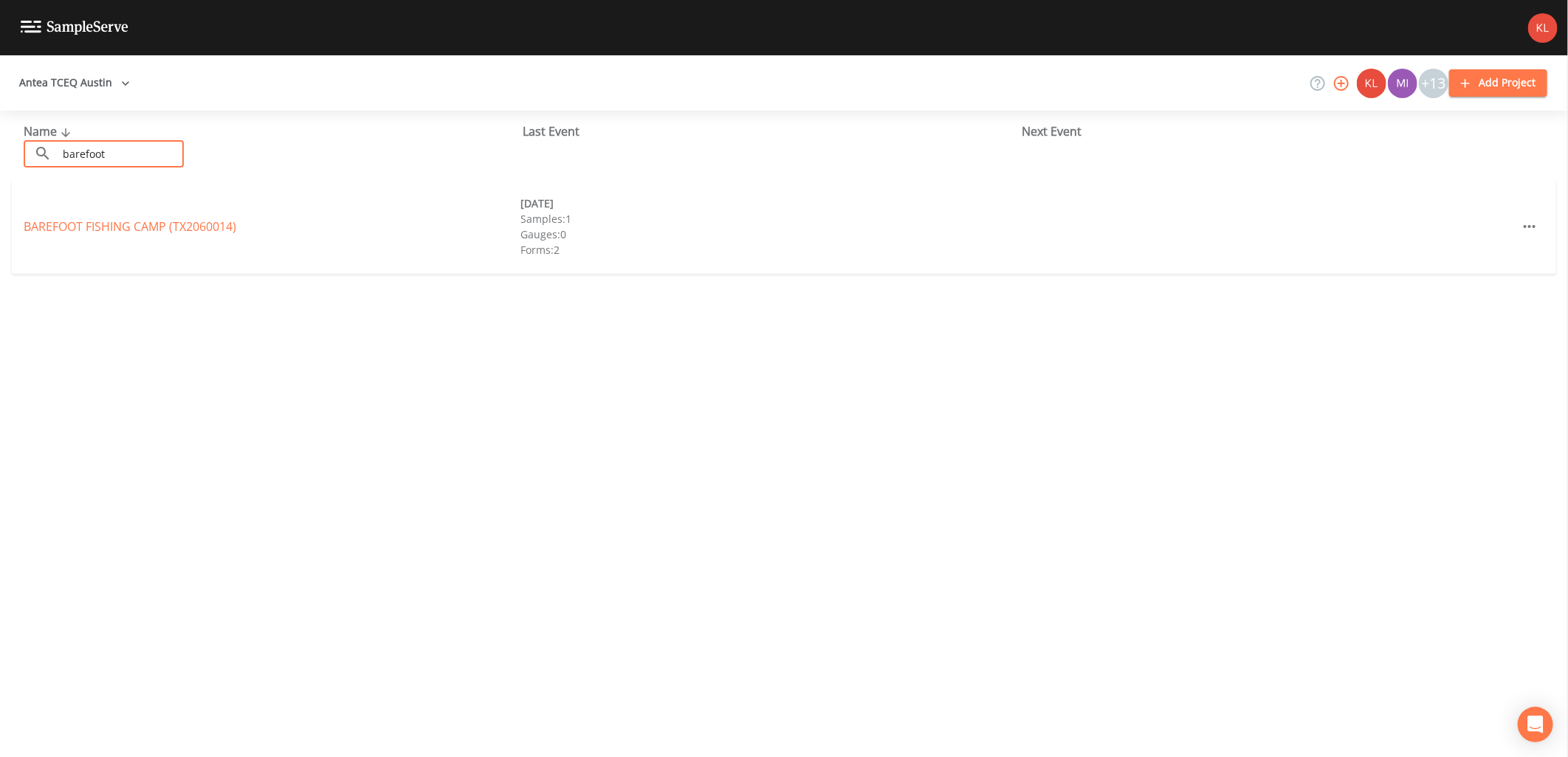
type input "barefoot"
click at [104, 201] on div "BAREFOOT FISHING CAMP (TX2060014) [DATE] Samples: 1 Gauges: 0 Forms: 2" at bounding box center [783, 226] width 1544 height 95
click at [108, 218] on link "BAREFOOT FISHING CAMP (TX2060014)" at bounding box center [130, 226] width 213 height 16
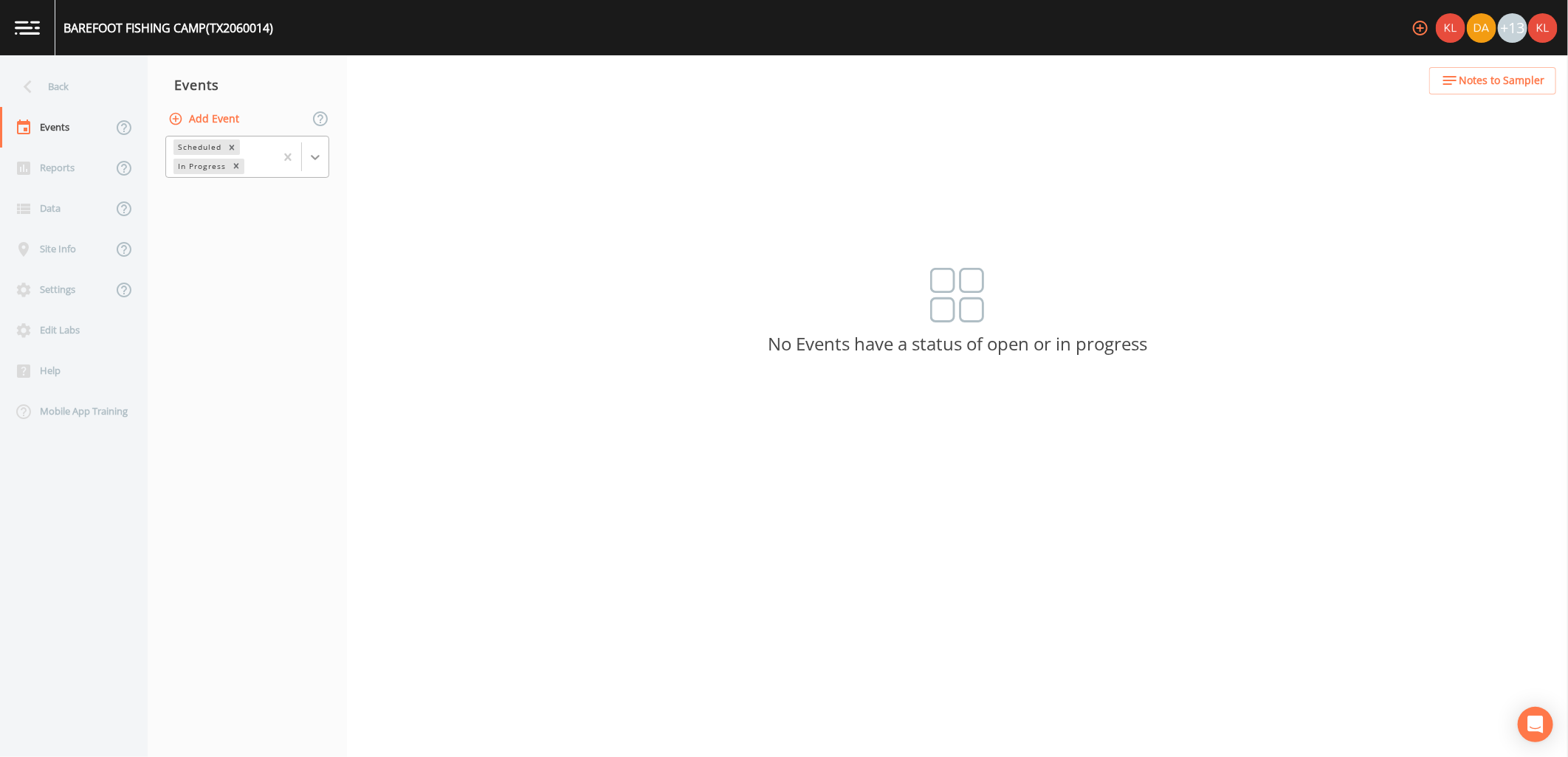
click at [327, 159] on div at bounding box center [315, 157] width 27 height 27
click at [270, 205] on div "Completed" at bounding box center [247, 199] width 164 height 25
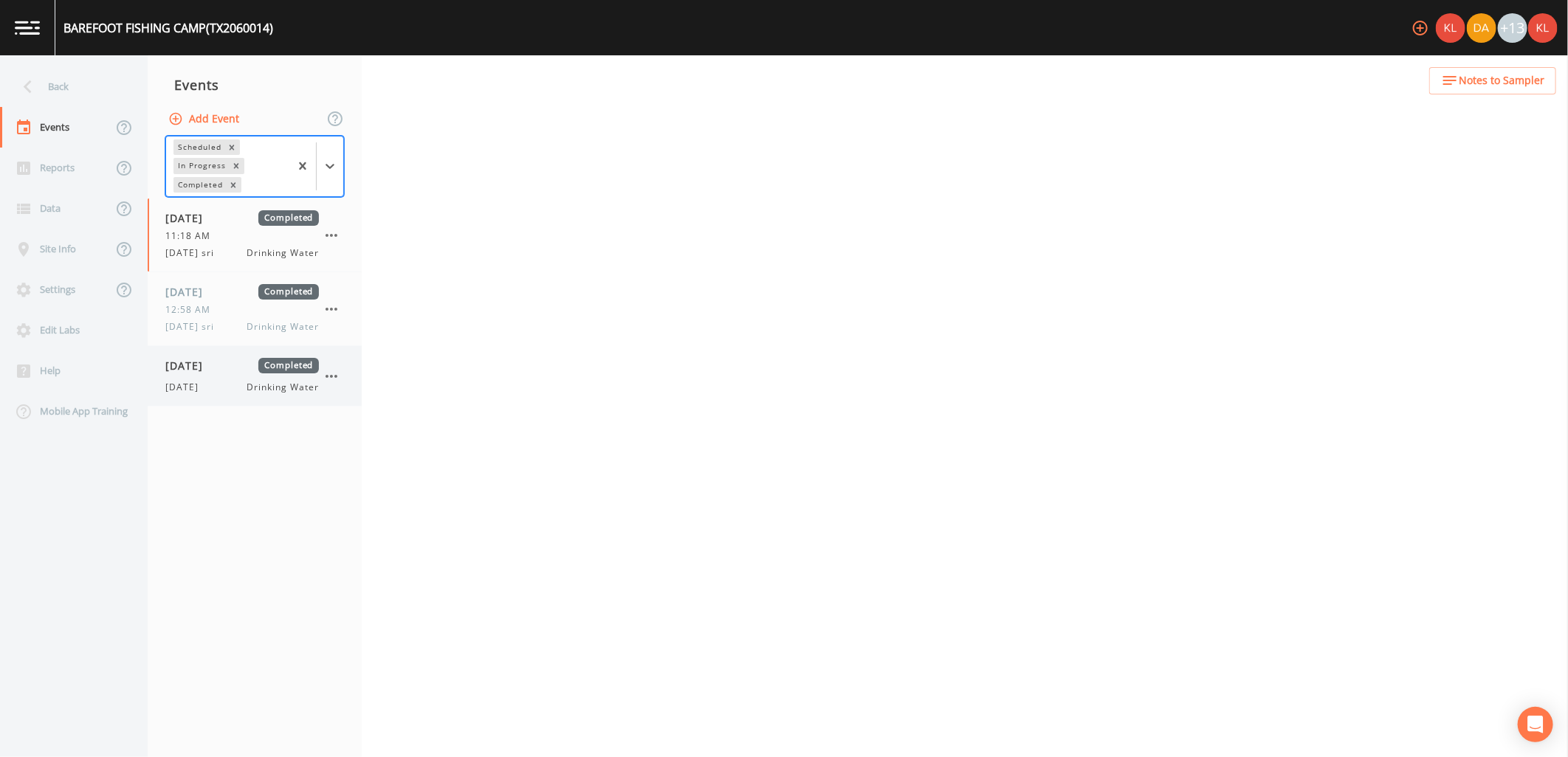
click at [247, 386] on span "Drinking Water" at bounding box center [282, 388] width 72 height 13
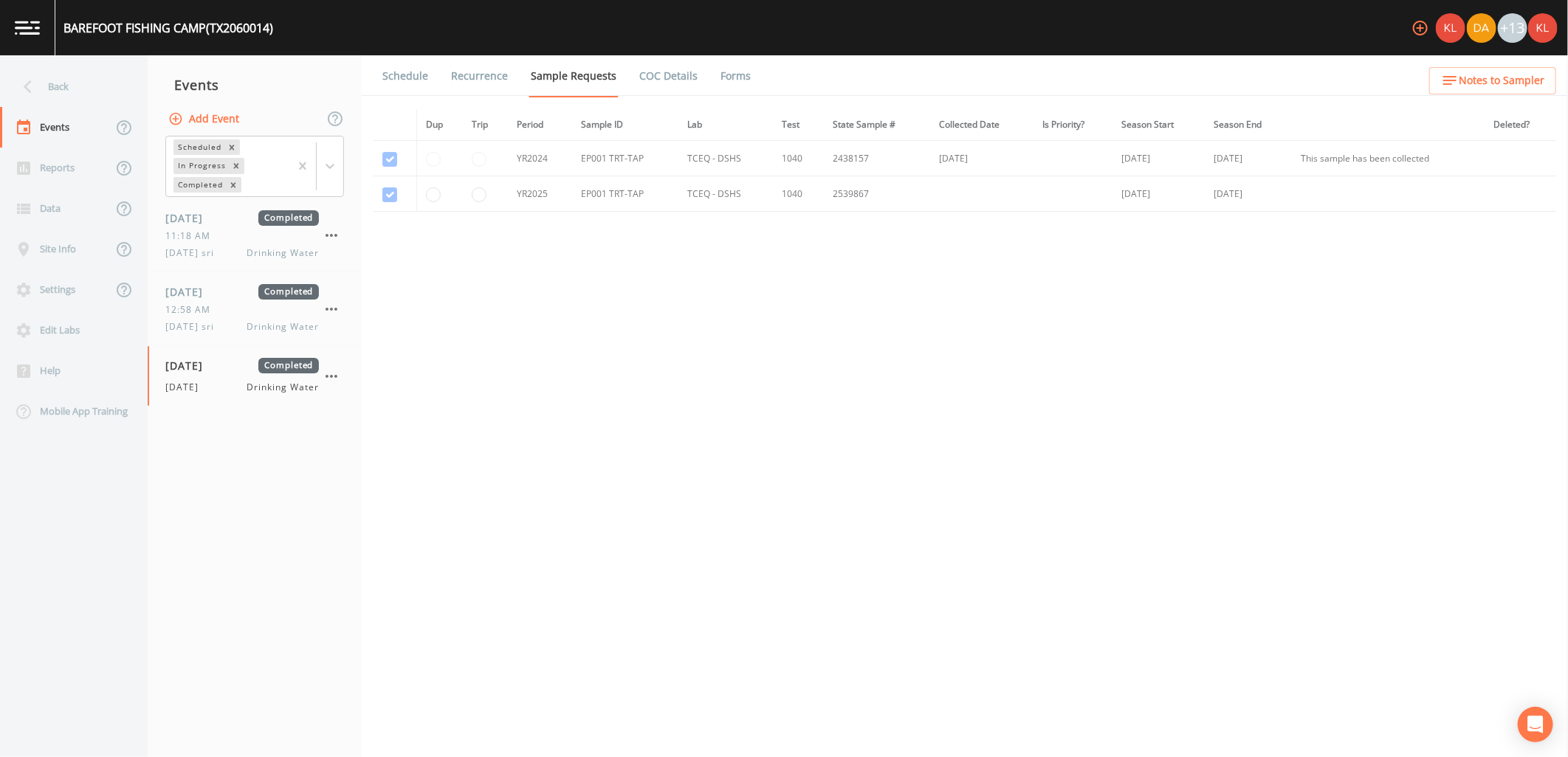
click at [725, 79] on link "Forms" at bounding box center [735, 76] width 34 height 41
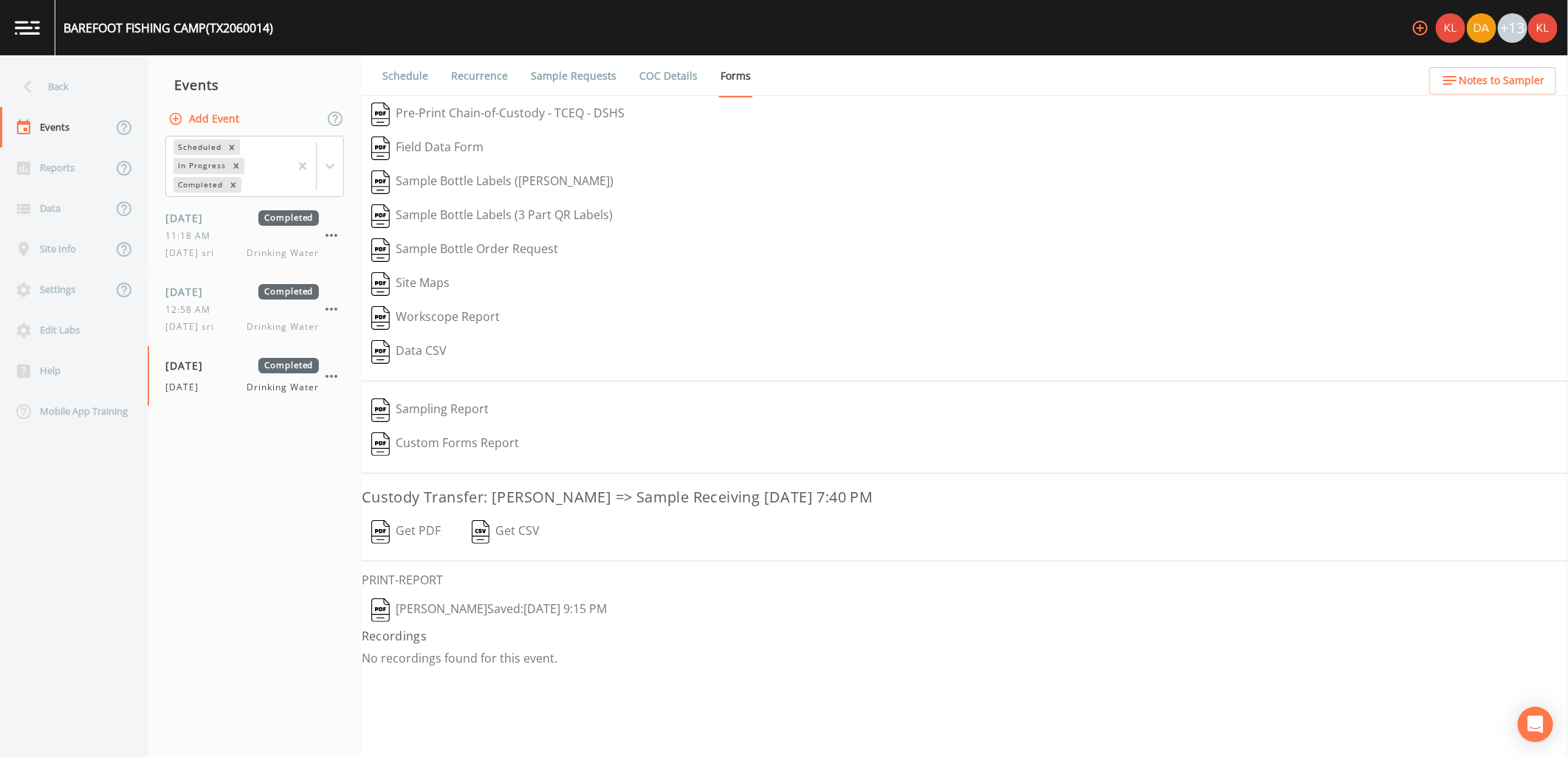
click at [412, 614] on button "[PERSON_NAME]  Saved: [DATE] 9:15 PM" at bounding box center [489, 610] width 255 height 33
click at [31, 38] on link at bounding box center [28, 28] width 56 height 56
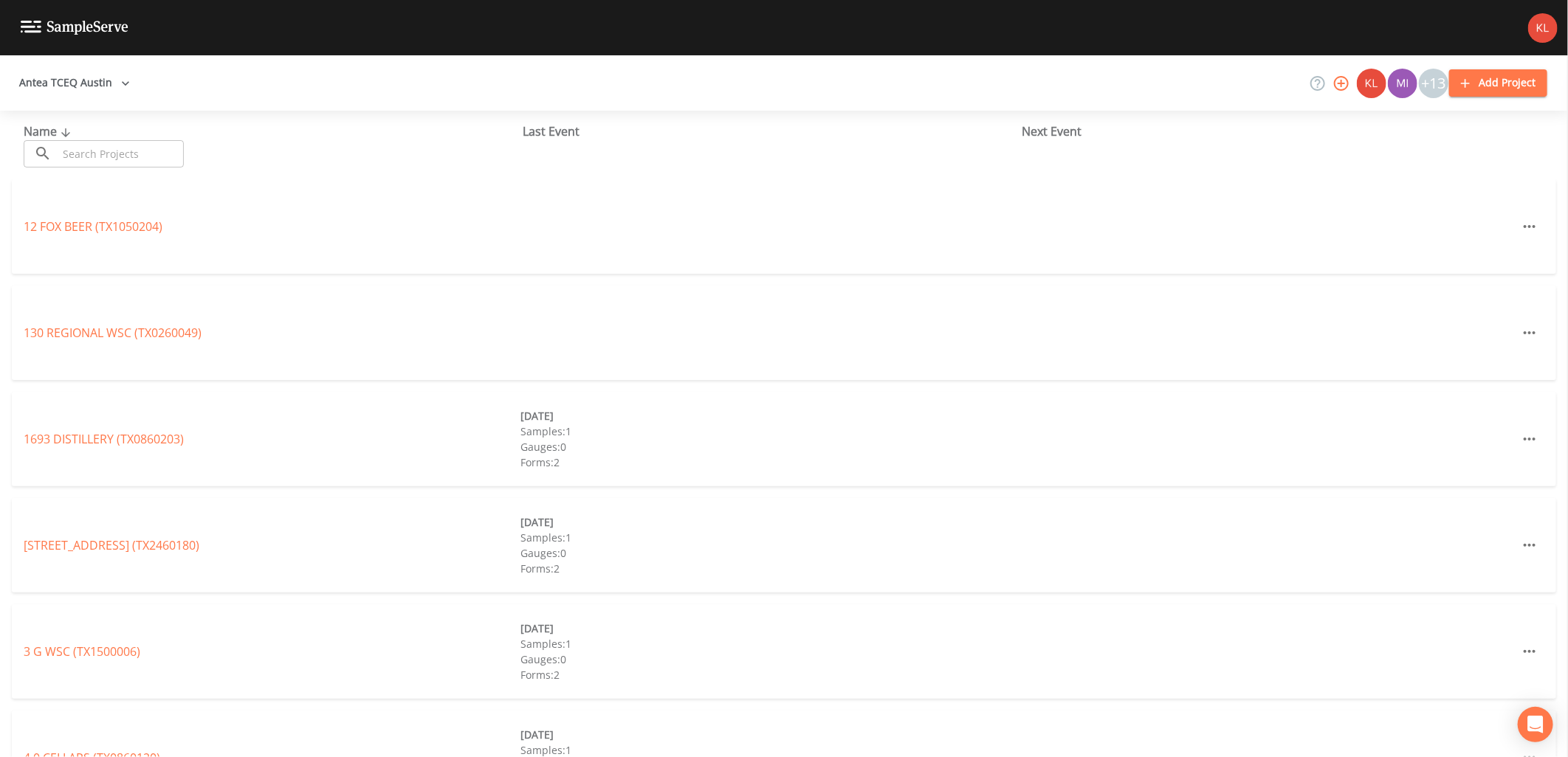
click at [177, 148] on input "text" at bounding box center [121, 153] width 126 height 28
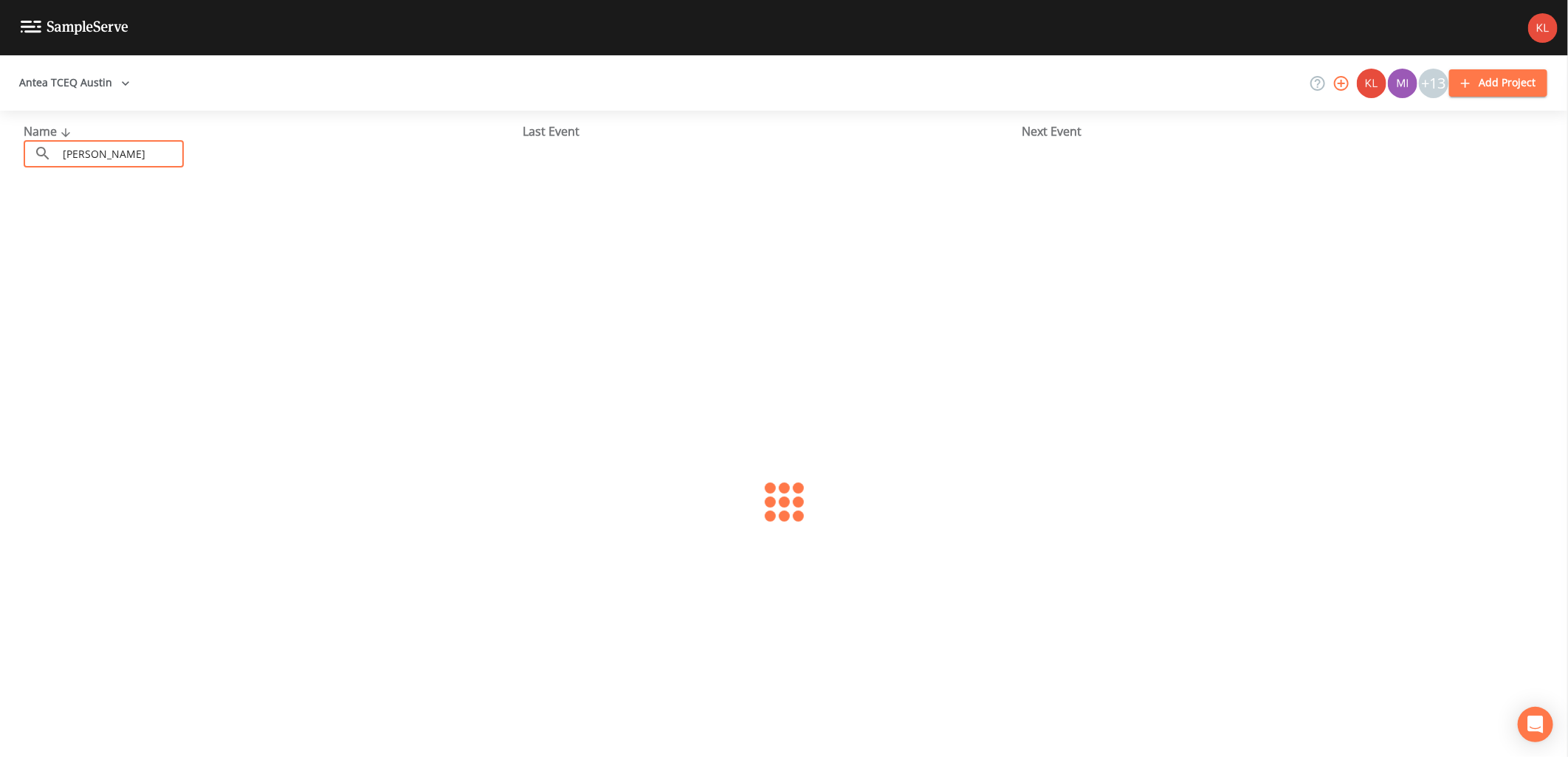
type input "cherokee"
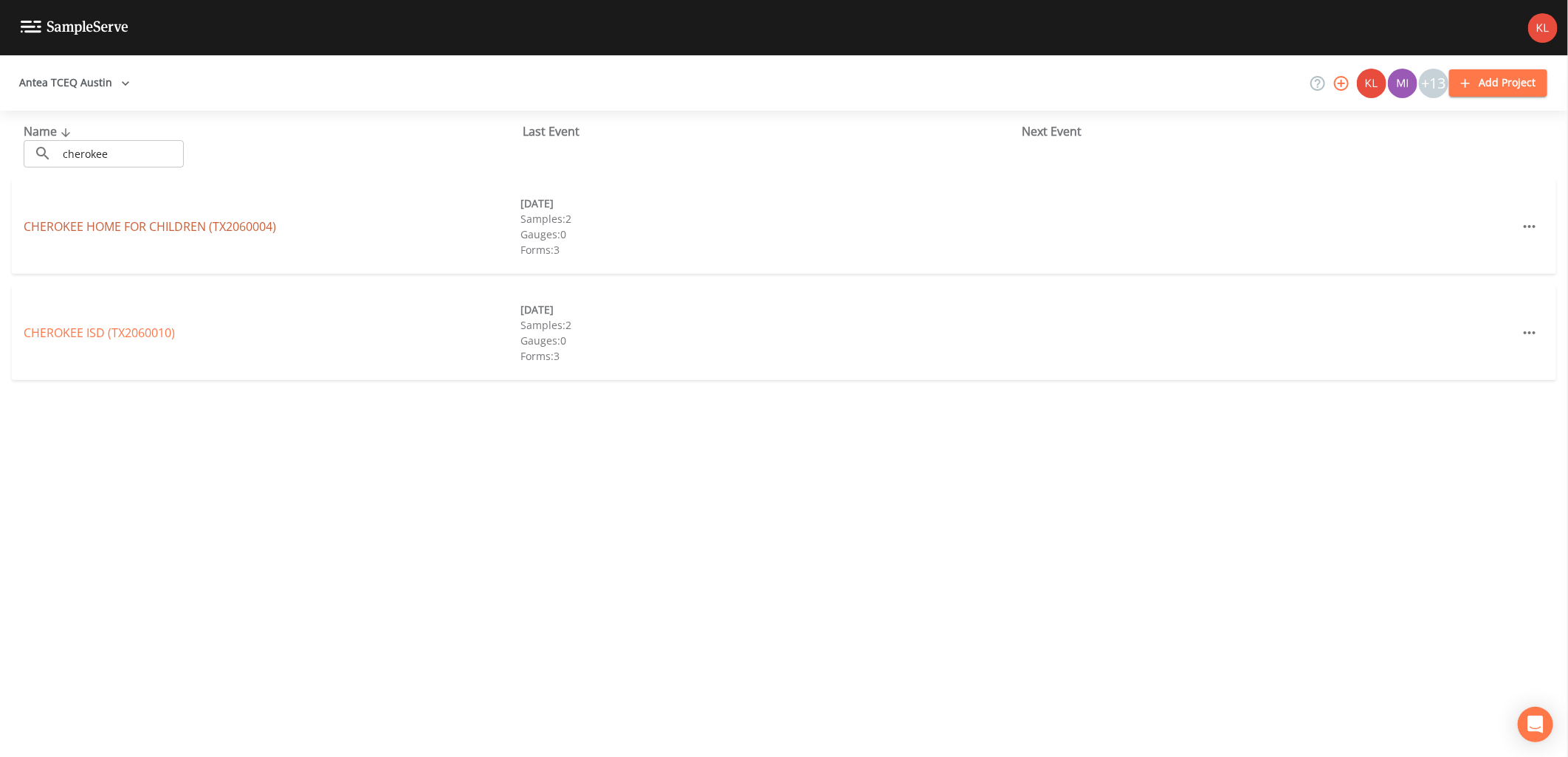
click at [172, 225] on link "CHEROKEE HOME FOR CHILDREN (TX2060004)" at bounding box center [150, 226] width 253 height 16
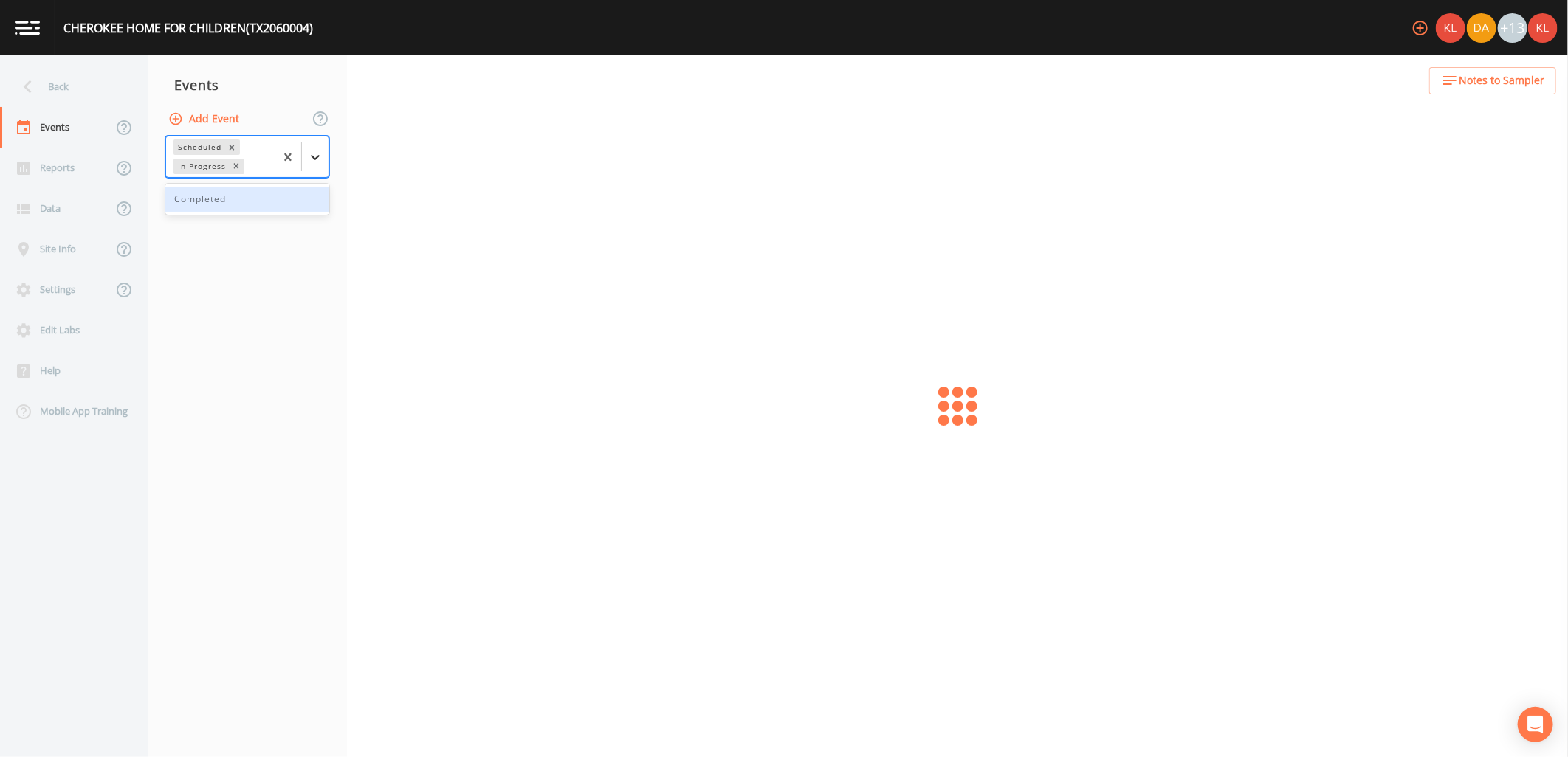
click at [321, 151] on icon at bounding box center [315, 157] width 14 height 14
click at [286, 202] on div "Completed" at bounding box center [247, 199] width 164 height 25
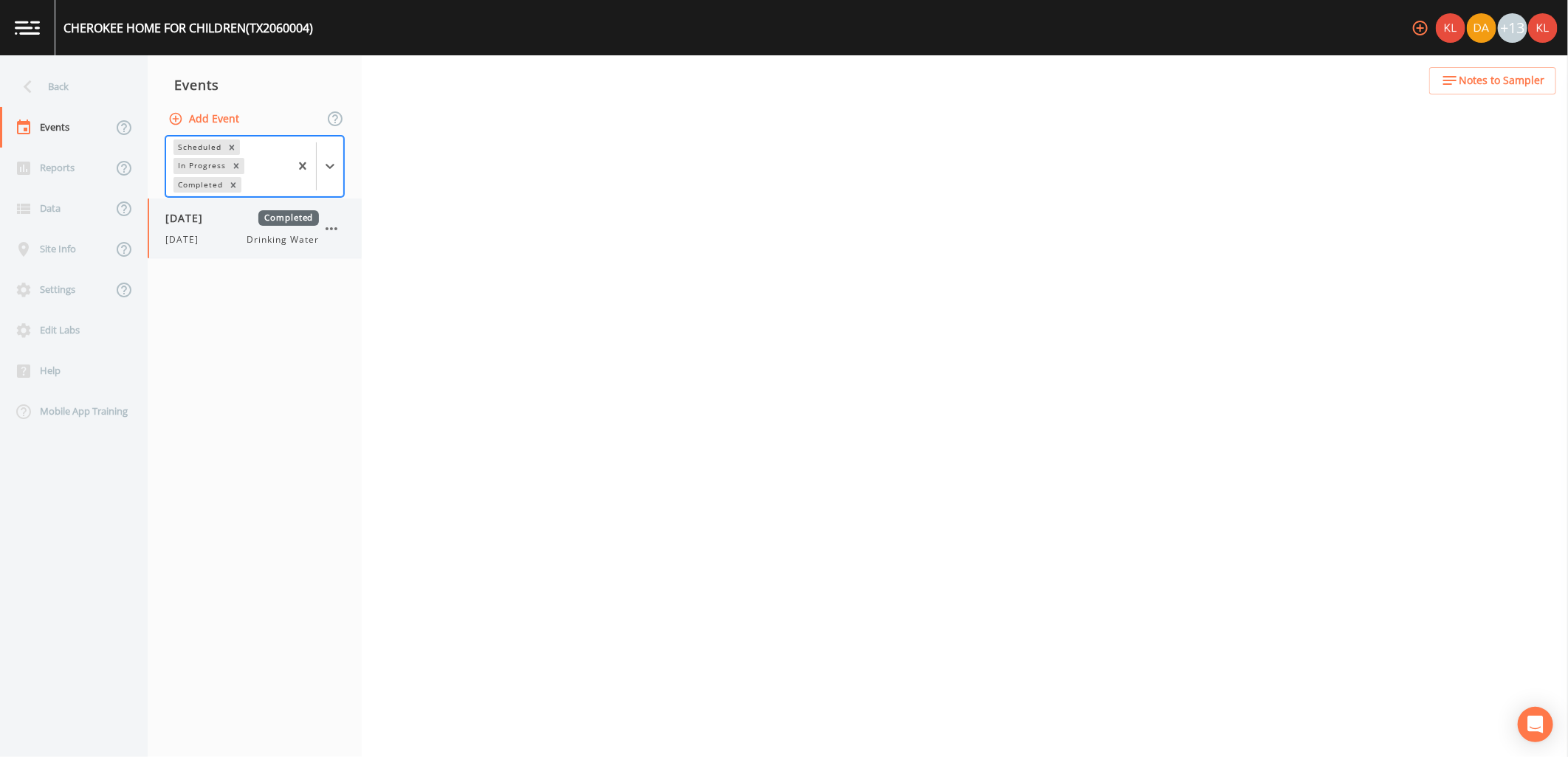
click at [285, 238] on span "Drinking Water" at bounding box center [282, 240] width 72 height 13
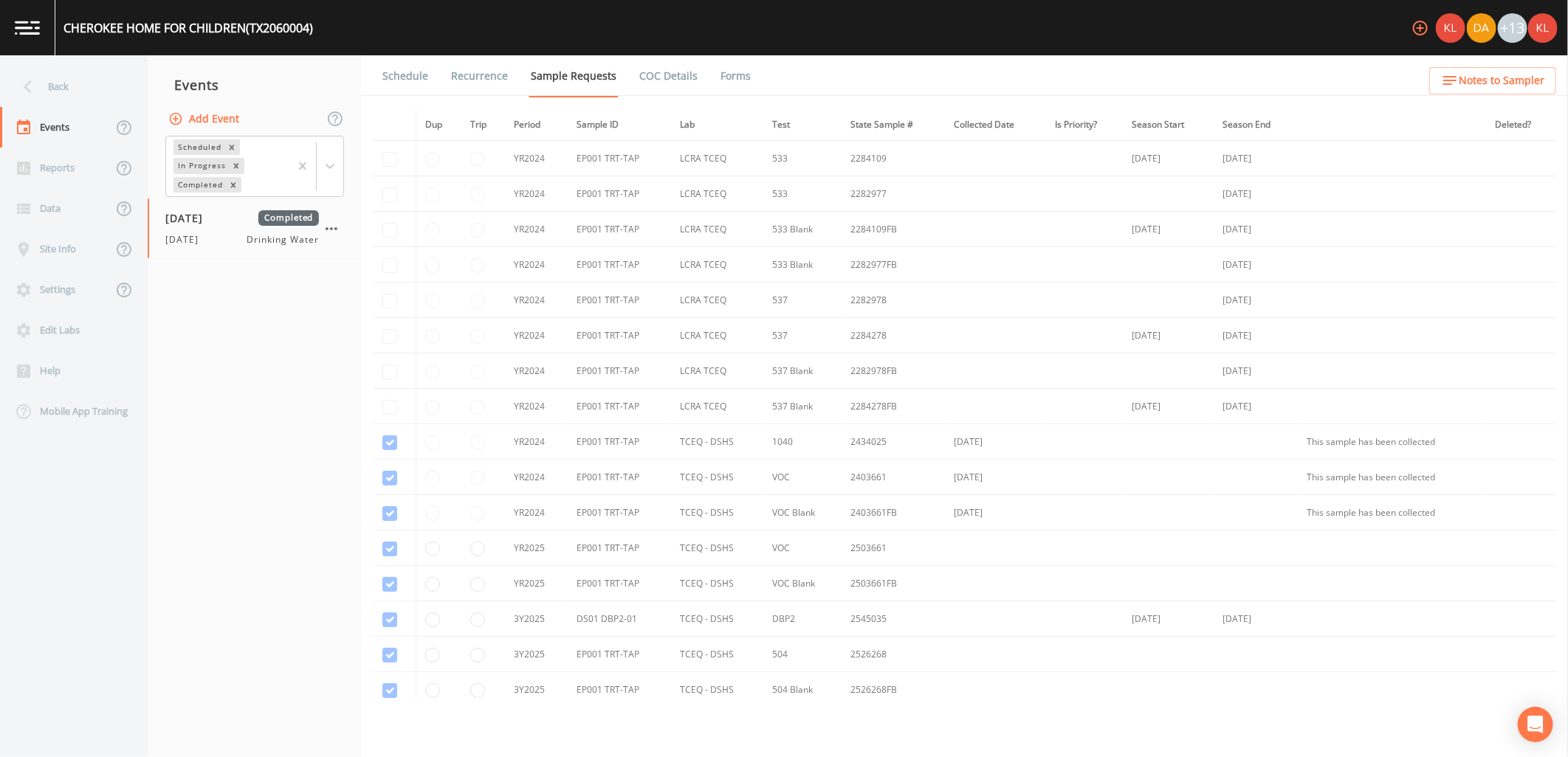
click at [718, 79] on link "Forms" at bounding box center [735, 76] width 34 height 41
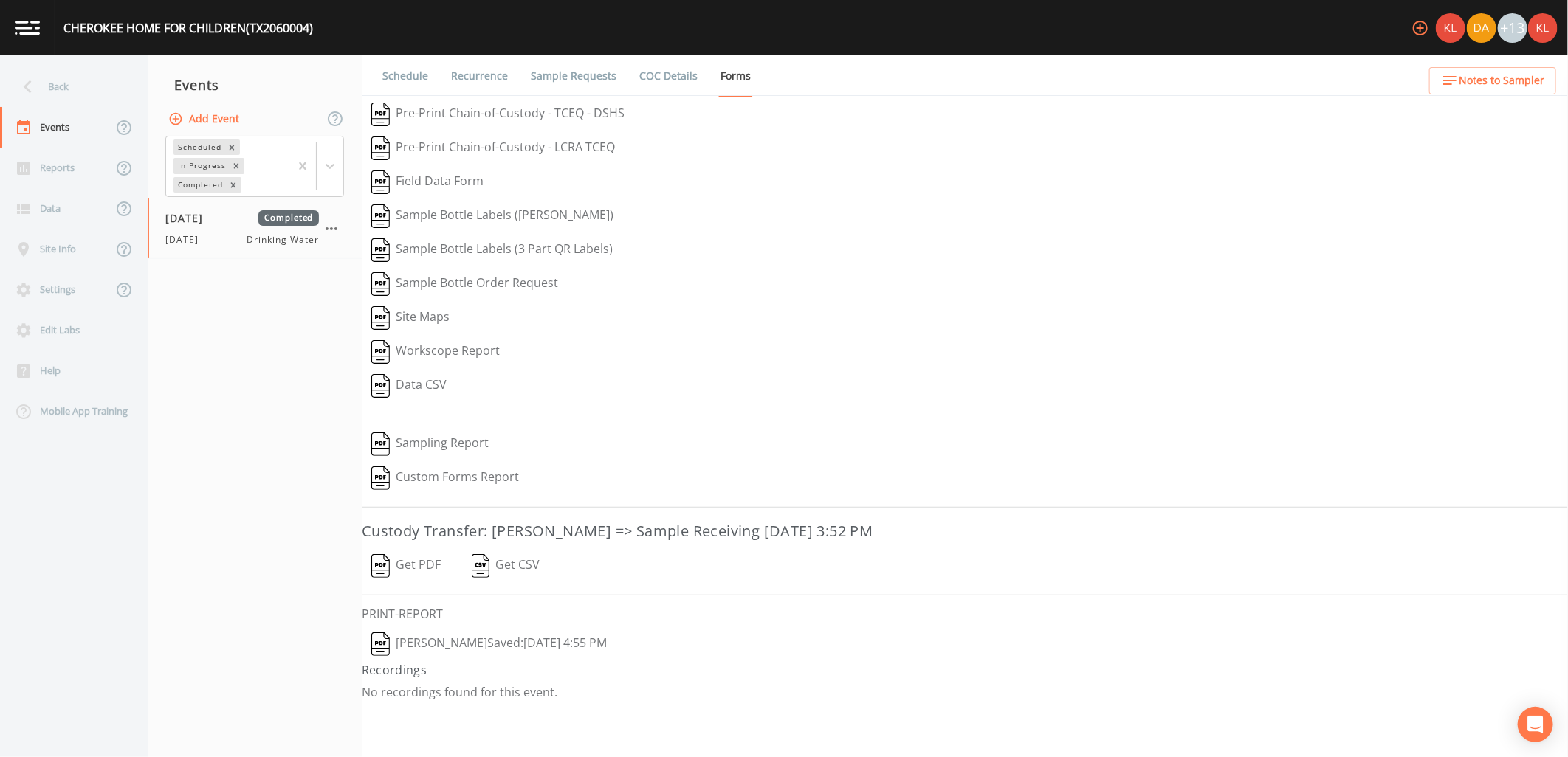
click at [431, 646] on button "[PERSON_NAME]  Saved: [DATE] 4:55 PM" at bounding box center [489, 643] width 255 height 33
click at [26, 27] on img at bounding box center [27, 28] width 25 height 14
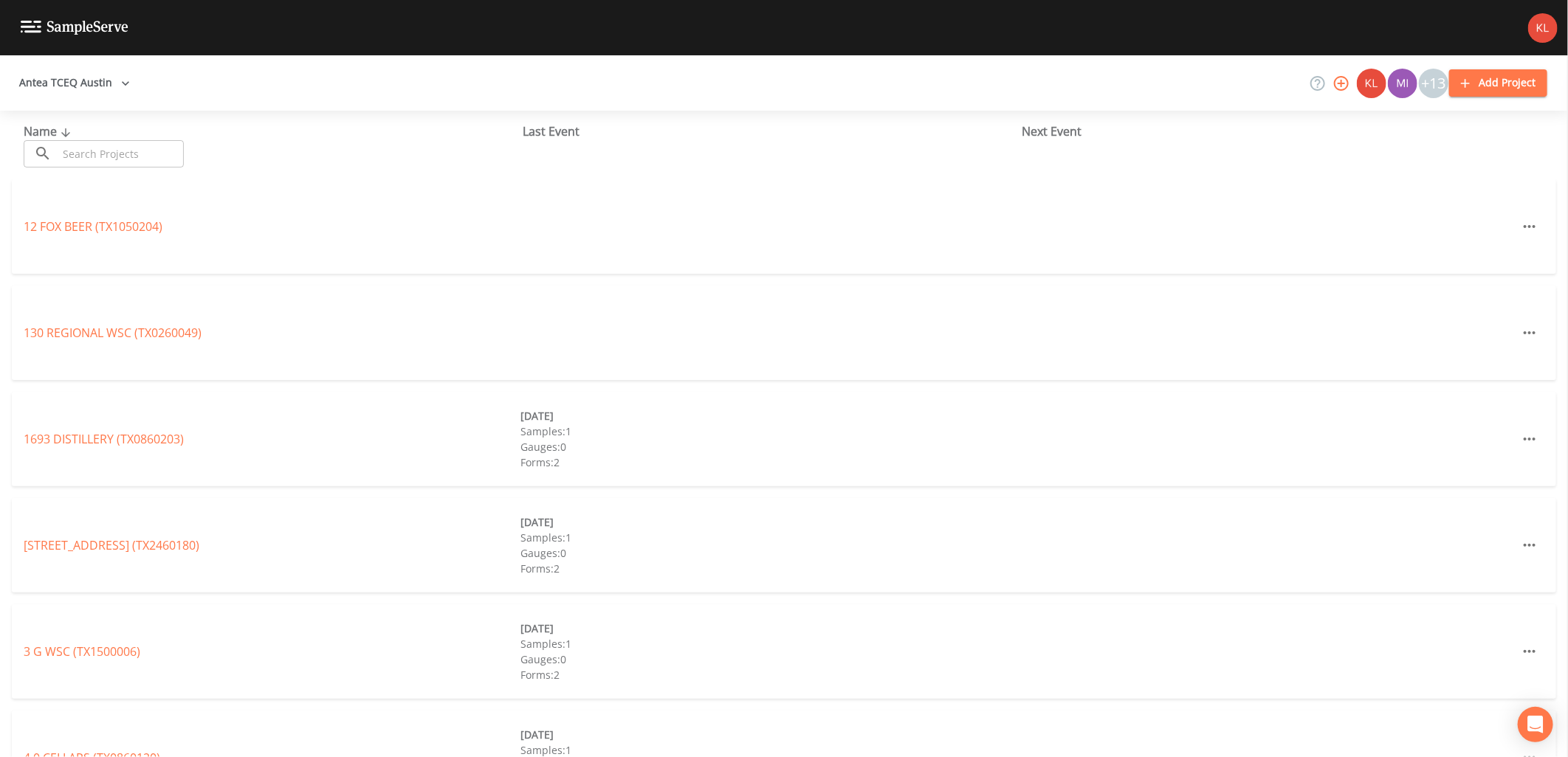
click at [125, 153] on input "text" at bounding box center [121, 153] width 126 height 28
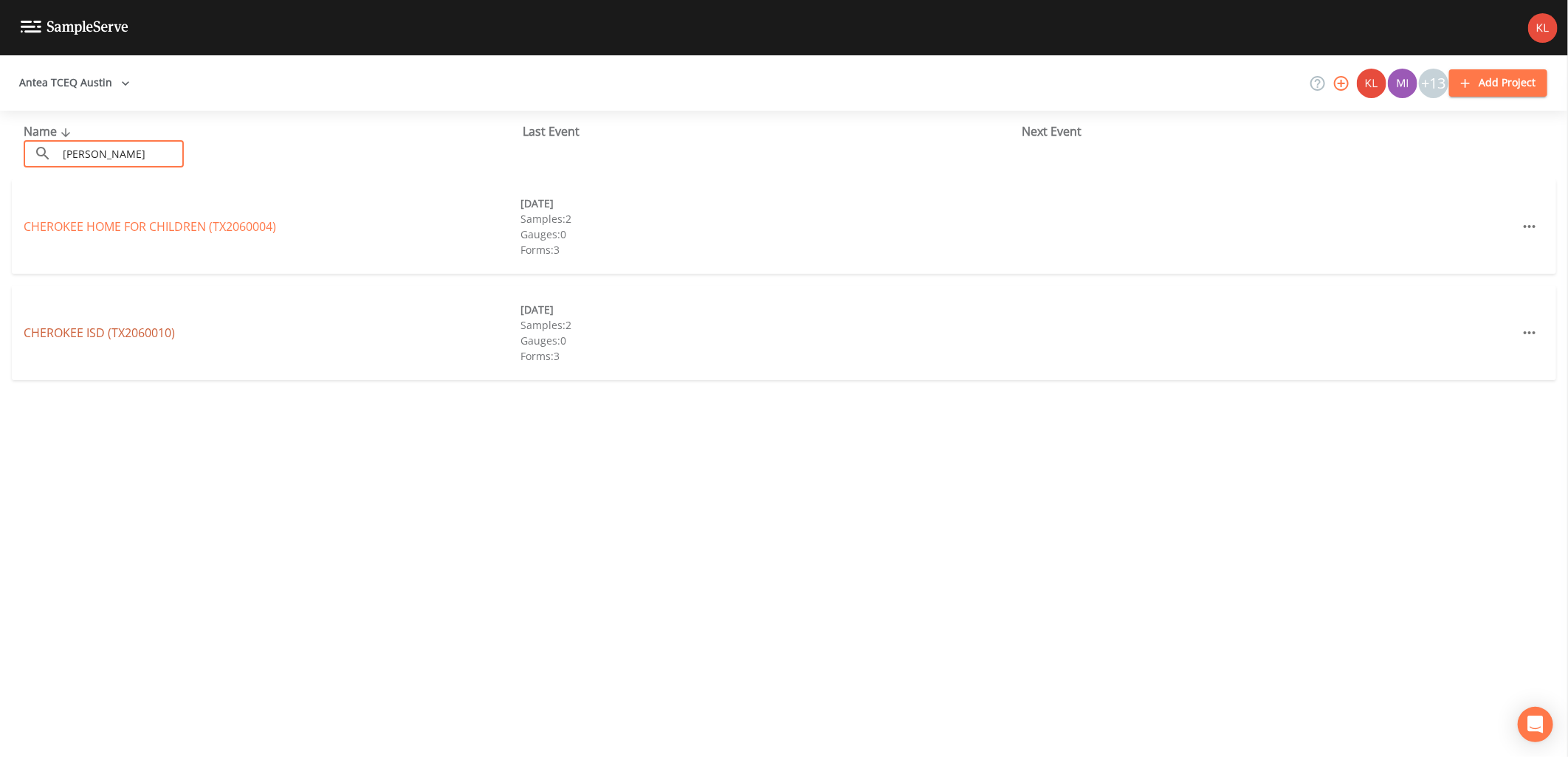
type input "[PERSON_NAME]"
click at [149, 332] on link "CHEROKEE ISD (TX2060010)" at bounding box center [100, 332] width 151 height 16
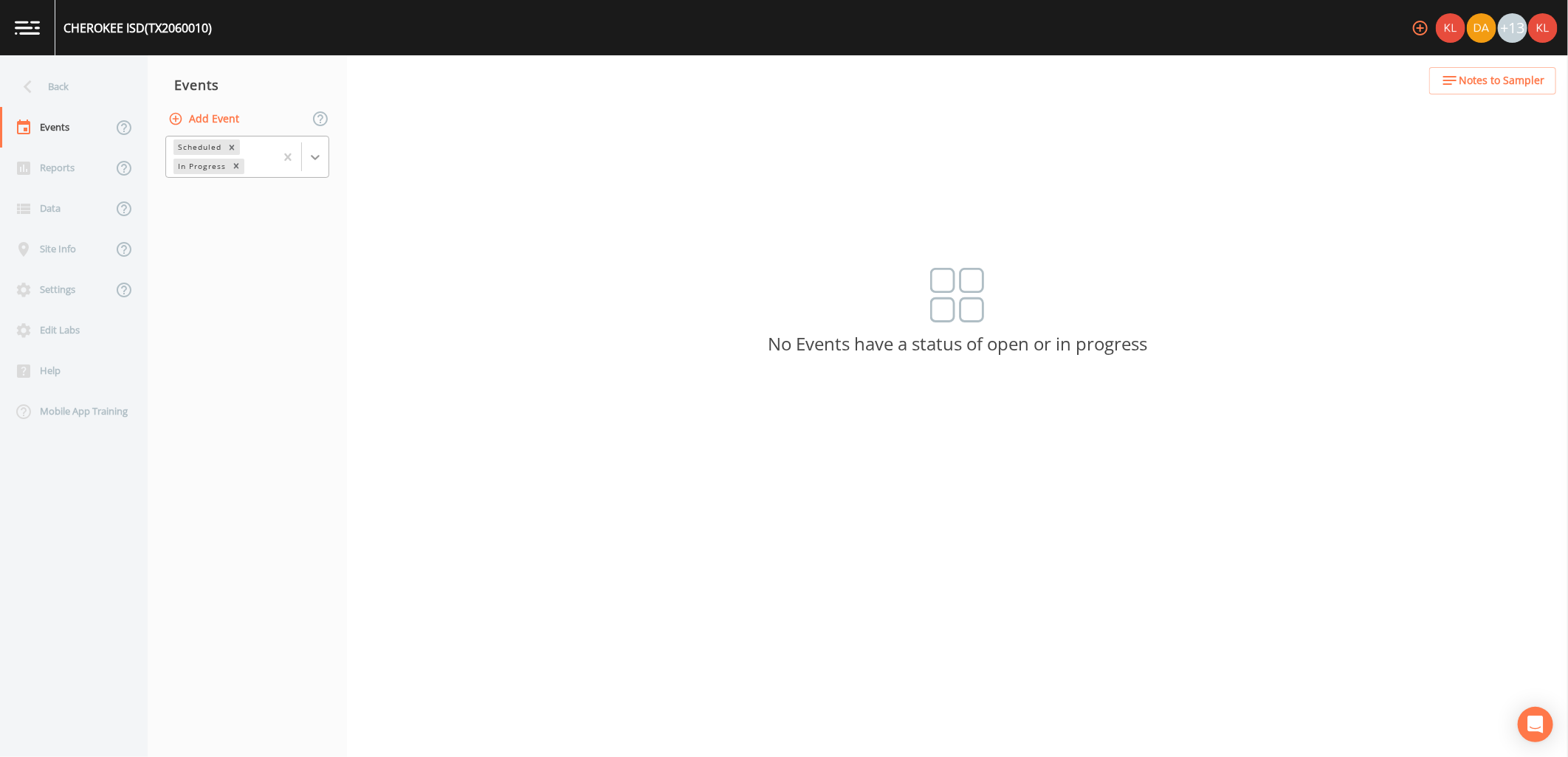
click at [315, 156] on icon at bounding box center [315, 157] width 14 height 14
click at [273, 212] on div "Completed" at bounding box center [247, 199] width 164 height 25
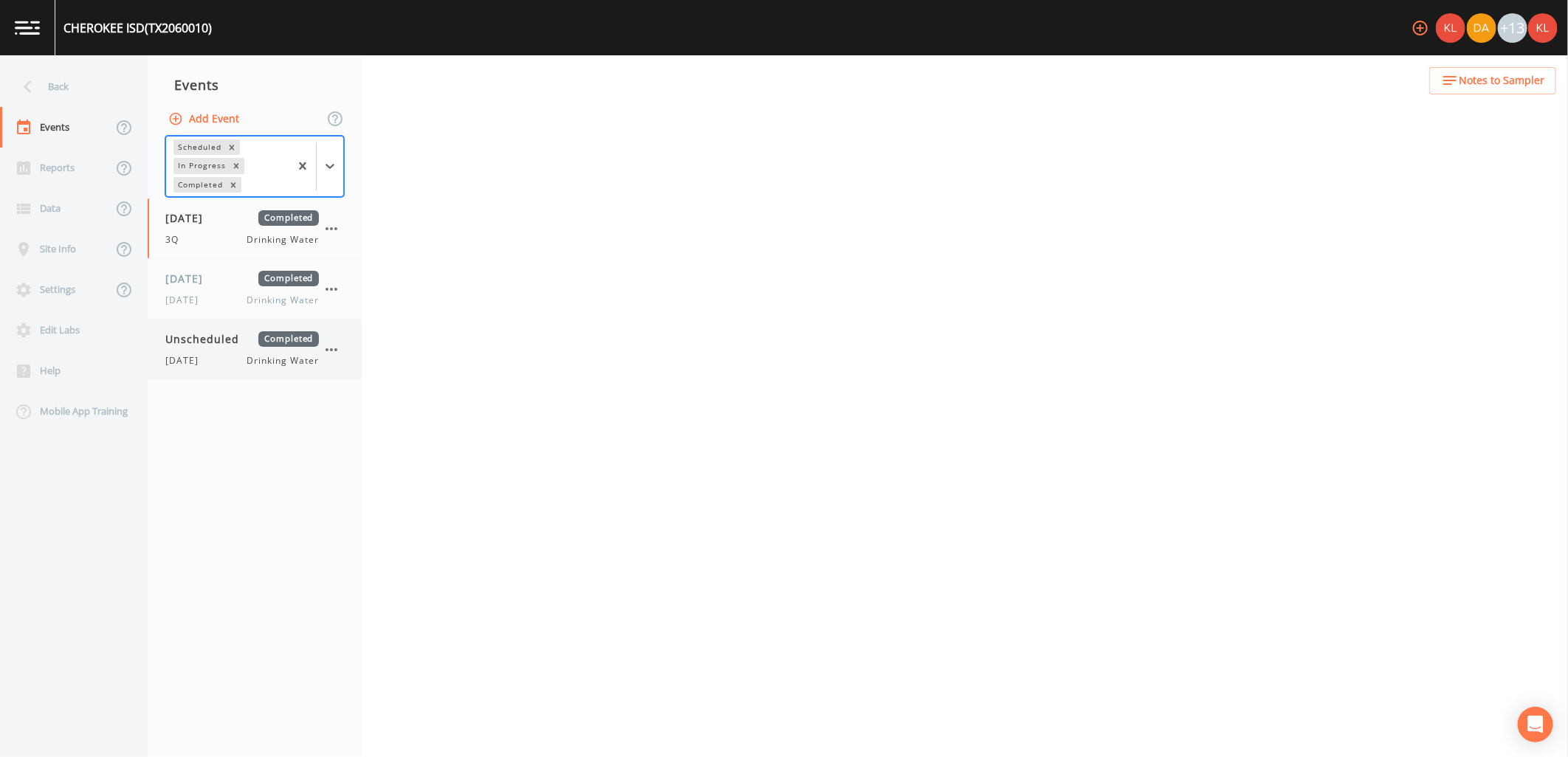
click at [250, 364] on span "Drinking Water" at bounding box center [282, 361] width 72 height 13
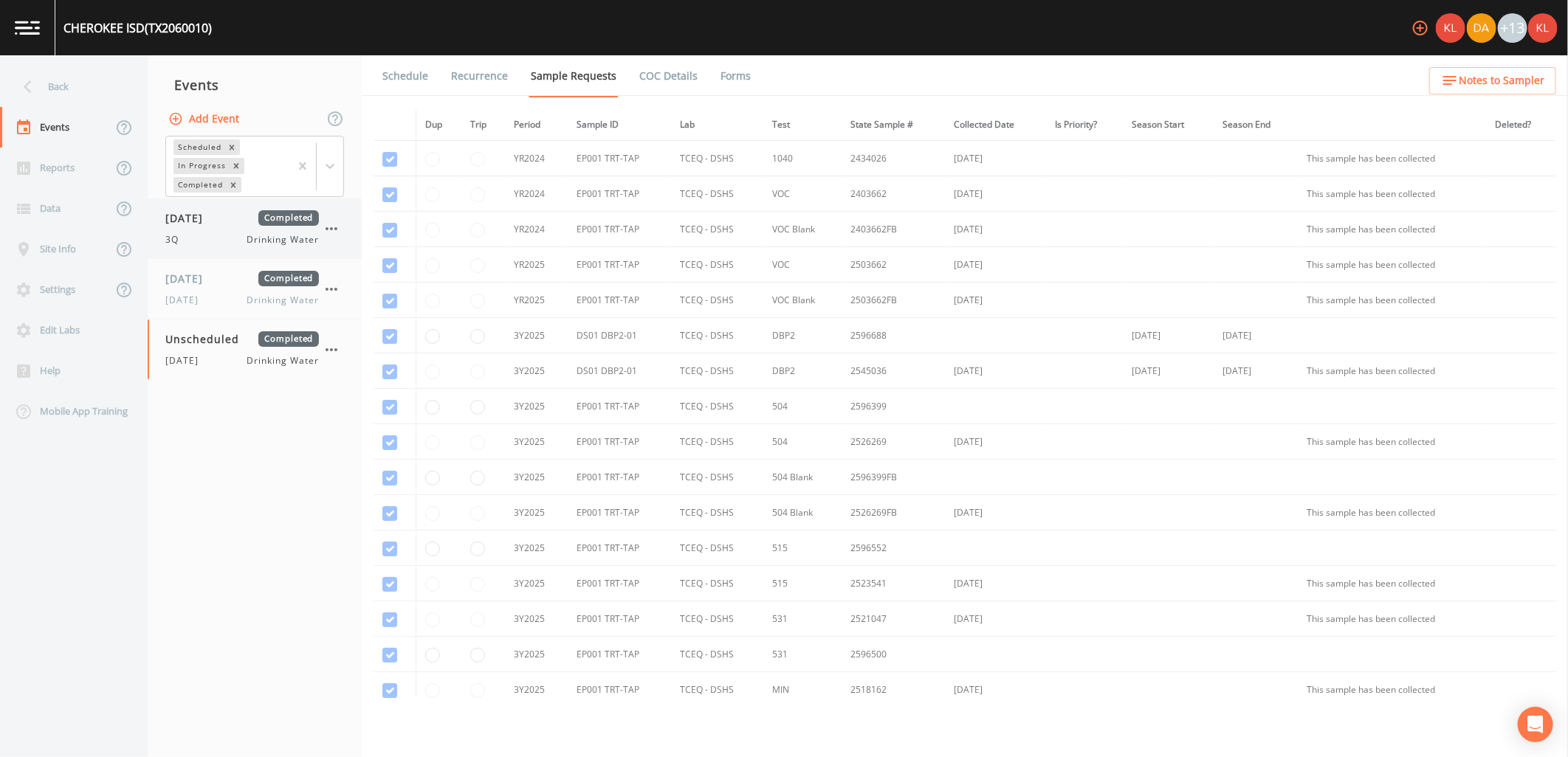
click at [267, 242] on span "Drinking Water" at bounding box center [282, 240] width 72 height 13
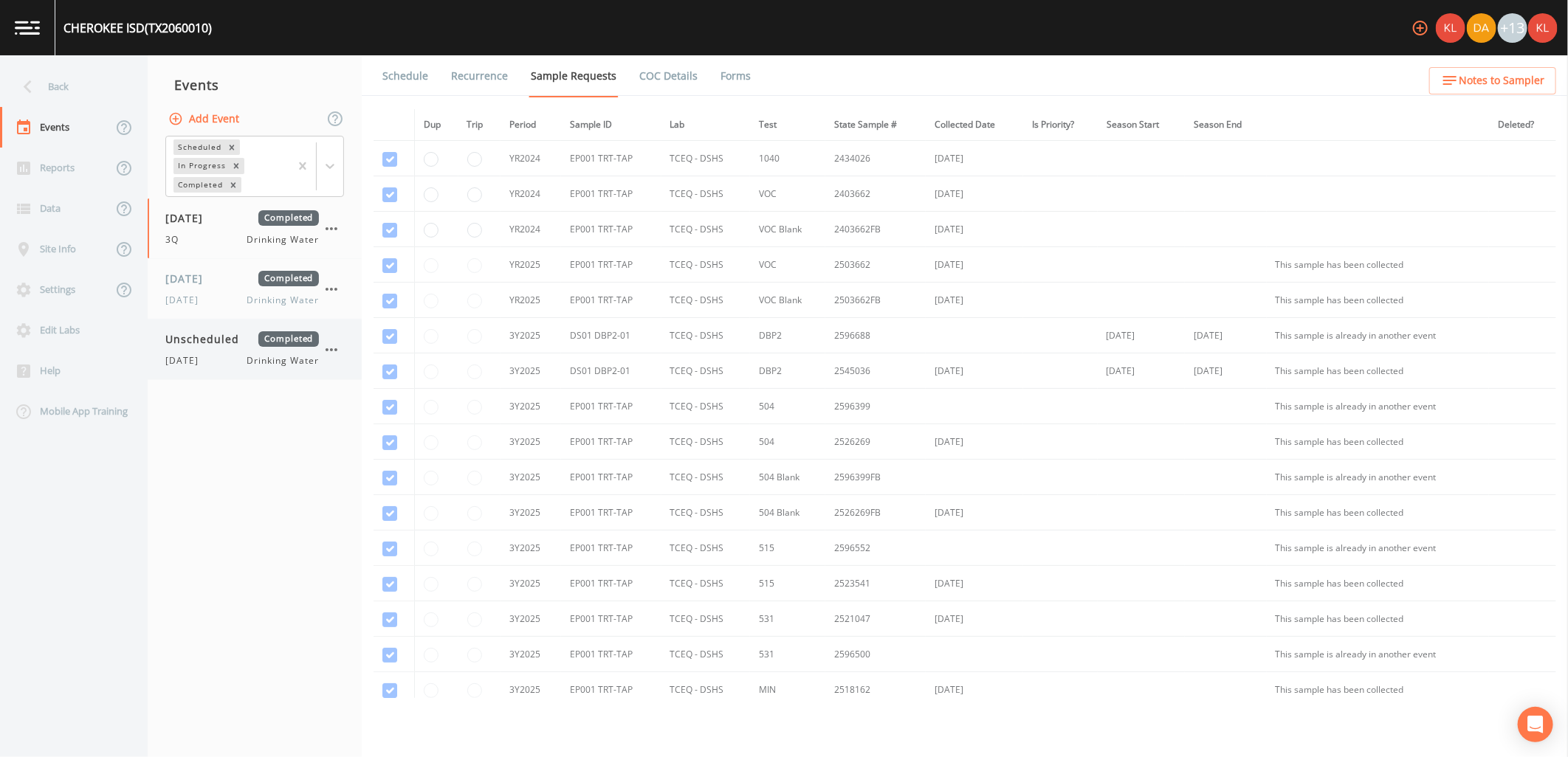
click at [225, 346] on span "Unscheduled" at bounding box center [208, 339] width 84 height 15
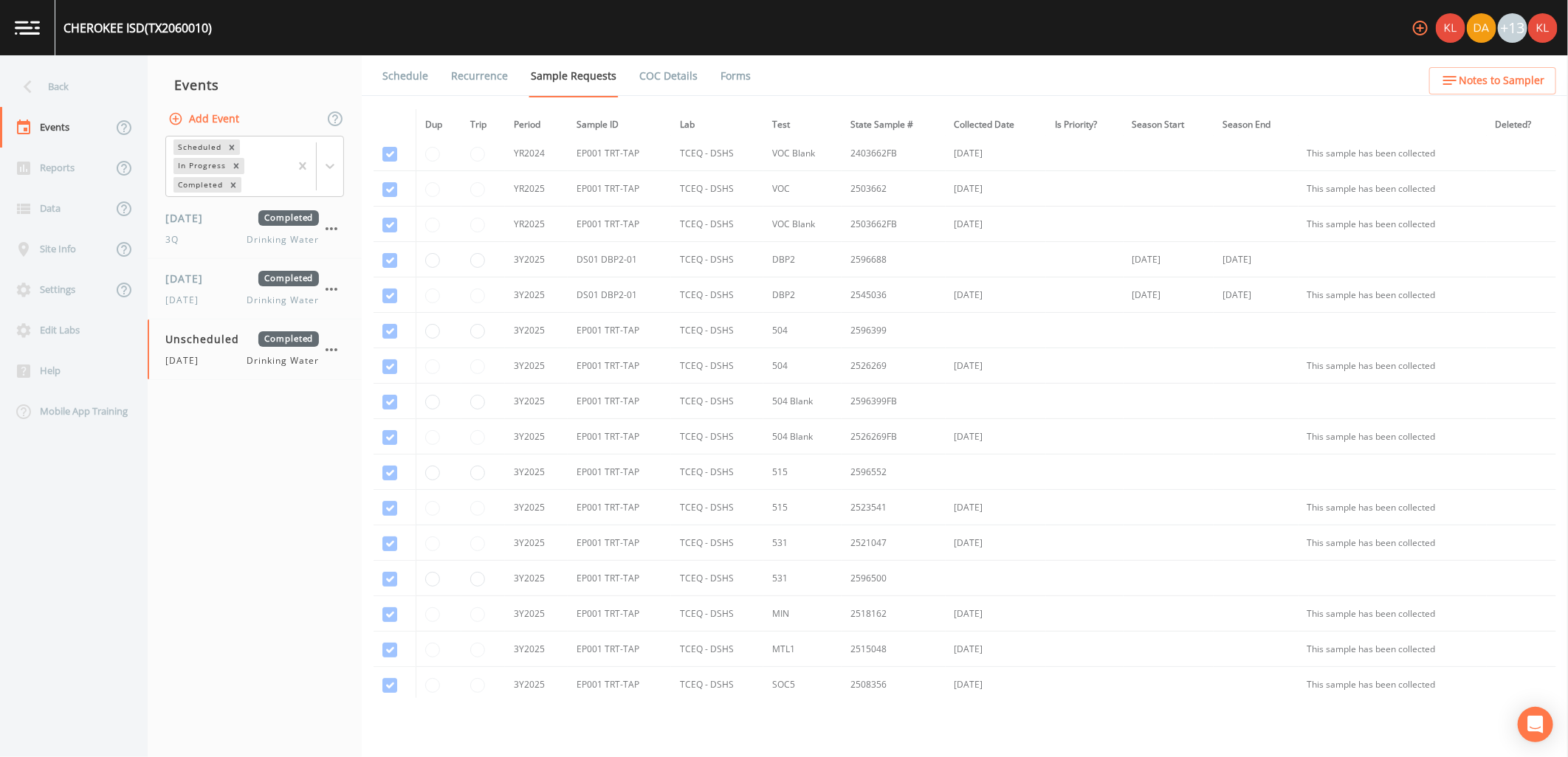
scroll to position [234, 0]
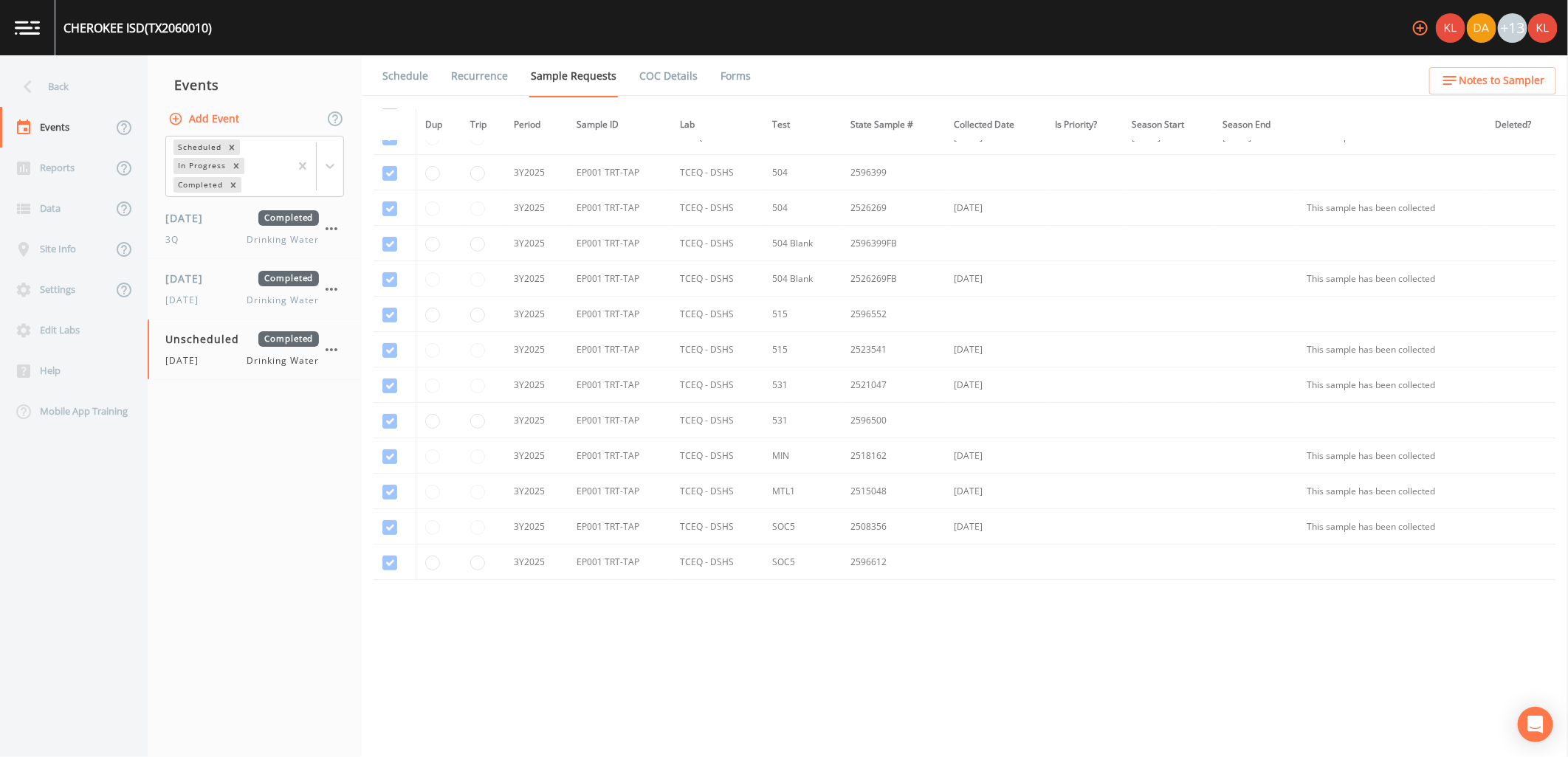
click at [730, 70] on link "Forms" at bounding box center [735, 76] width 34 height 41
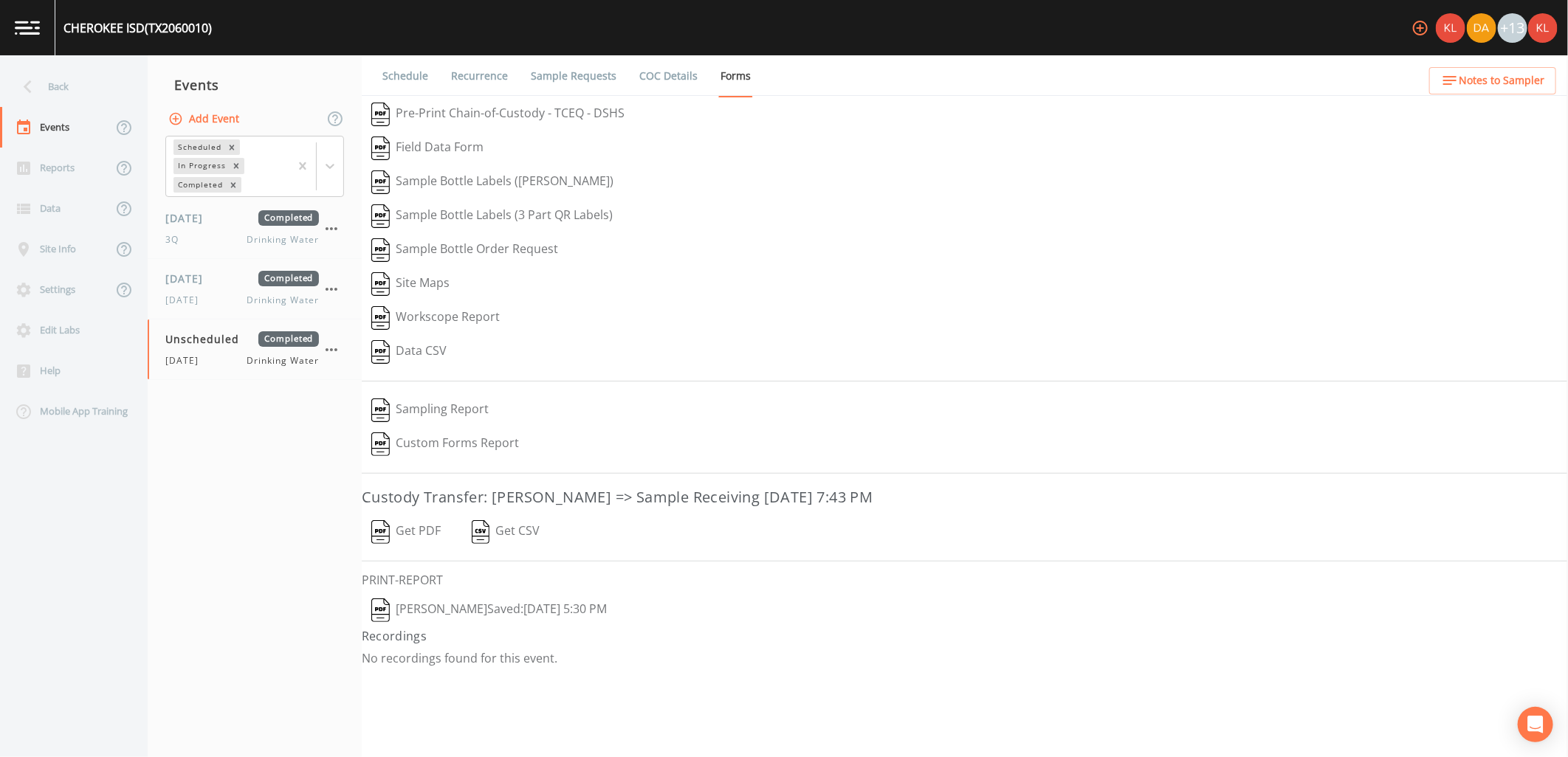
click at [437, 599] on button "[PERSON_NAME]  Saved: [DATE] 5:30 PM" at bounding box center [489, 610] width 255 height 33
